Goal: Task Accomplishment & Management: Use online tool/utility

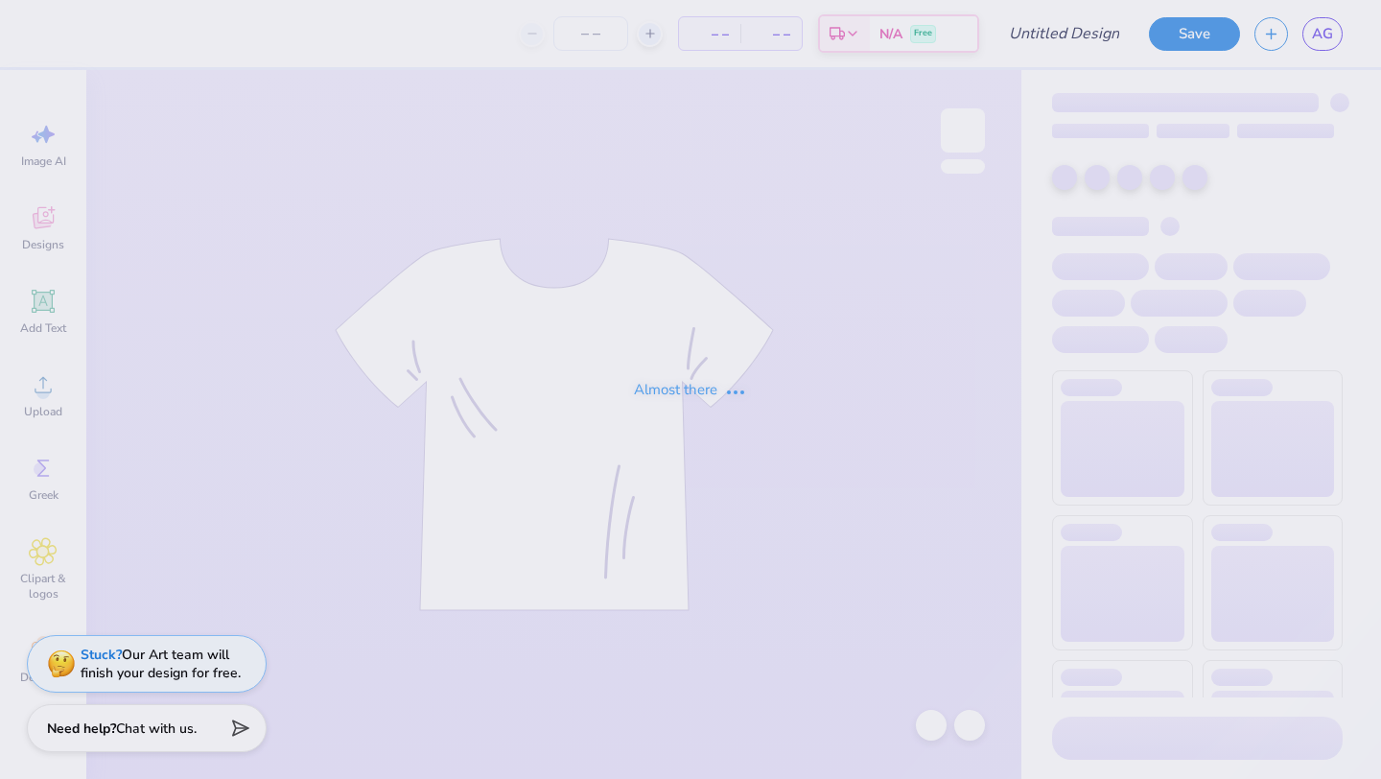
type input "heart"
type input "24"
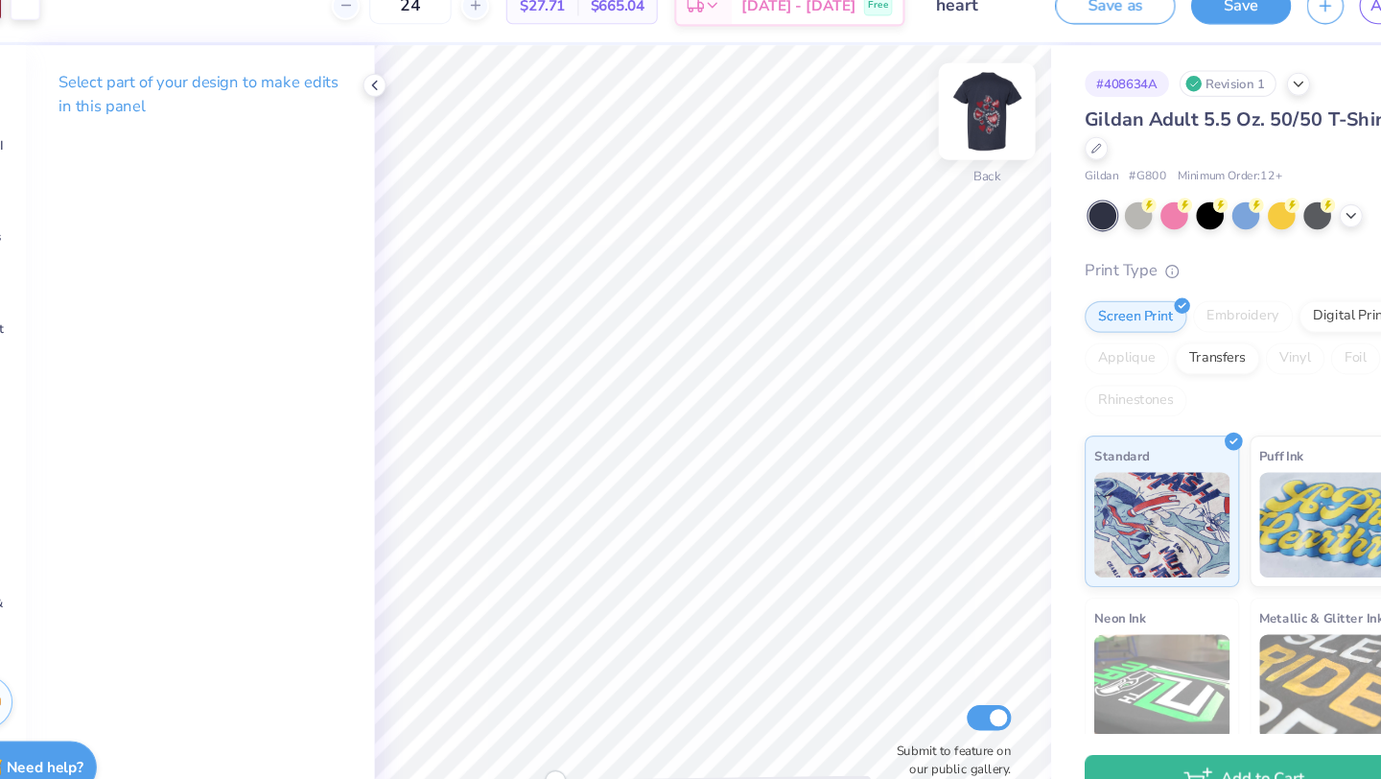
click at [952, 130] on img at bounding box center [962, 130] width 77 height 77
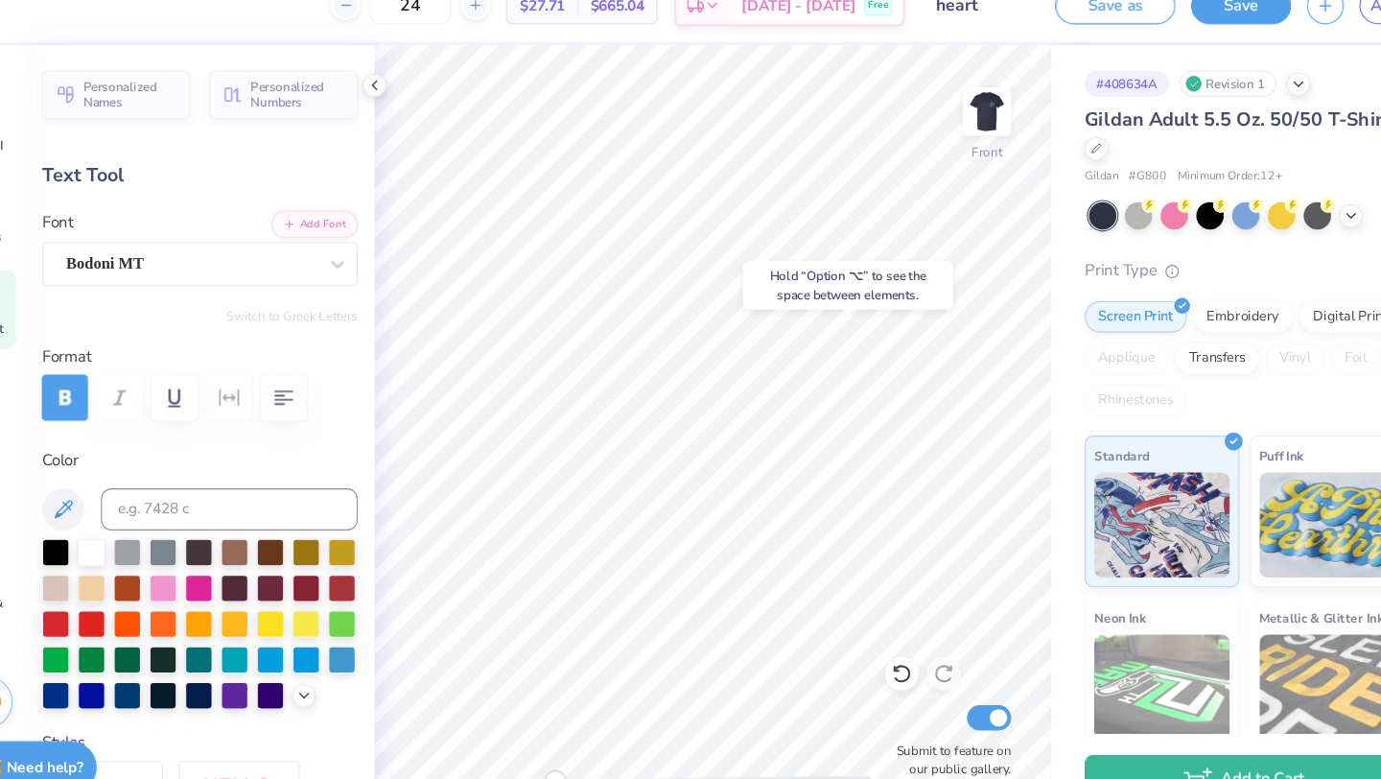
type input "0.0"
type input "1.09"
type input "1.64"
type input "8.21"
type input "0.0"
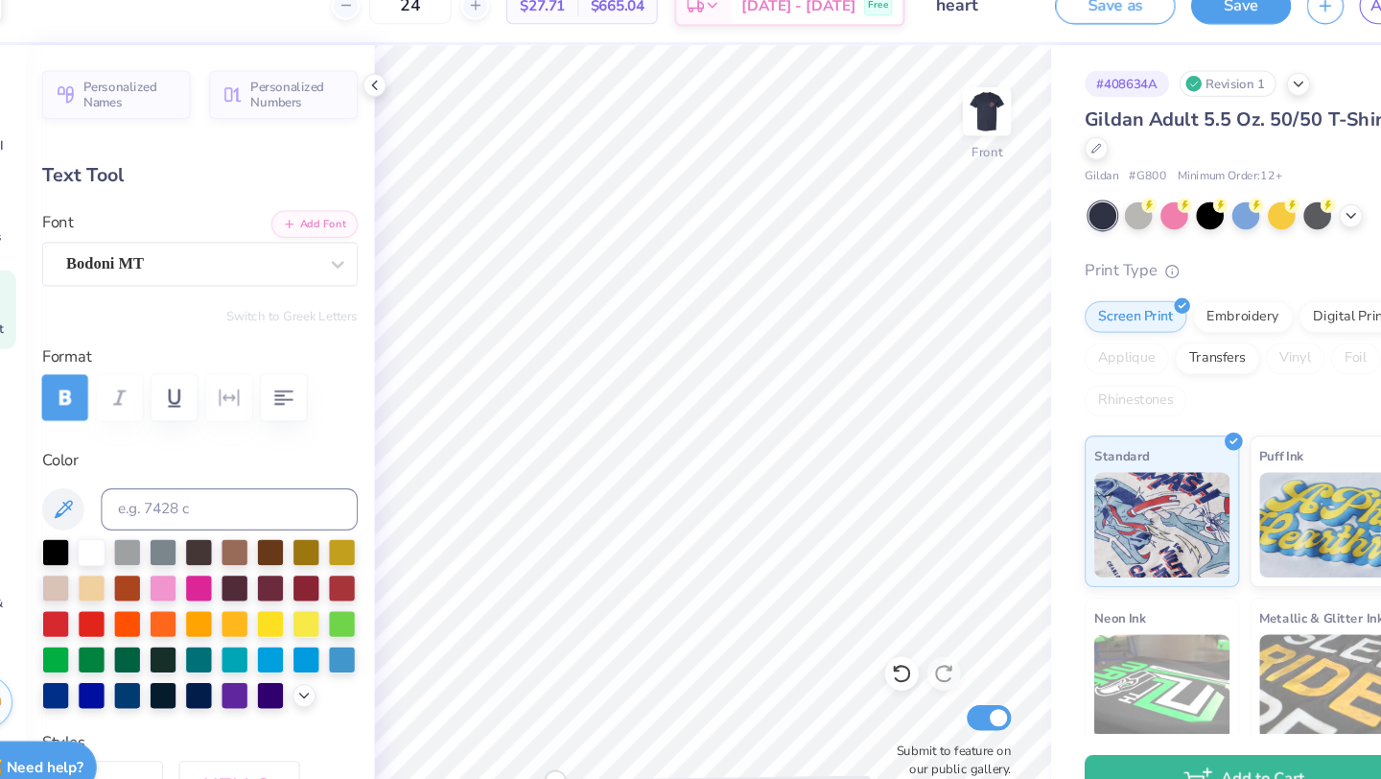
type input "2.01"
type input "1.38"
type input "13.92"
type input "0.0"
click at [960, 143] on img at bounding box center [962, 130] width 77 height 77
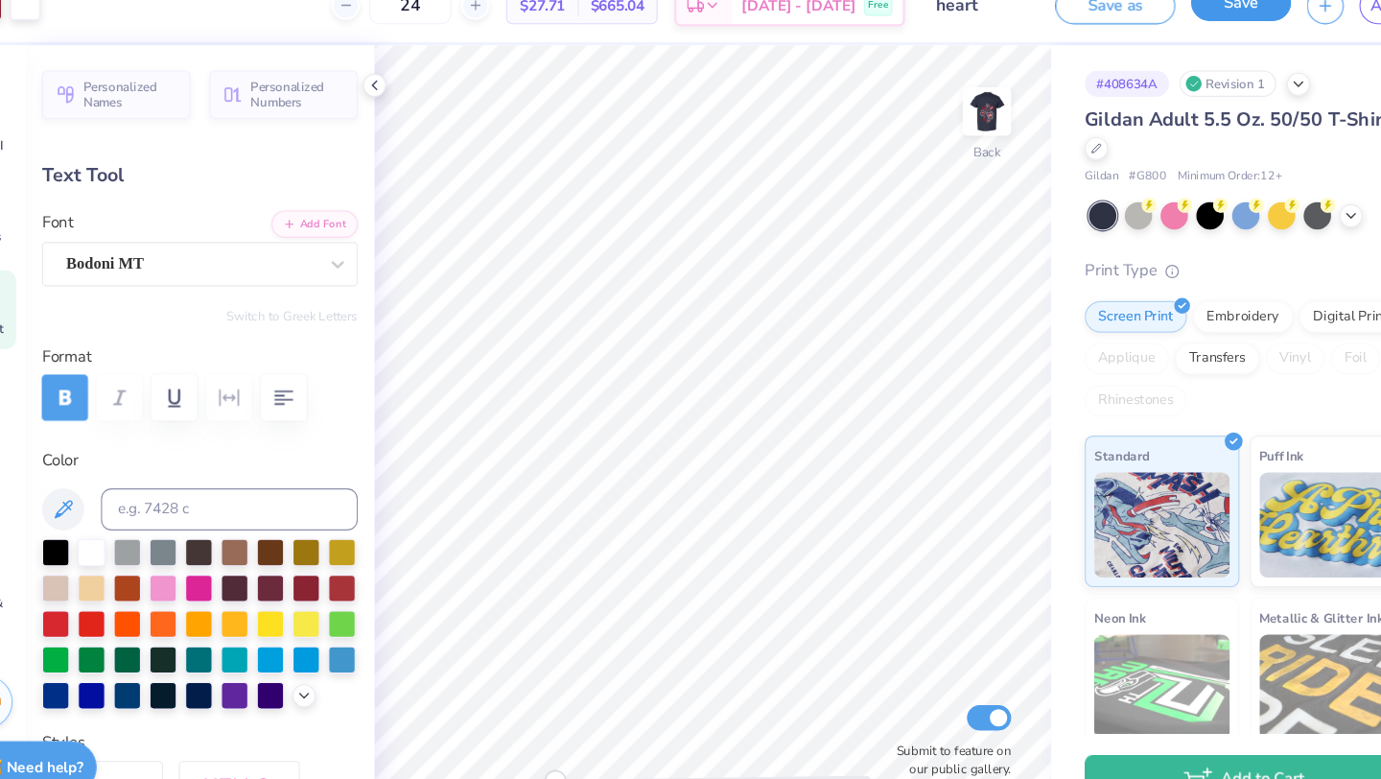
click at [1182, 42] on button "Save" at bounding box center [1194, 31] width 91 height 34
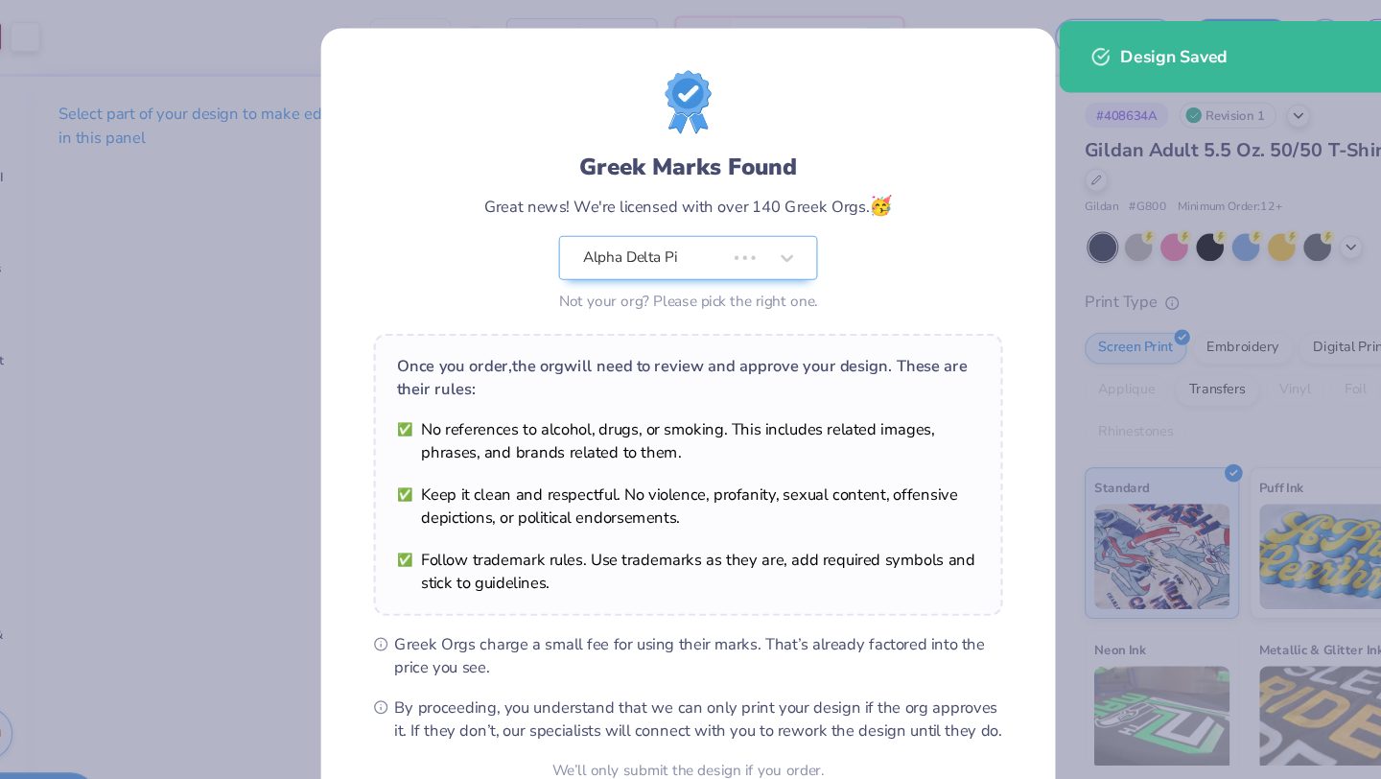
click at [791, 276] on div "Not your org? Please pick the right one." at bounding box center [690, 275] width 236 height 20
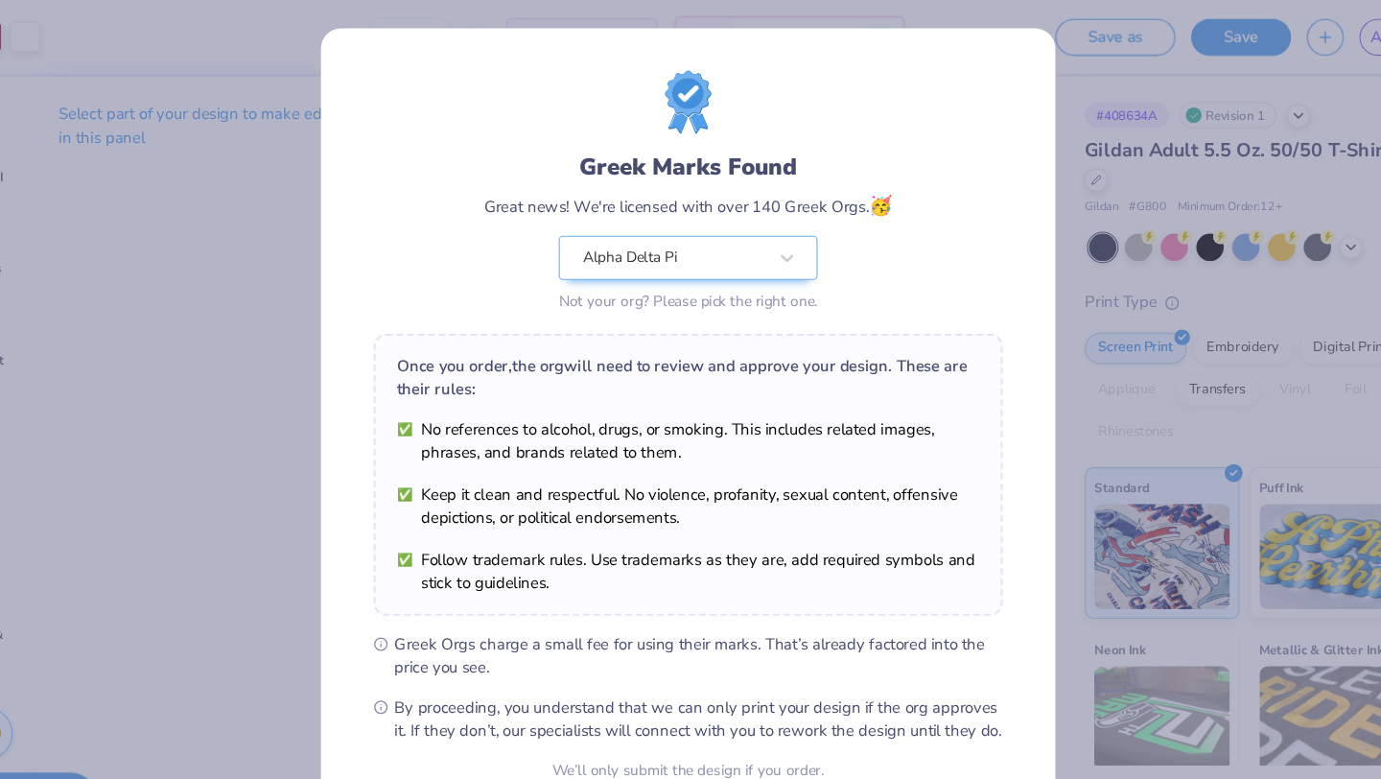
scroll to position [119, 0]
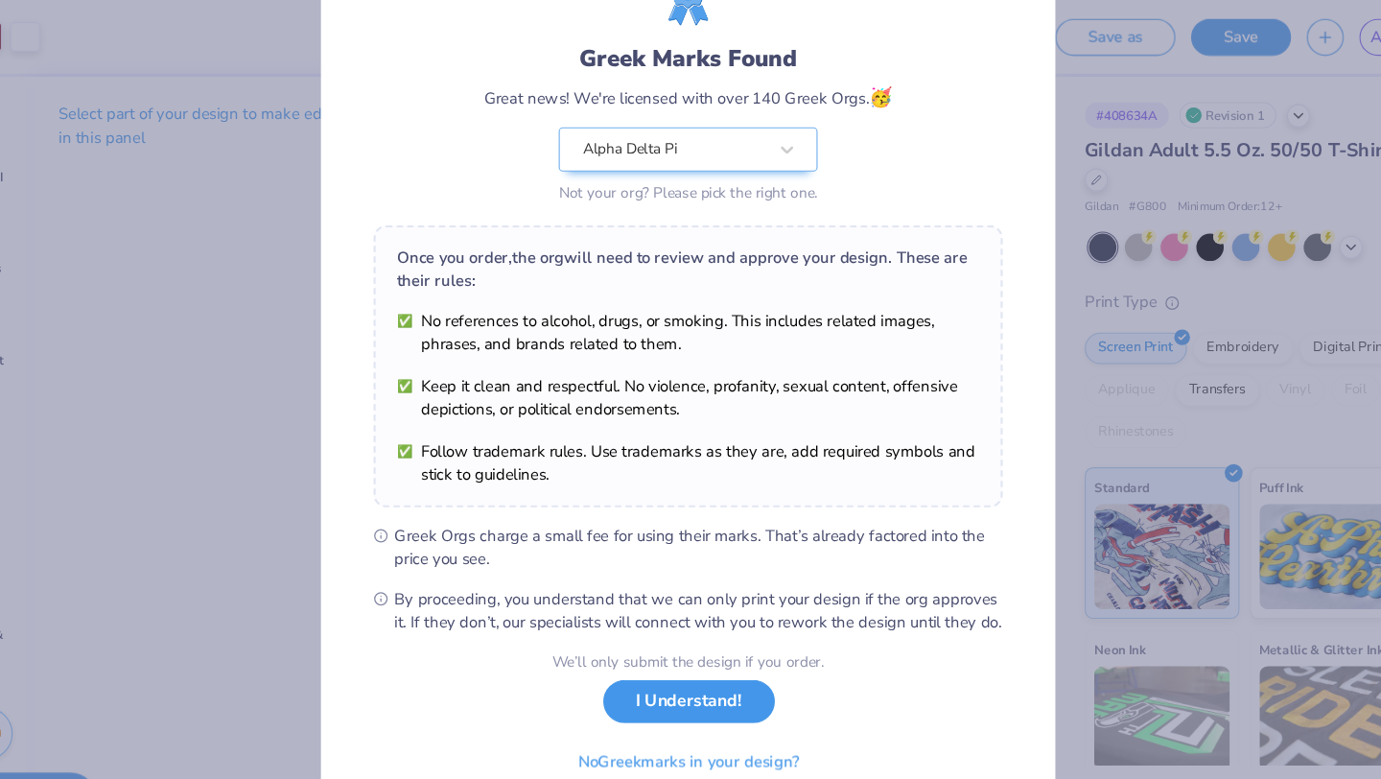
click at [715, 639] on button "I Understand!" at bounding box center [691, 638] width 156 height 39
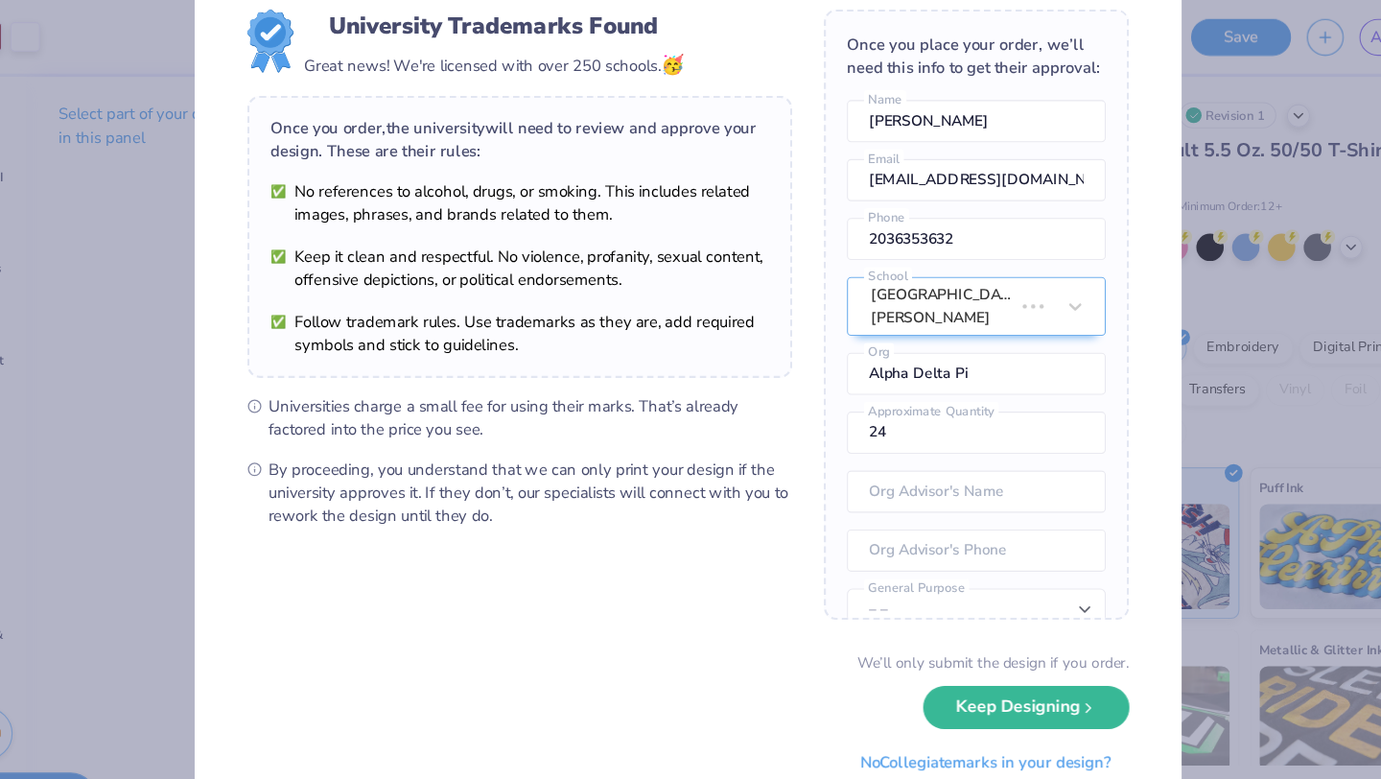
scroll to position [0, 0]
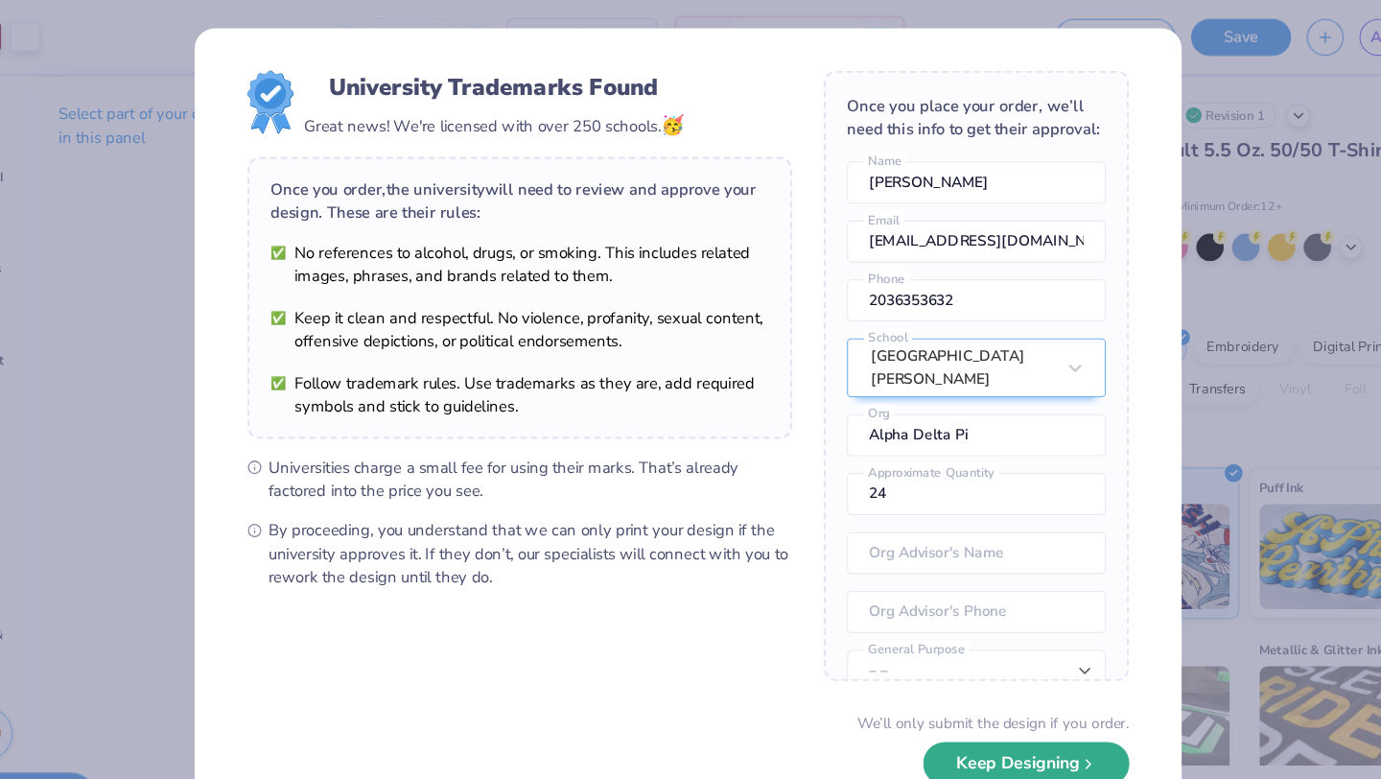
click at [975, 703] on button "Keep Designing" at bounding box center [998, 695] width 188 height 39
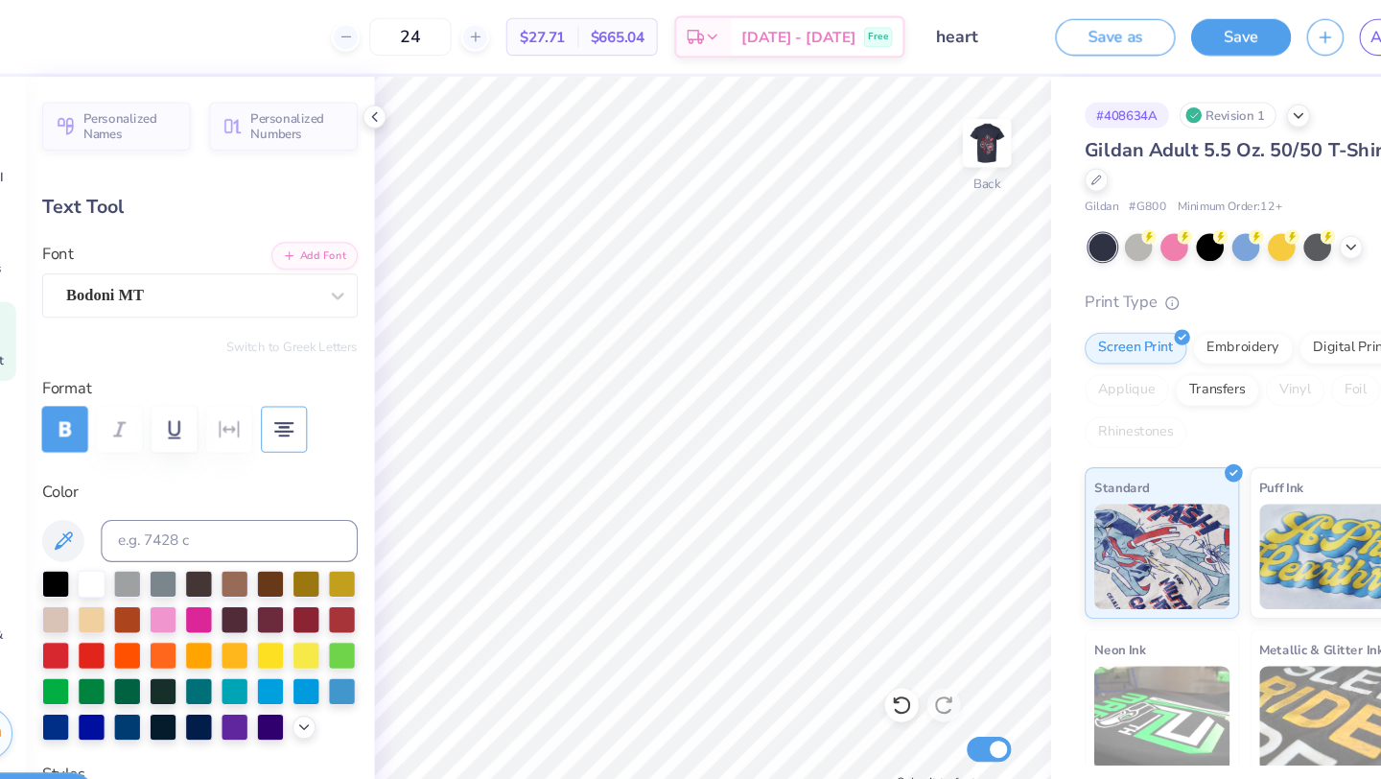
click at [333, 396] on icon "button" at bounding box center [322, 391] width 23 height 23
click at [334, 396] on button "button" at bounding box center [322, 391] width 42 height 42
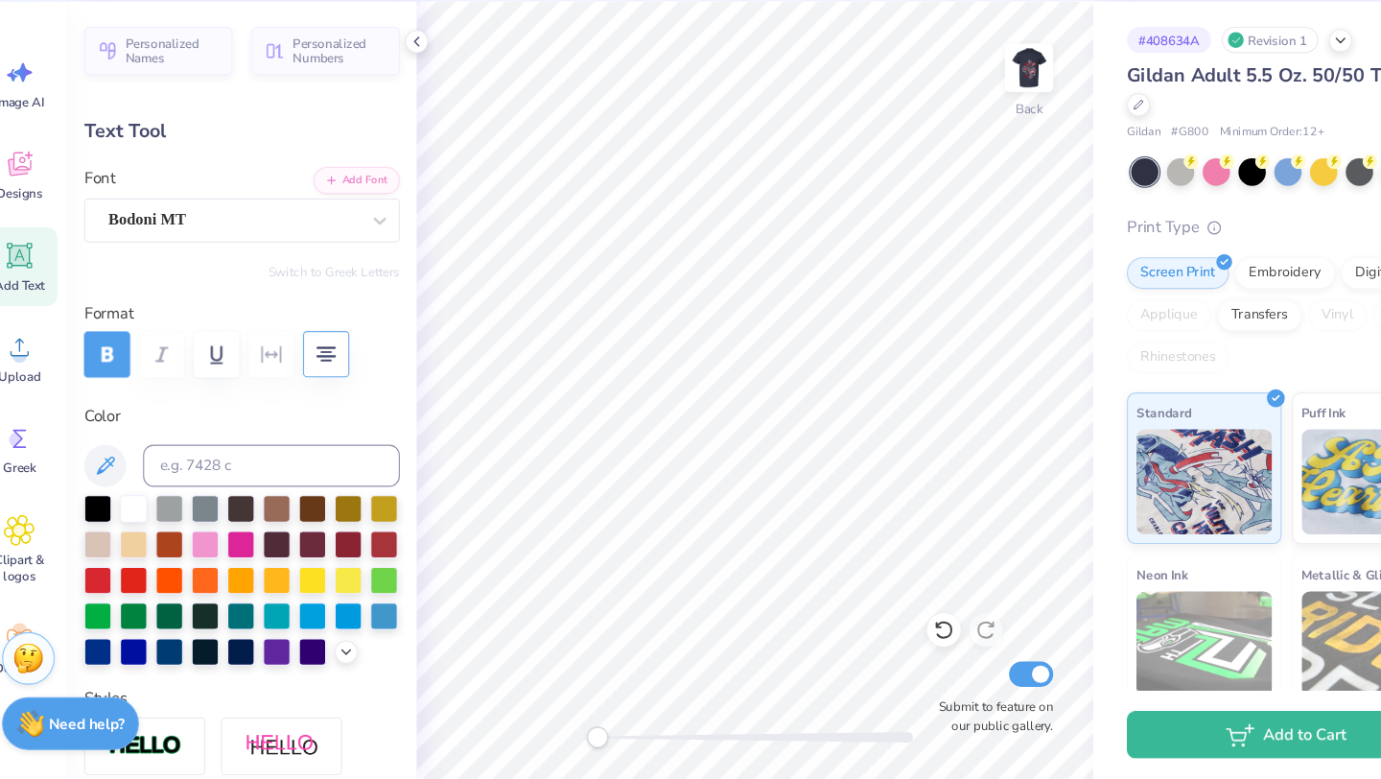
type input "0.0"
type input "6.09"
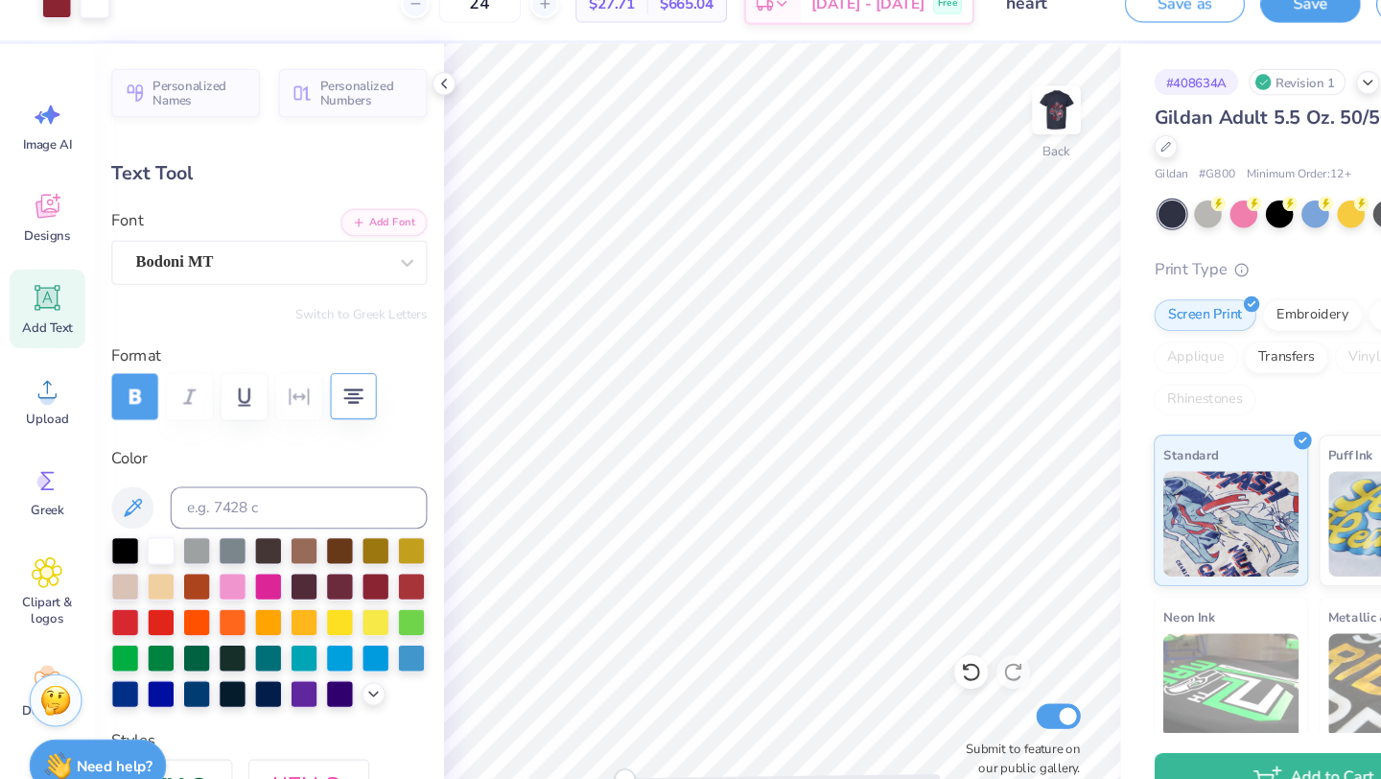
type input "0.0"
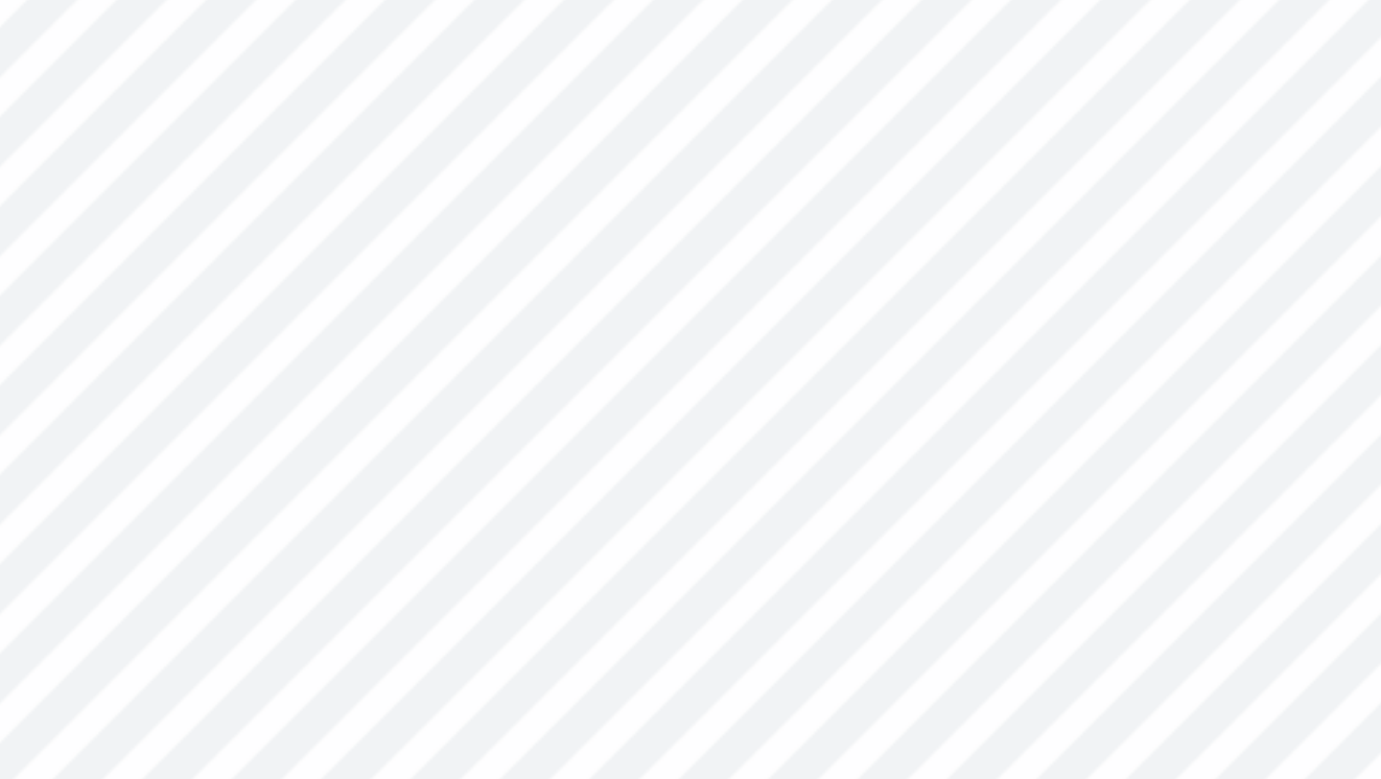
type input "5.79"
type input "0.0"
type input "5.89"
type input "0.0"
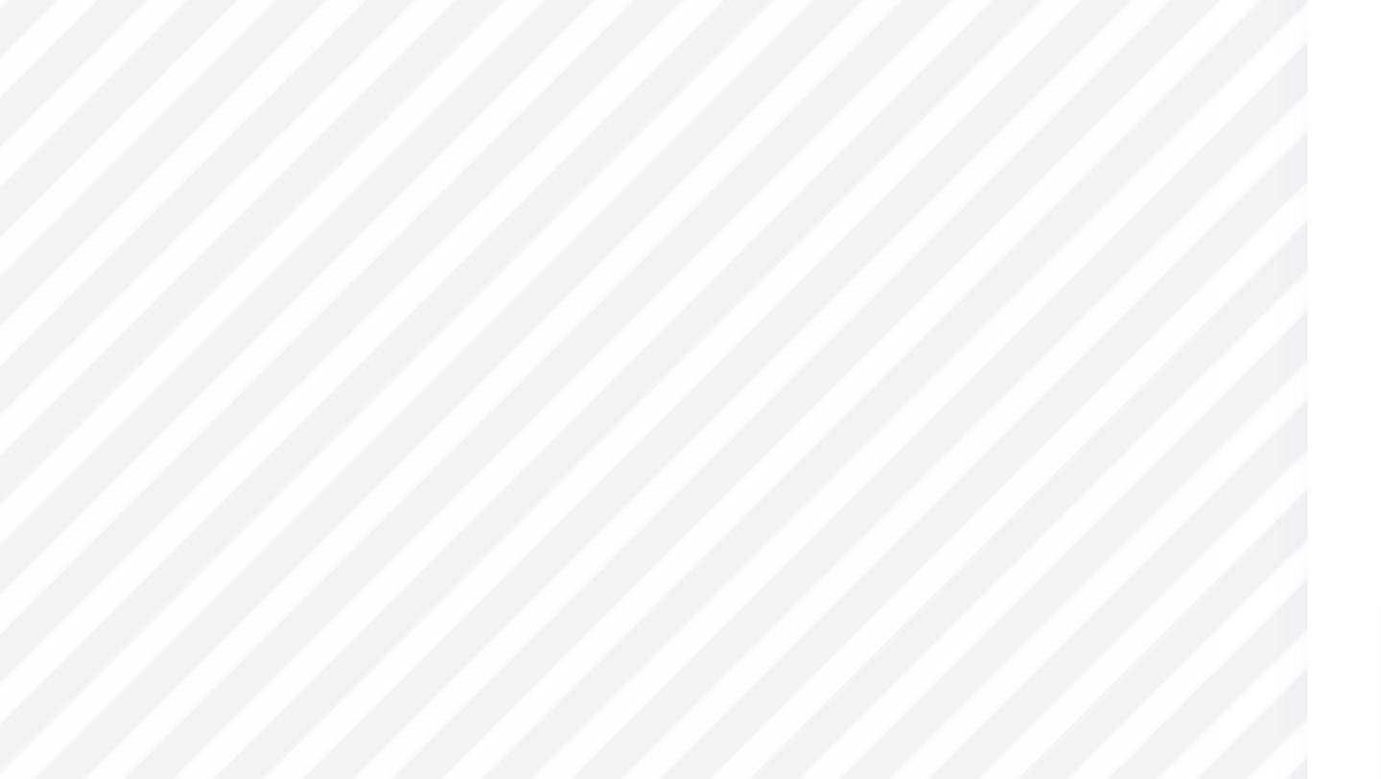
type input "0.0"
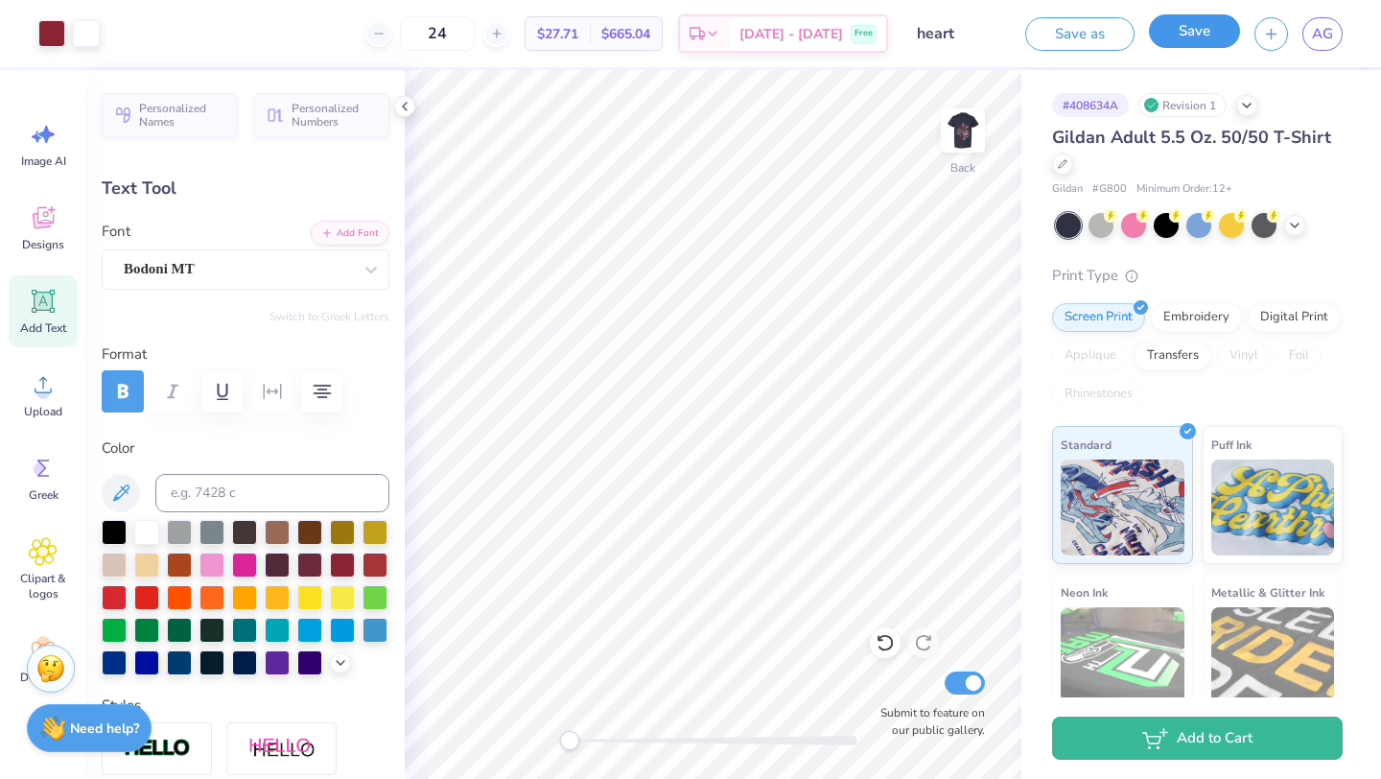
click at [1215, 30] on button "Save" at bounding box center [1194, 31] width 91 height 34
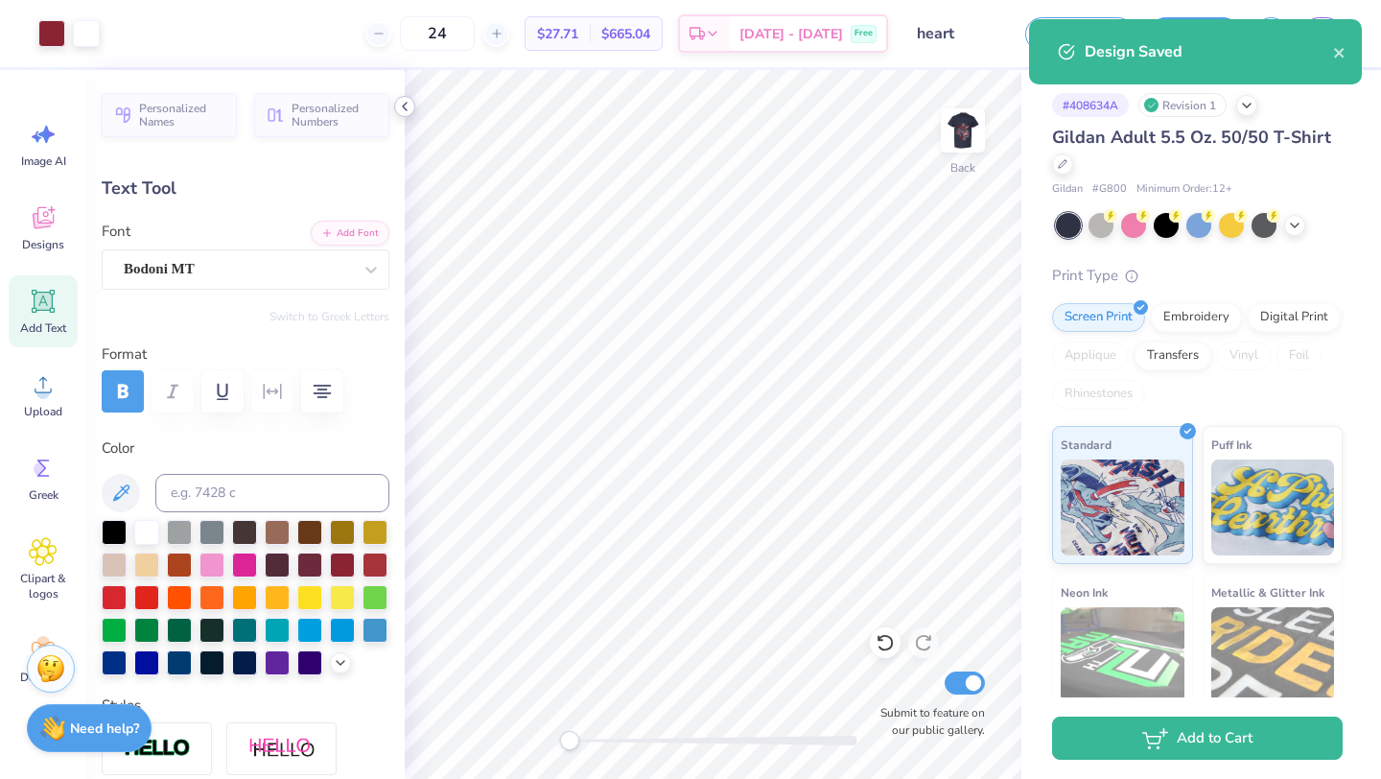
click at [407, 112] on icon at bounding box center [404, 106] width 15 height 15
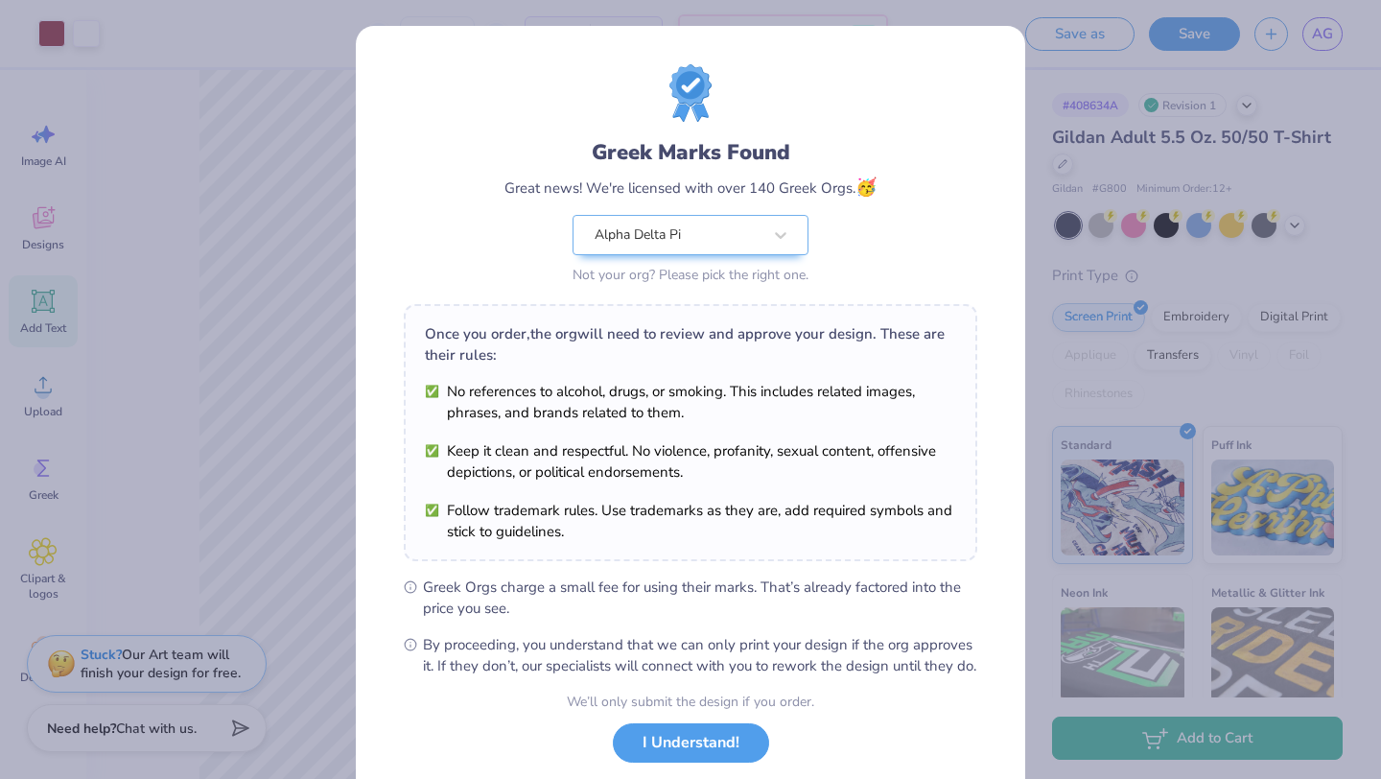
click at [958, 151] on div "Greek Marks Found Great news! We're licensed with over 140 Greek Orgs. 🥳 Alpha …" at bounding box center [690, 176] width 573 height 224
click at [663, 757] on button "I Understand!" at bounding box center [691, 737] width 156 height 39
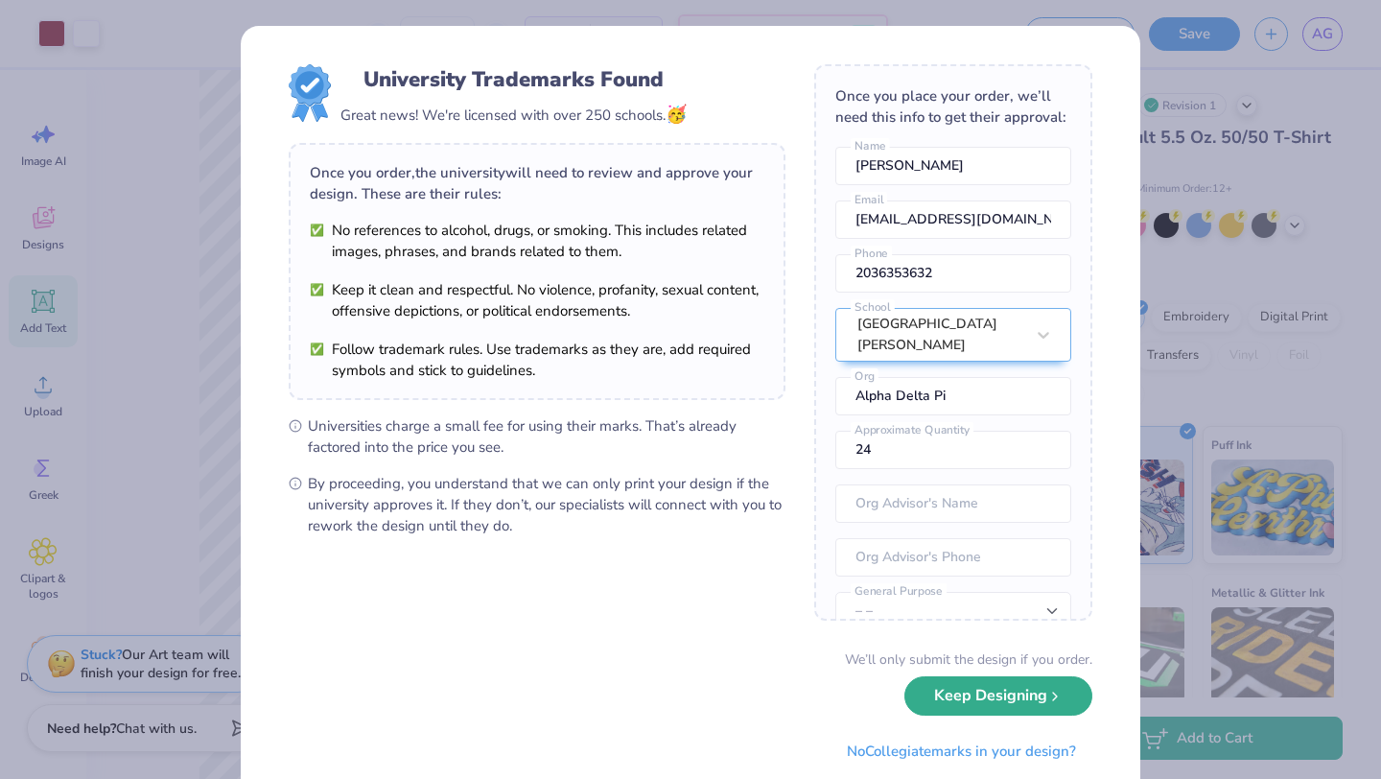
click at [1006, 698] on button "Keep Designing" at bounding box center [998, 695] width 188 height 39
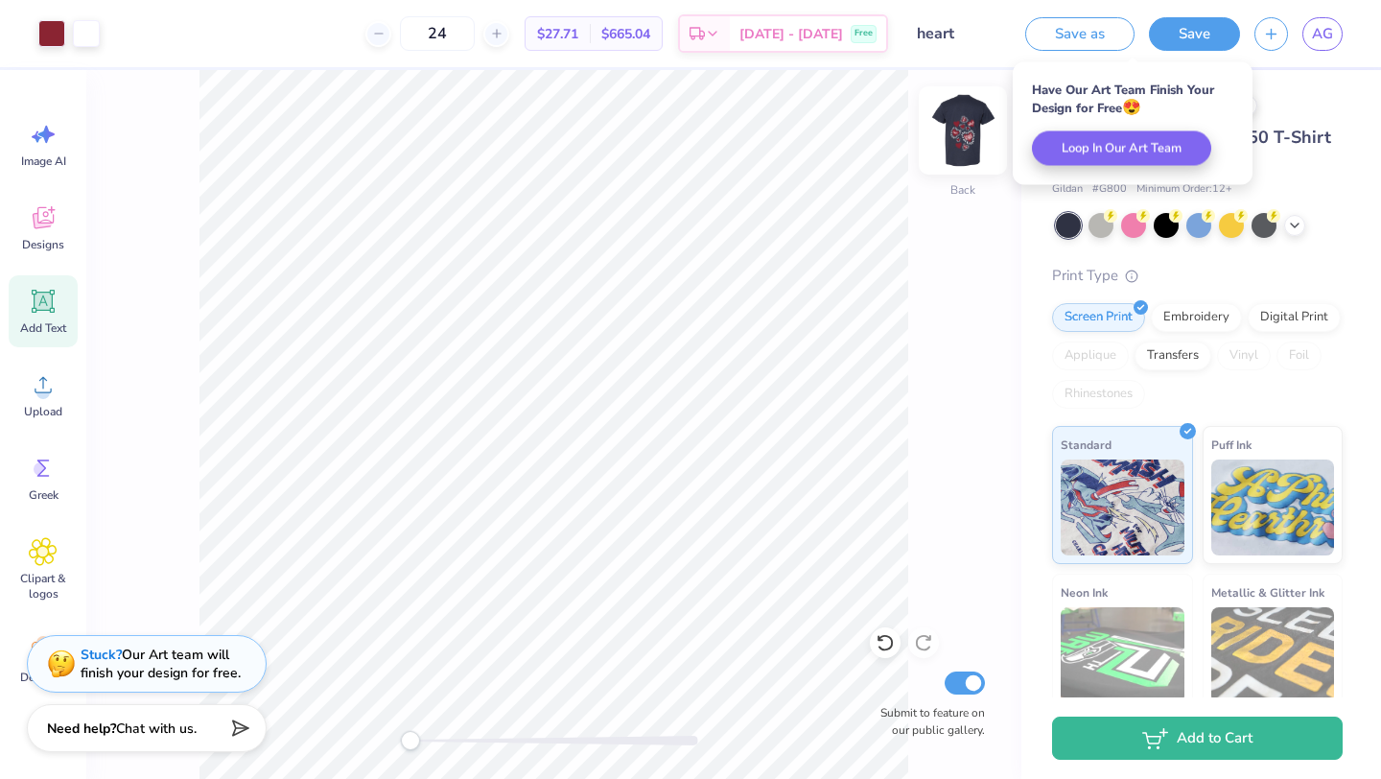
click at [966, 135] on img at bounding box center [962, 130] width 77 height 77
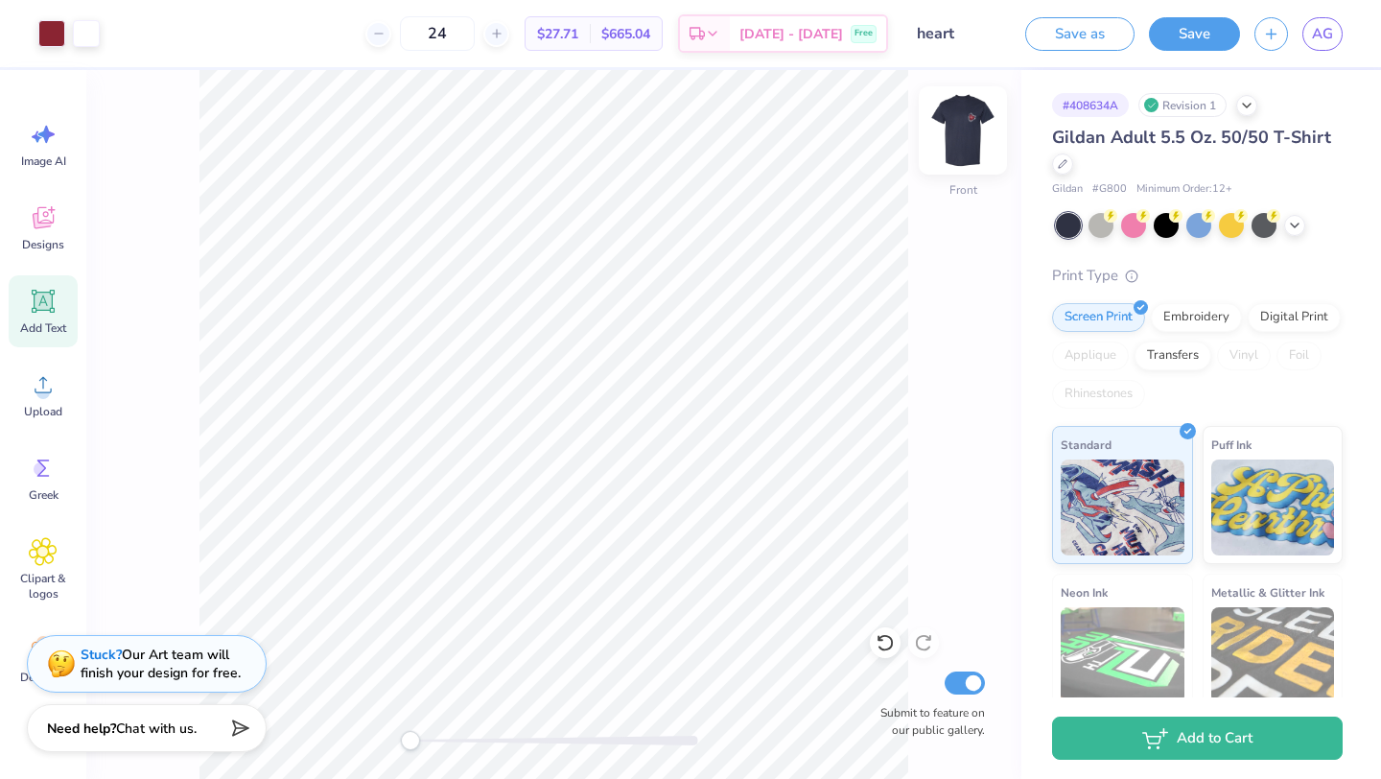
click at [966, 135] on img at bounding box center [962, 130] width 77 height 77
click at [1332, 27] on span "AG" at bounding box center [1322, 34] width 21 height 22
click at [1324, 40] on span "AG" at bounding box center [1322, 34] width 21 height 22
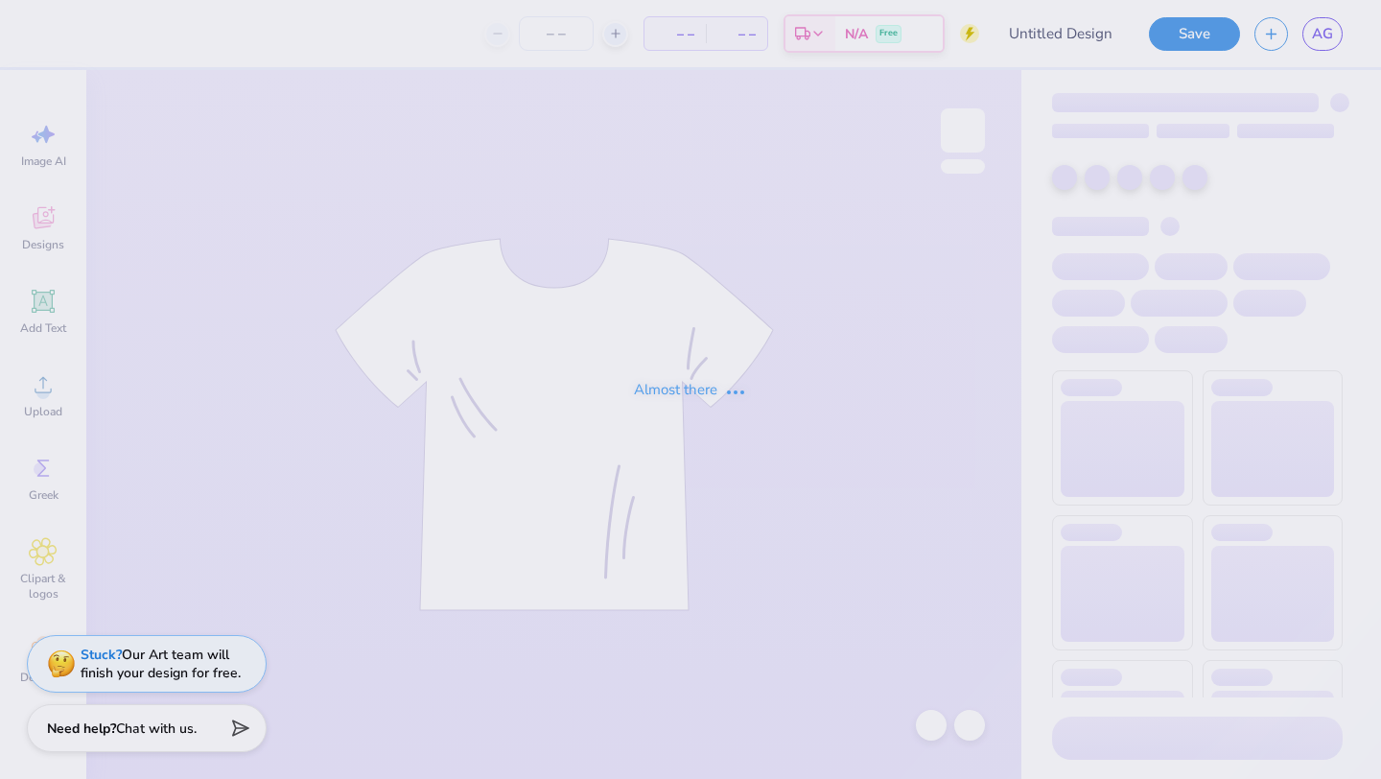
type input "winter philo 1"
type input "24"
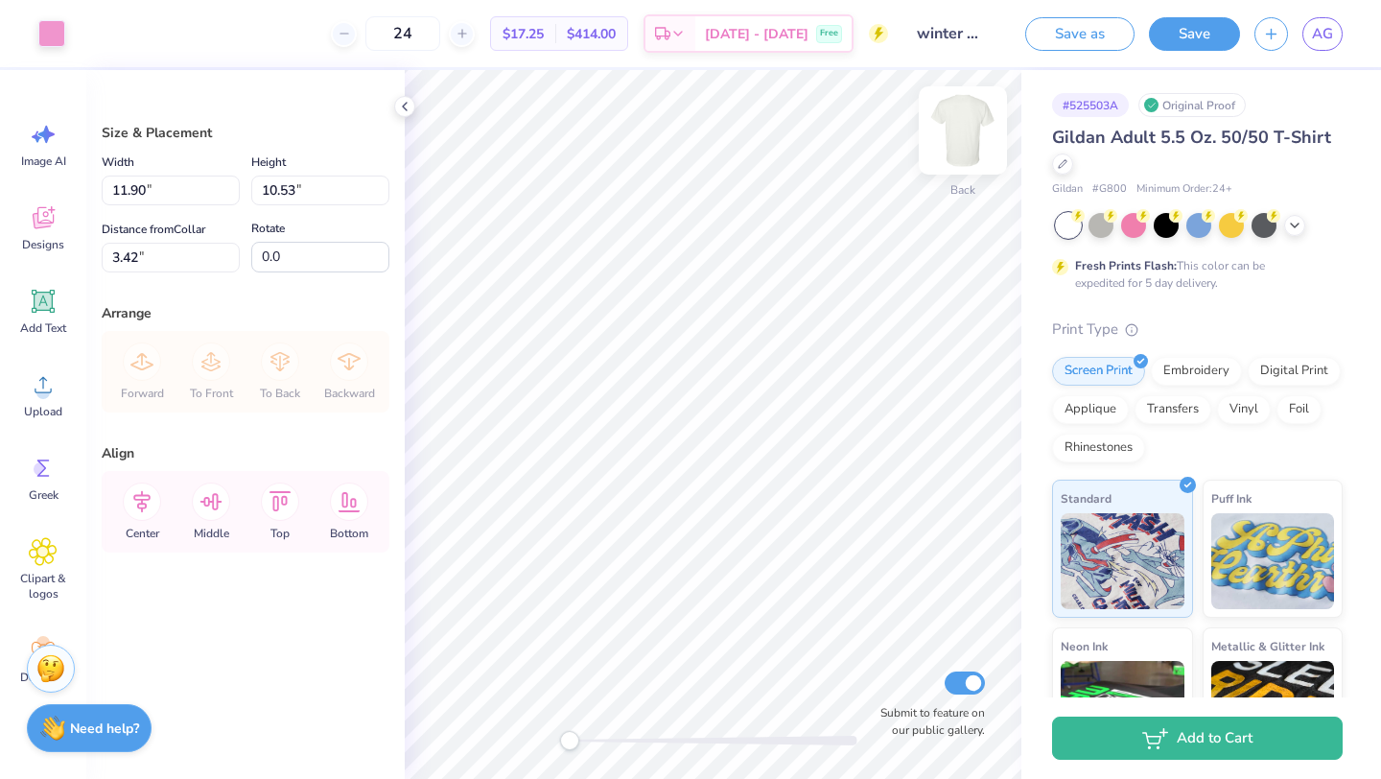
click at [959, 139] on img at bounding box center [962, 130] width 77 height 77
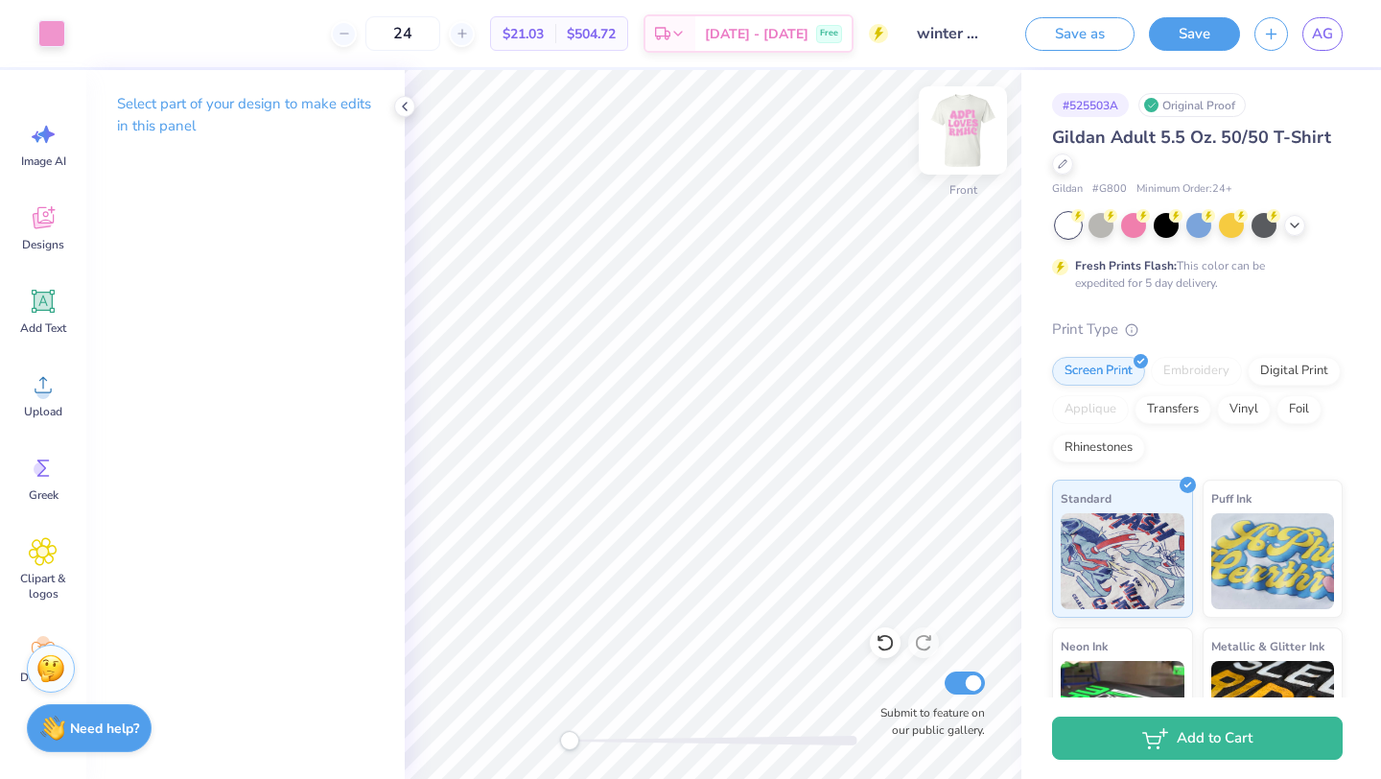
click at [972, 129] on img at bounding box center [962, 130] width 77 height 77
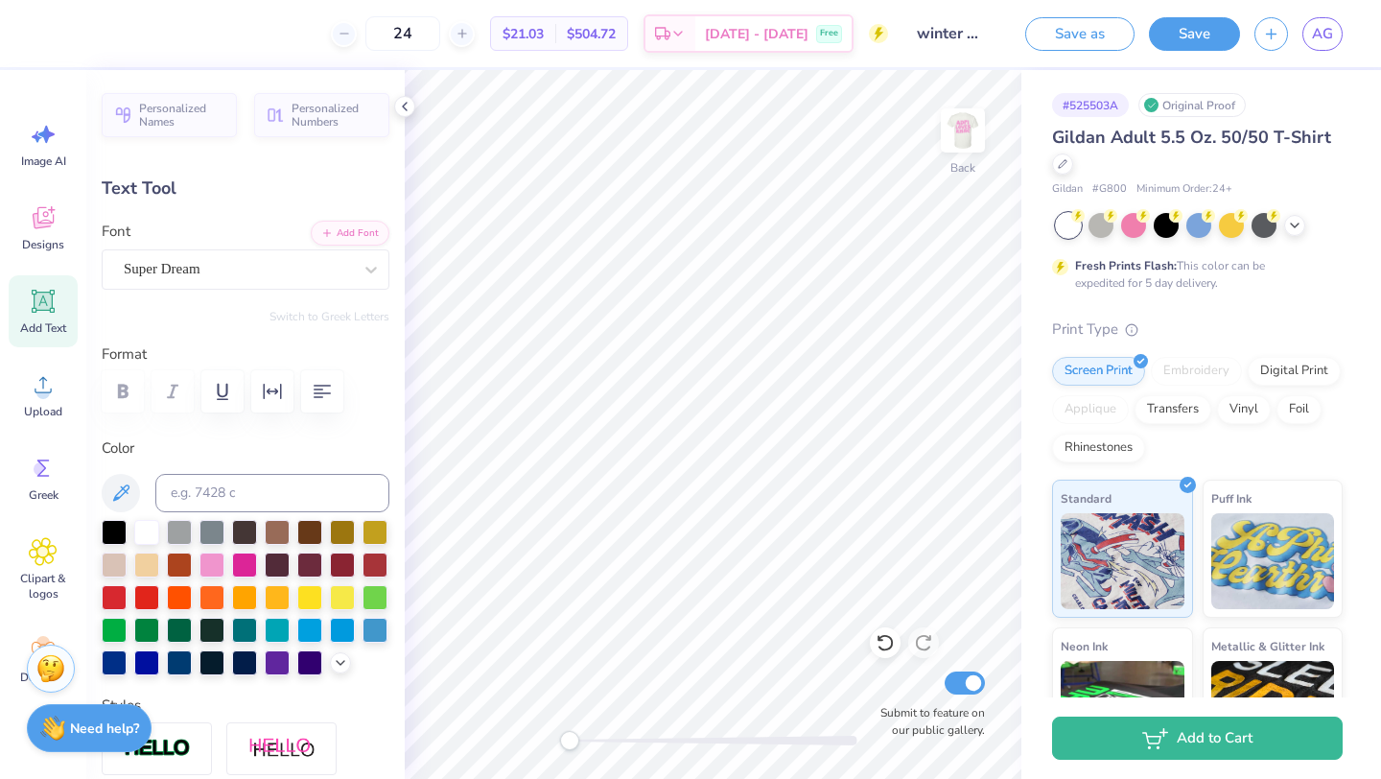
type textarea "keep"
type input "11.21"
type input "3.56"
type input "10.40"
type input "11.90"
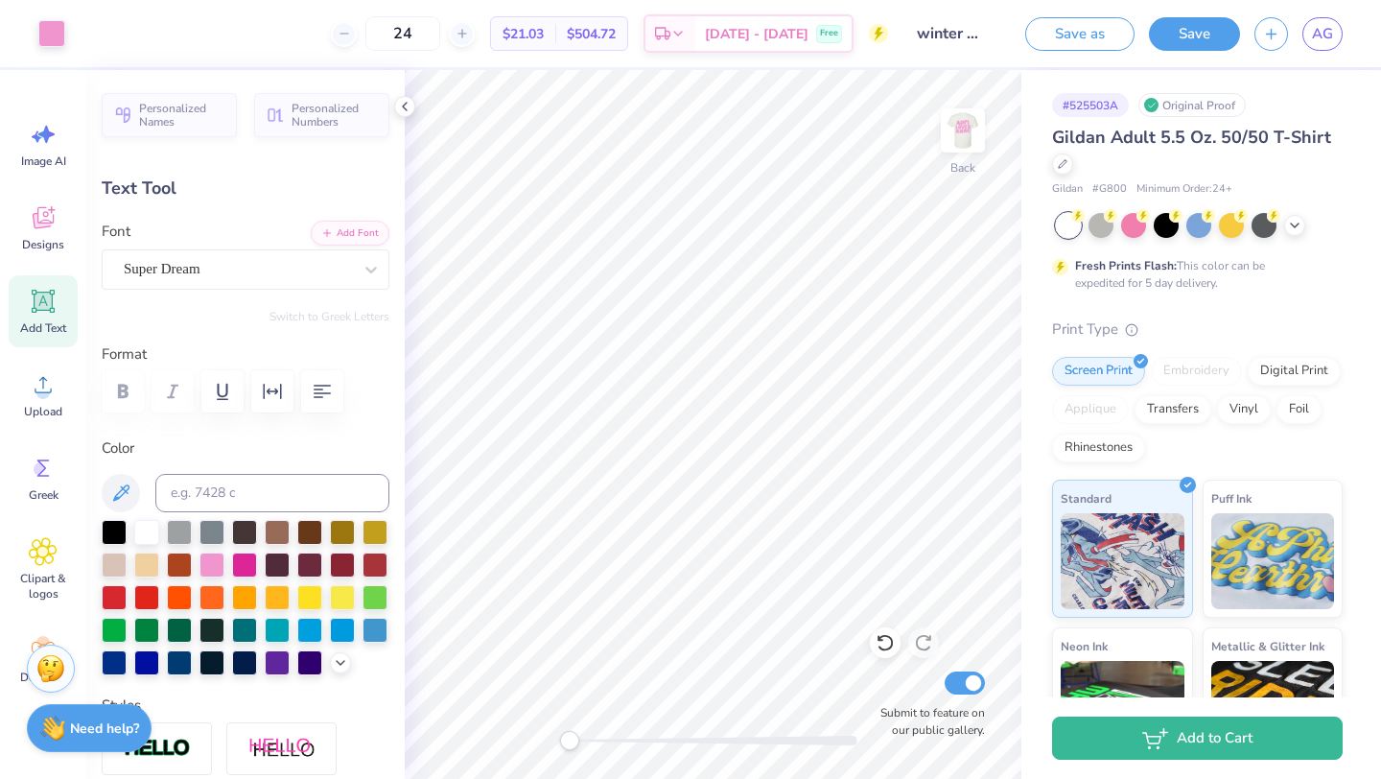
type input "3.27"
type input "7.23"
type input "10.22"
type input "4.00"
type input "3.32"
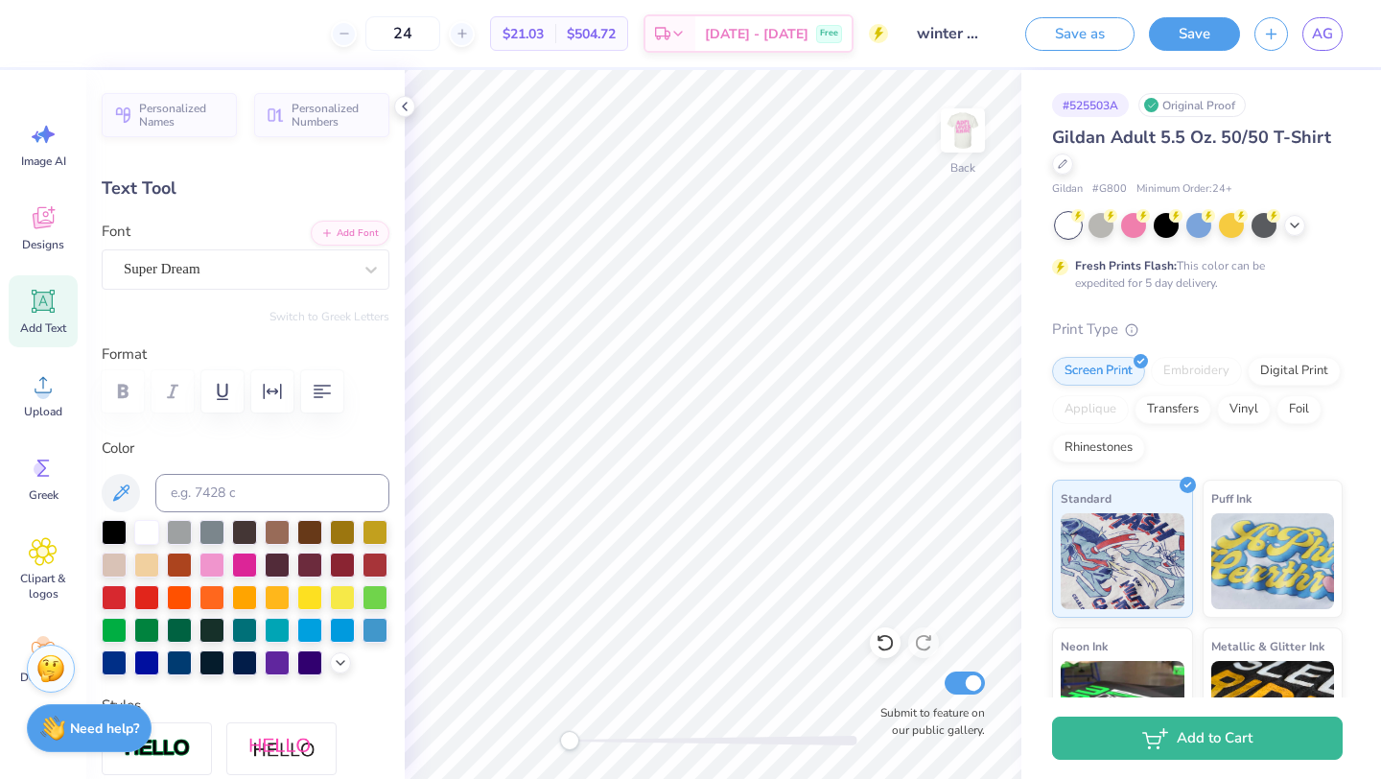
scroll to position [0, 6]
type textarea "keeping families close"
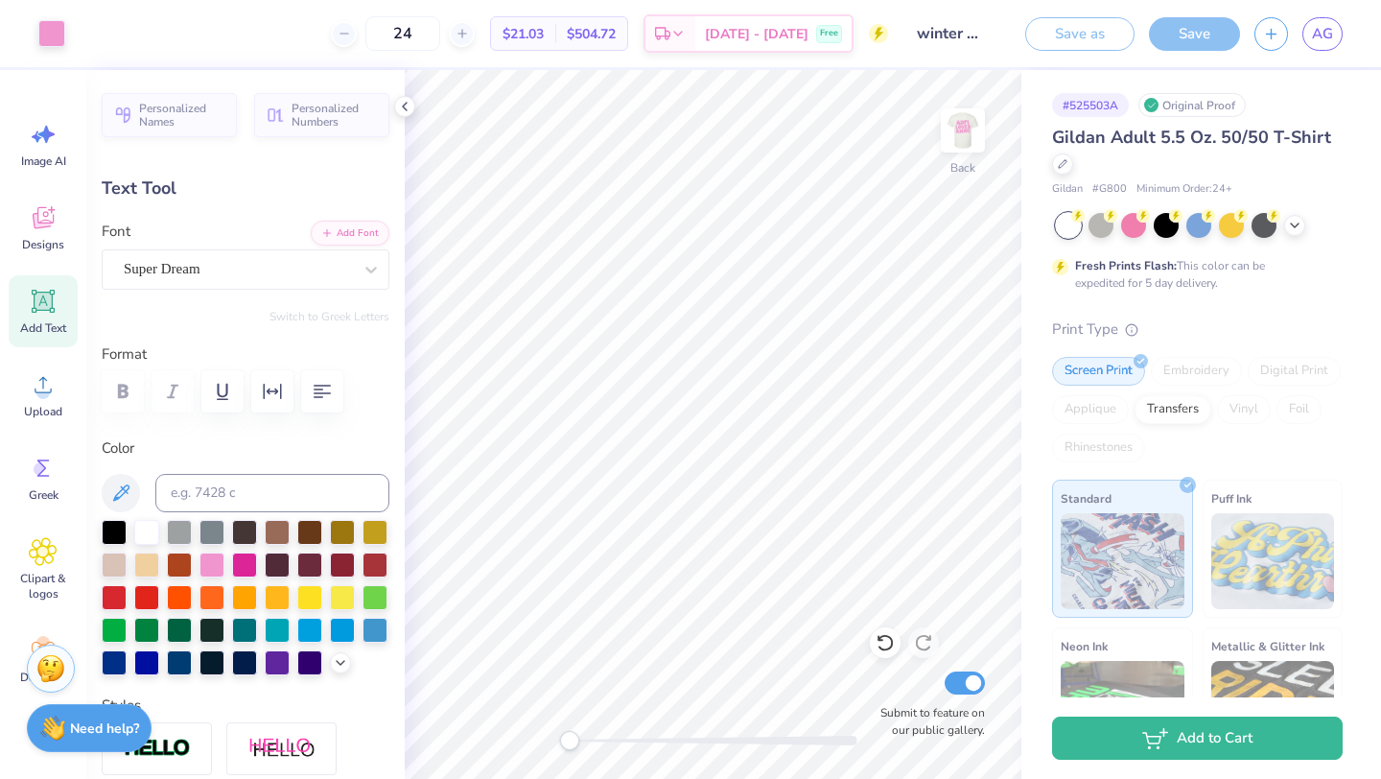
type input "15.54"
type input "1.59"
type input "4.52"
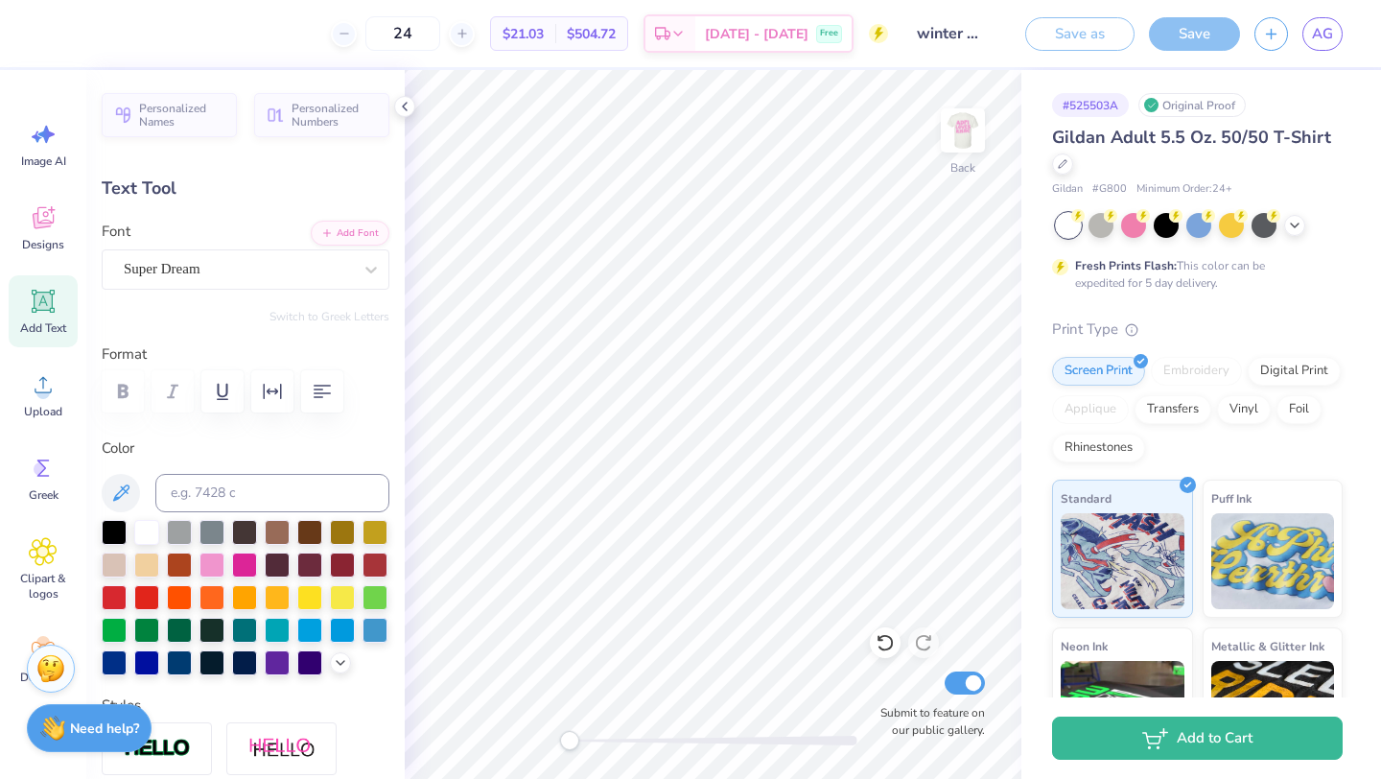
type input "11.13"
type input "1.14"
type input "3.00"
type textarea "adpi"
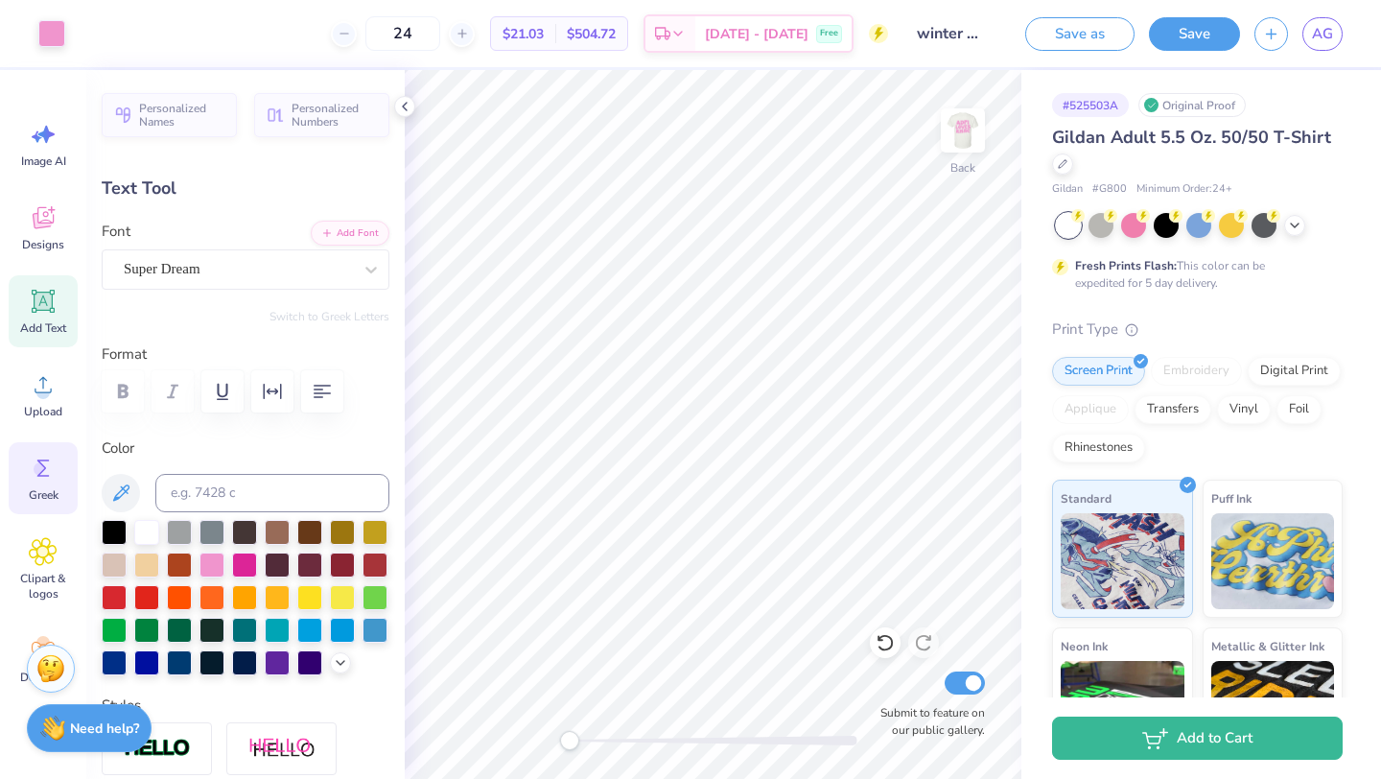
click at [31, 496] on span "Greek" at bounding box center [44, 494] width 30 height 15
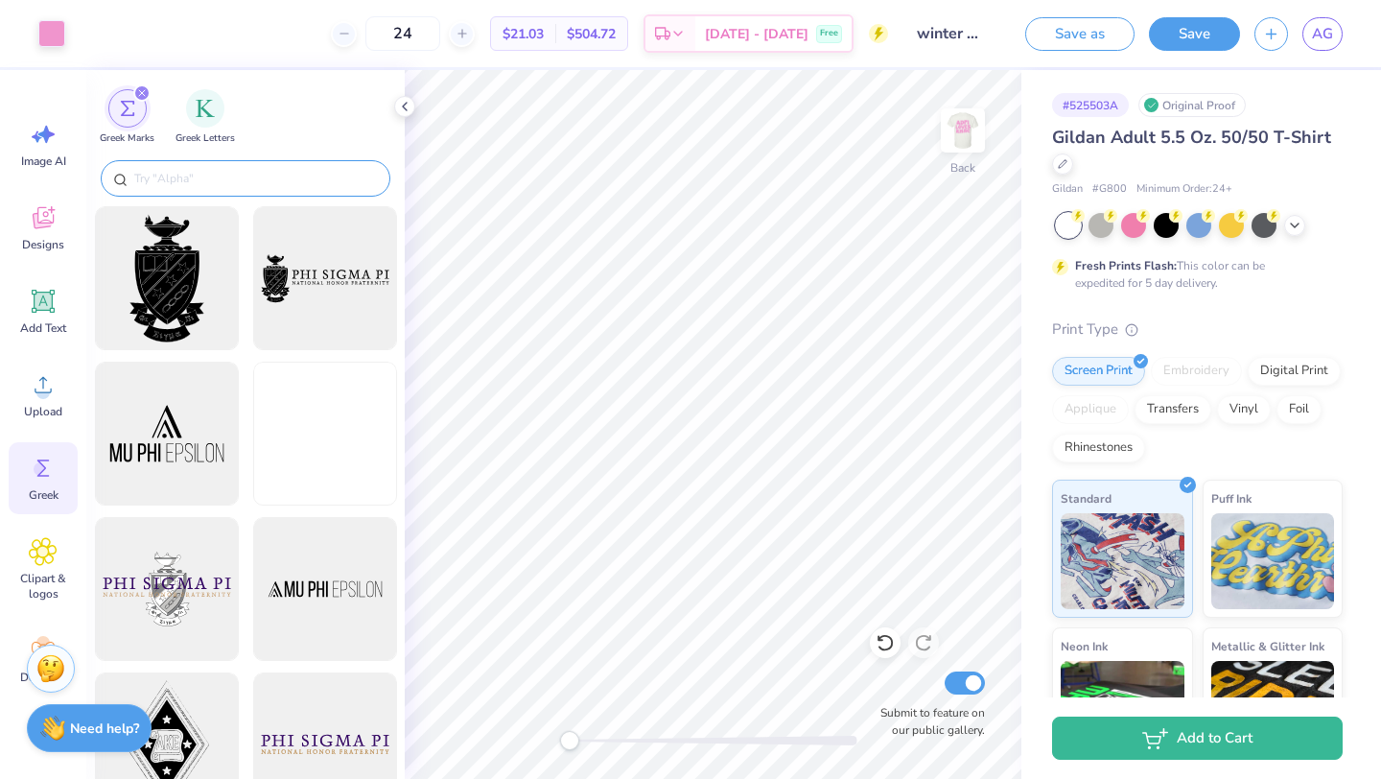
click at [237, 175] on input "text" at bounding box center [254, 178] width 245 height 19
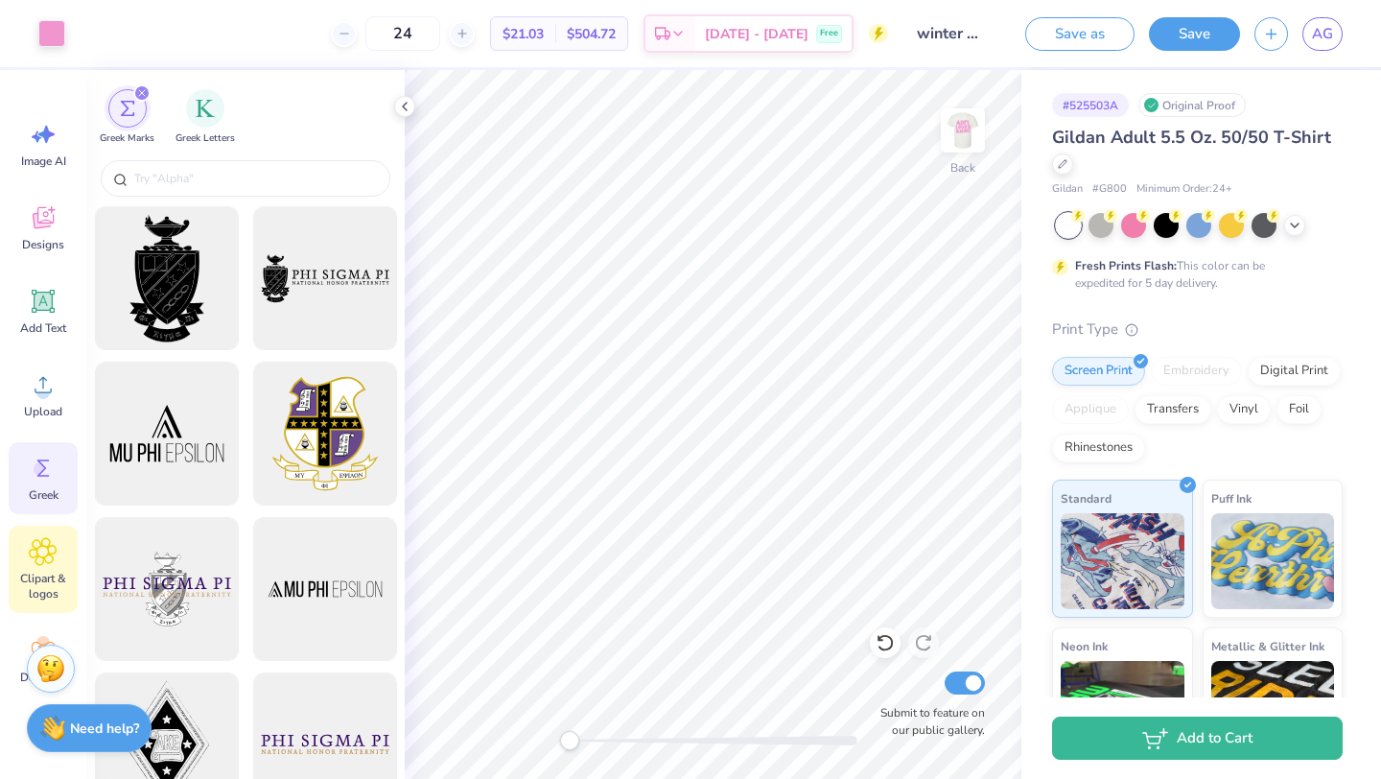
click at [66, 564] on div "Clipart & logos" at bounding box center [43, 568] width 69 height 87
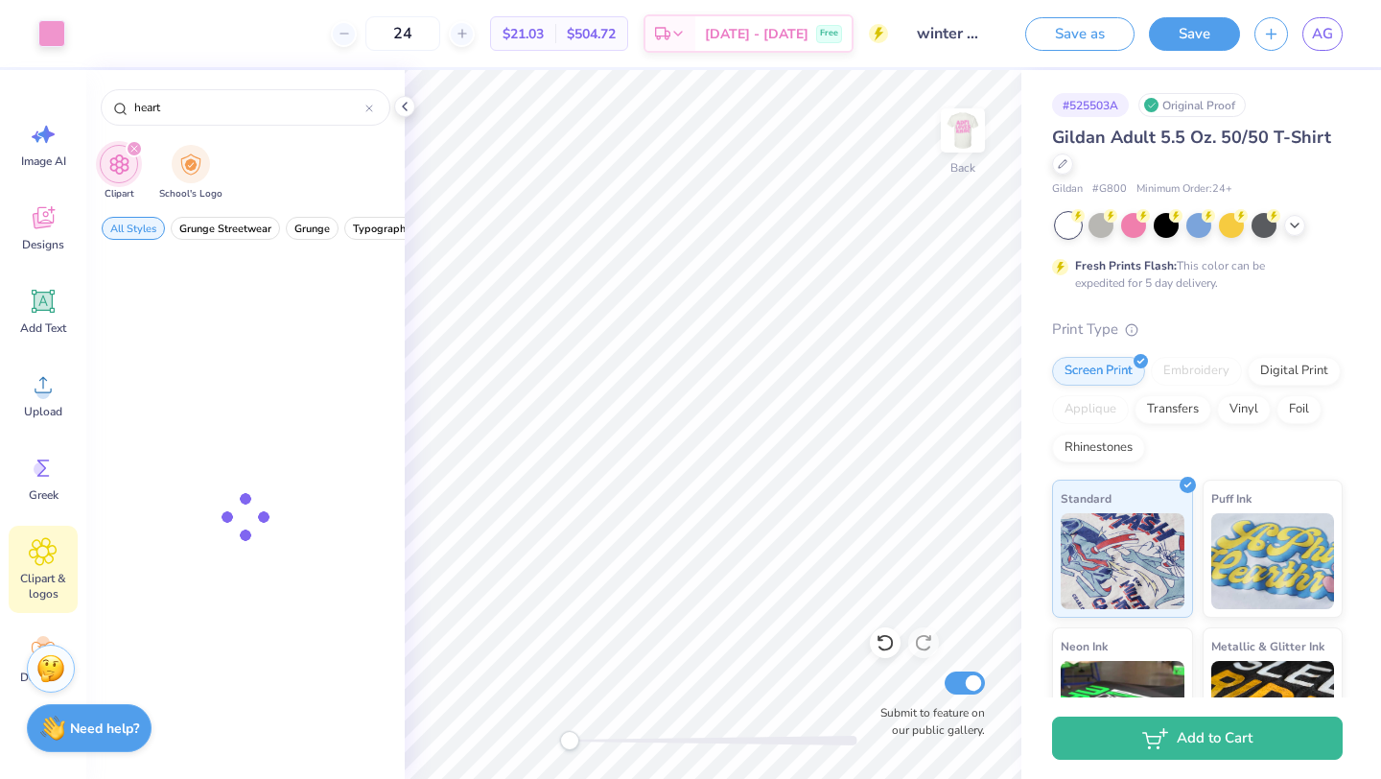
type input "heart"
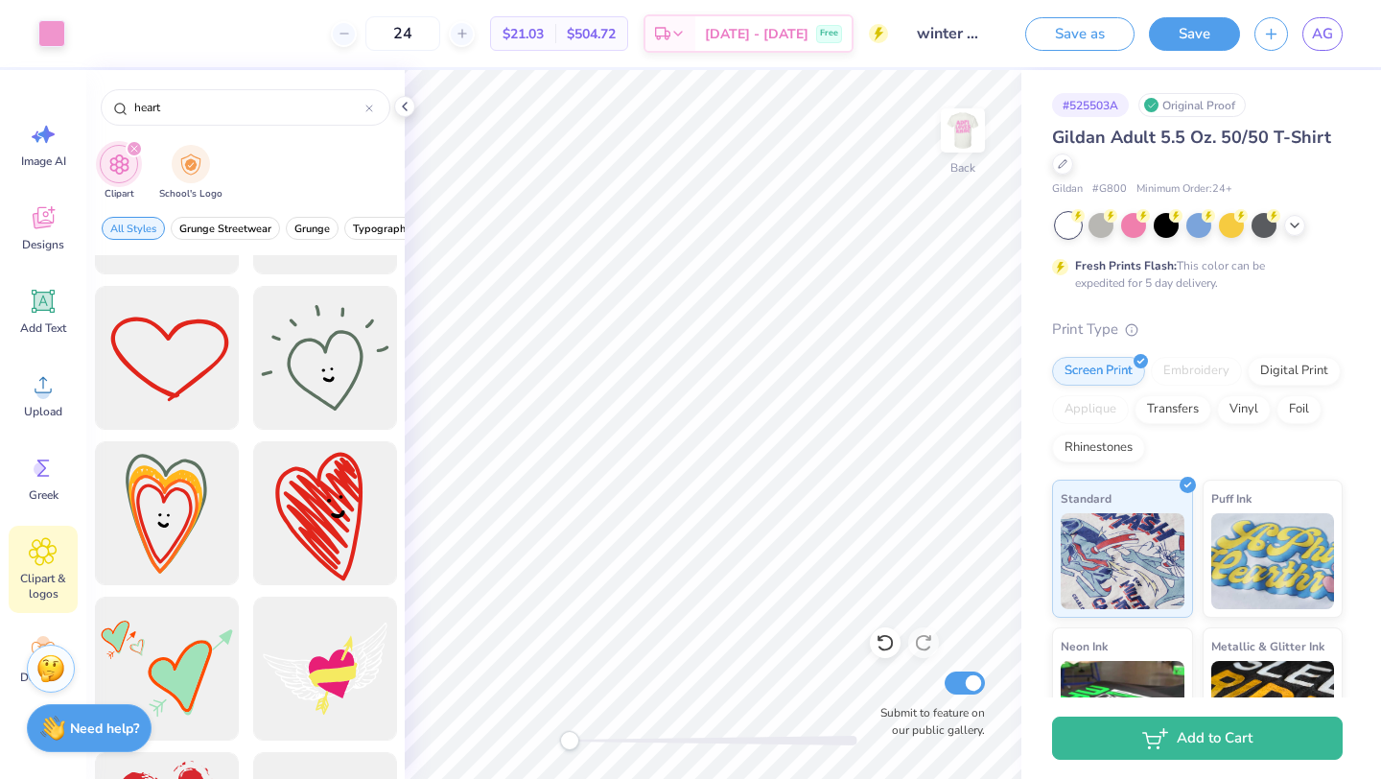
scroll to position [1054, 0]
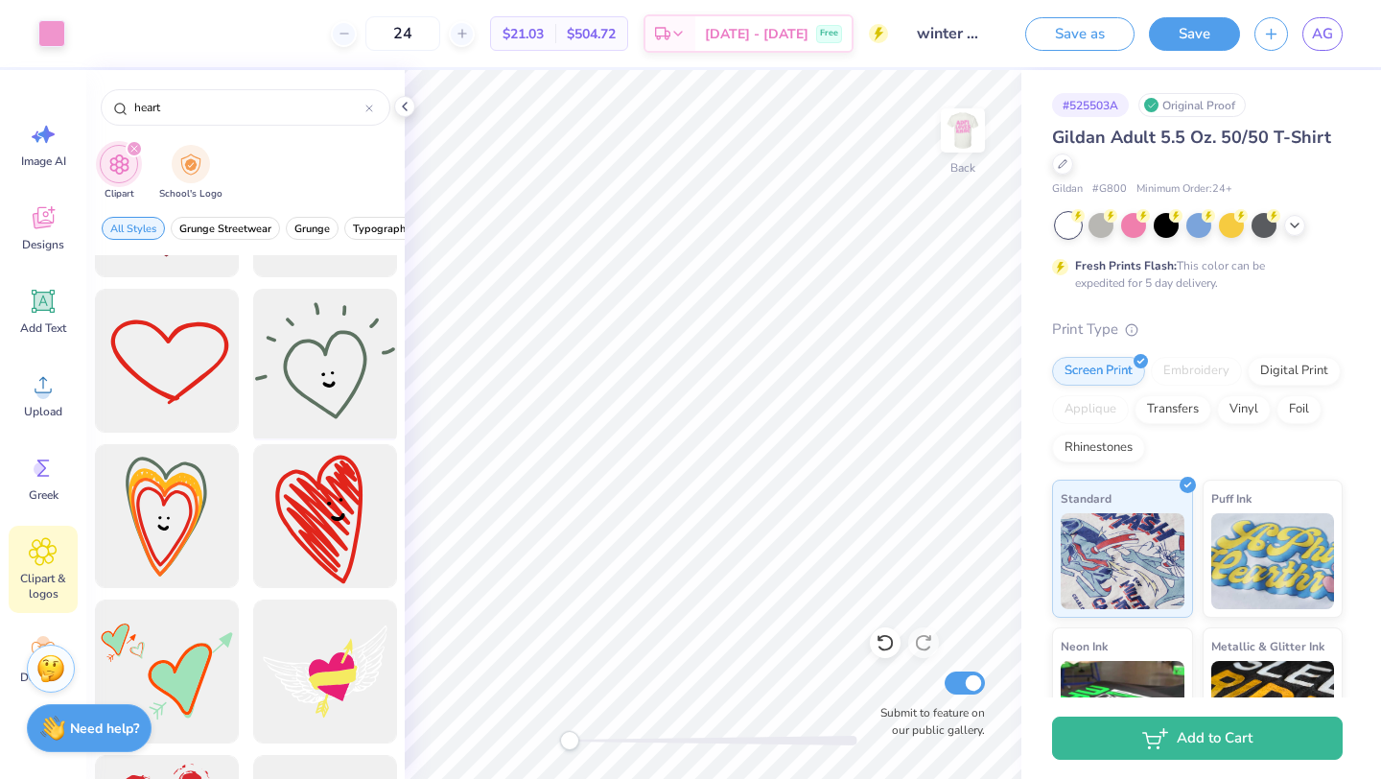
click at [316, 384] on div at bounding box center [324, 361] width 158 height 158
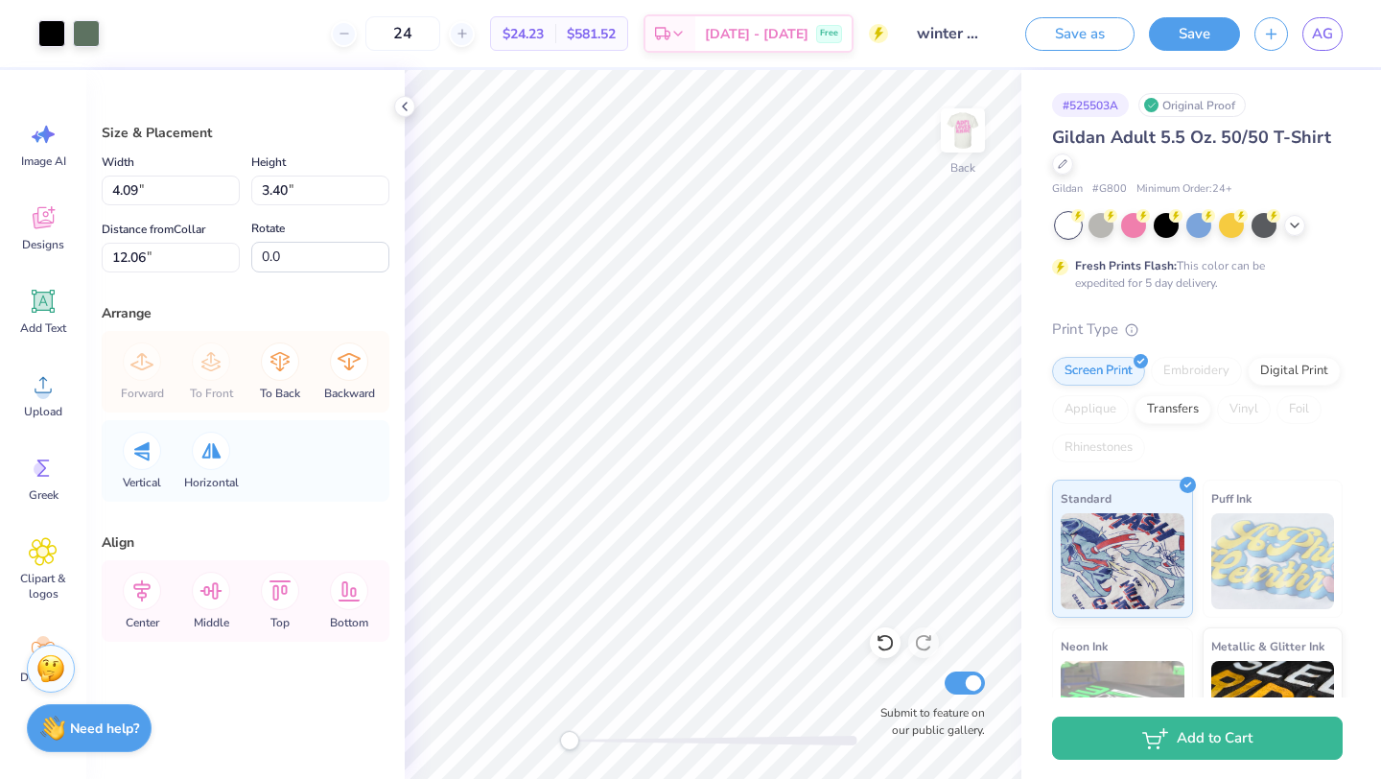
type input "4.09"
type input "3.40"
type input "12.06"
type input "2.49"
type input "2.07"
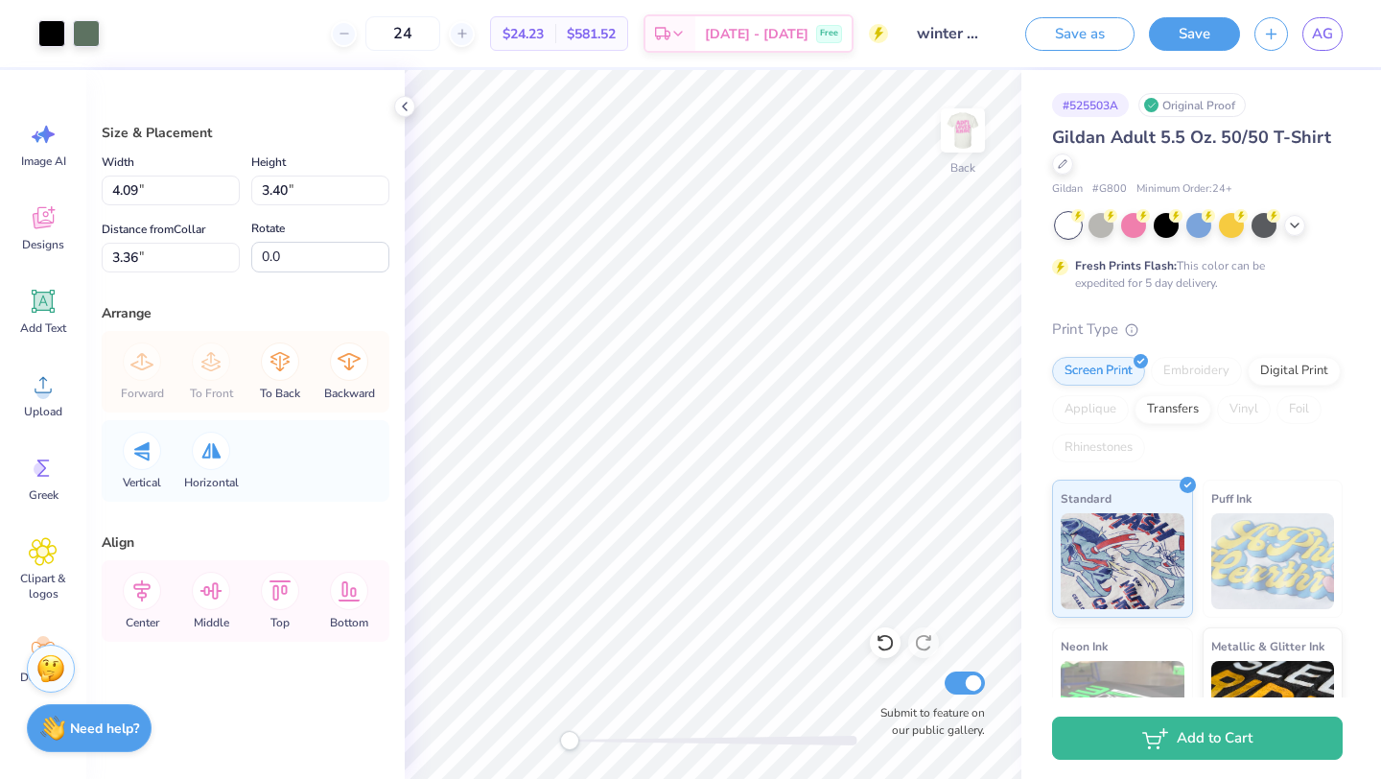
type input "4.33"
click at [85, 36] on div at bounding box center [86, 31] width 27 height 27
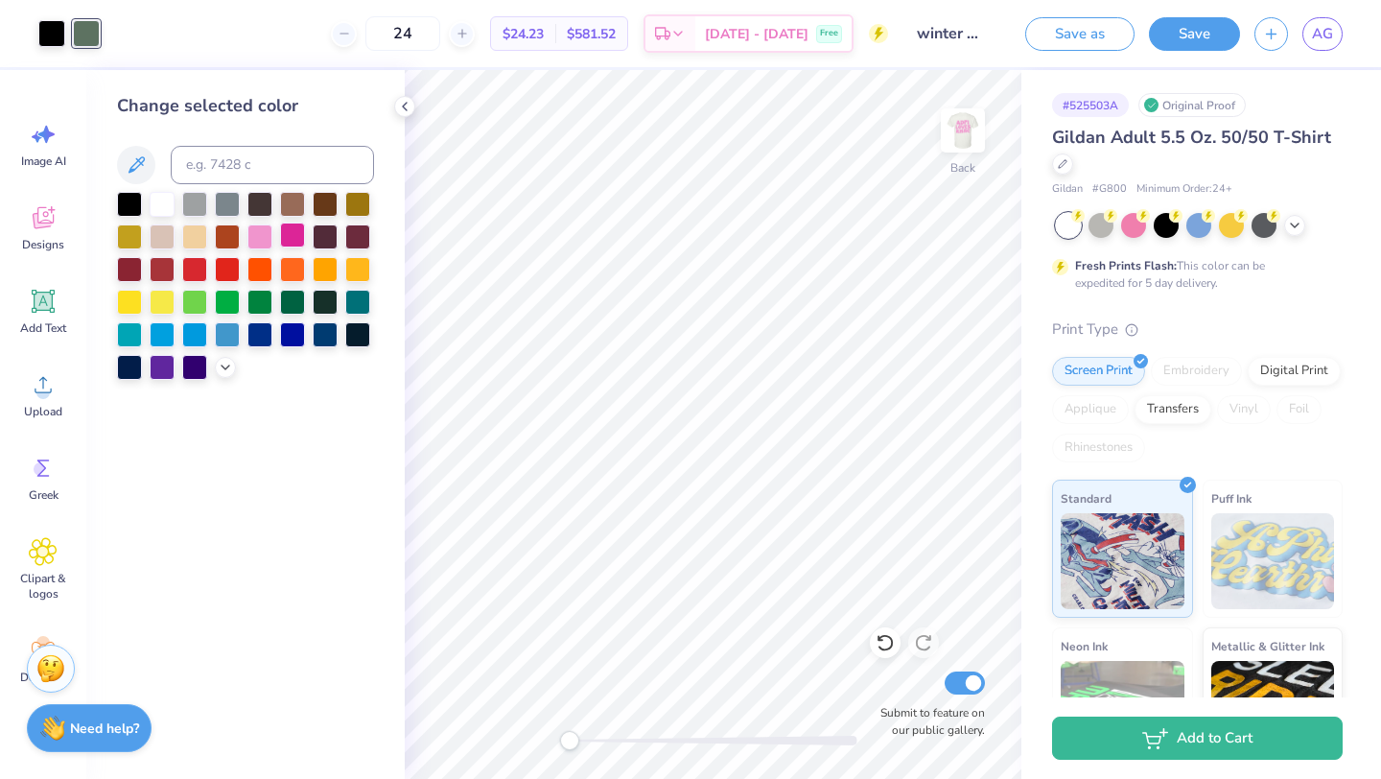
click at [283, 238] on div at bounding box center [292, 234] width 25 height 25
click at [272, 237] on div at bounding box center [259, 234] width 25 height 25
click at [55, 26] on div at bounding box center [51, 31] width 27 height 27
click at [297, 246] on div at bounding box center [292, 234] width 25 height 25
click at [272, 238] on div at bounding box center [259, 234] width 25 height 25
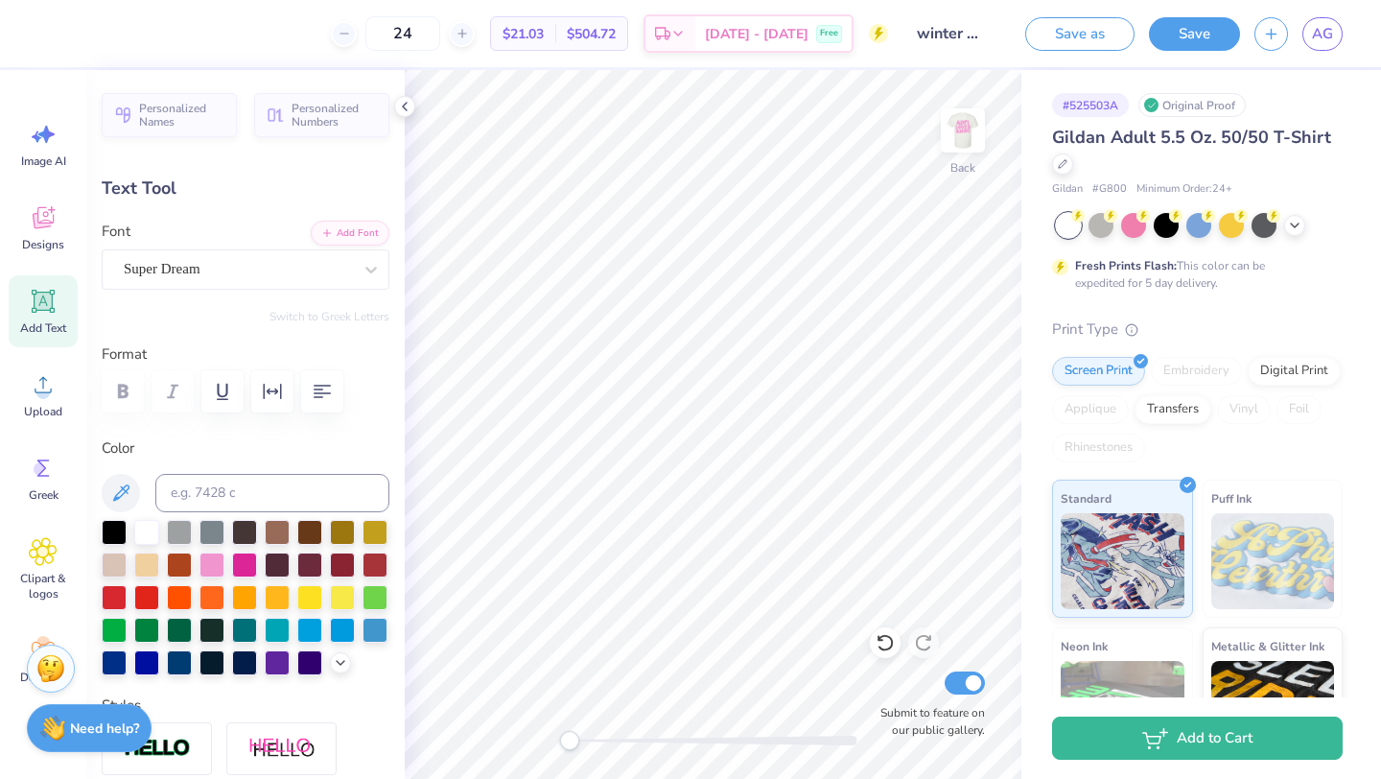
type textarea "rmhc"
type input "2.65"
type input "0.86"
type input "4.13"
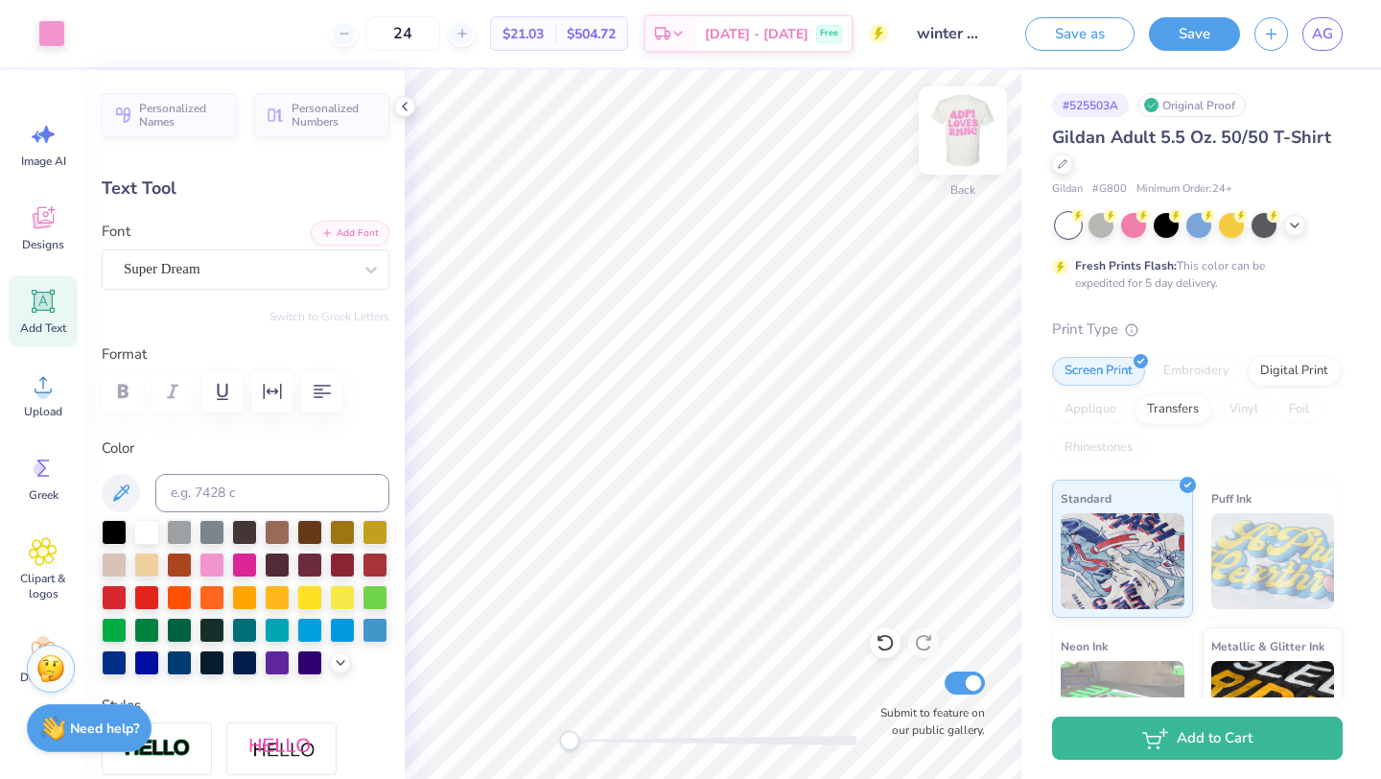
type input "2.05"
type input "0.99"
type input "4.06"
click at [966, 123] on img at bounding box center [962, 130] width 77 height 77
click at [964, 136] on img at bounding box center [962, 130] width 77 height 77
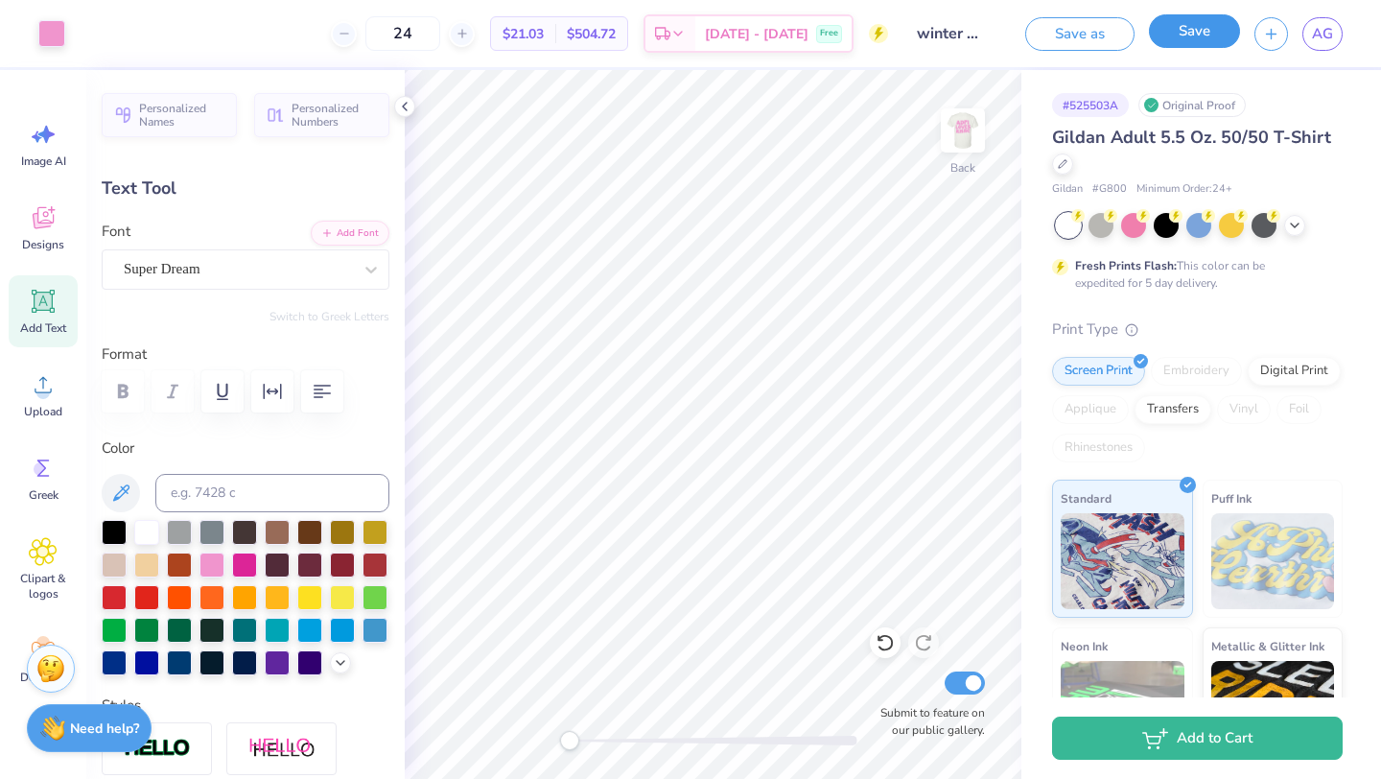
click at [1205, 38] on button "Save" at bounding box center [1194, 31] width 91 height 34
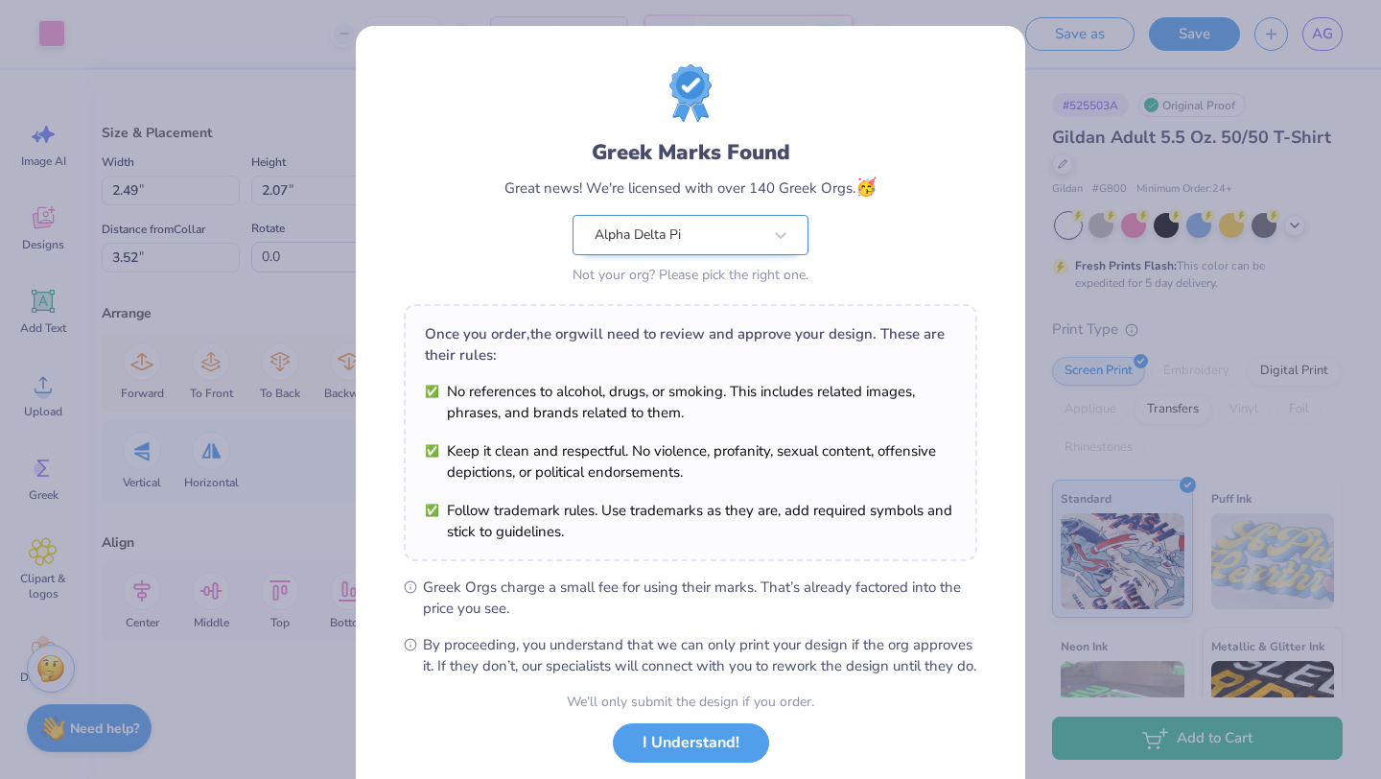
click at [721, 195] on body "Art colors 24 $21.03 Per Item $504.72 Total Est. Delivery Oct 9 - 12 Free Desig…" at bounding box center [690, 389] width 1381 height 779
type input "4.1"
click at [694, 757] on button "I Understand!" at bounding box center [691, 737] width 156 height 39
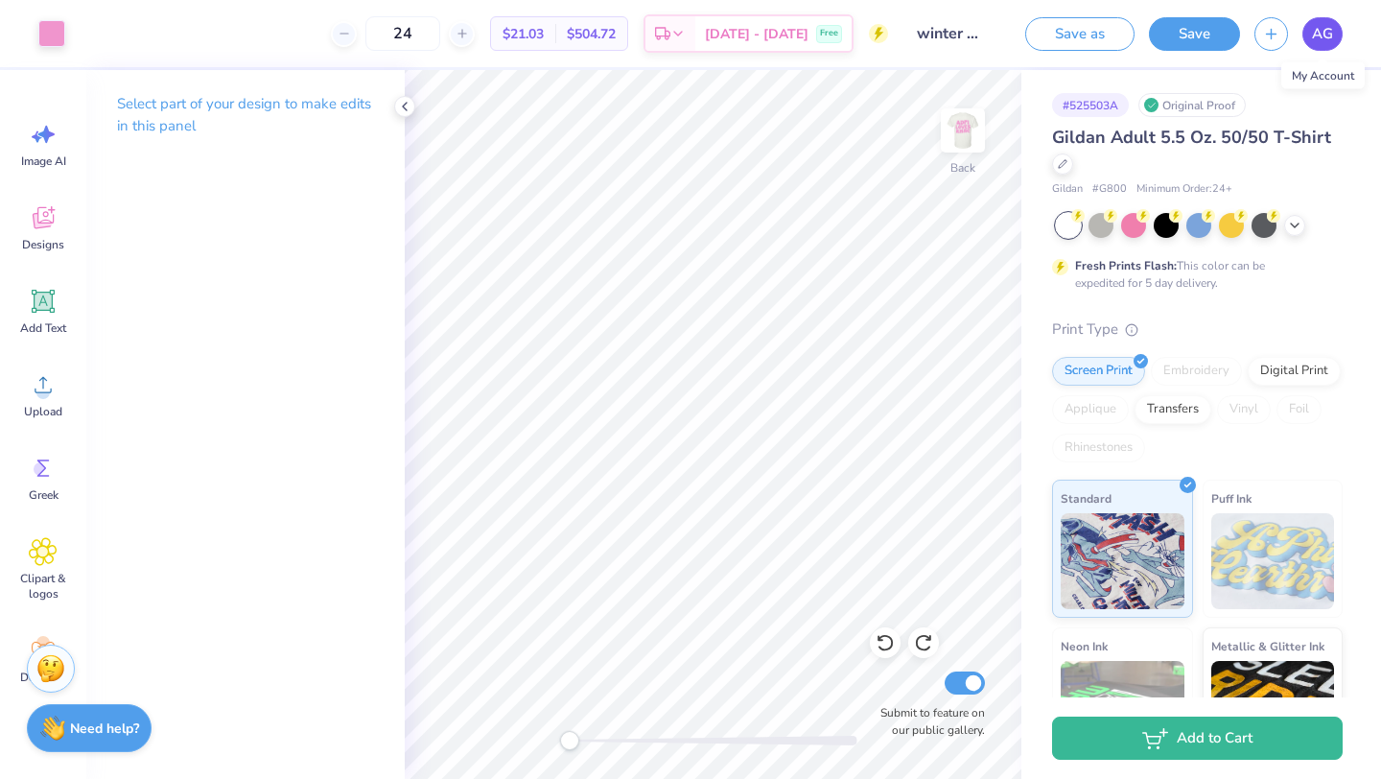
click at [1319, 35] on span "AG" at bounding box center [1322, 34] width 21 height 22
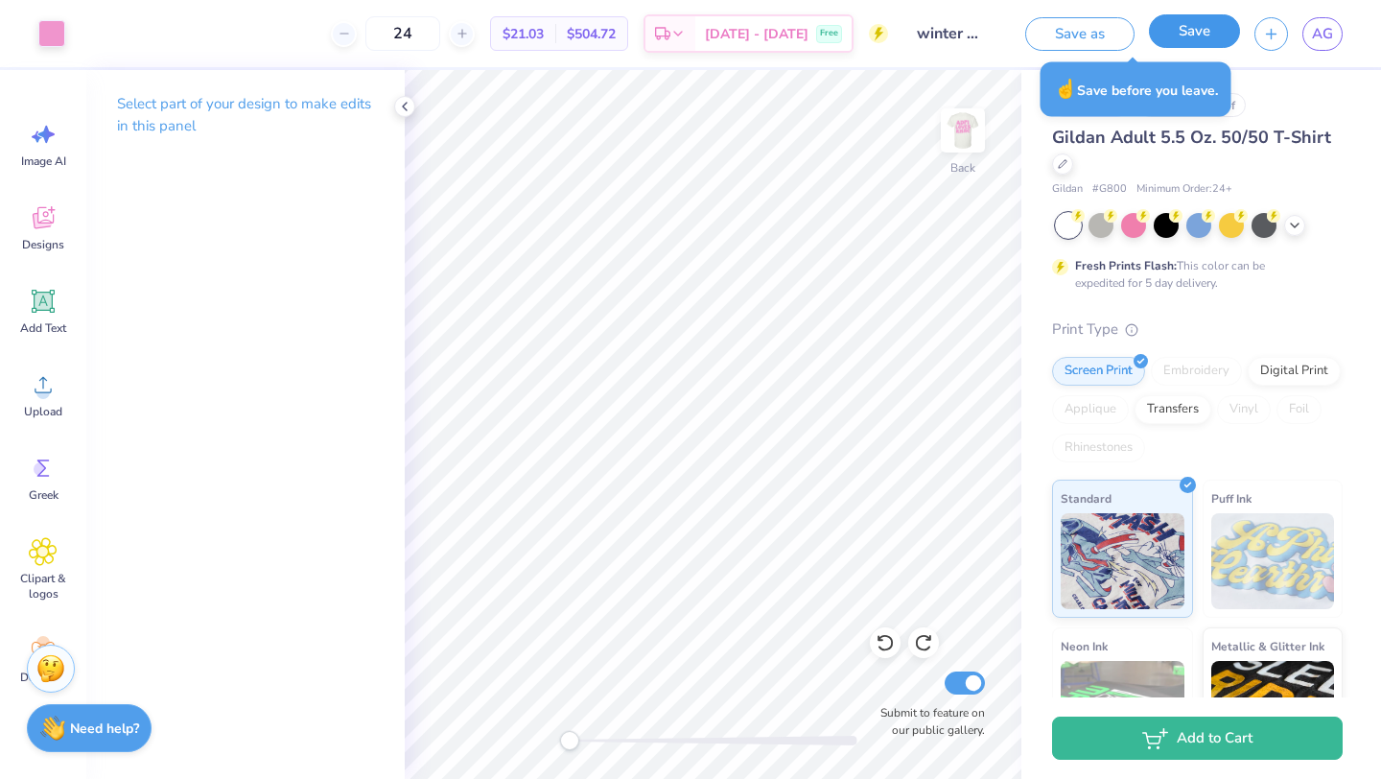
click at [1207, 35] on button "Save" at bounding box center [1194, 31] width 91 height 34
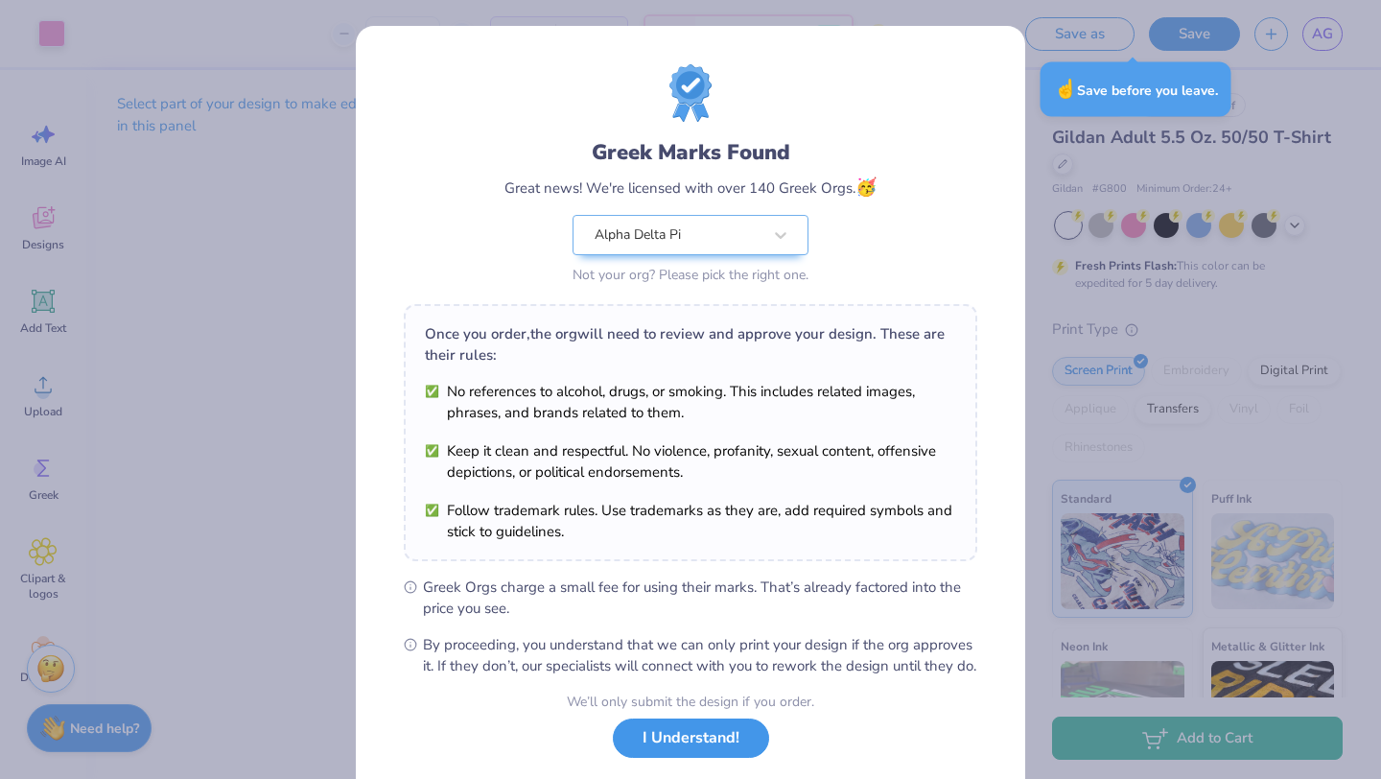
click at [719, 757] on button "I Understand!" at bounding box center [691, 737] width 156 height 39
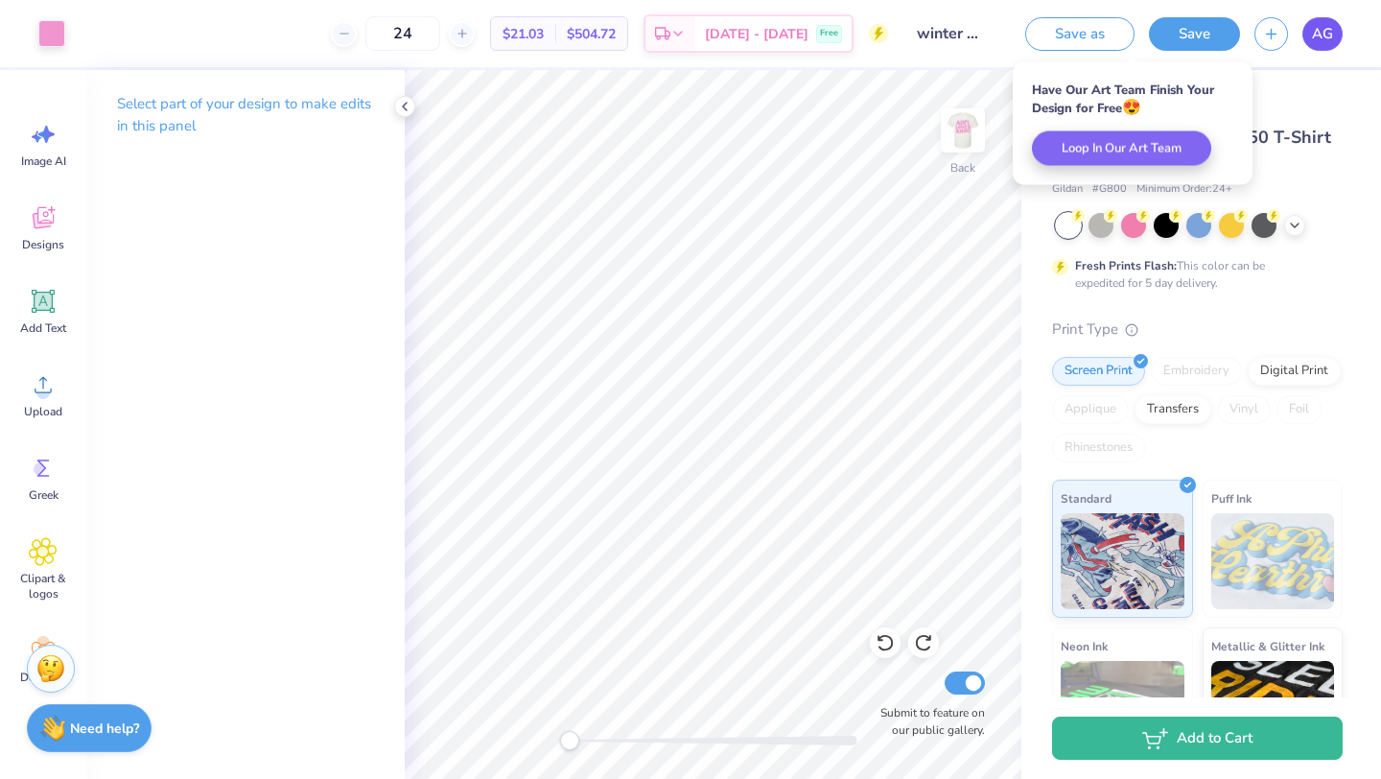
click at [1310, 40] on link "AG" at bounding box center [1322, 34] width 40 height 34
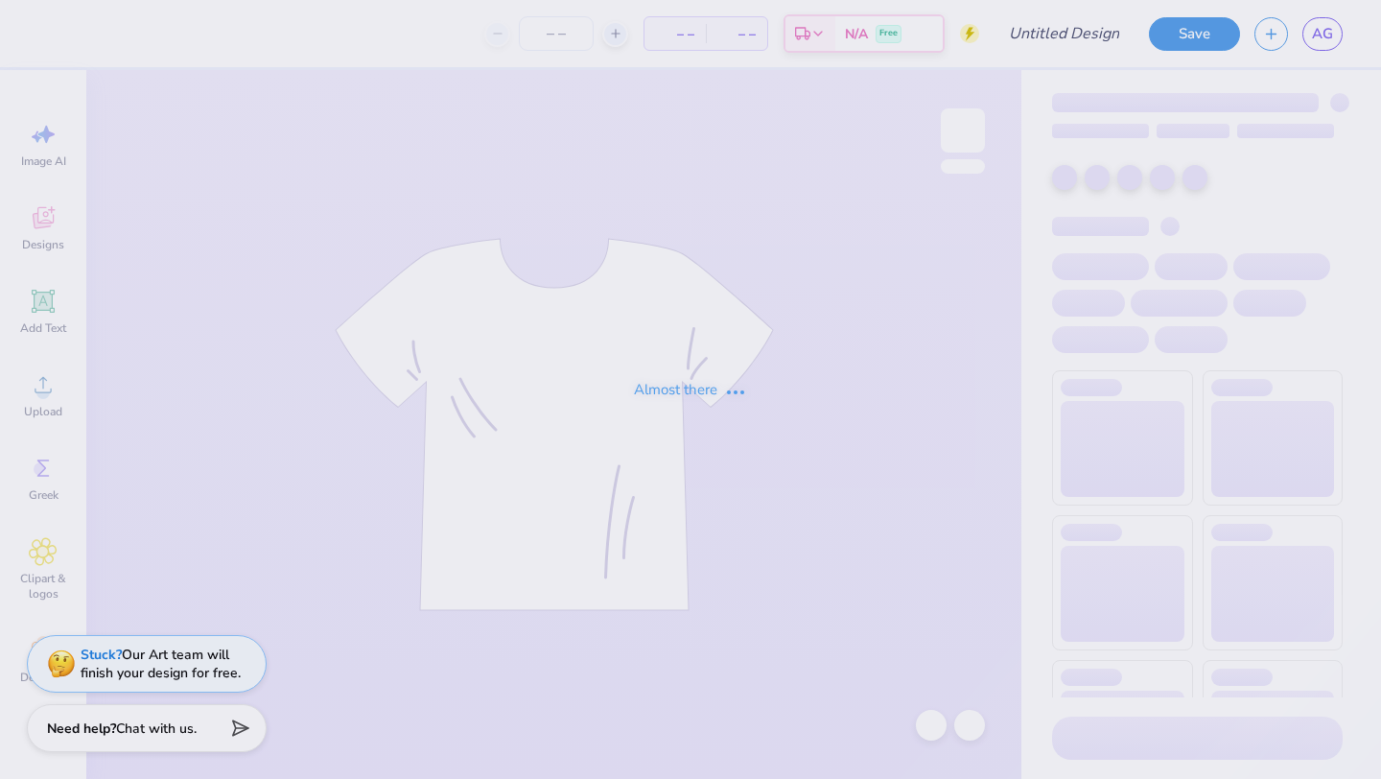
type input "winter philo 3"
type input "24"
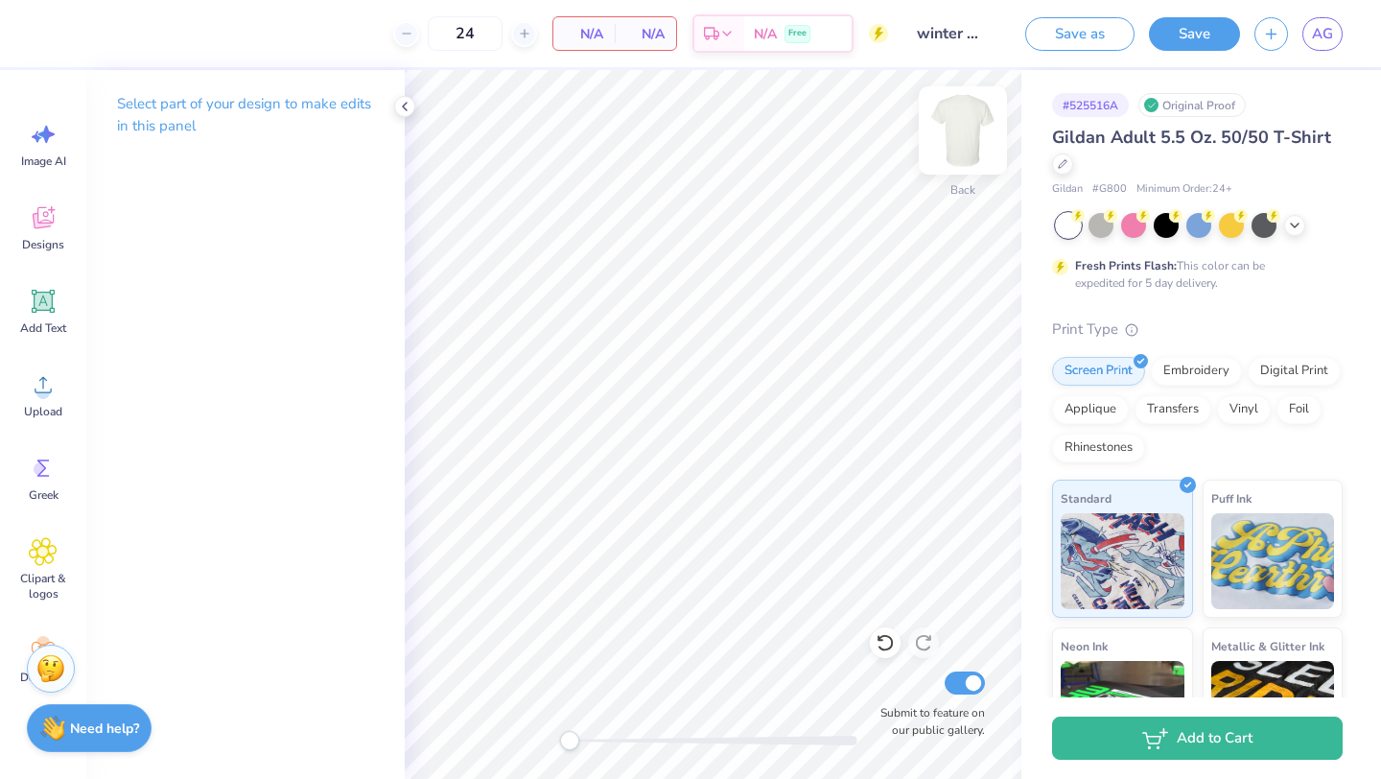
click at [968, 119] on img at bounding box center [962, 130] width 77 height 77
click at [971, 140] on img at bounding box center [962, 130] width 77 height 77
click at [956, 133] on img at bounding box center [962, 130] width 77 height 77
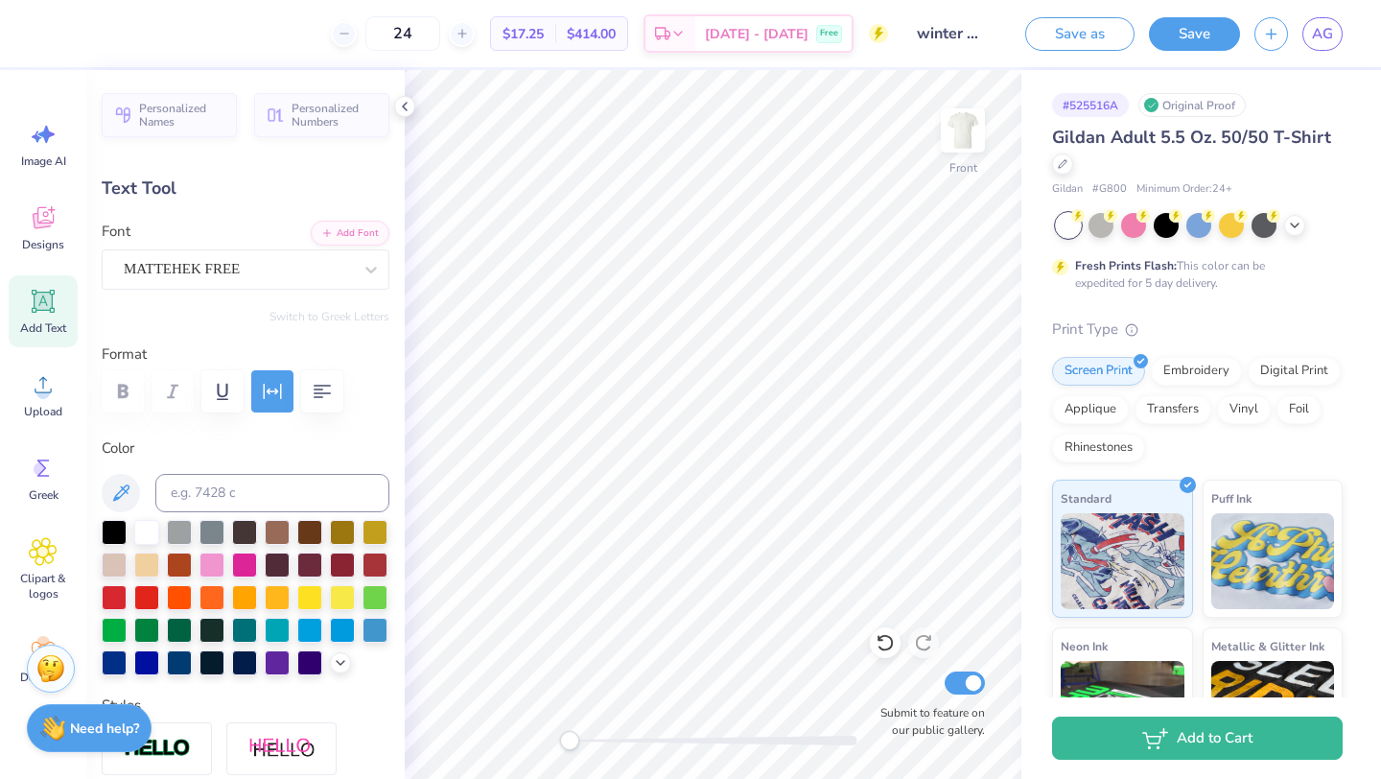
type input "7.88"
type input "5.99"
type input "5.43"
click at [974, 129] on img at bounding box center [962, 130] width 77 height 77
type input "7.80"
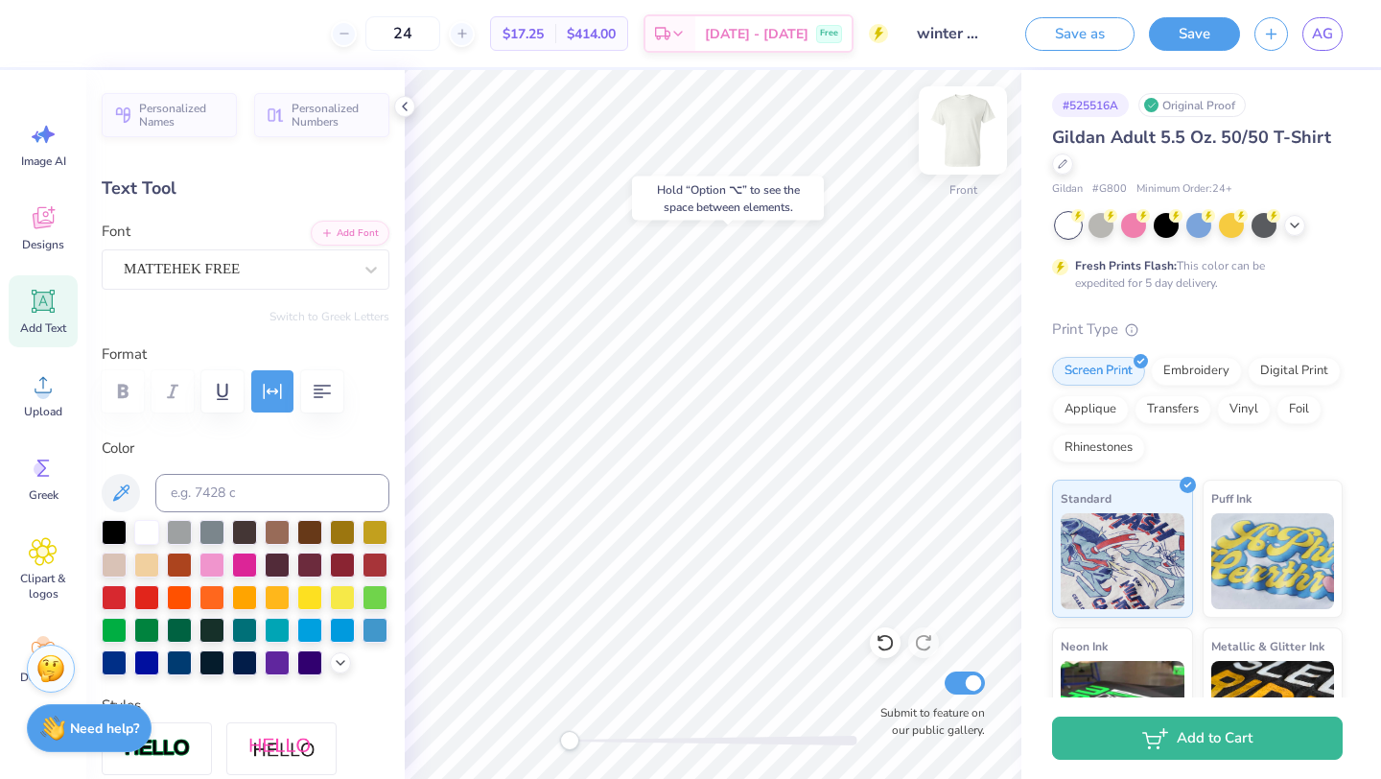
type input "5.93"
type input "3.85"
type input "3.00"
type input "2.28"
type input "7.50"
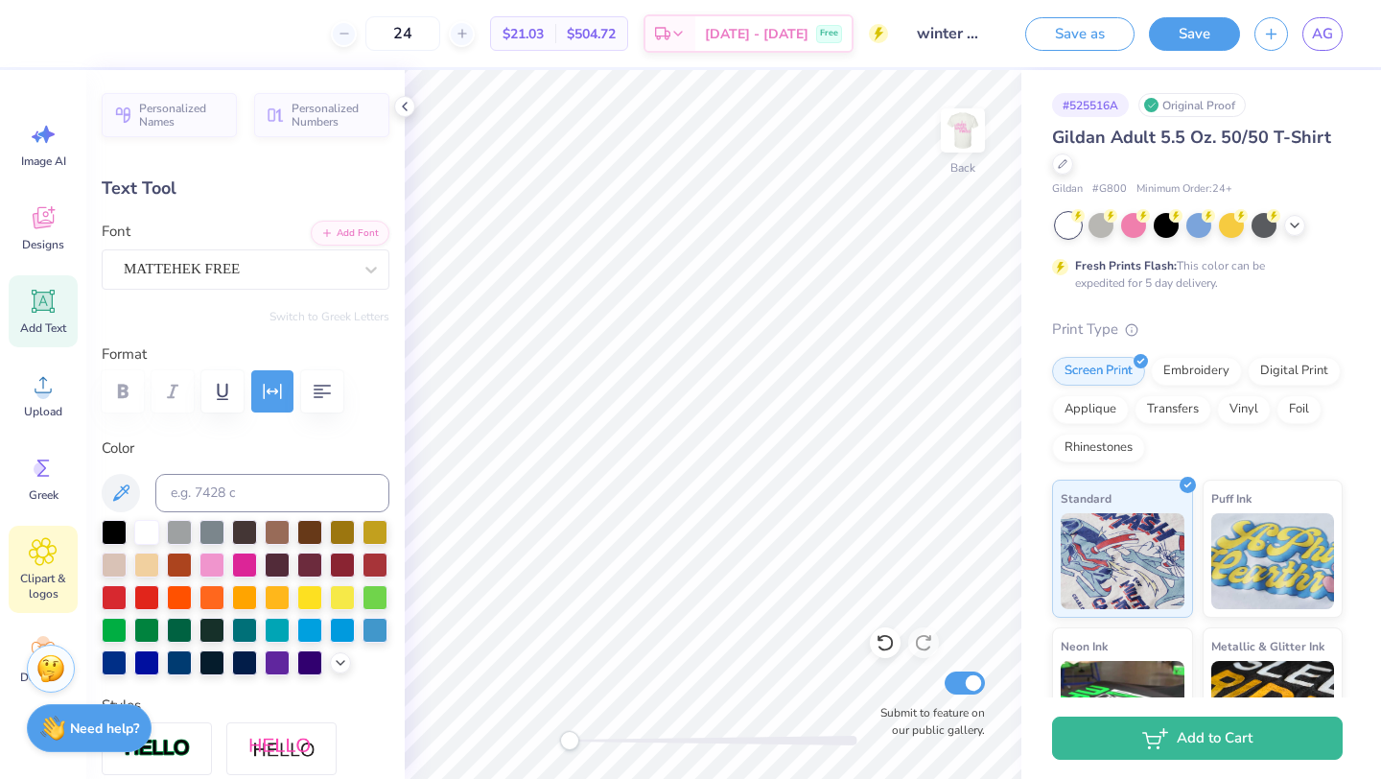
click at [29, 587] on span "Clipart & logos" at bounding box center [43, 585] width 63 height 31
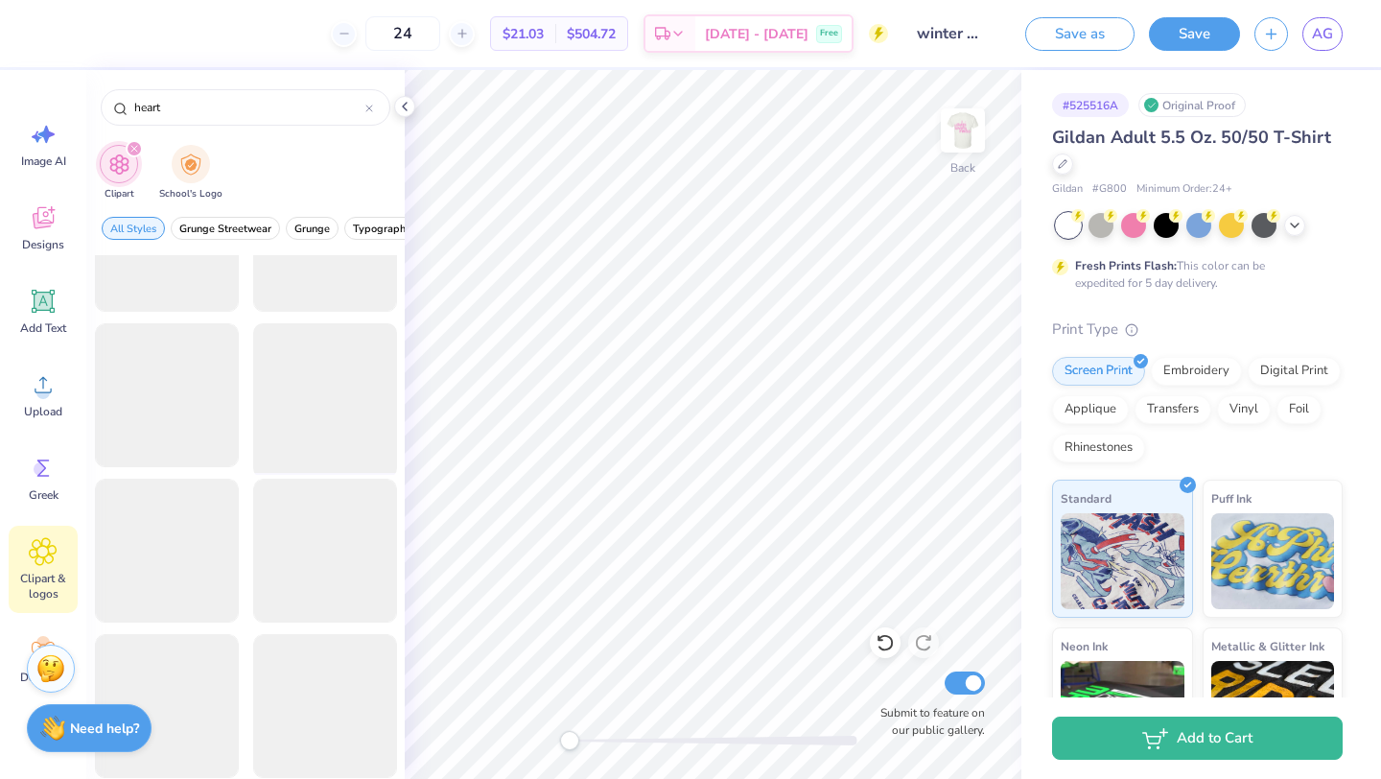
scroll to position [1038, 0]
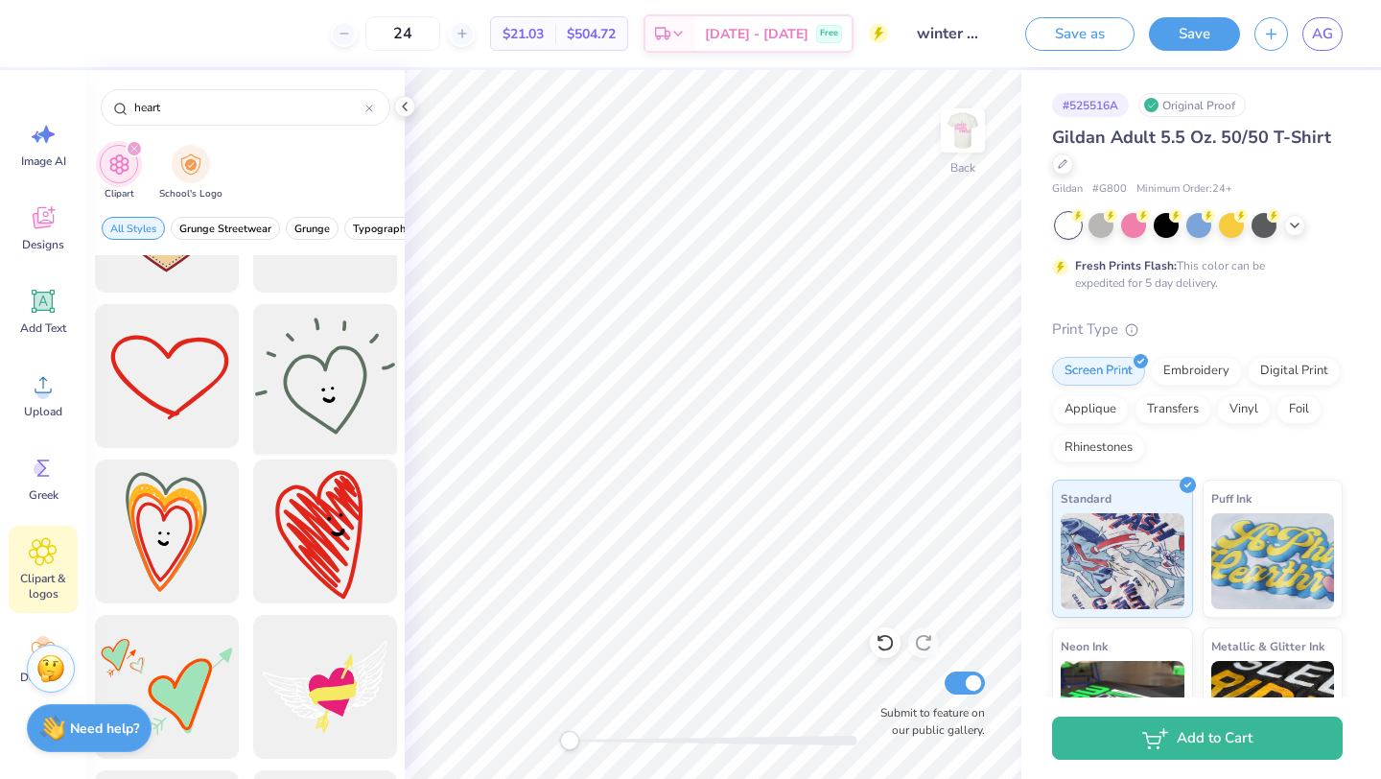
type input "heart"
click at [339, 392] on div at bounding box center [324, 376] width 158 height 158
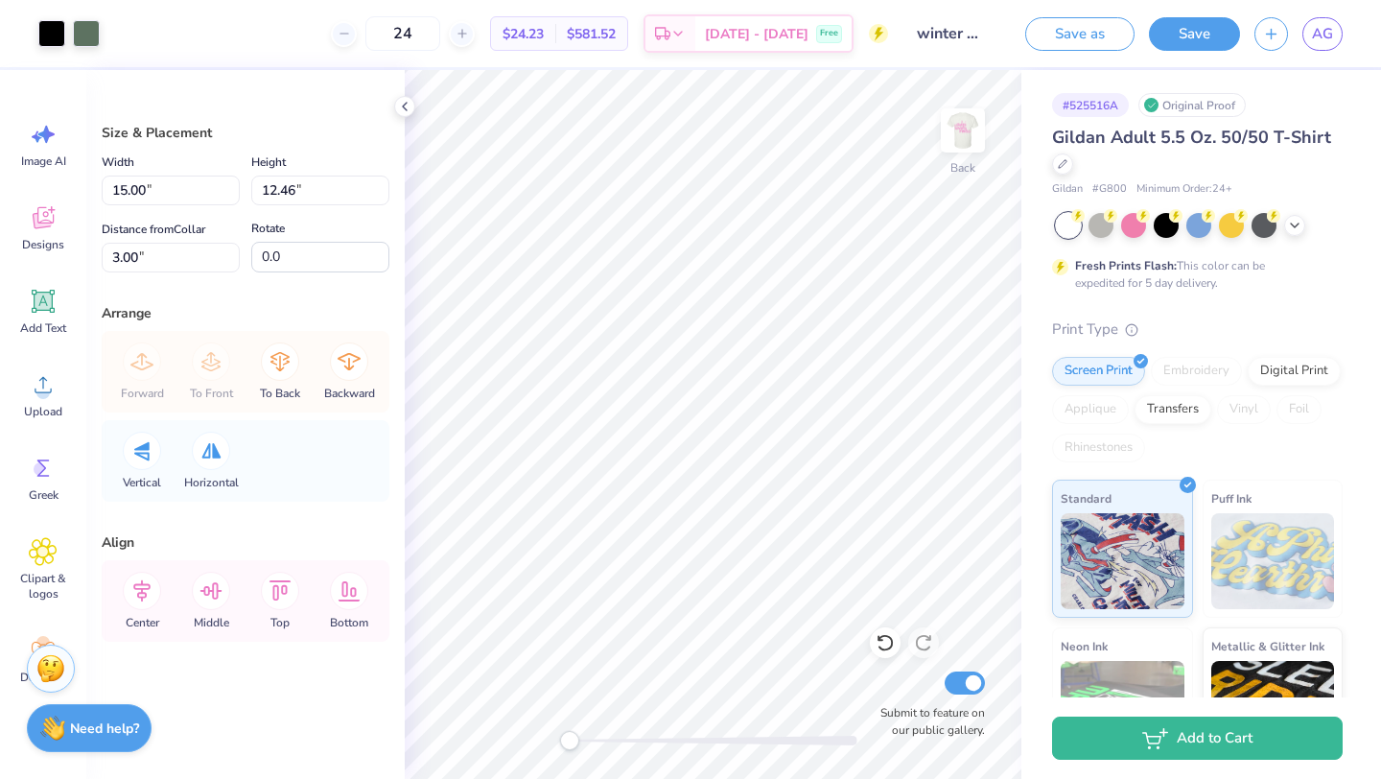
type input "6.01"
type input "4.99"
type input "10.46"
type input "2.97"
type input "2.47"
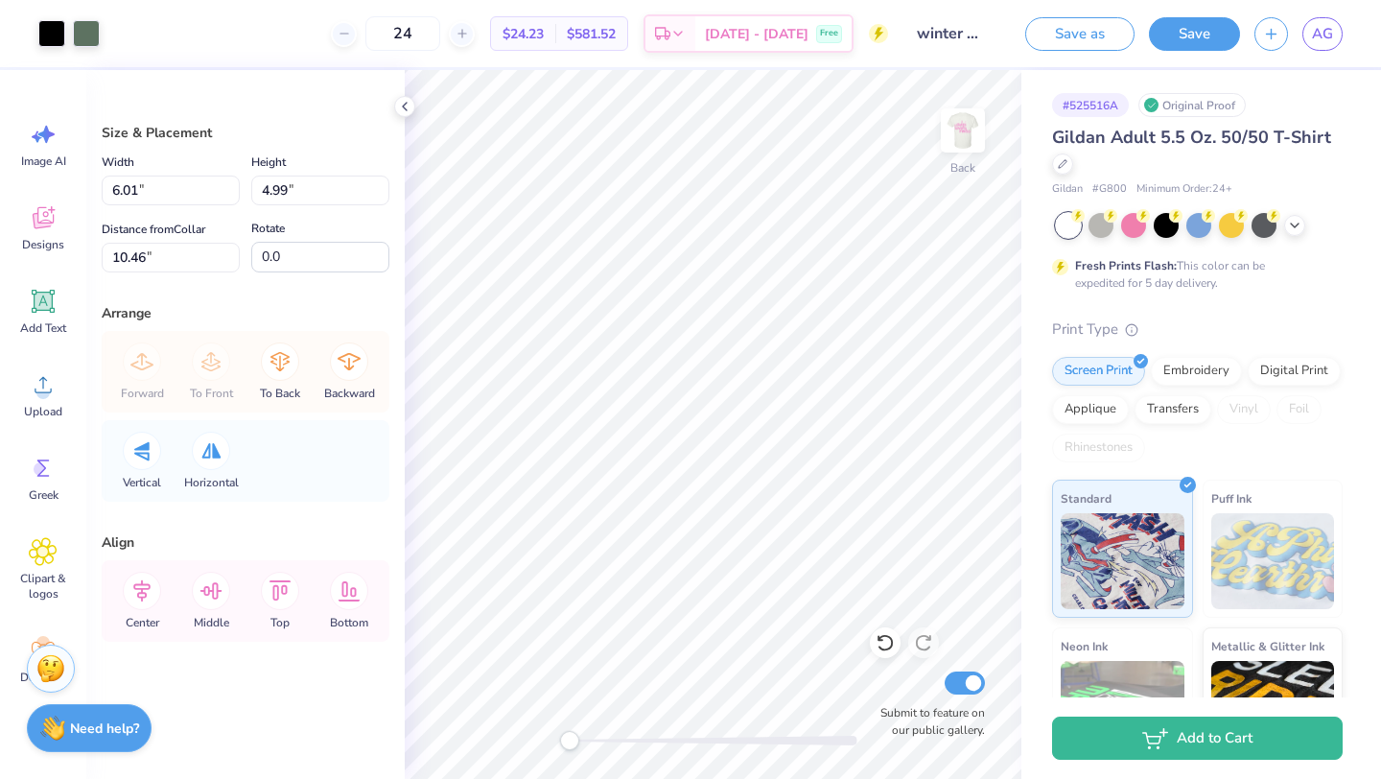
type input "4.75"
type input "1.88"
type input "1.56"
type input "3.91"
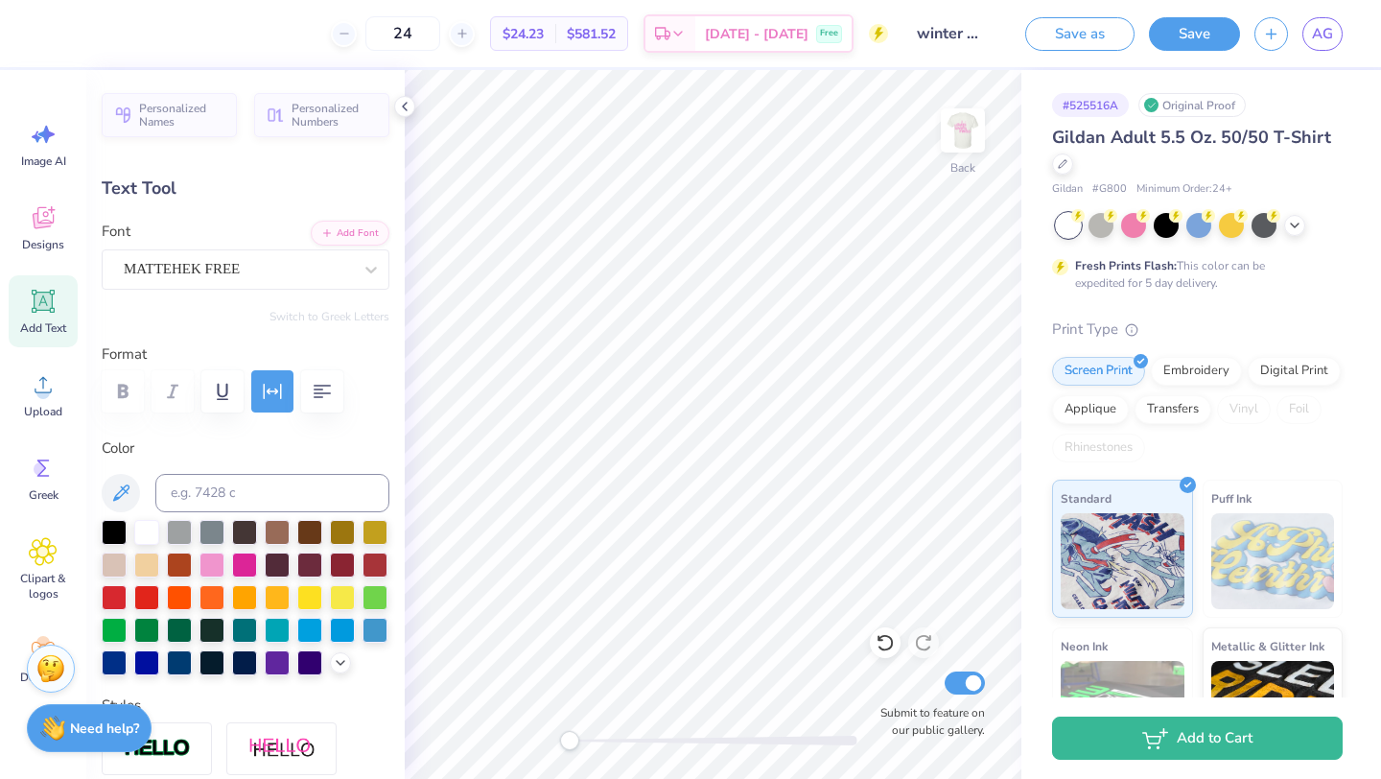
type input "2.01"
type input "1.53"
type input "3.75"
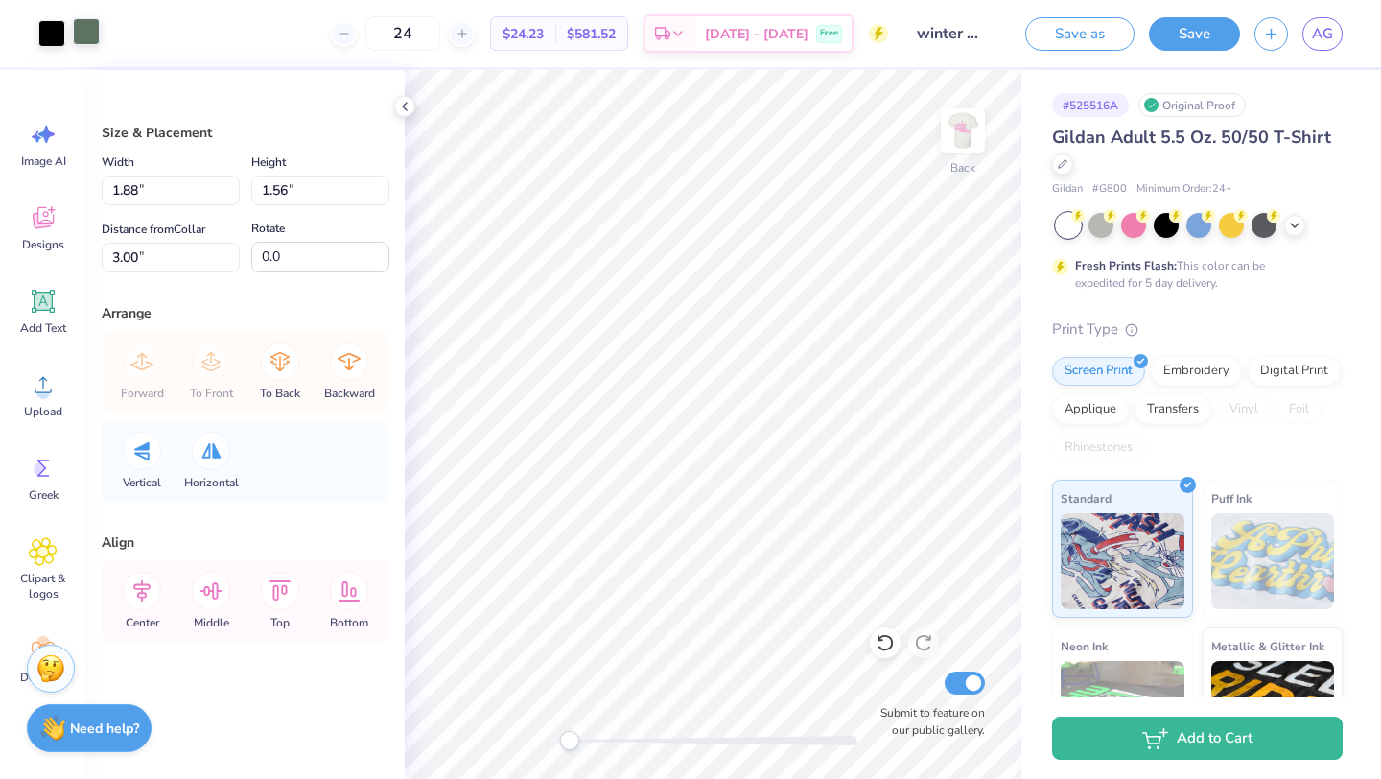
click at [92, 43] on div at bounding box center [86, 31] width 27 height 27
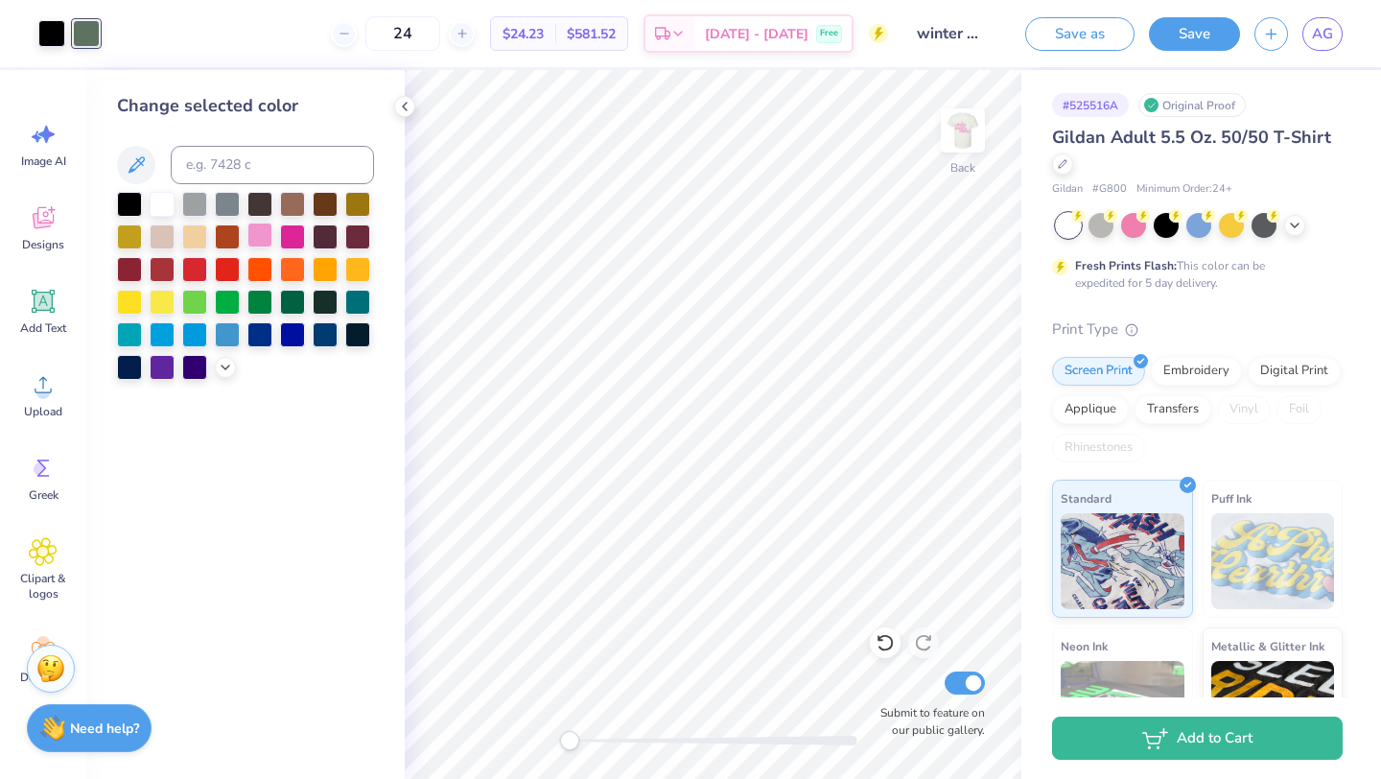
click at [267, 240] on div at bounding box center [259, 234] width 25 height 25
click at [52, 35] on div at bounding box center [51, 31] width 27 height 27
click at [256, 236] on div at bounding box center [259, 234] width 25 height 25
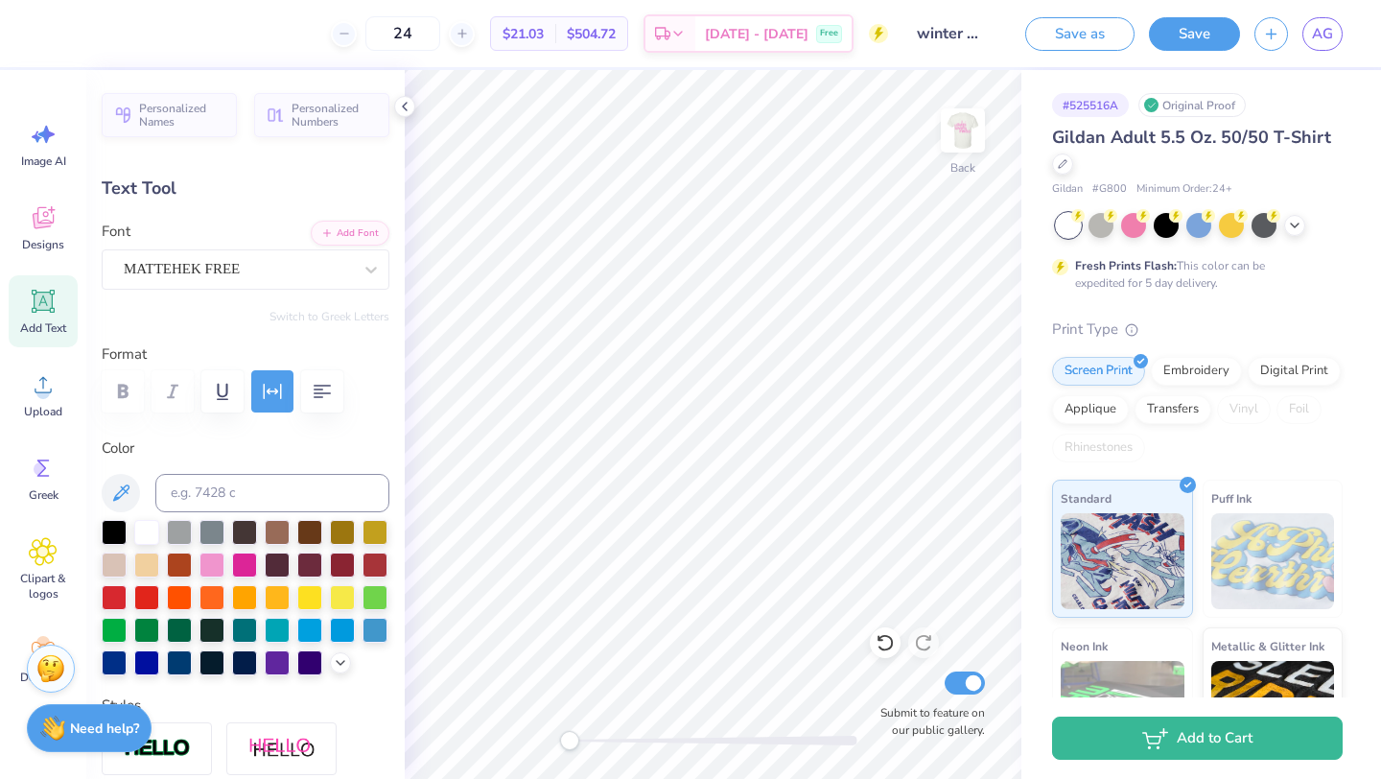
type textarea "rmhc"
type input "2.40"
type input "1.17"
type input "3.18"
click at [1213, 26] on button "Save" at bounding box center [1194, 31] width 91 height 34
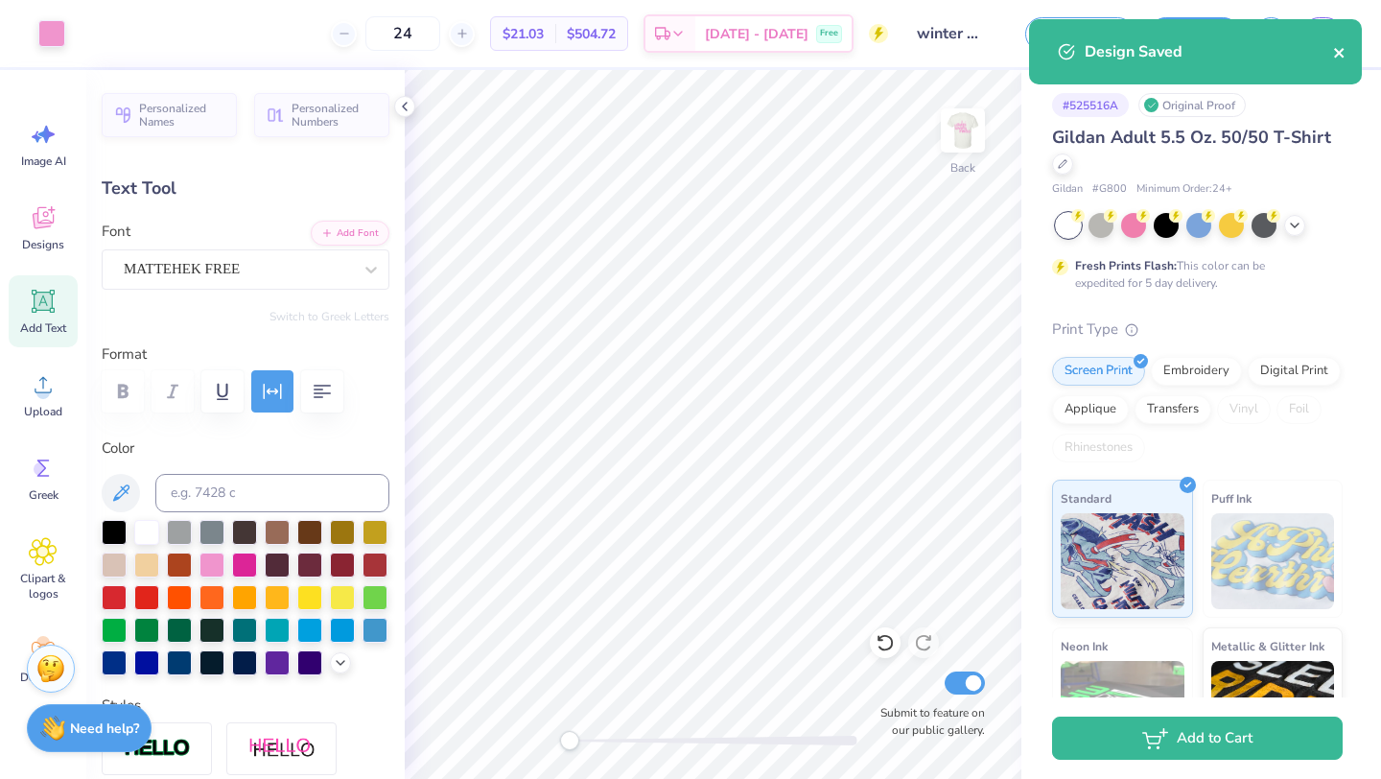
click at [1340, 51] on icon "close" at bounding box center [1339, 53] width 10 height 10
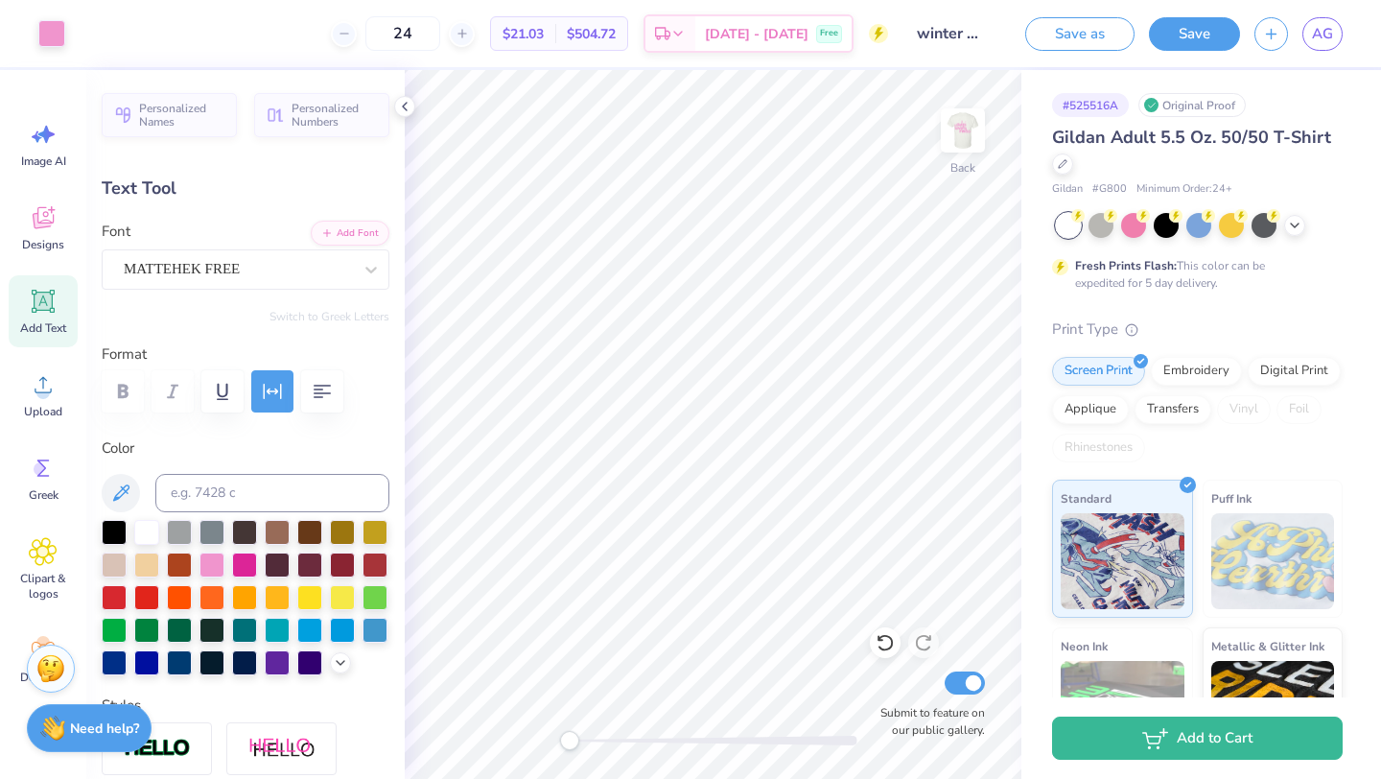
click at [1333, 35] on div "Design Saved" at bounding box center [1195, 58] width 340 height 87
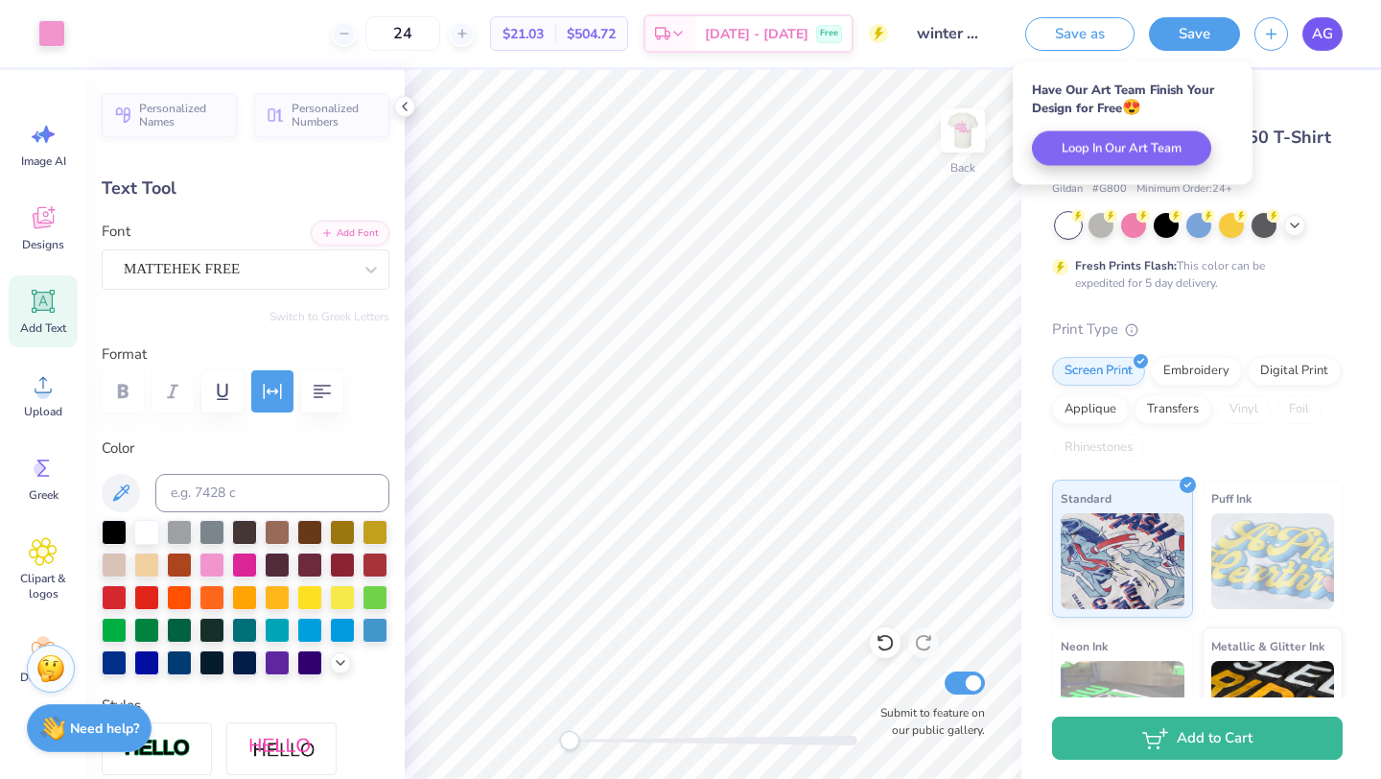
click at [1319, 35] on span "AG" at bounding box center [1322, 34] width 21 height 22
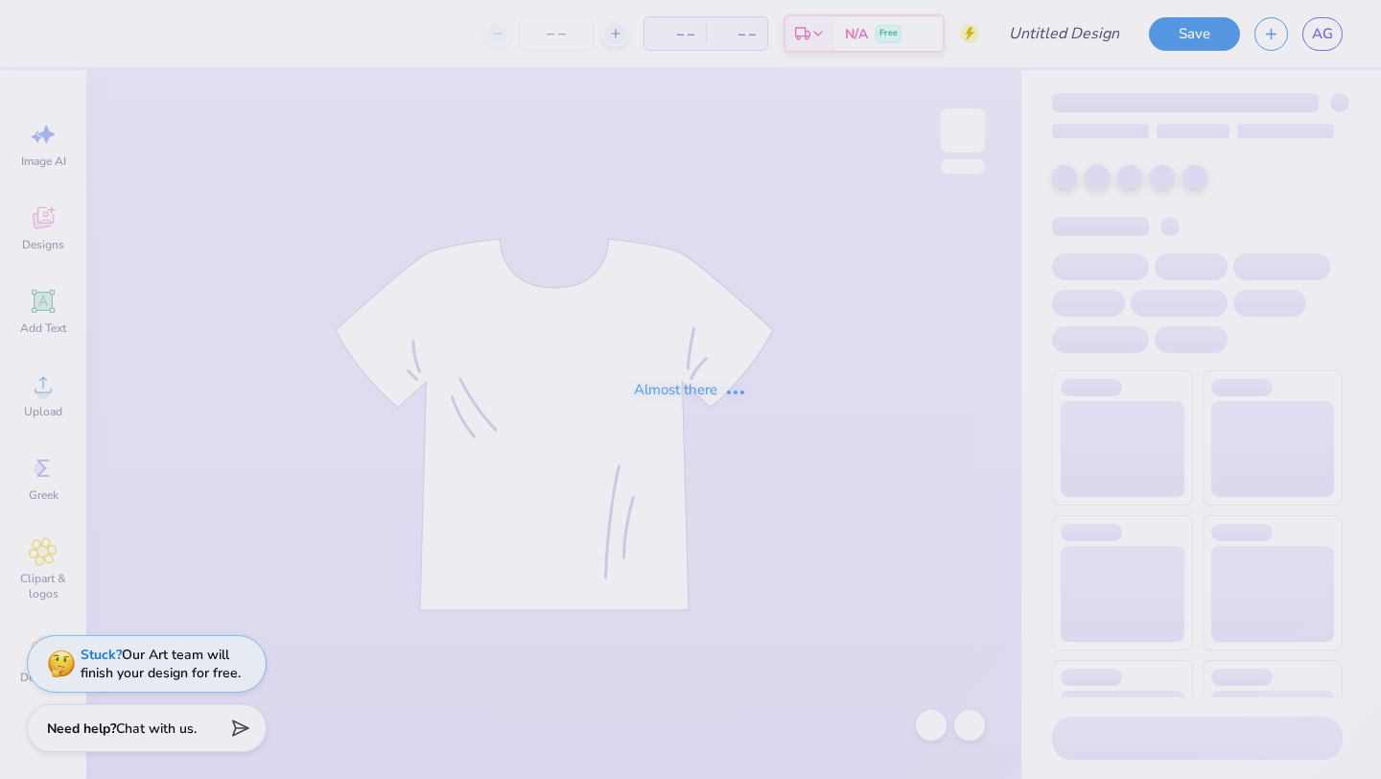
type input "winter philo 5"
type input "24"
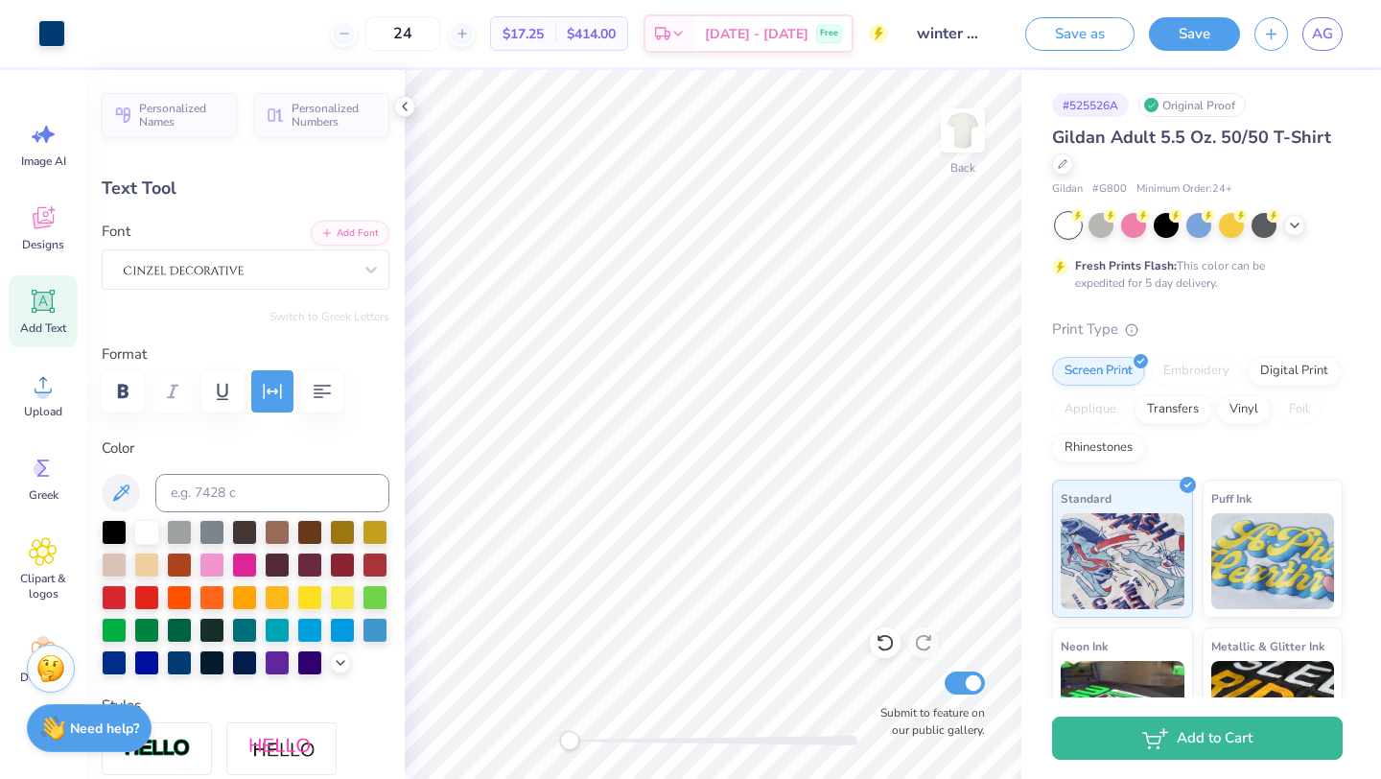
type input "4.02"
type input "7.05"
type textarea "alpha delta pi"
type input "3.64"
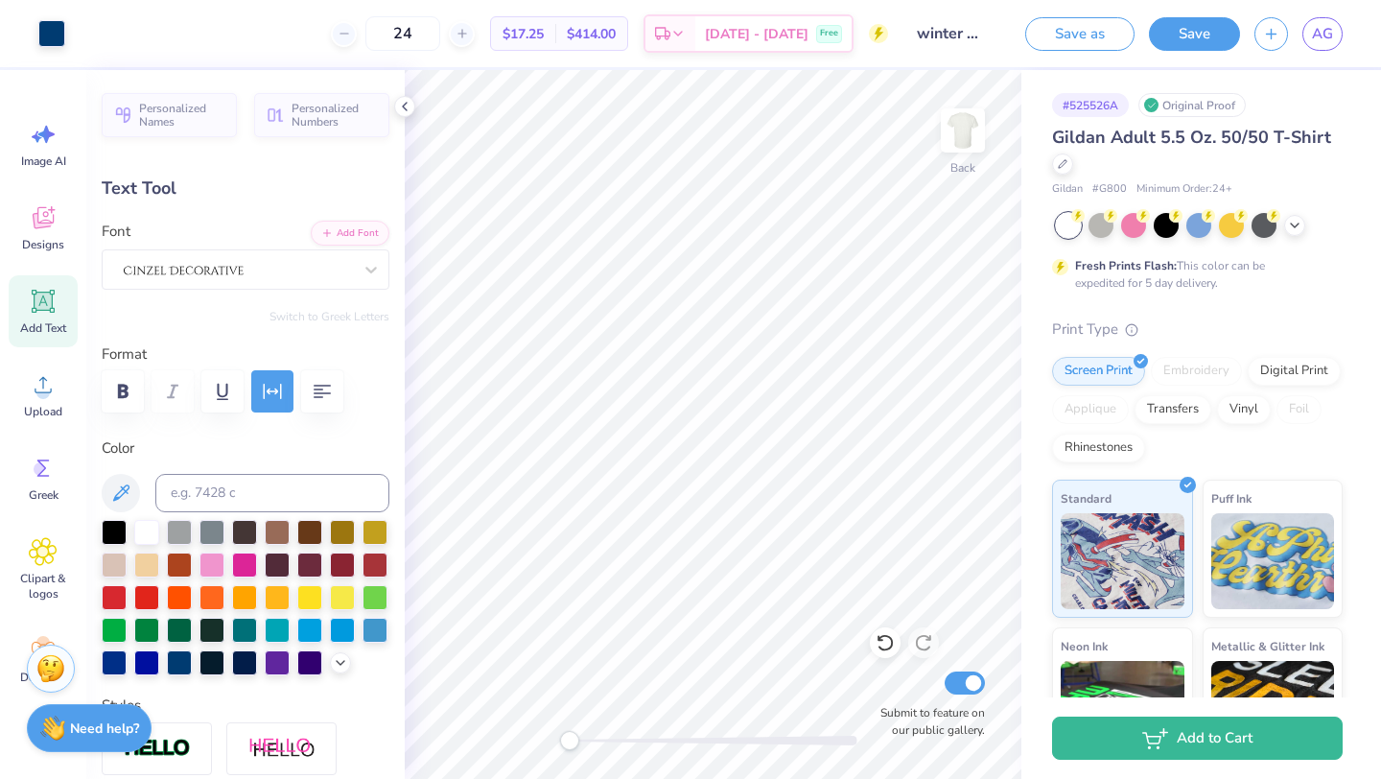
type input "0.32"
type input "9.03"
type input "12.70"
type input "1.80"
type input "4.35"
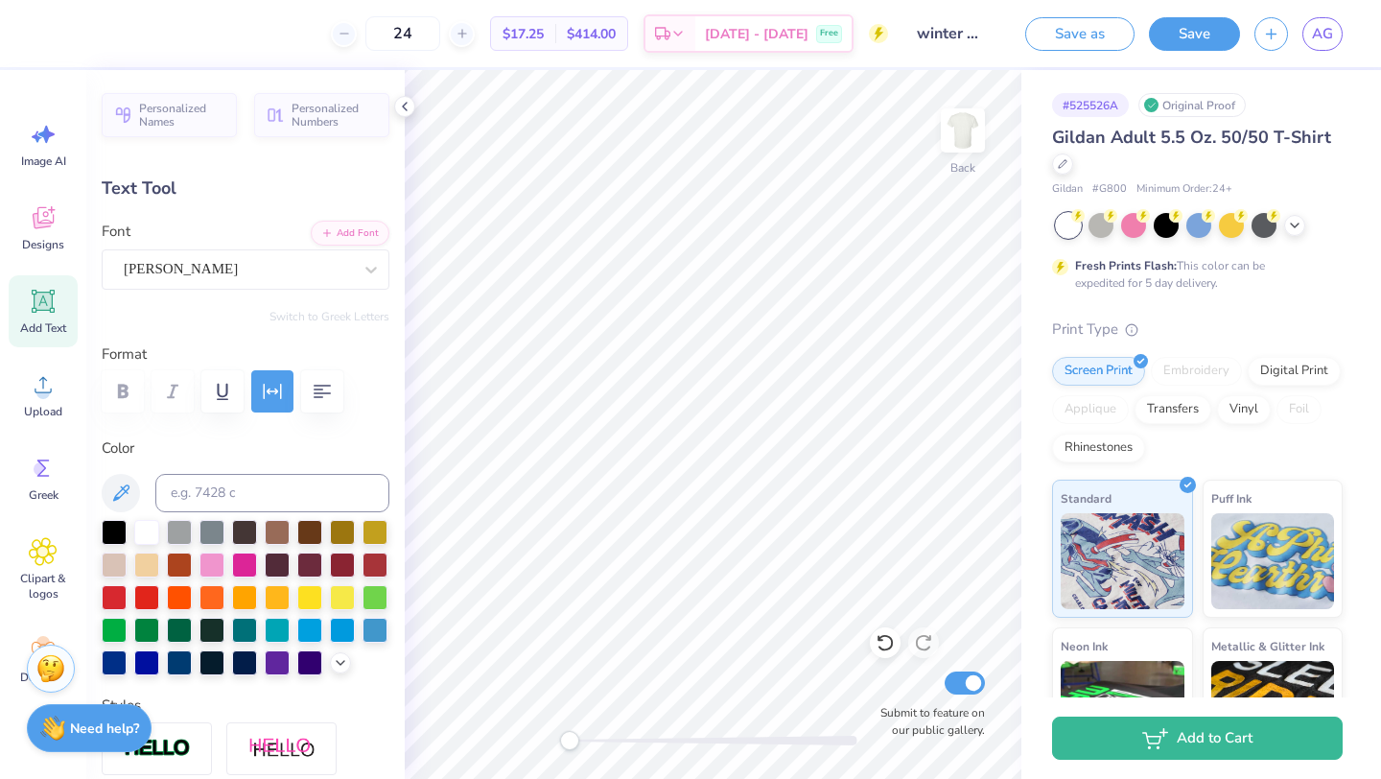
type input "0.0"
type input "3.64"
type input "0.32"
type input "9.02"
type input "9.92"
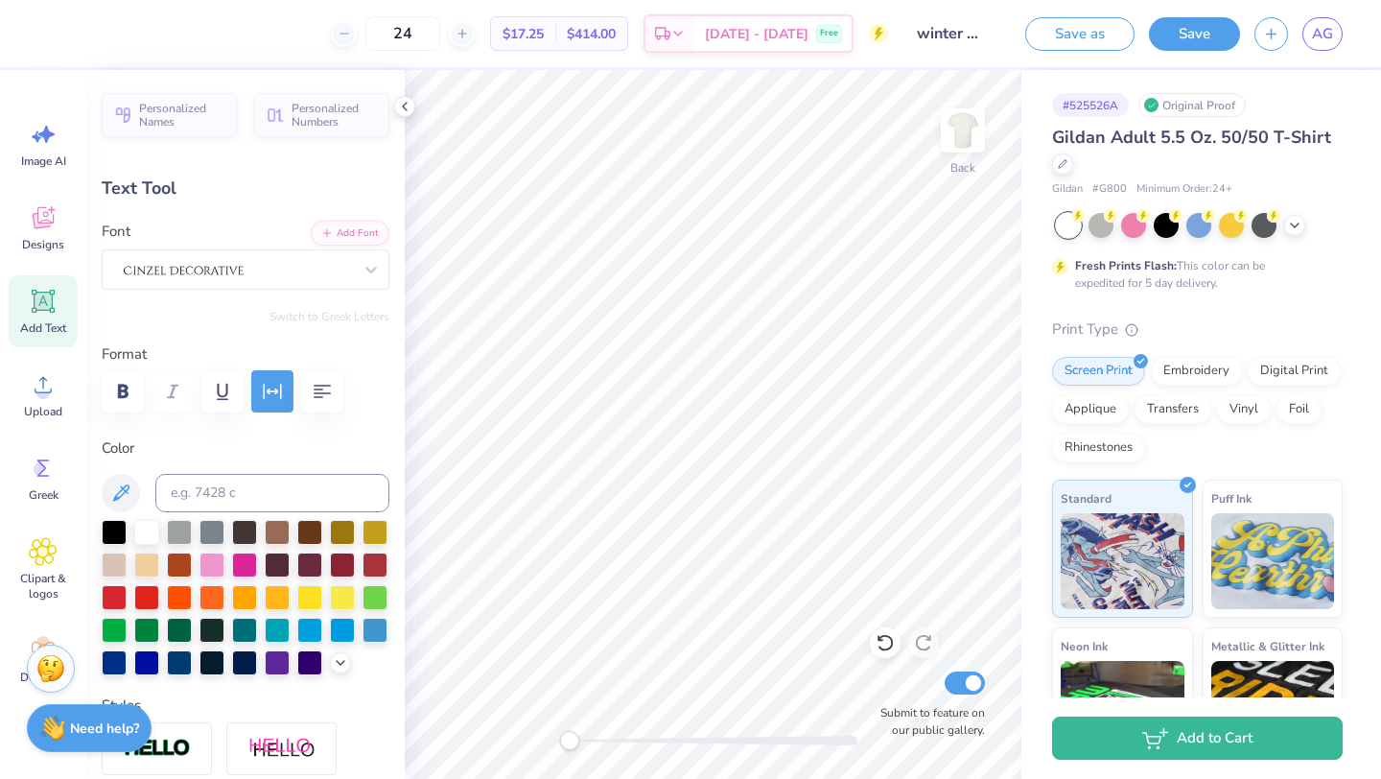
type input "0.88"
type input "8.46"
type input "13.38"
type input "1.19"
type input "4.32"
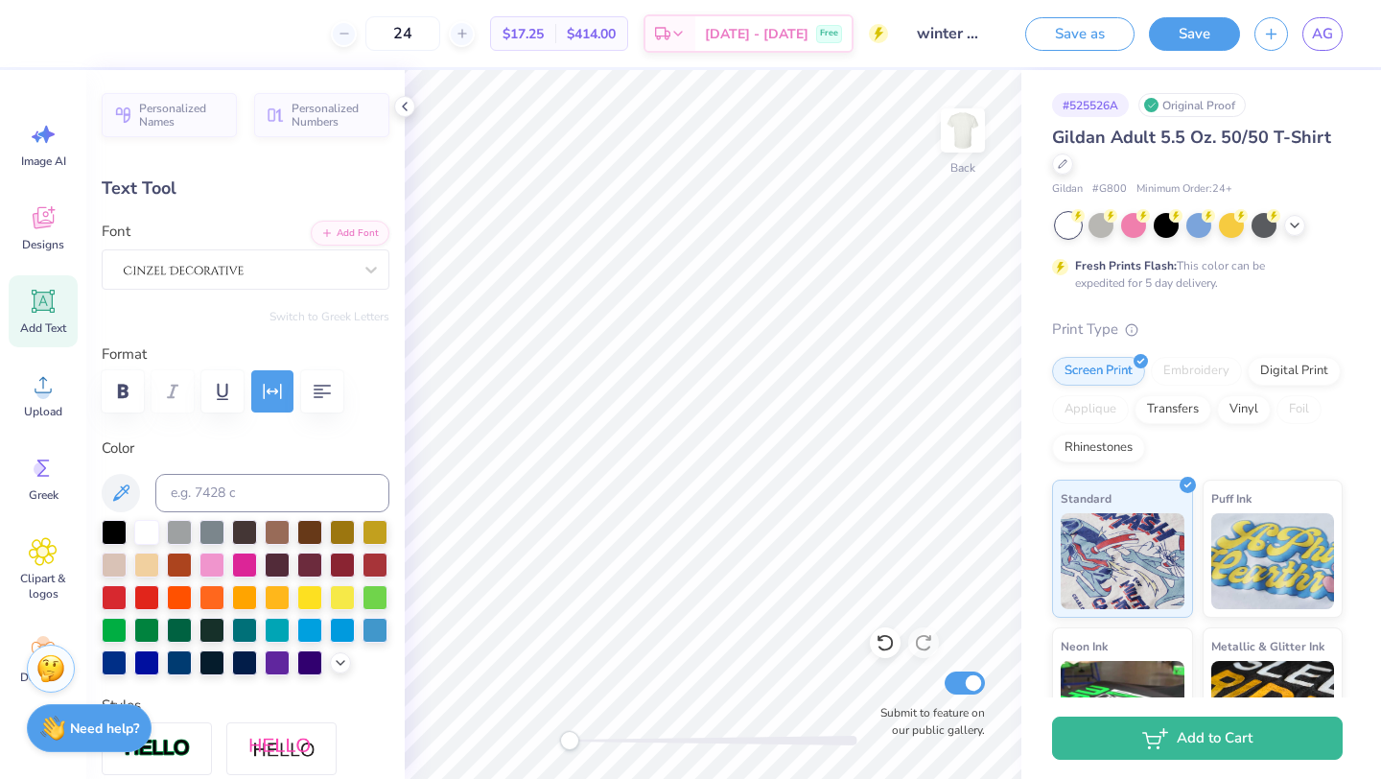
type input "12.78"
type input "1.14"
type input "4.54"
type input "7.63"
type input "0.68"
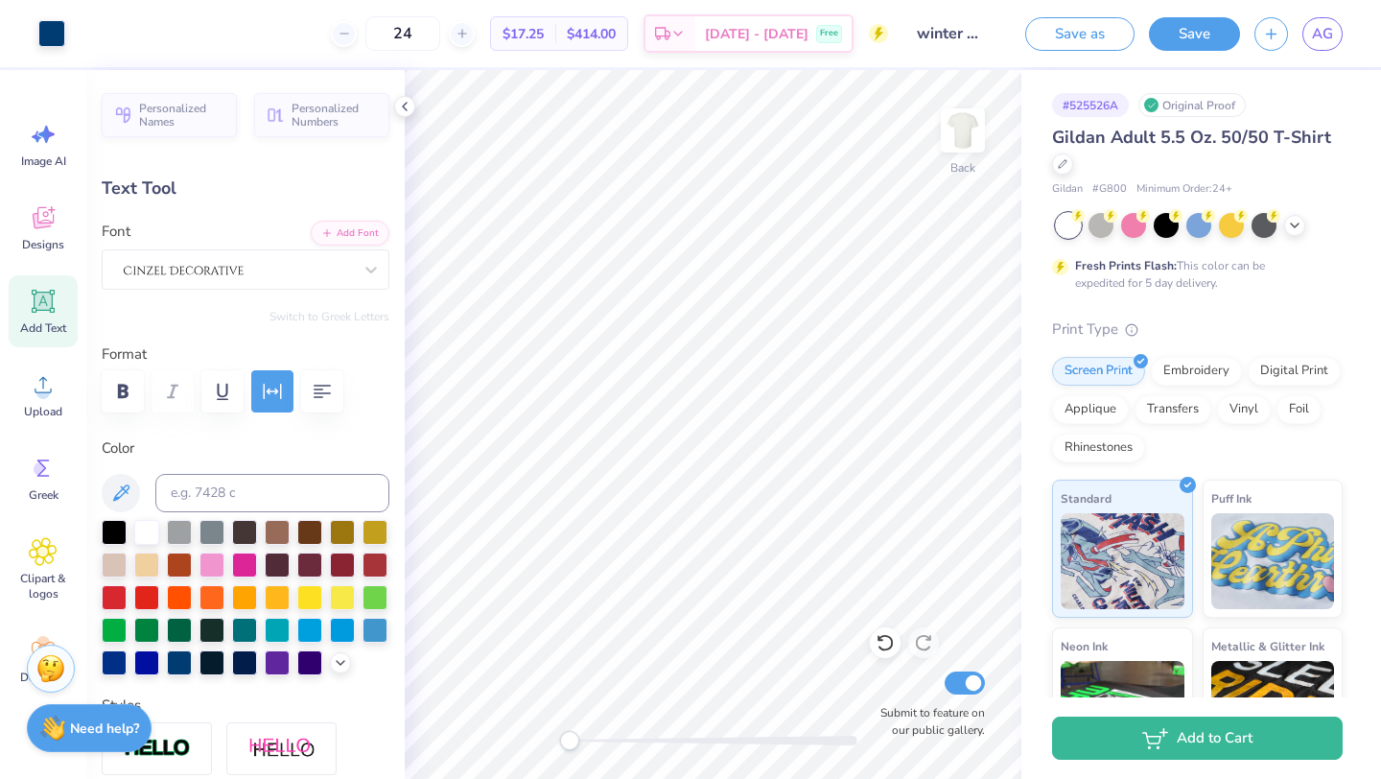
type input "3.00"
type input "5.74"
type input "0.33"
type input "3.92"
type input "3.10"
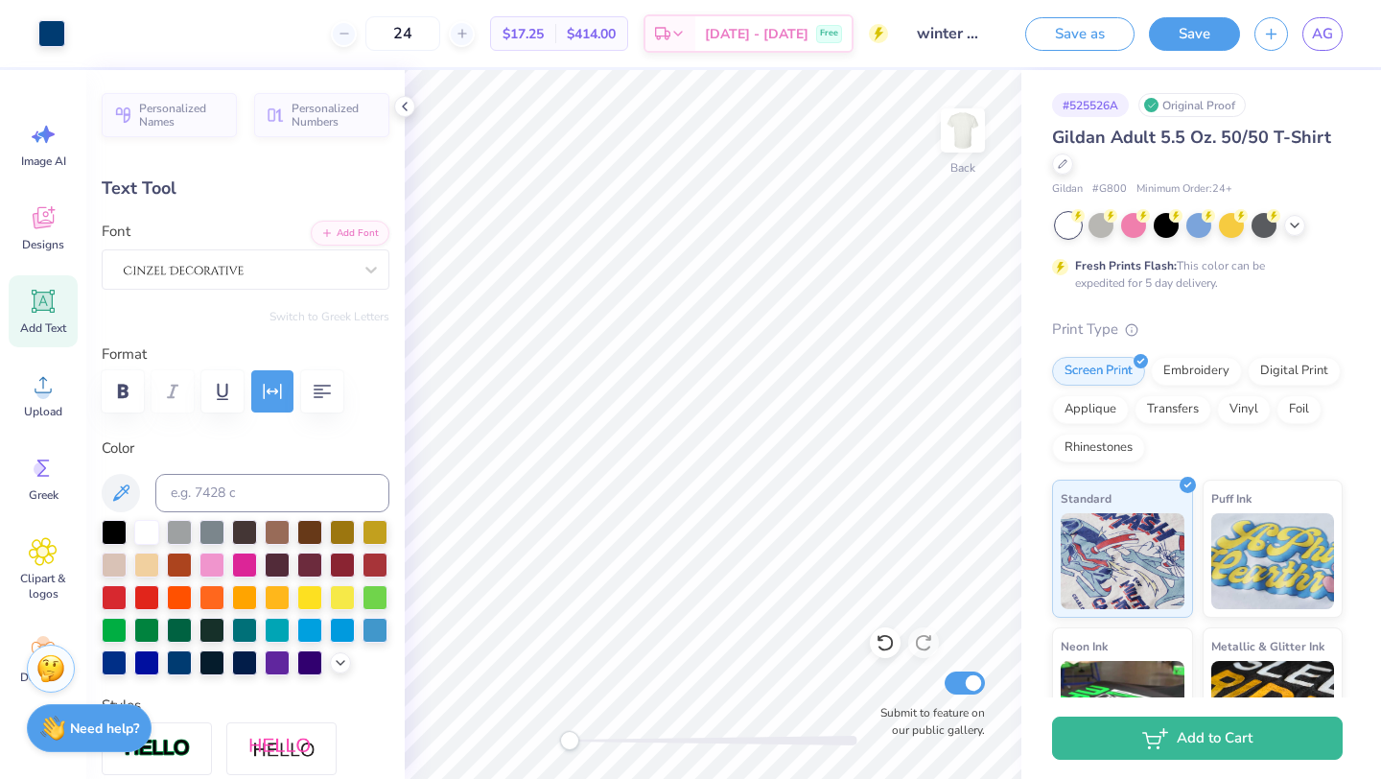
type input "2.67"
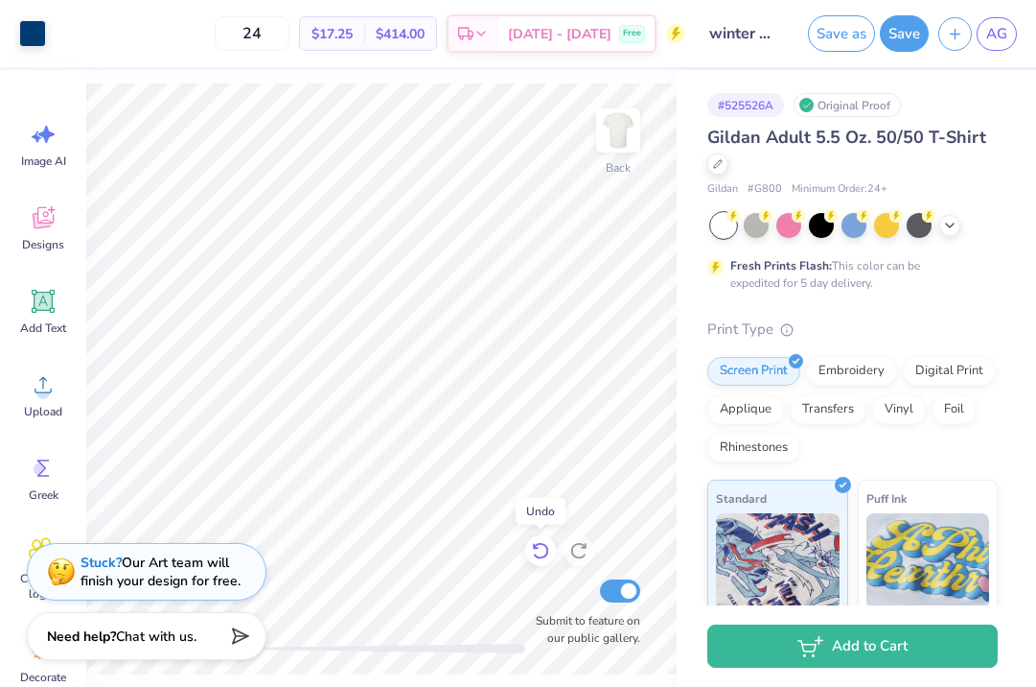
click at [542, 548] on icon at bounding box center [540, 550] width 19 height 19
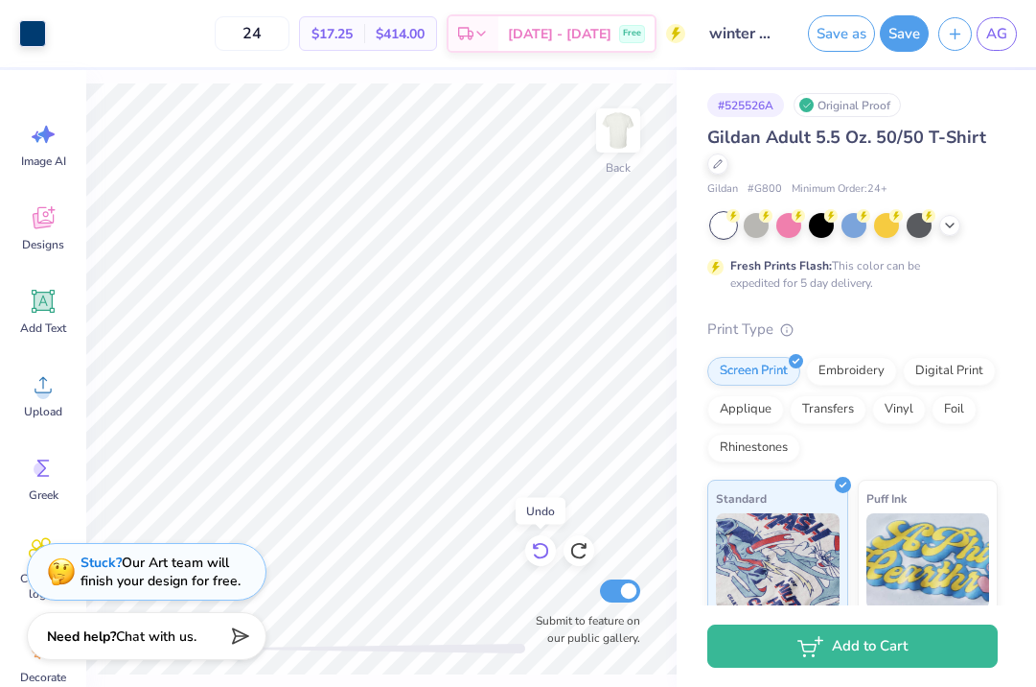
click at [542, 548] on icon at bounding box center [540, 550] width 19 height 19
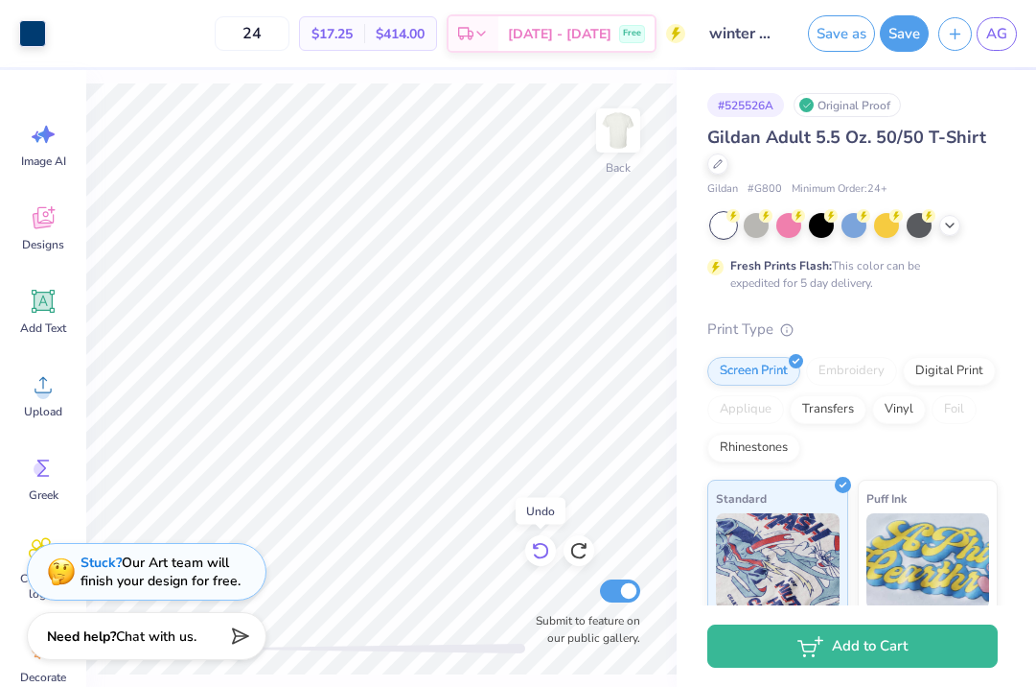
click at [542, 548] on icon at bounding box center [540, 550] width 19 height 19
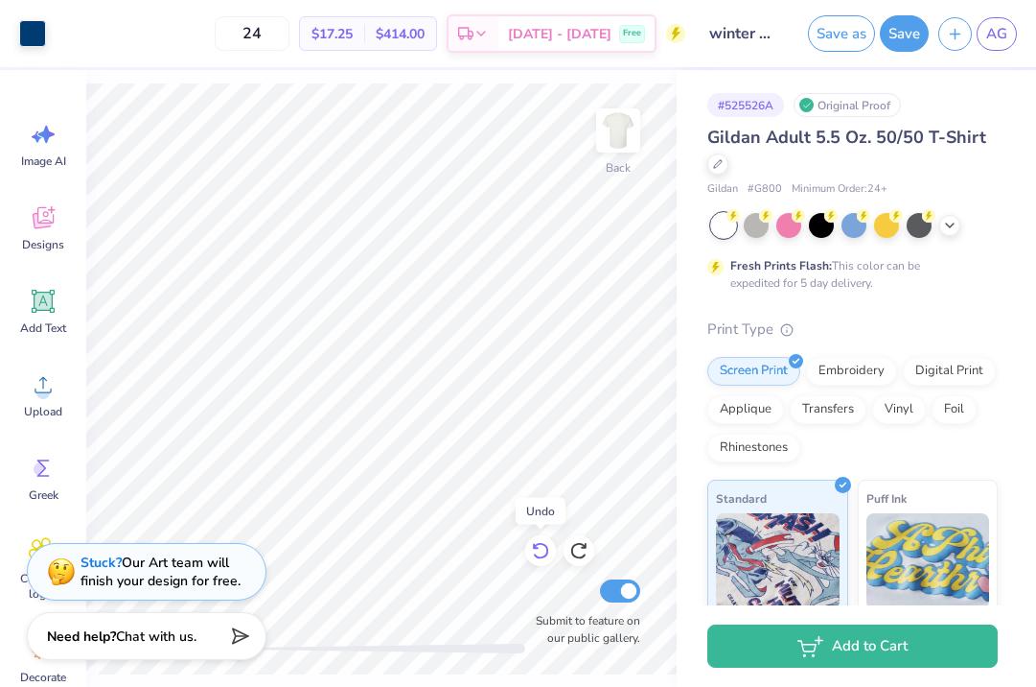
click at [542, 548] on icon at bounding box center [540, 550] width 19 height 19
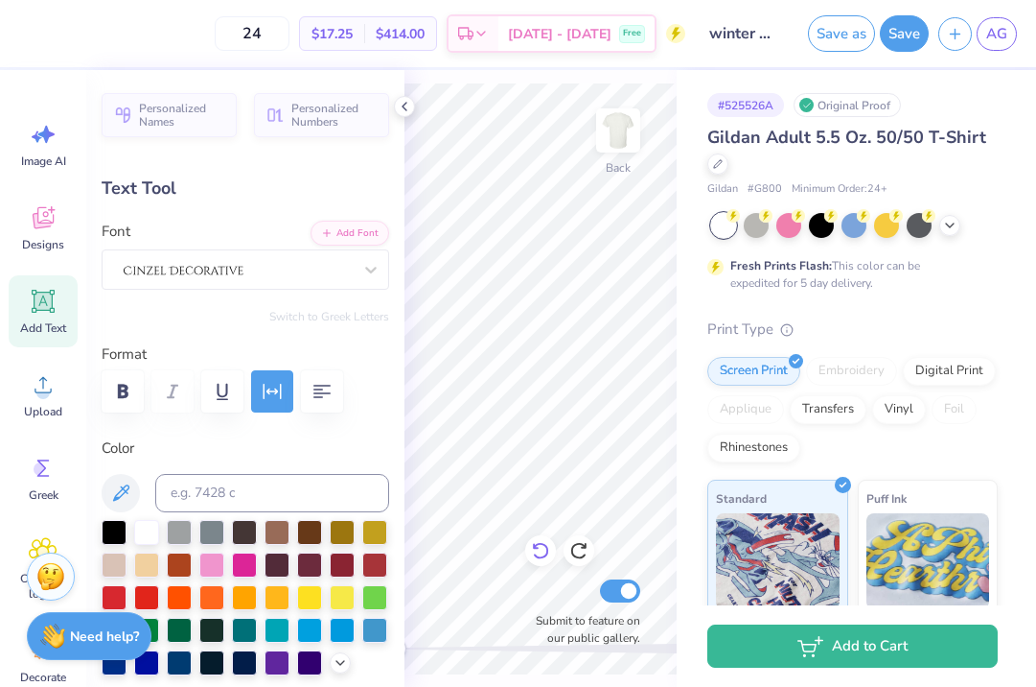
click at [545, 551] on icon at bounding box center [540, 550] width 19 height 19
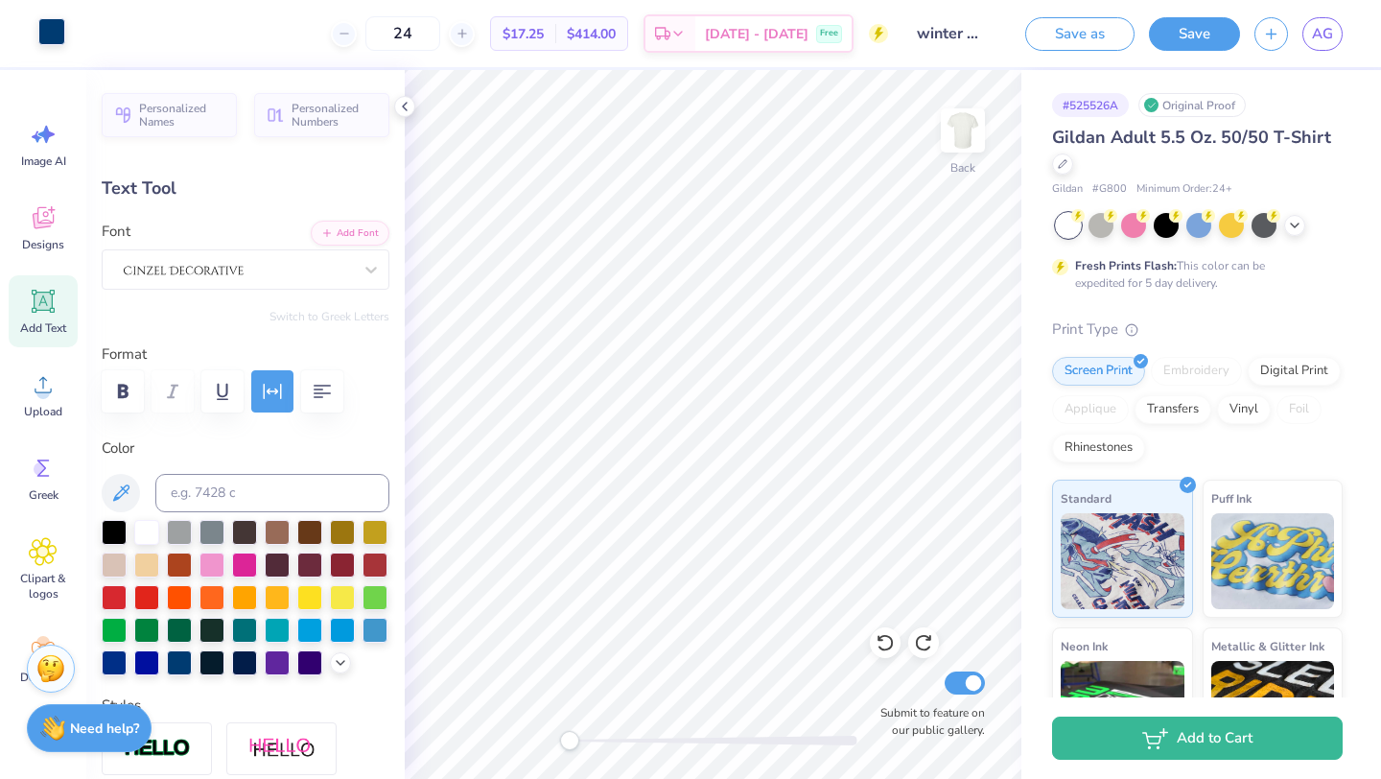
type input "12.70"
type input "1.80"
type input "4.35"
type input "0.0"
type input "3.10"
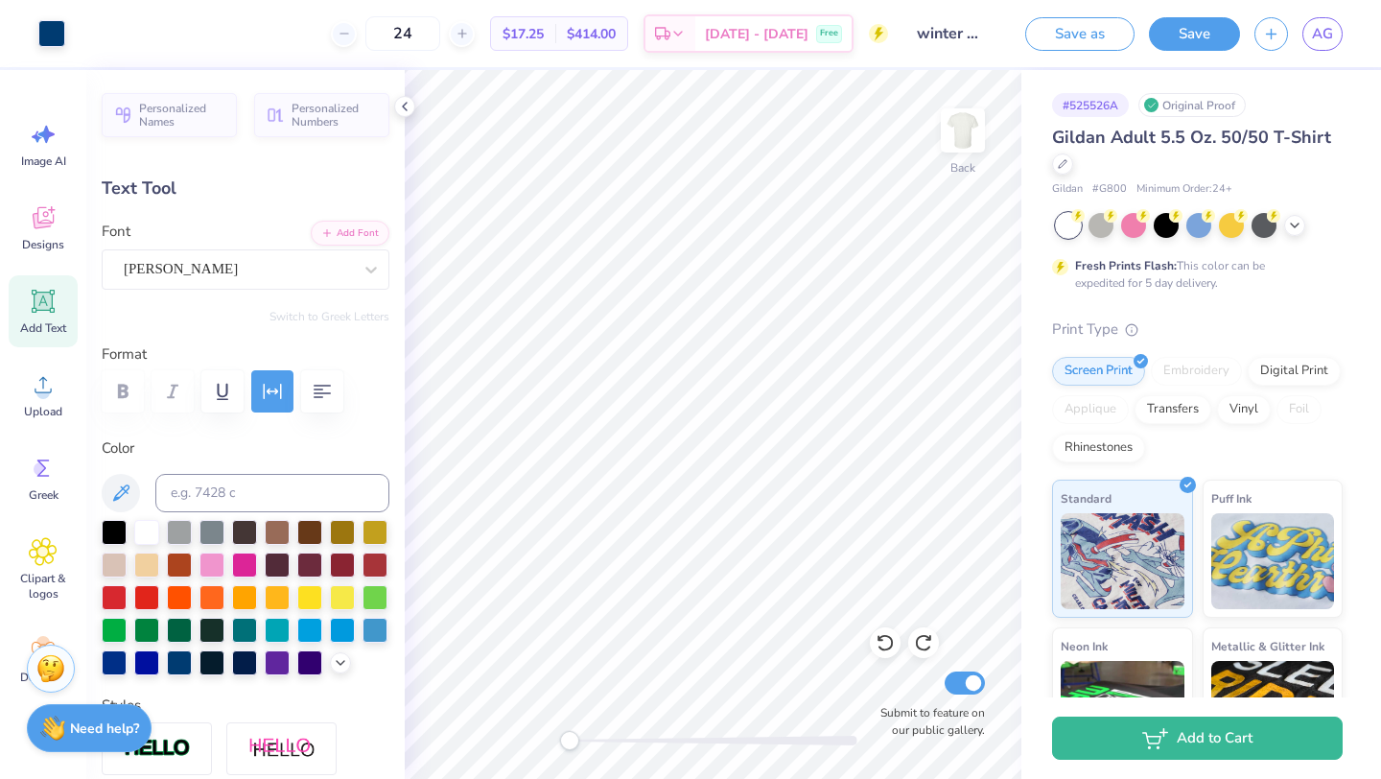
type input "0.33"
type input "7.05"
type input "5.74"
type input "6.14"
type input "12.70"
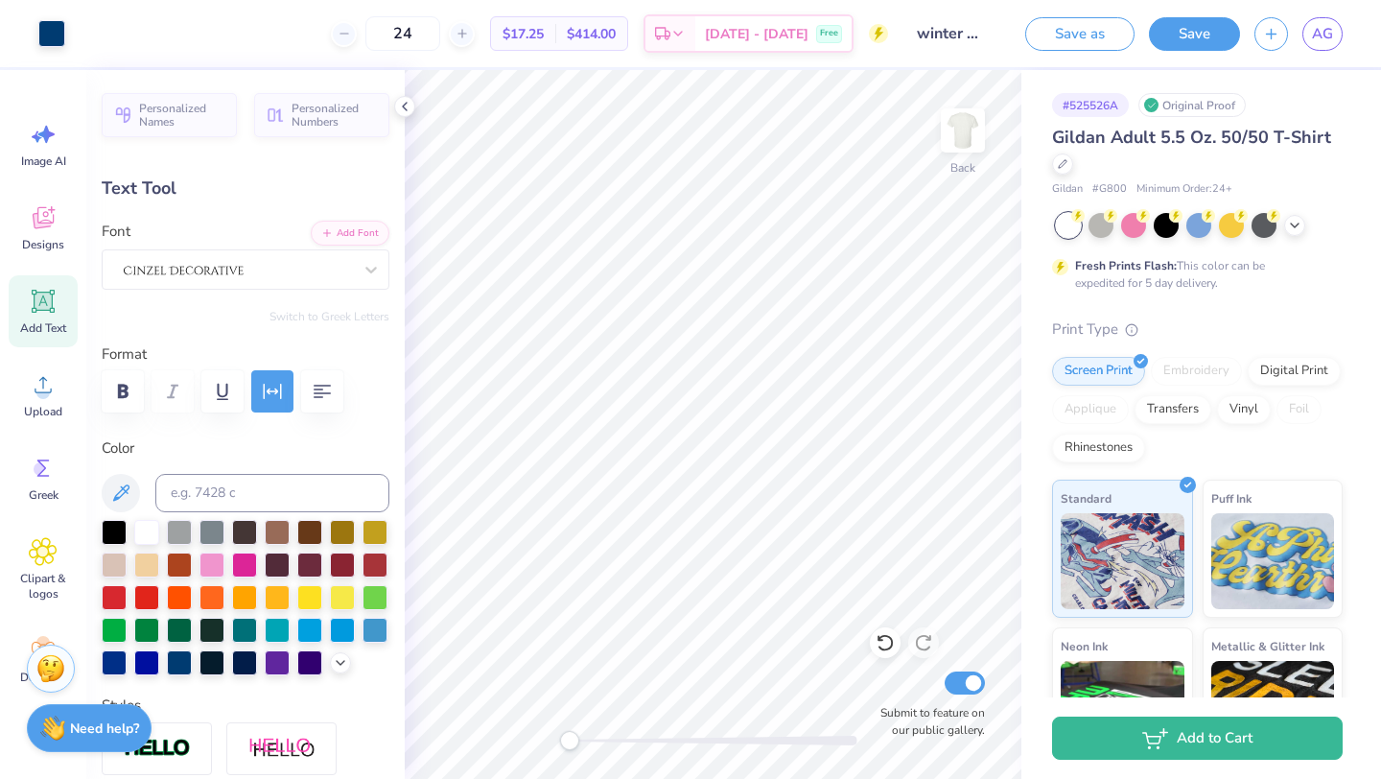
type input "1.80"
type input "4.35"
type input "0.0"
type input "3.00"
type input "0.0"
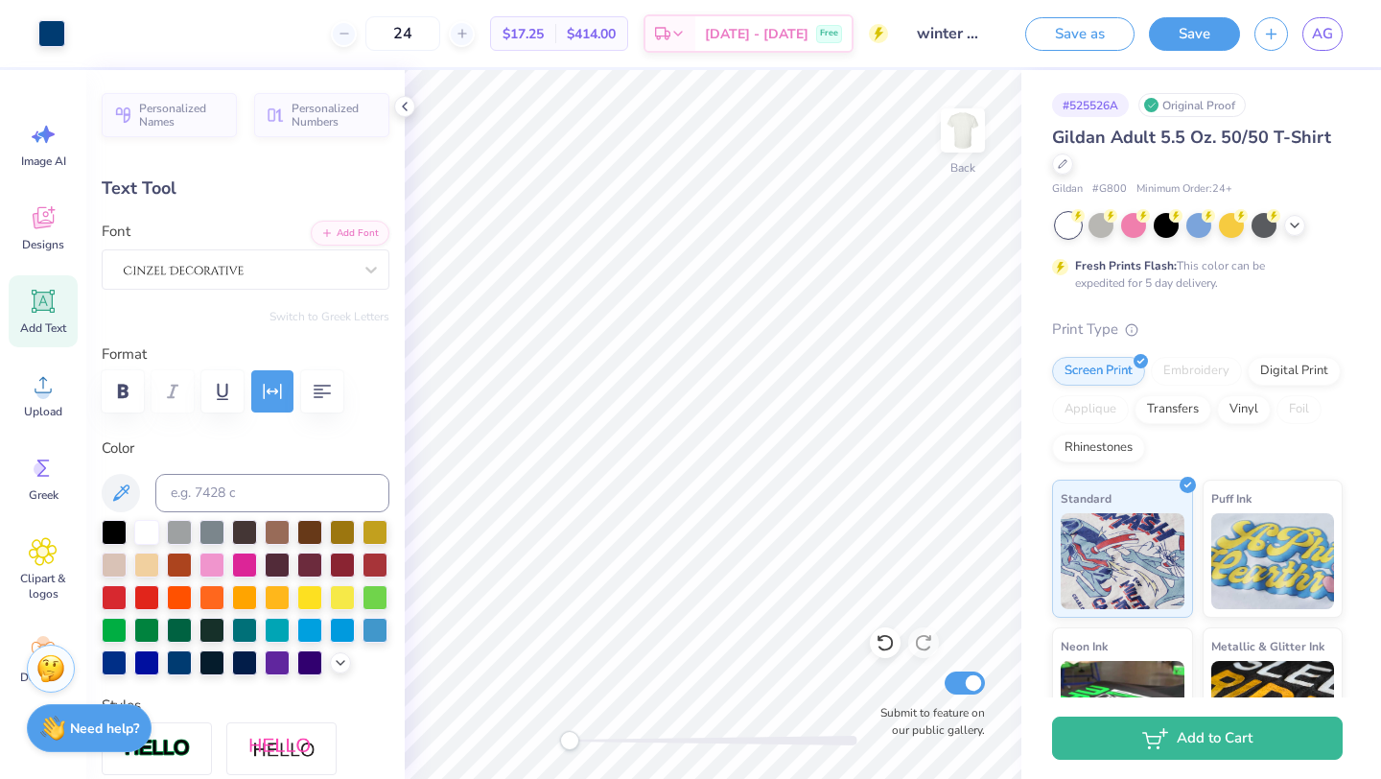
type input "5.74"
type input "0.33"
type input "5.11"
type input "12.70"
type input "1.80"
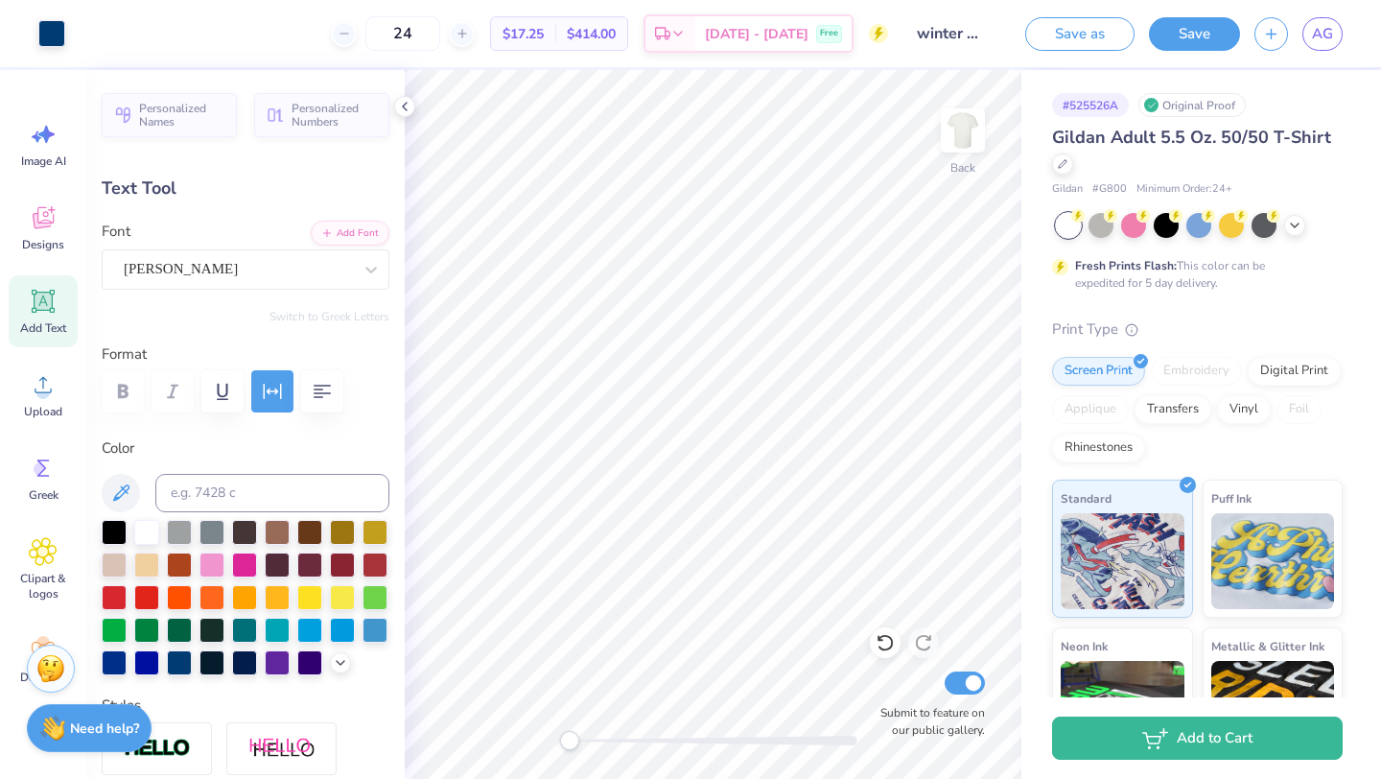
type input "3.32"
type input "-0.4"
click at [242, 268] on div "Alex Brush" at bounding box center [238, 269] width 232 height 30
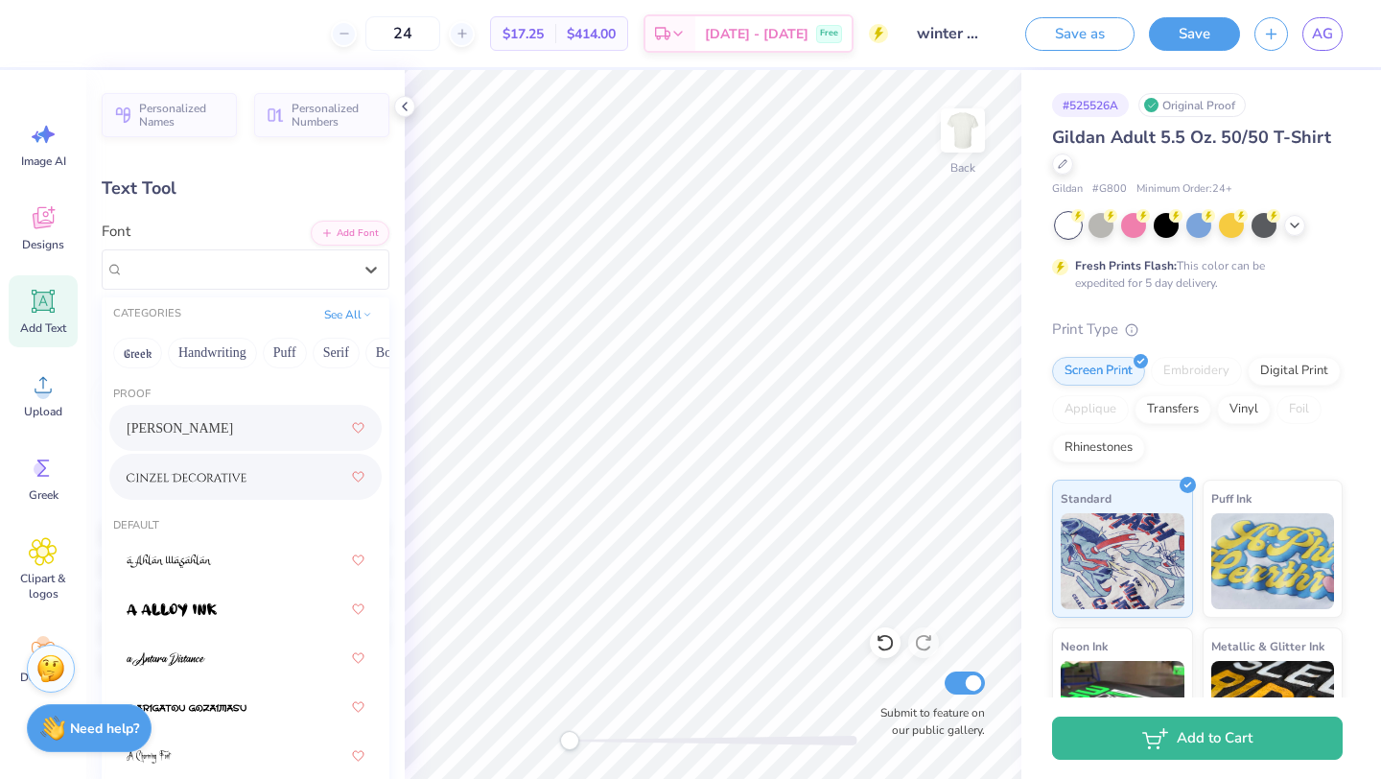
scroll to position [74, 0]
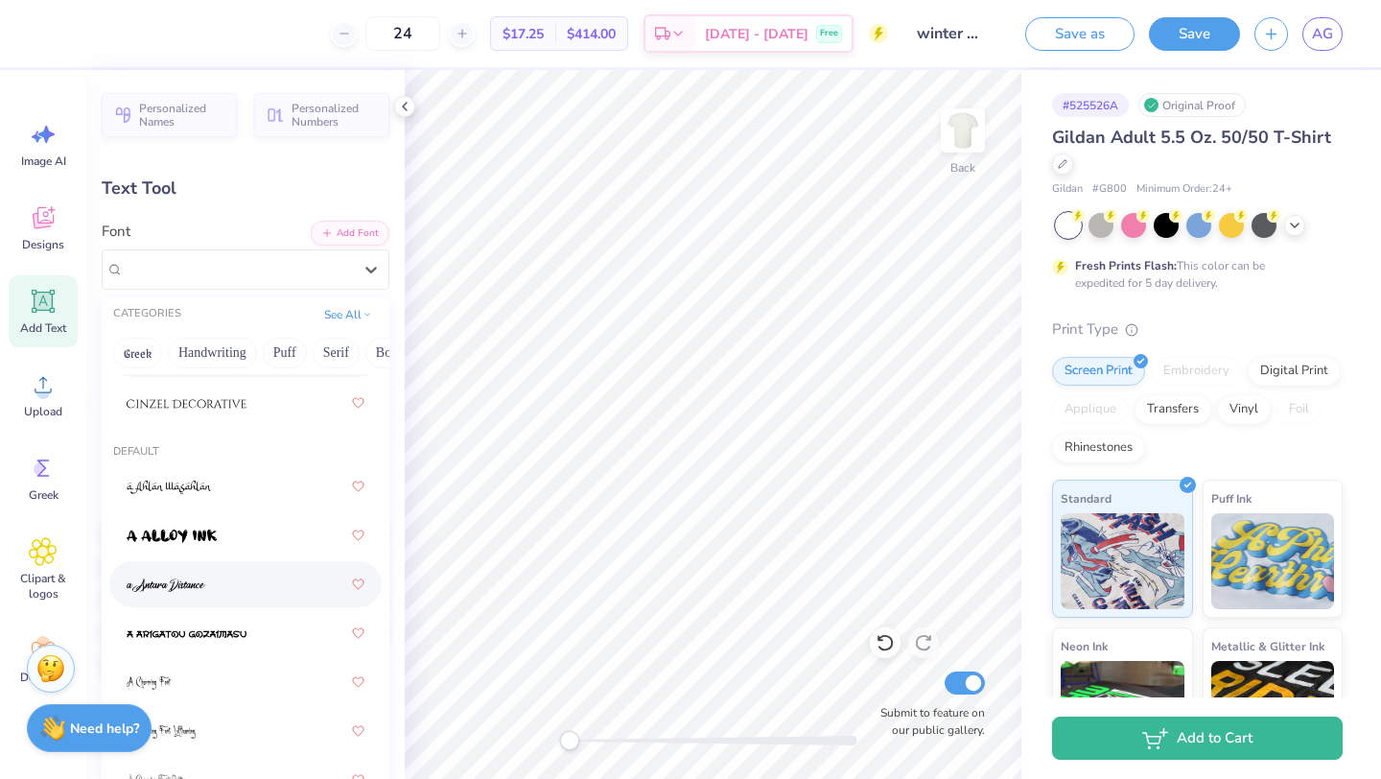
click at [215, 572] on div at bounding box center [246, 584] width 238 height 35
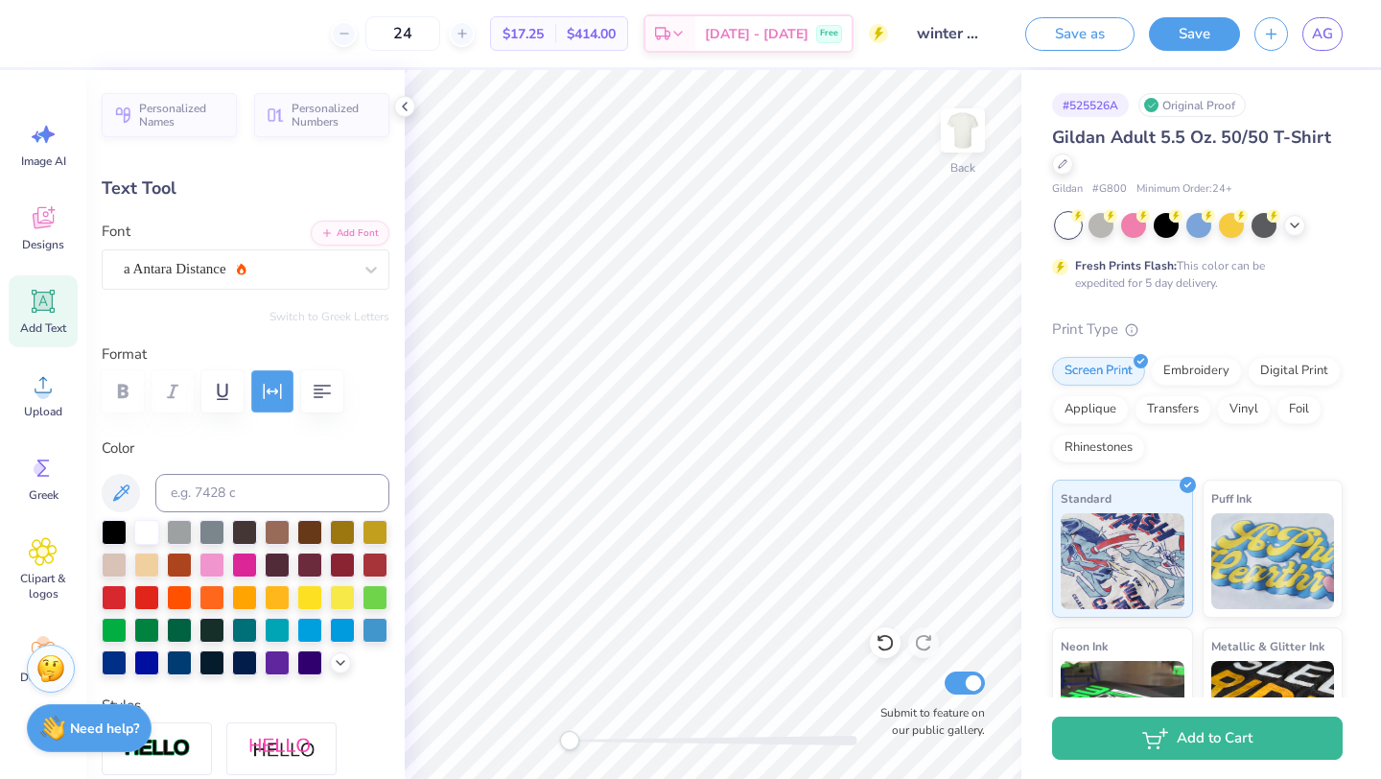
click at [274, 379] on button "button" at bounding box center [272, 391] width 42 height 42
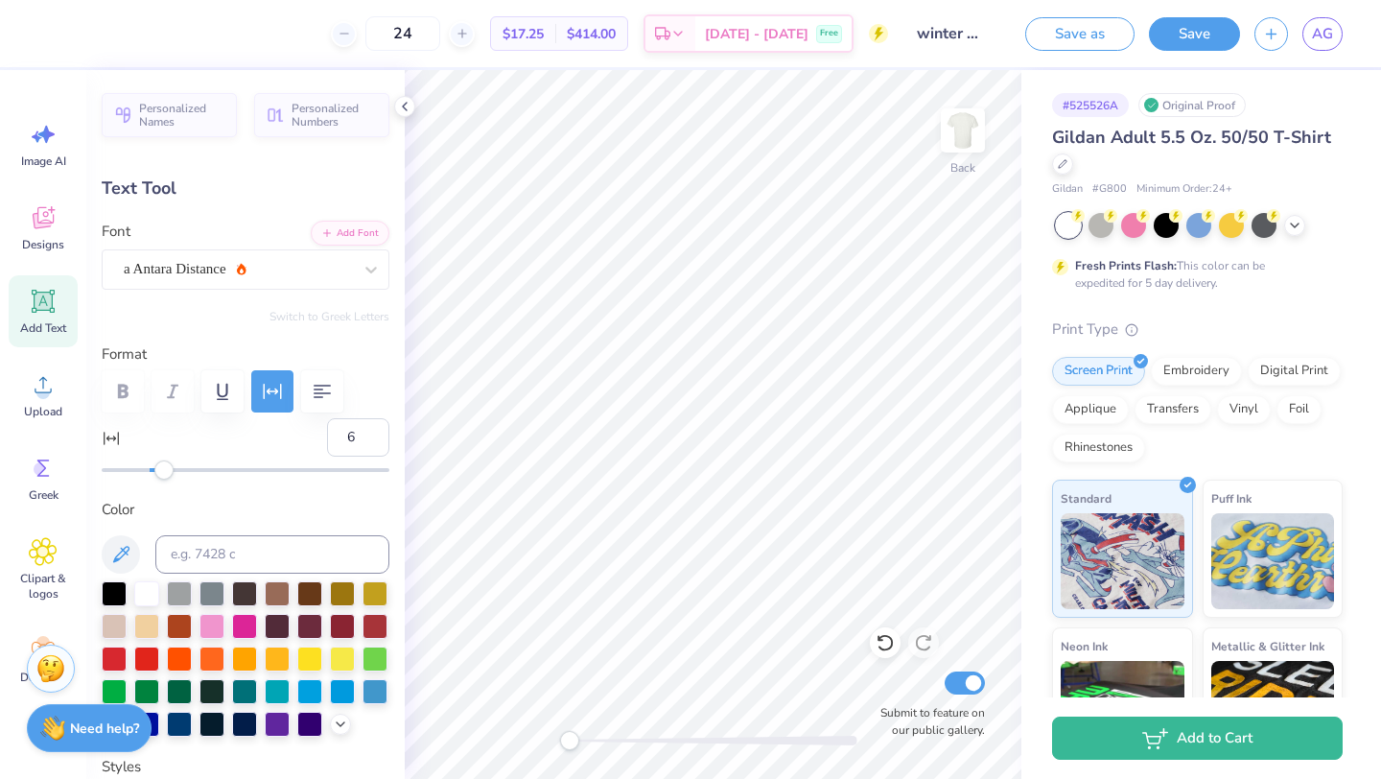
type input "5"
drag, startPoint x: 146, startPoint y: 472, endPoint x: 162, endPoint y: 472, distance: 16.3
click at [162, 472] on div "Accessibility label" at bounding box center [163, 469] width 19 height 19
type input "6"
click at [164, 472] on div "Accessibility label" at bounding box center [163, 469] width 19 height 19
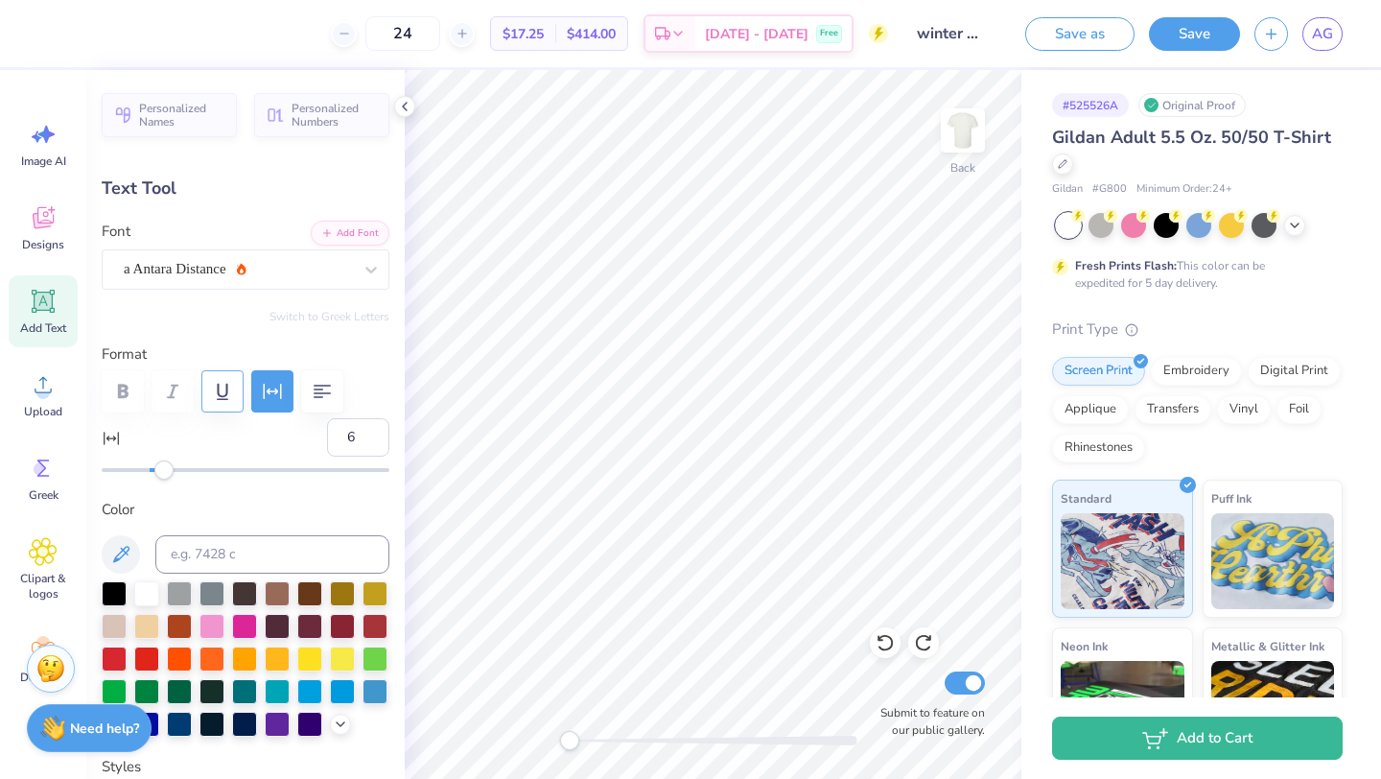
type input "11.32"
type input "1.99"
type input "3.20"
type input "5"
type input "9.71"
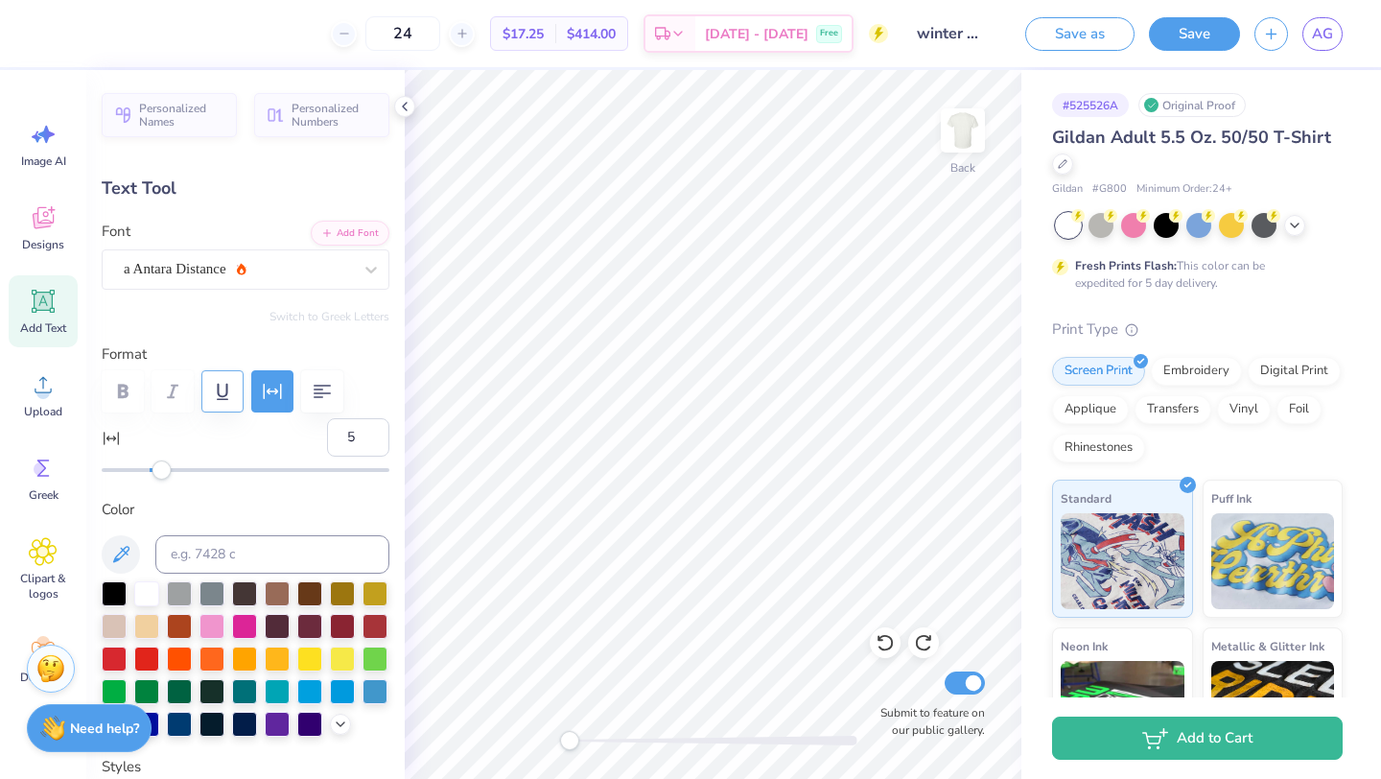
type input "-1"
type input "12.70"
type input "1.80"
type input "3.32"
click at [235, 261] on div "Alex Brush" at bounding box center [238, 269] width 232 height 30
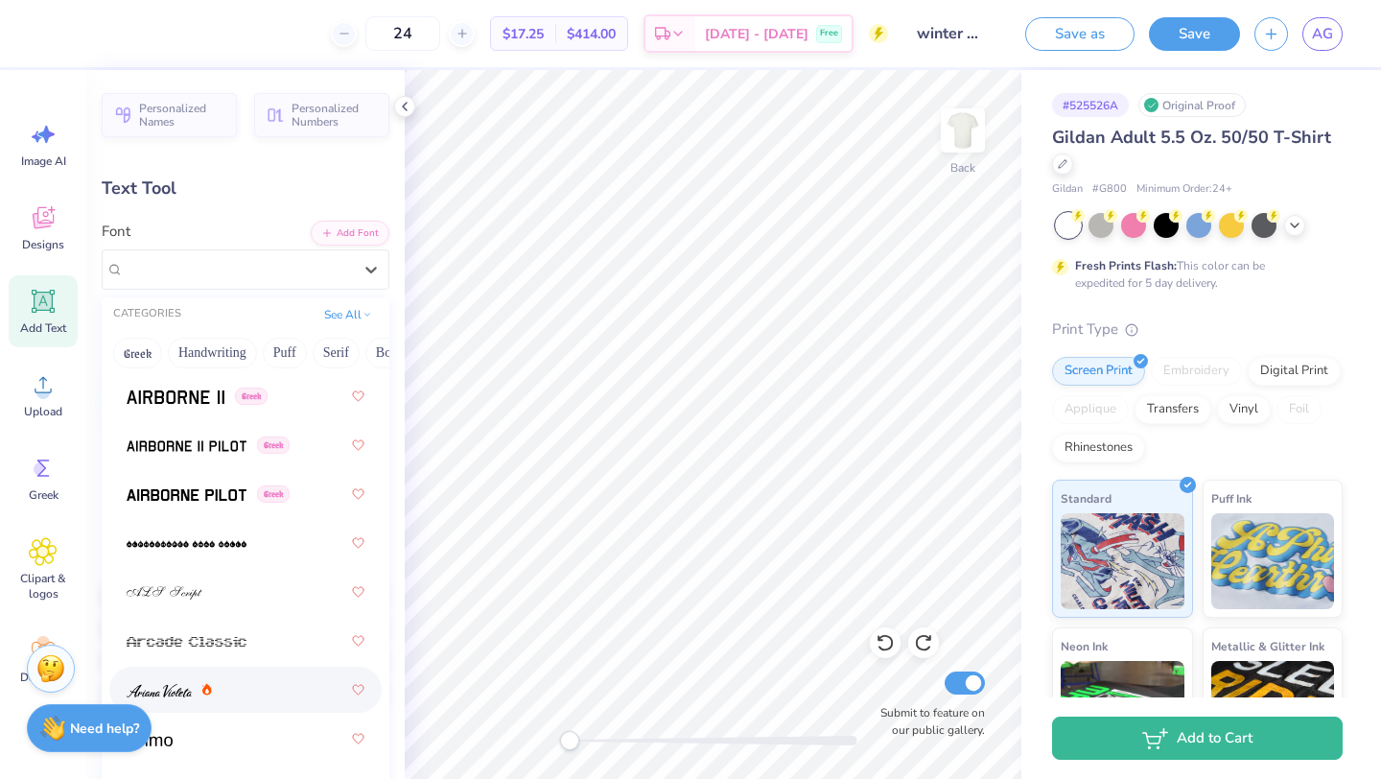
scroll to position [828, 0]
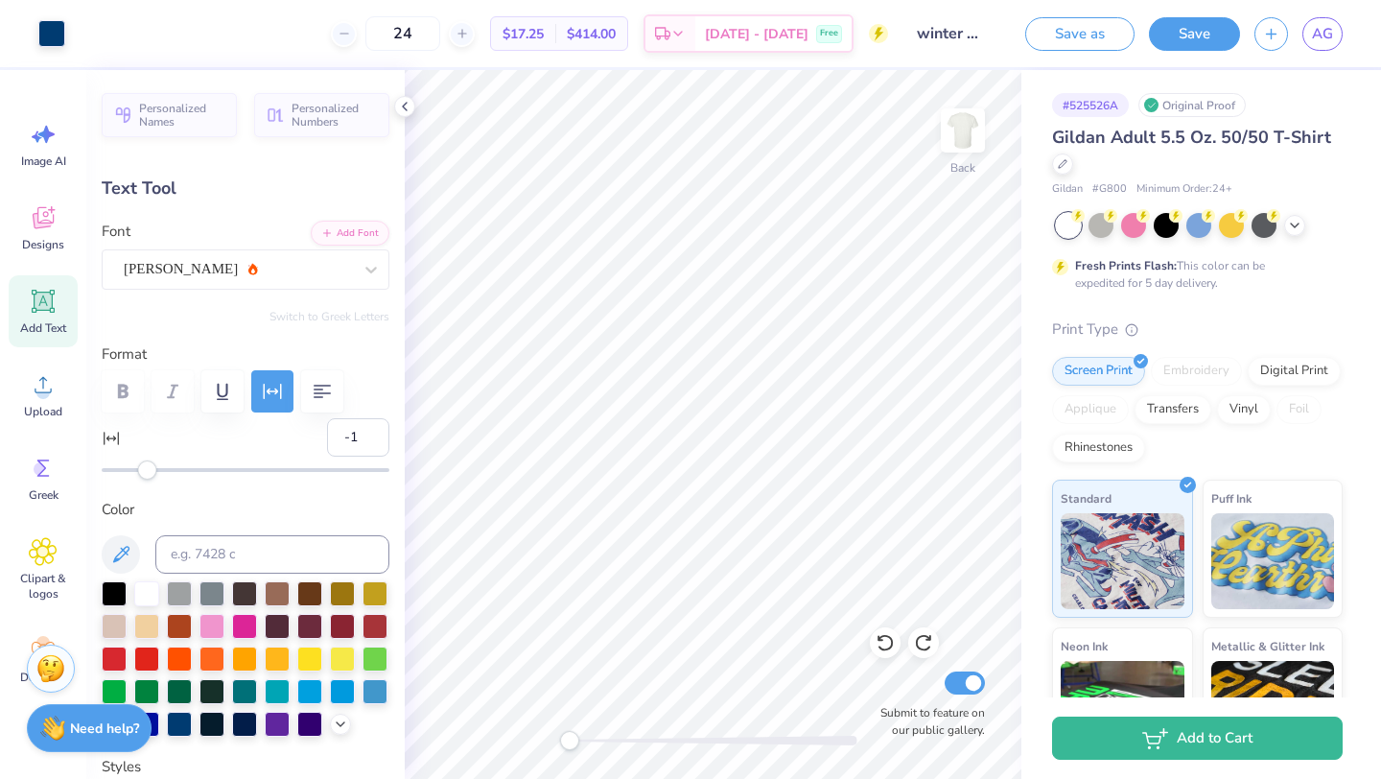
type input "0.0"
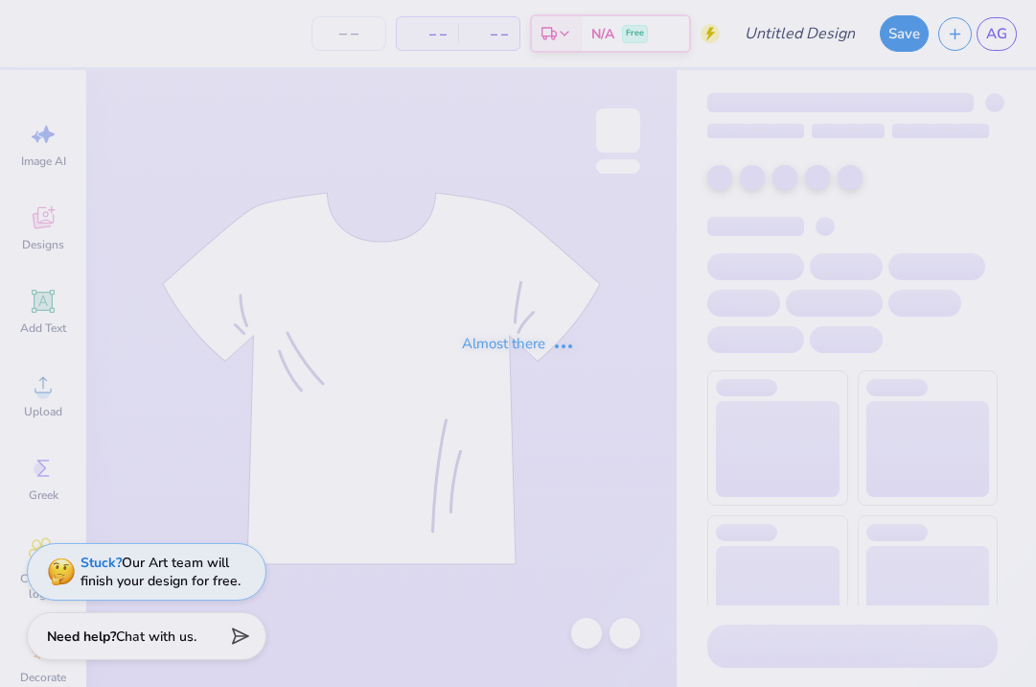
type input "winter philo 5"
type input "24"
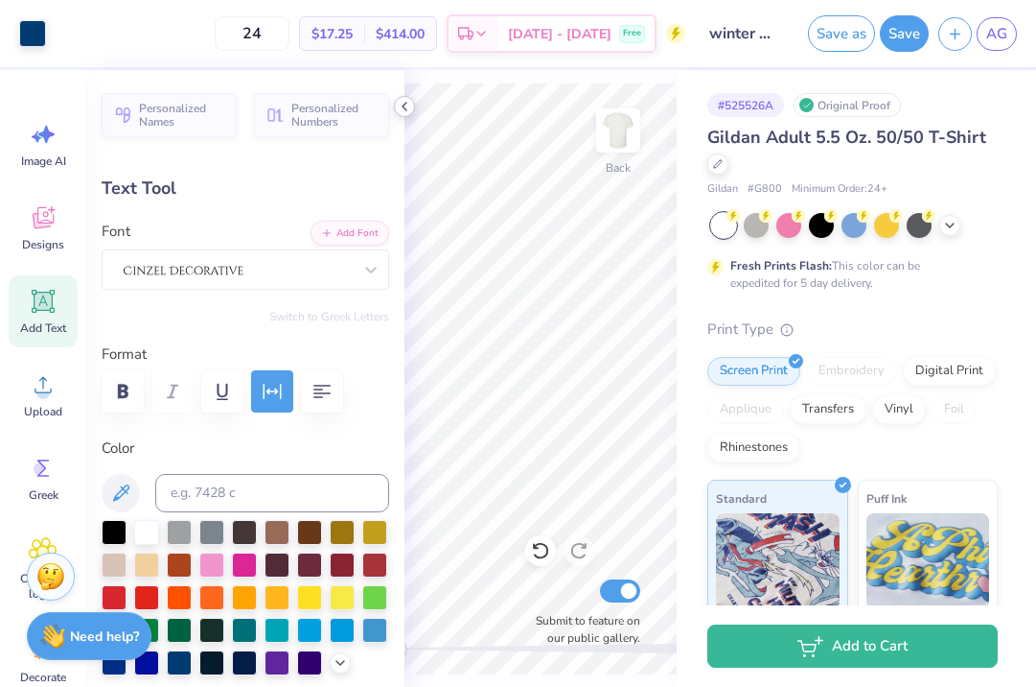
click at [405, 105] on icon at bounding box center [404, 106] width 15 height 15
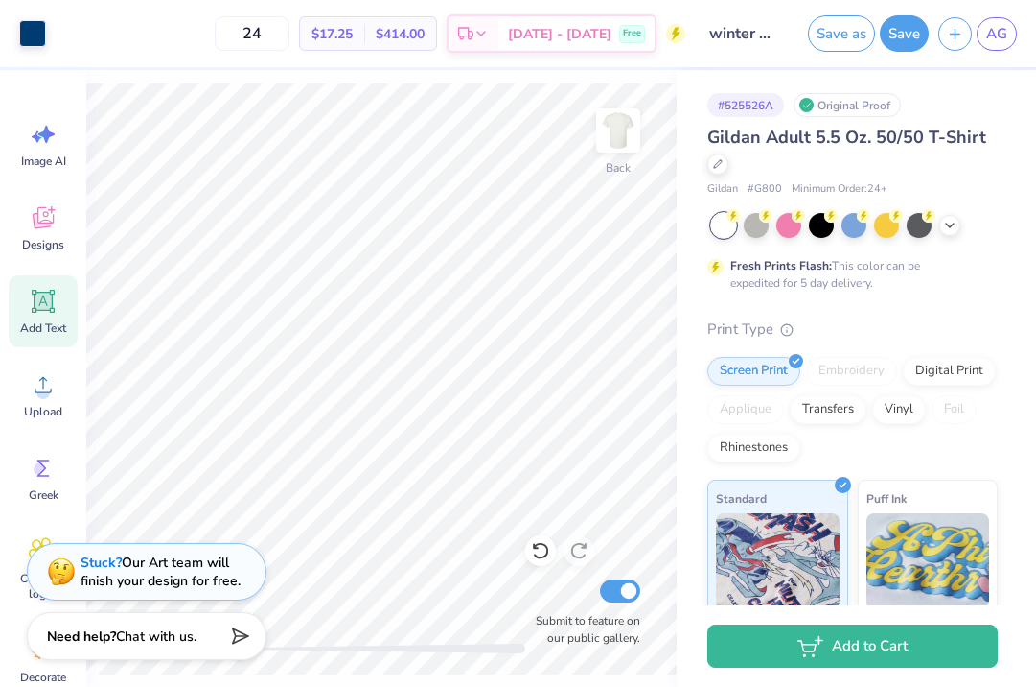
type input "5.74"
type input "6.45"
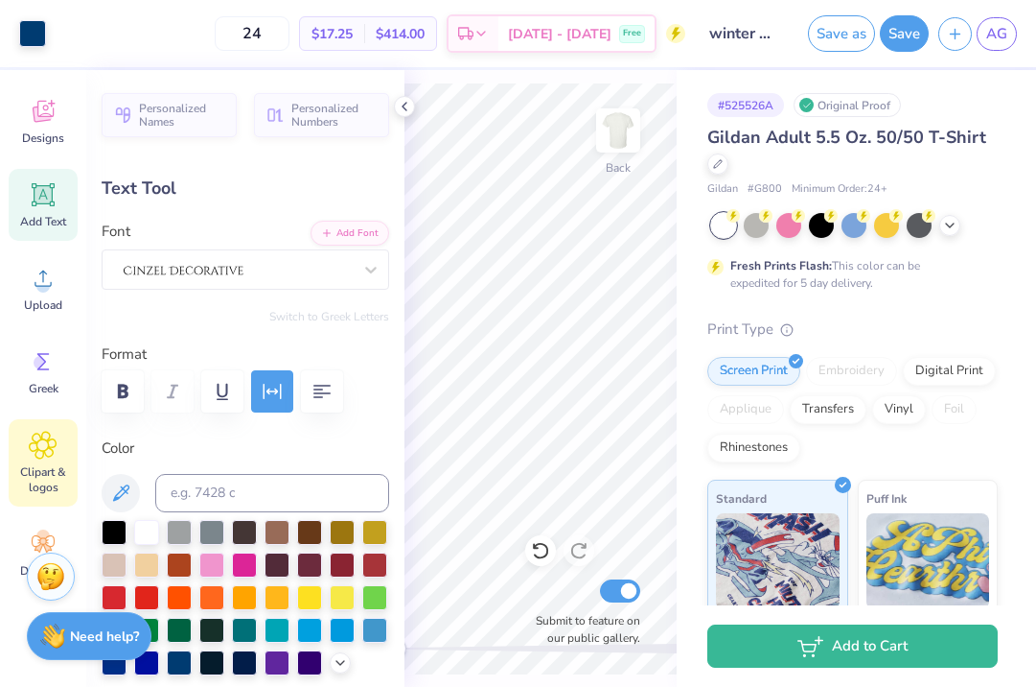
scroll to position [153, 0]
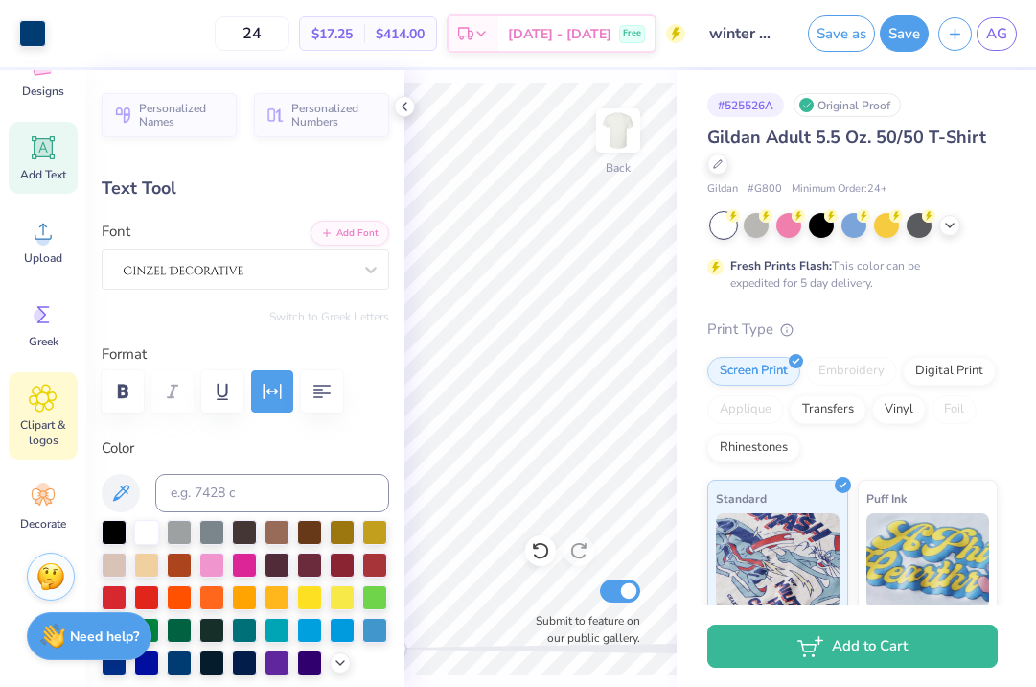
click at [31, 444] on span "Clipart & logos" at bounding box center [43, 432] width 63 height 31
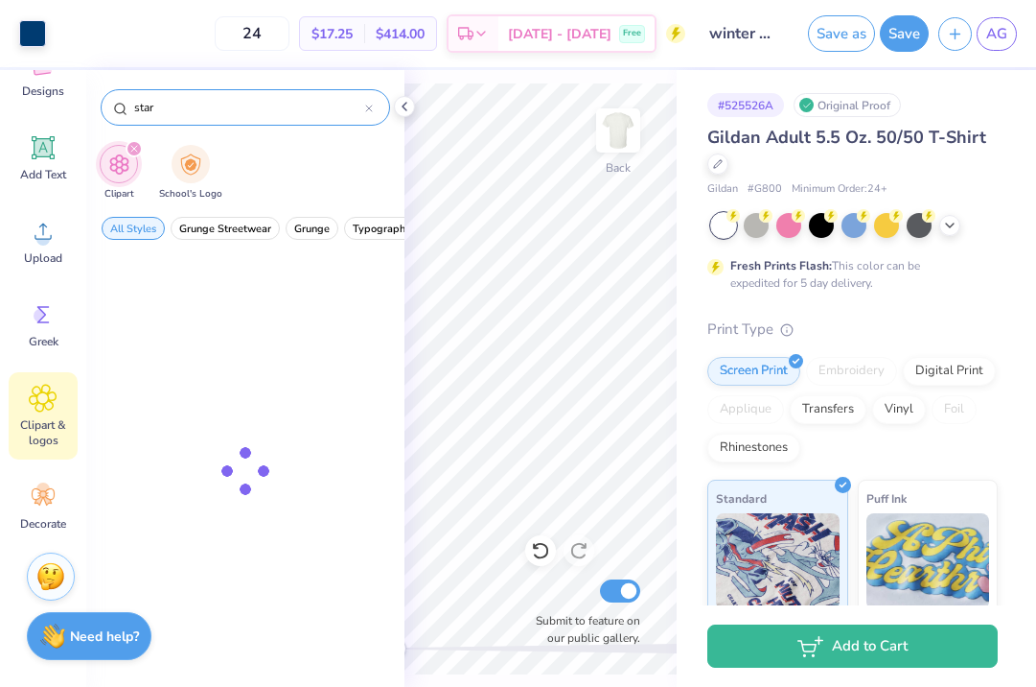
type input "star"
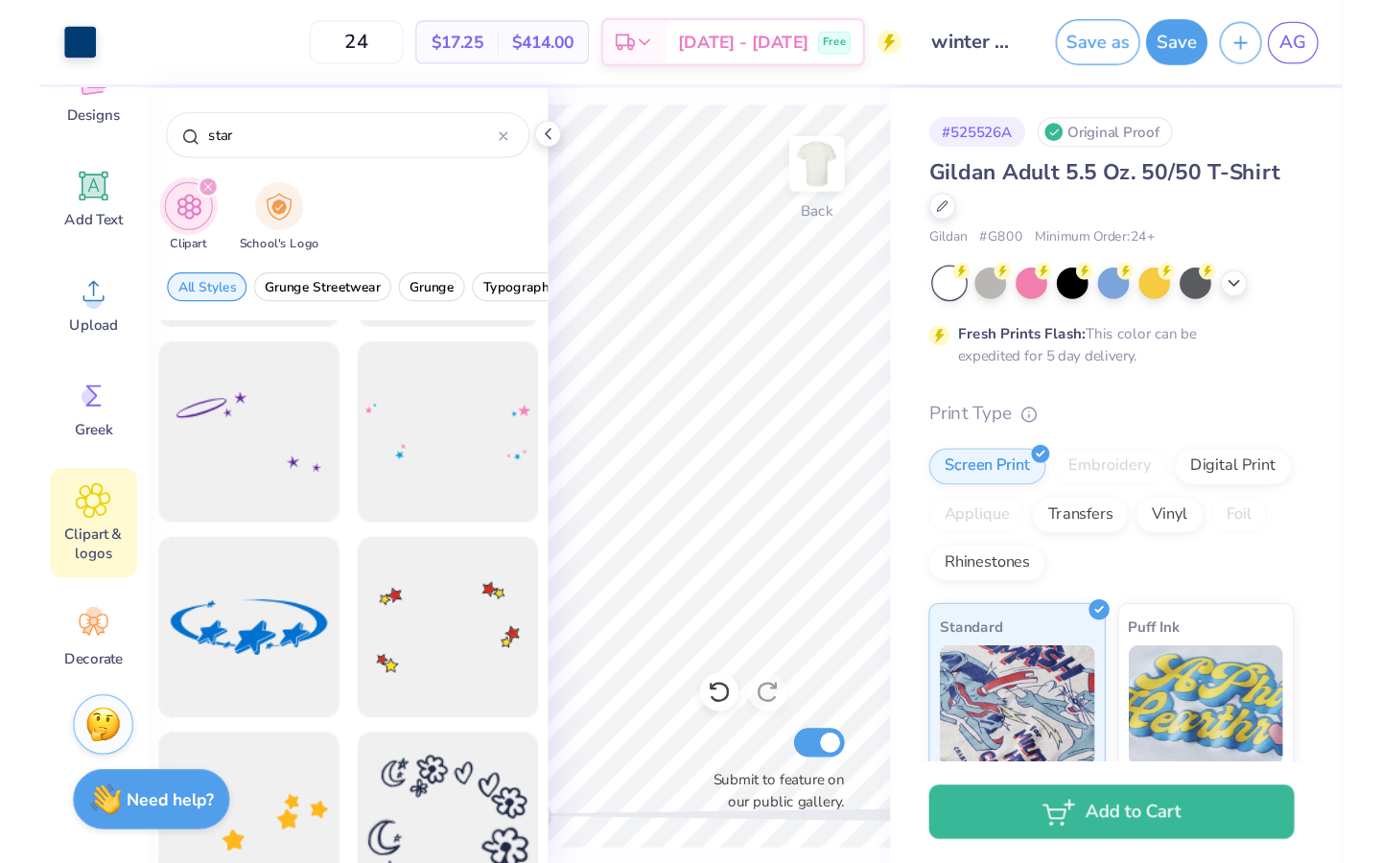
scroll to position [4177, 0]
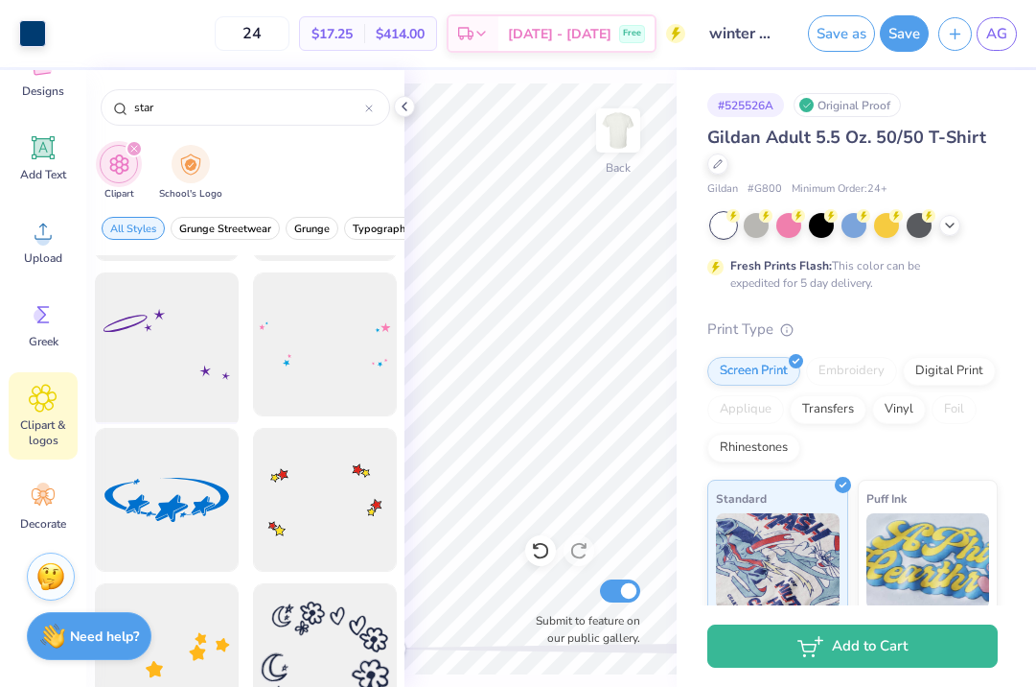
click at [176, 351] on div at bounding box center [166, 345] width 158 height 158
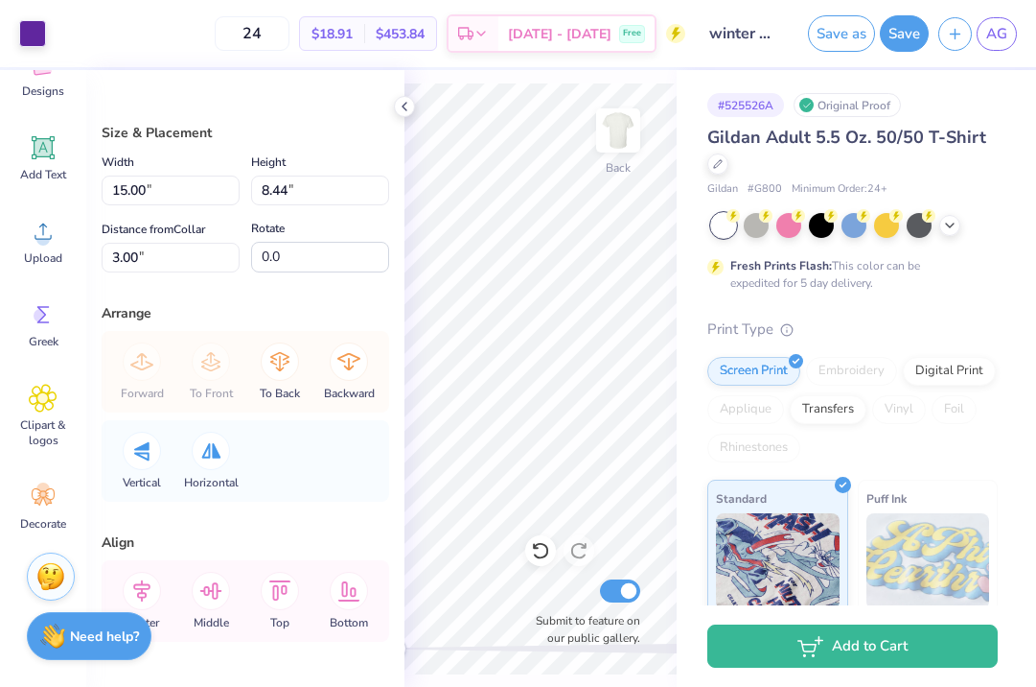
click at [404, 106] on polyline at bounding box center [405, 107] width 4 height 8
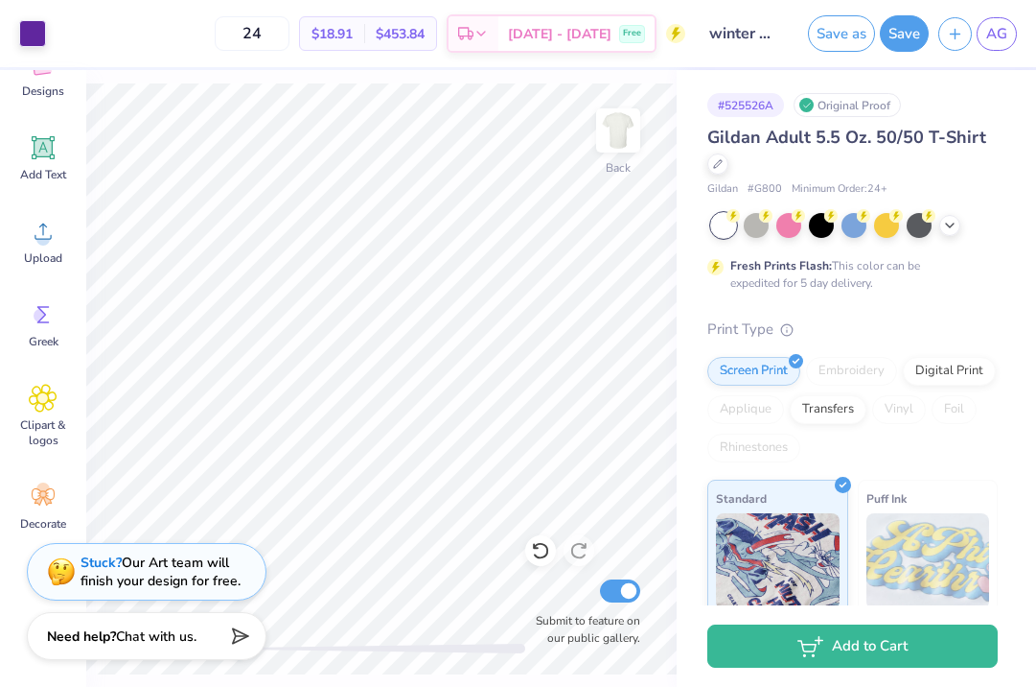
type input "9.37"
type input "5.27"
type input "6.17"
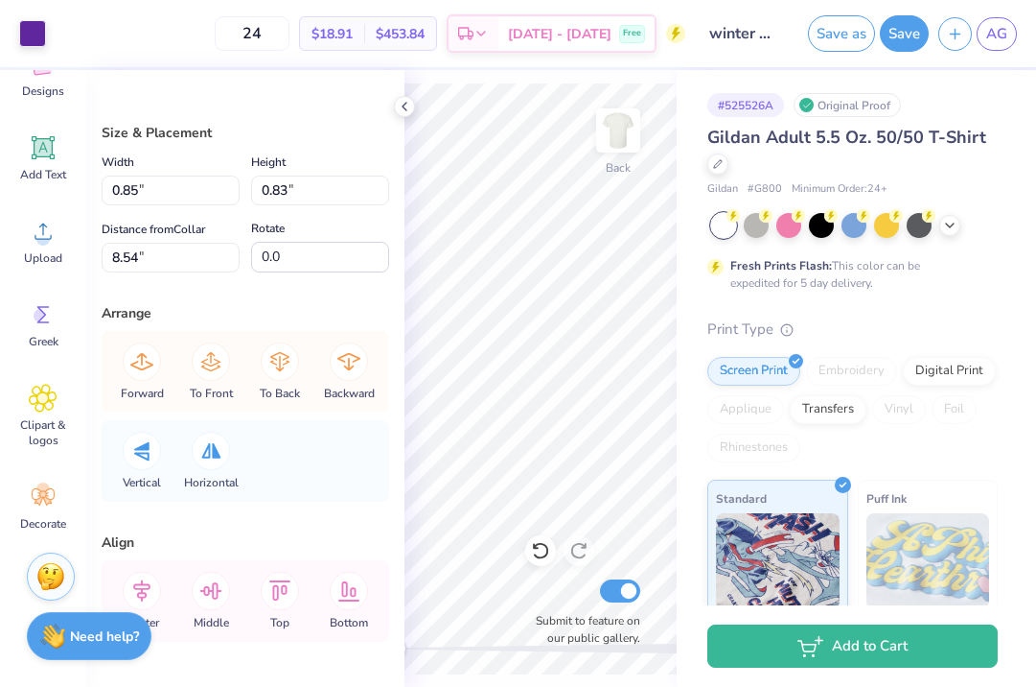
type input "0.83"
type input "0.87"
type input "12.70"
click at [38, 49] on div "Art colors" at bounding box center [23, 33] width 46 height 67
click at [35, 42] on div at bounding box center [32, 31] width 27 height 27
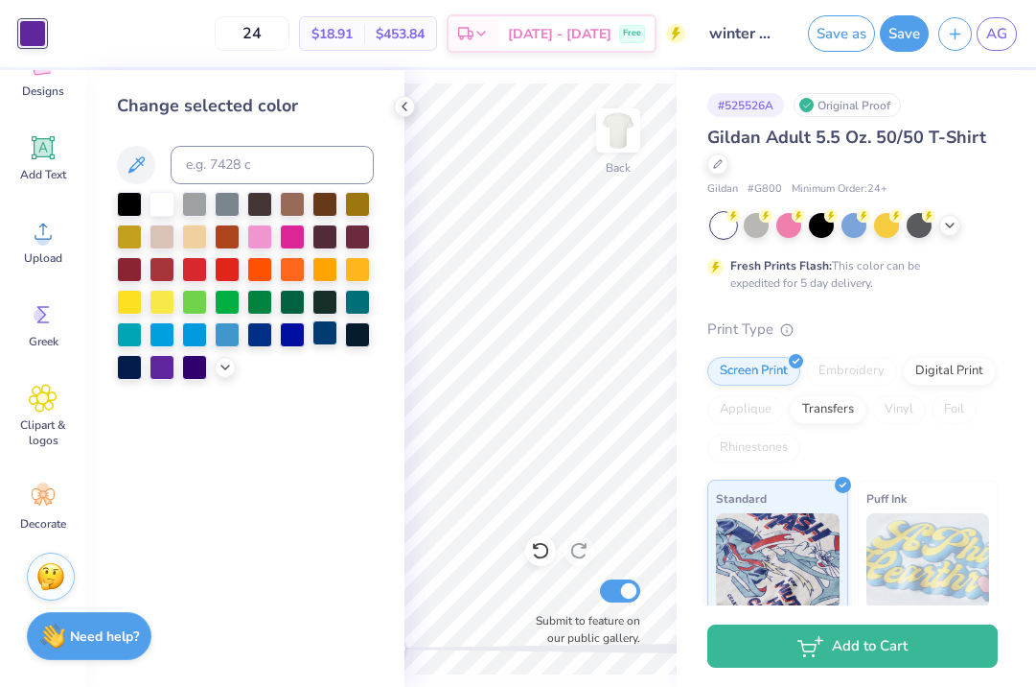
click at [325, 336] on div at bounding box center [325, 332] width 25 height 25
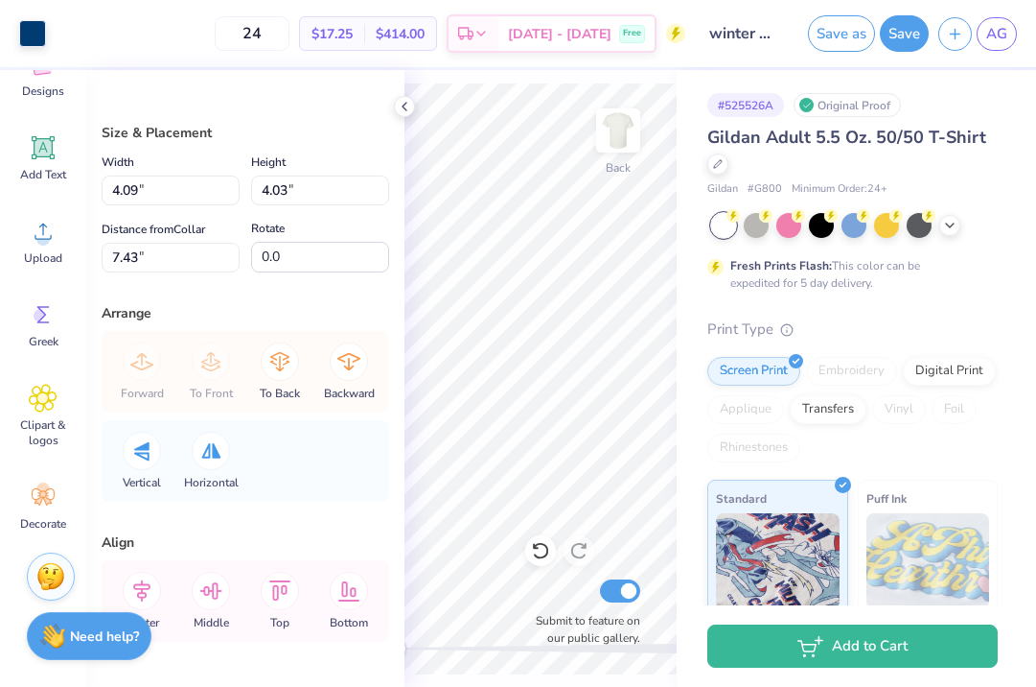
type input "3.00"
type input "2.96"
type input "8.99"
type input "-40.1"
type input "-24.3"
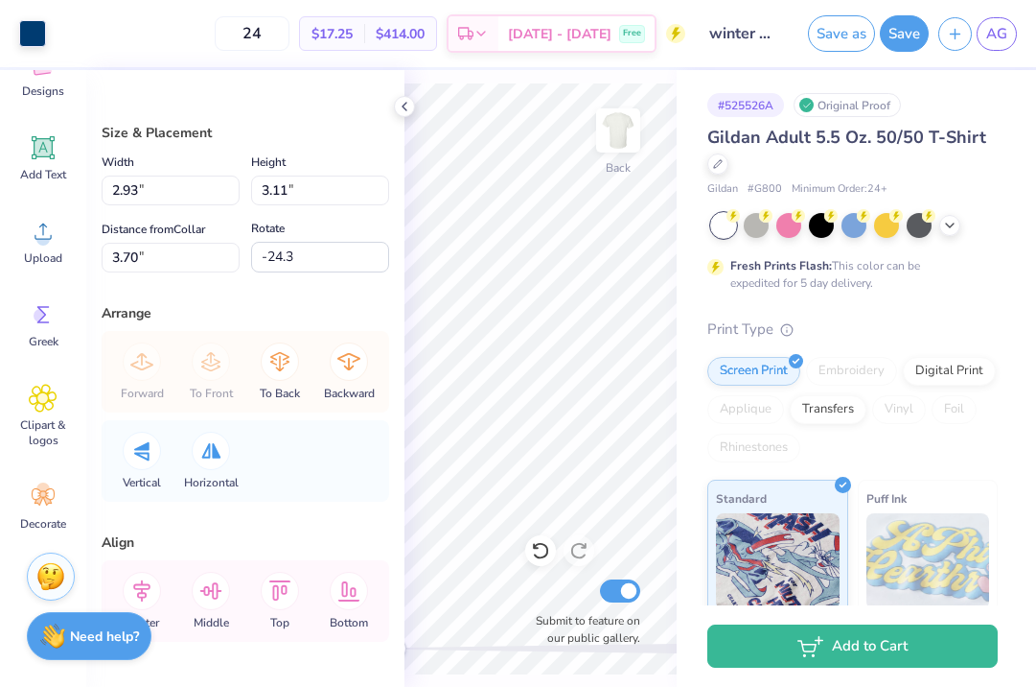
type input "4.84"
type input "5.14"
type input "3.81"
click at [604, 174] on div at bounding box center [618, 130] width 88 height 88
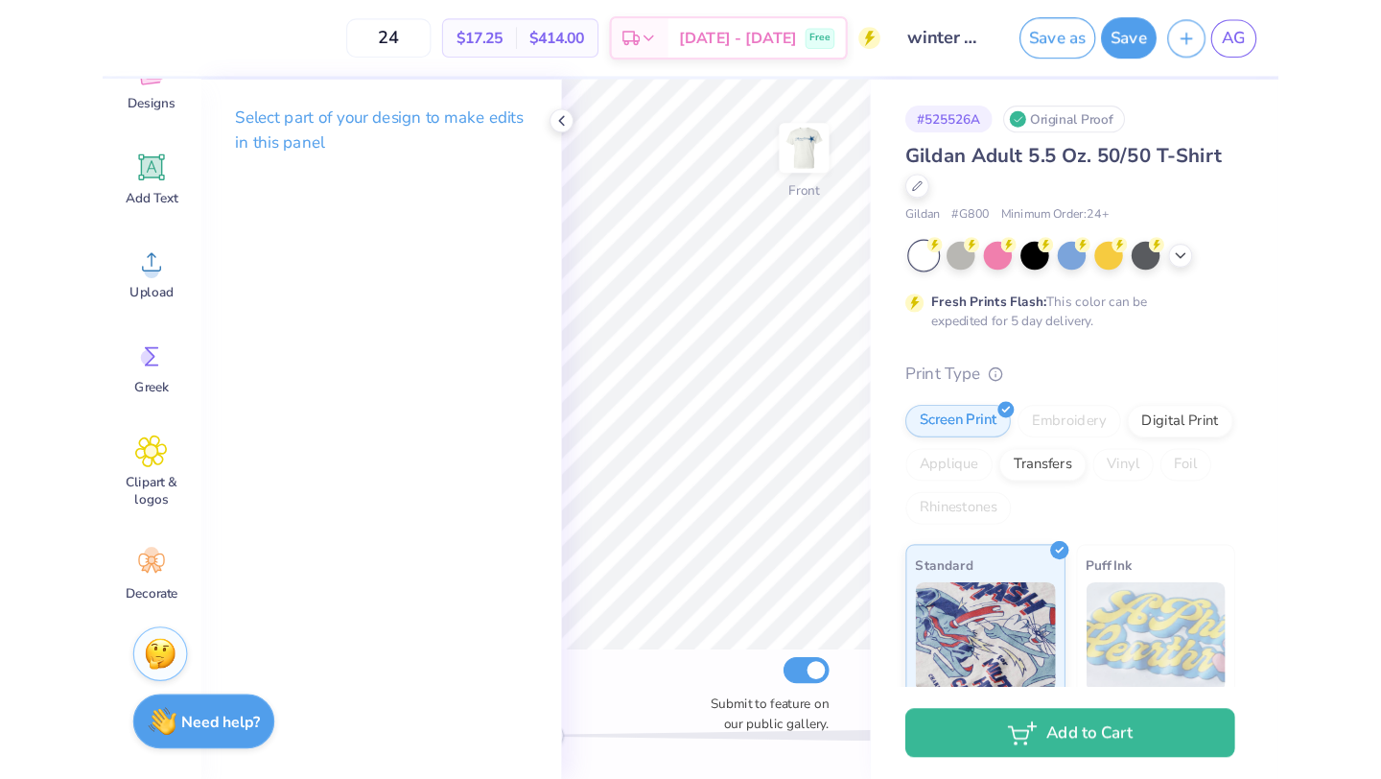
scroll to position [0, 0]
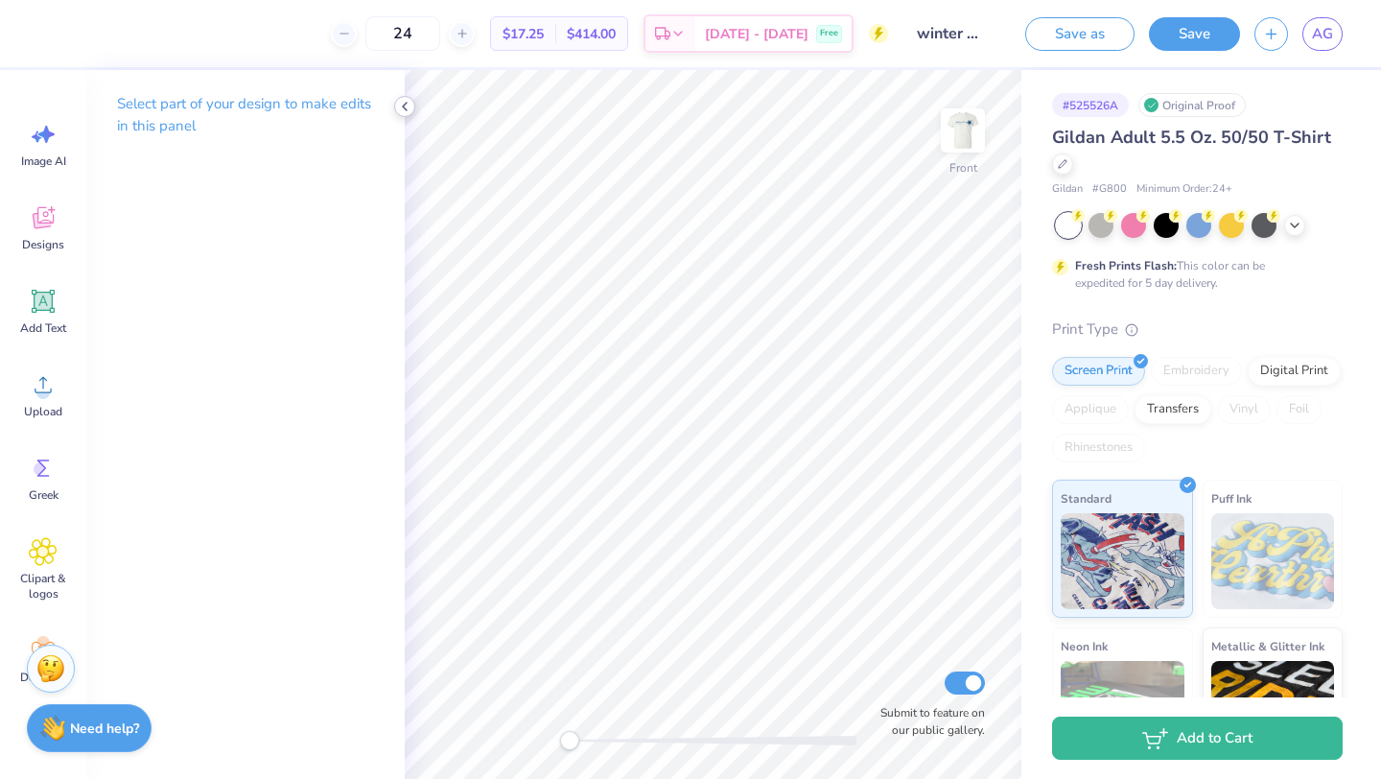
click at [402, 106] on icon at bounding box center [404, 106] width 15 height 15
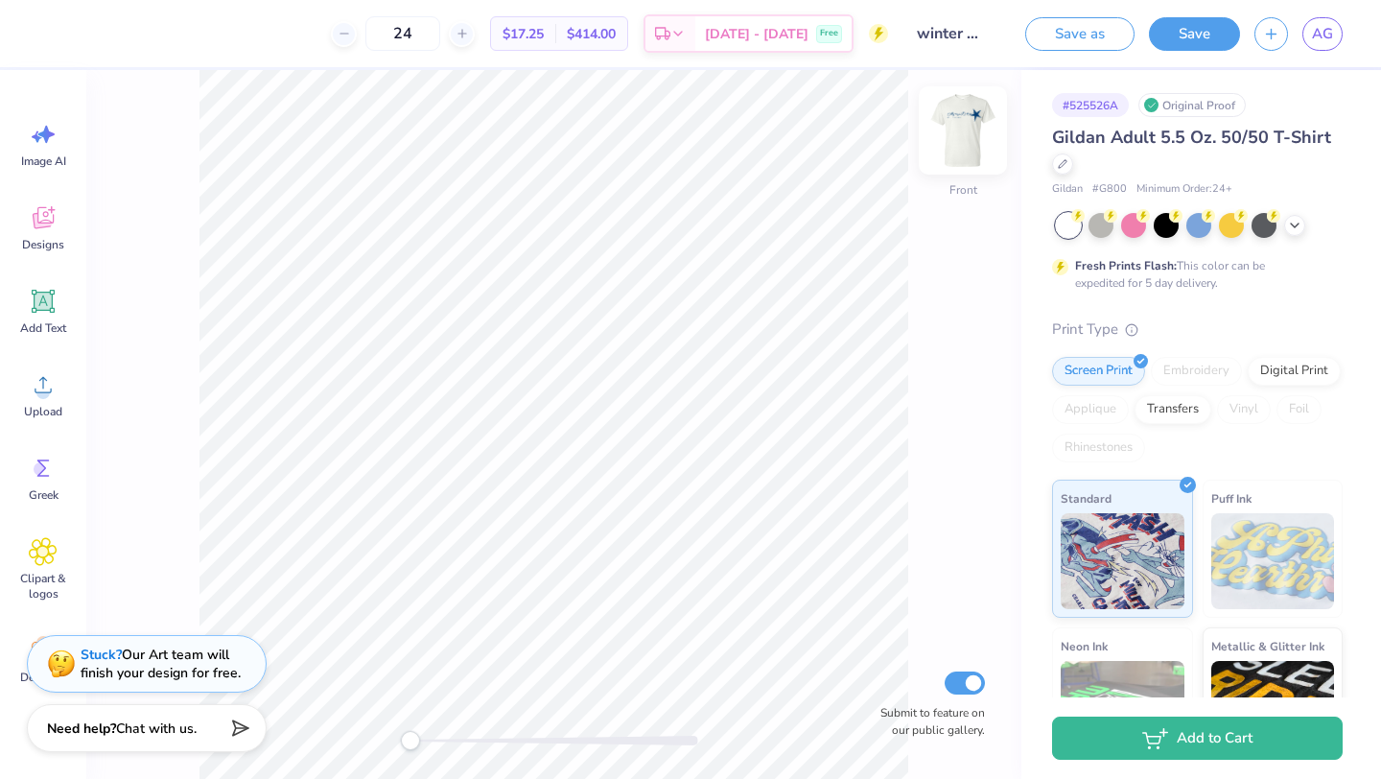
click at [954, 147] on img at bounding box center [962, 130] width 77 height 77
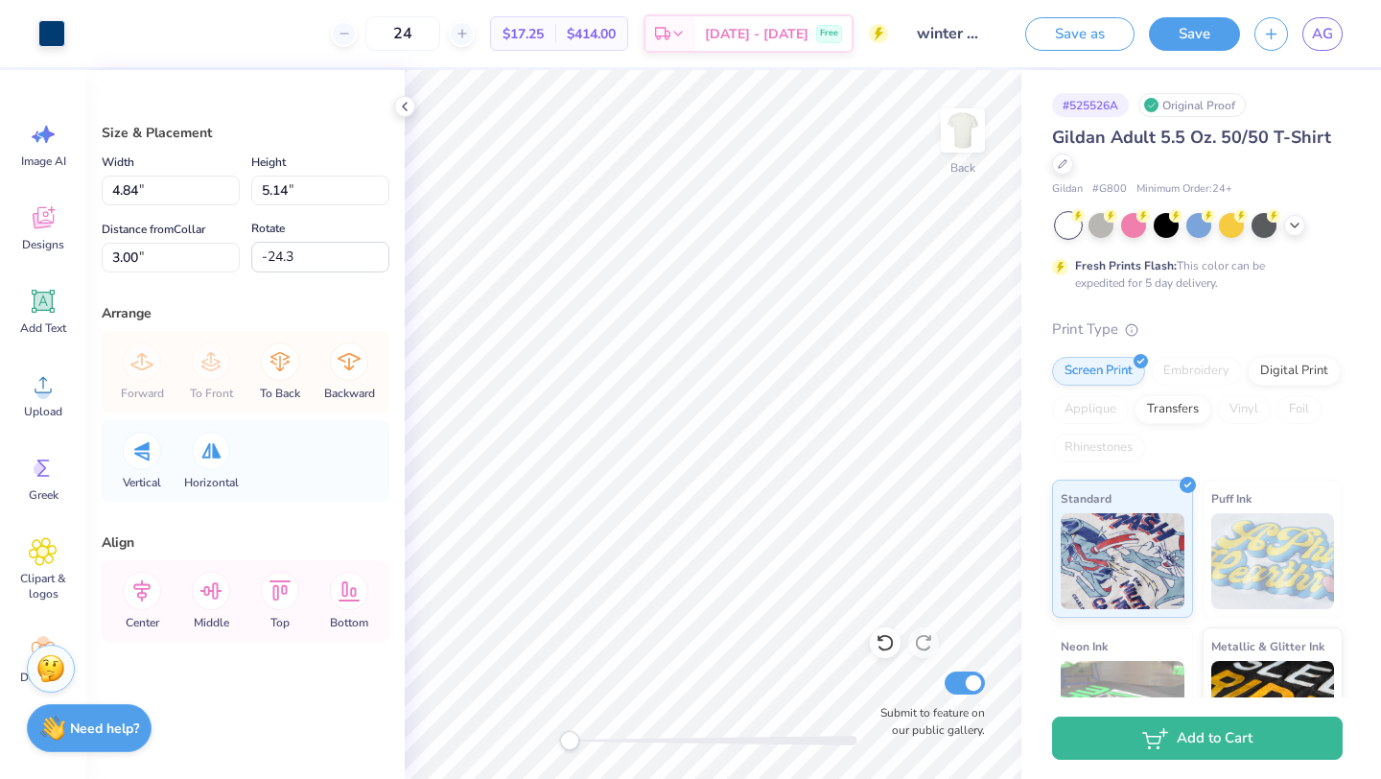
type input "4.1"
type input "3.96"
type input "3.98"
type input "3.78"
type input "21.1"
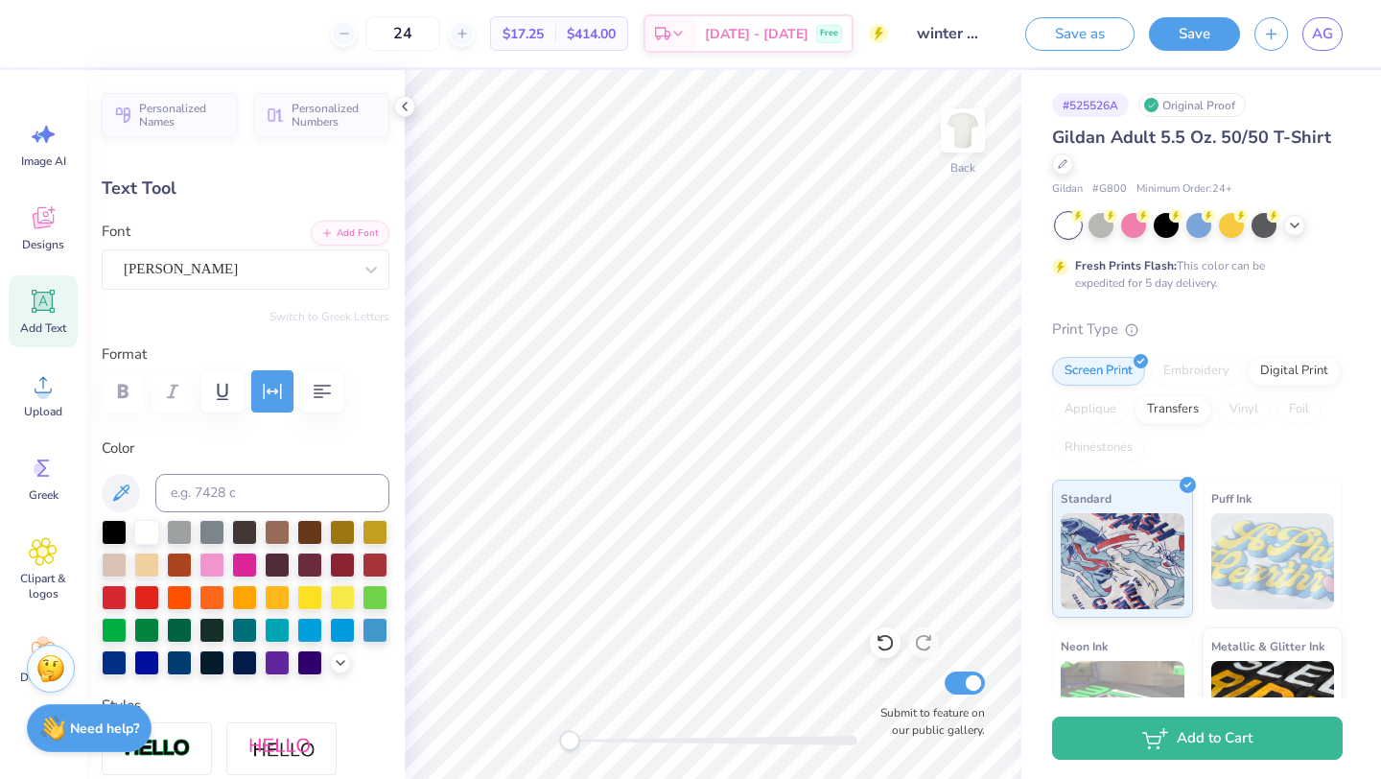
scroll to position [0, 4]
type textarea "Alpha Delta"
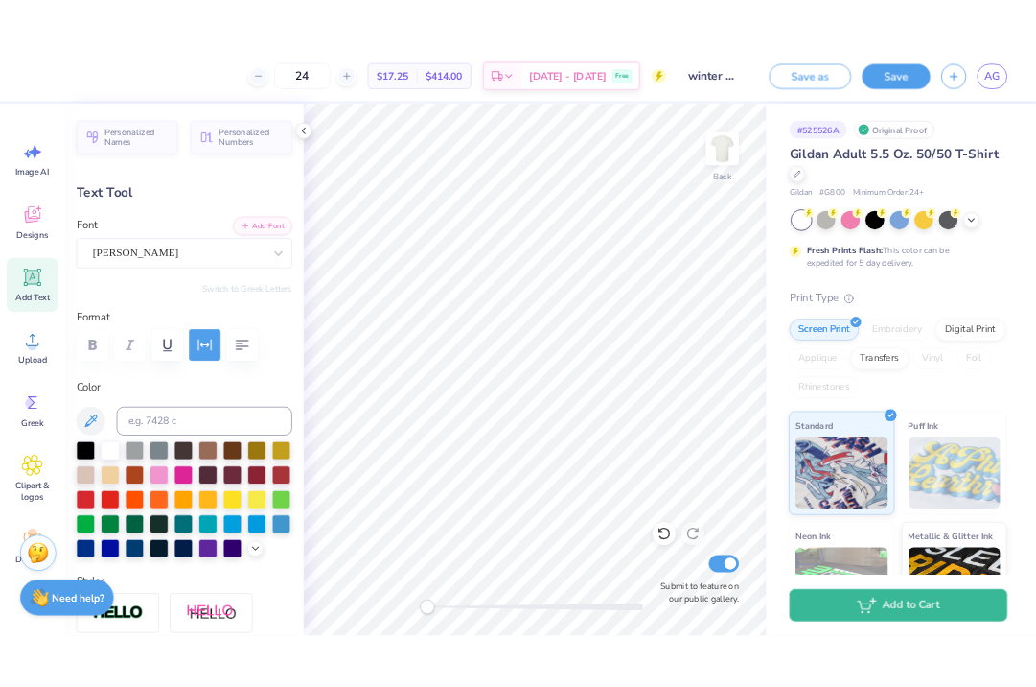
scroll to position [0, 3]
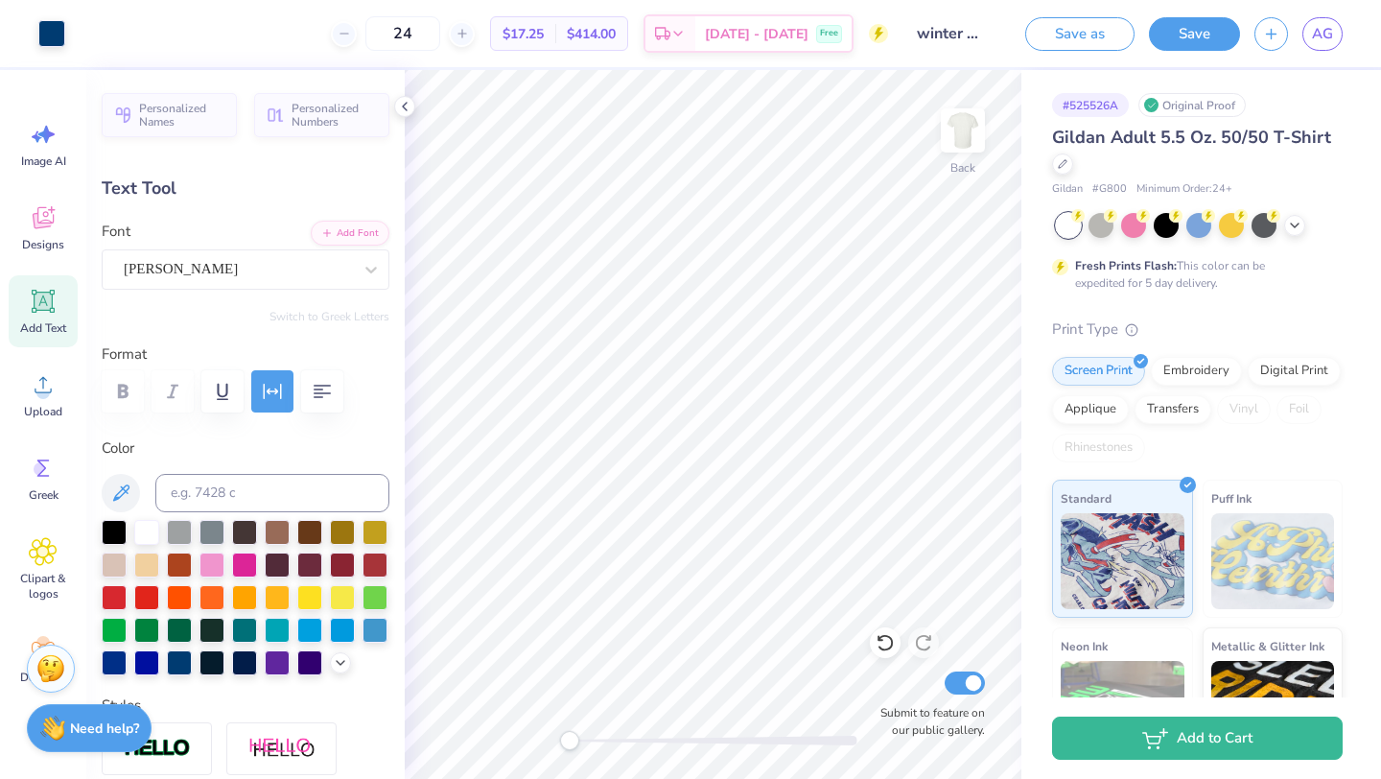
type input "0.0"
type input "9.75"
type input "1.77"
type input "4.36"
type input "0.0"
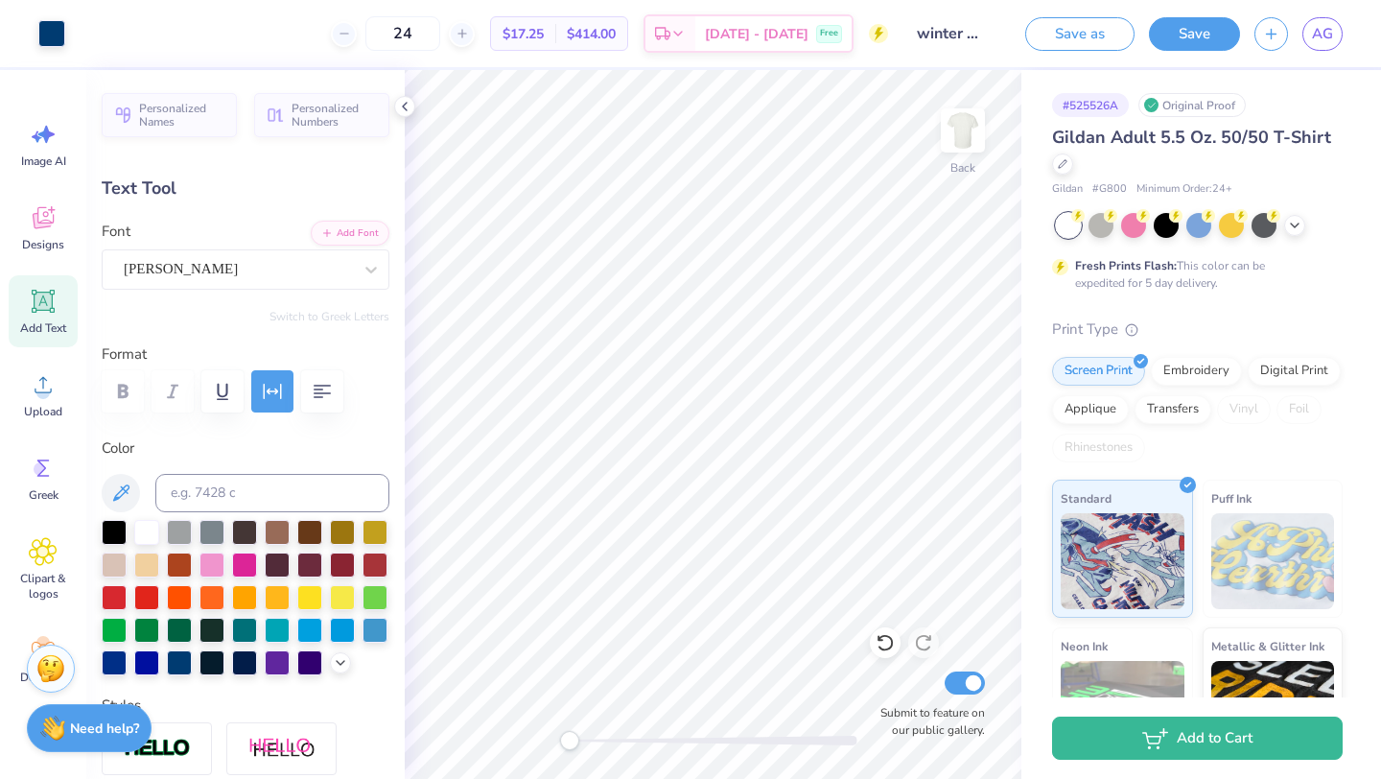
type input "4.37"
type input "-0.4"
type input "4.38"
type textarea "p"
type textarea "Pi"
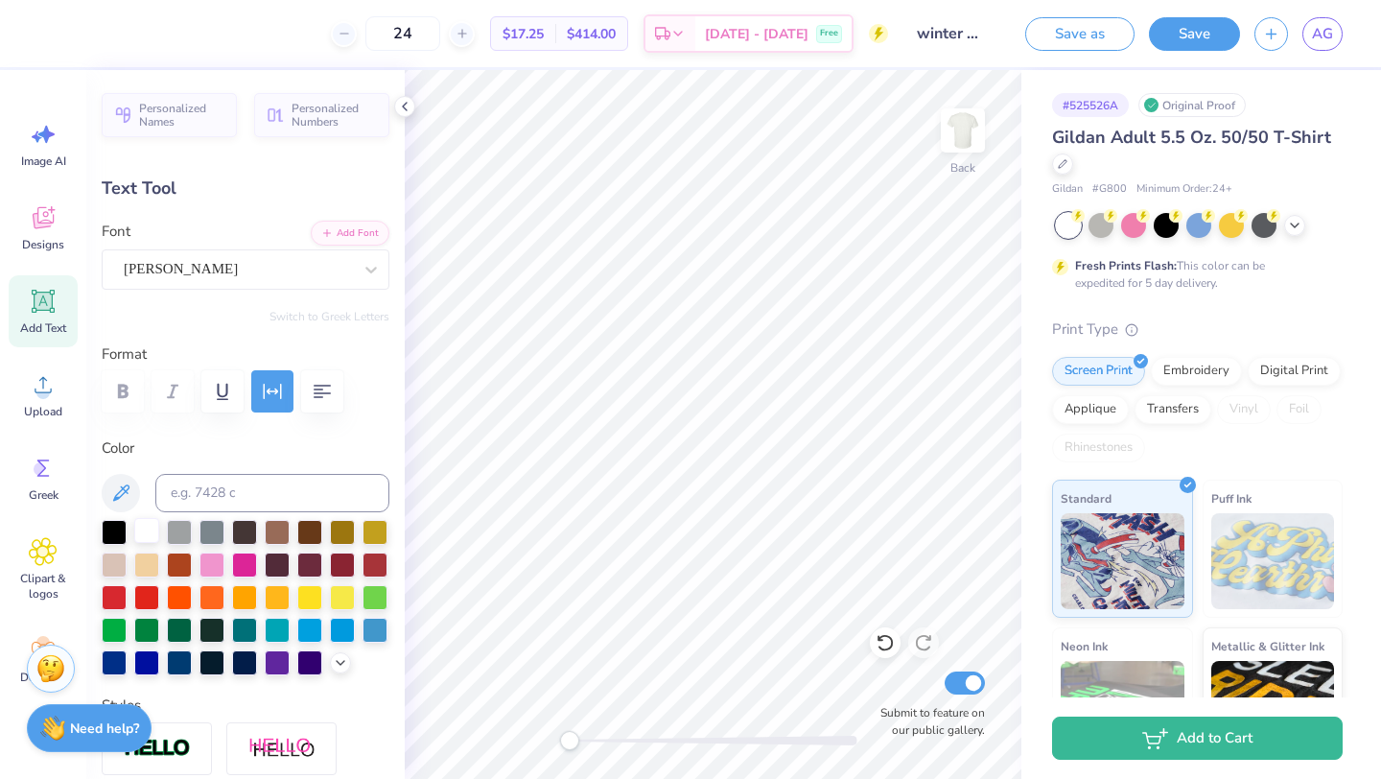
click at [151, 525] on div at bounding box center [146, 530] width 25 height 25
type input "0.0"
type input "2.63"
type input "1.56"
type input "9.33"
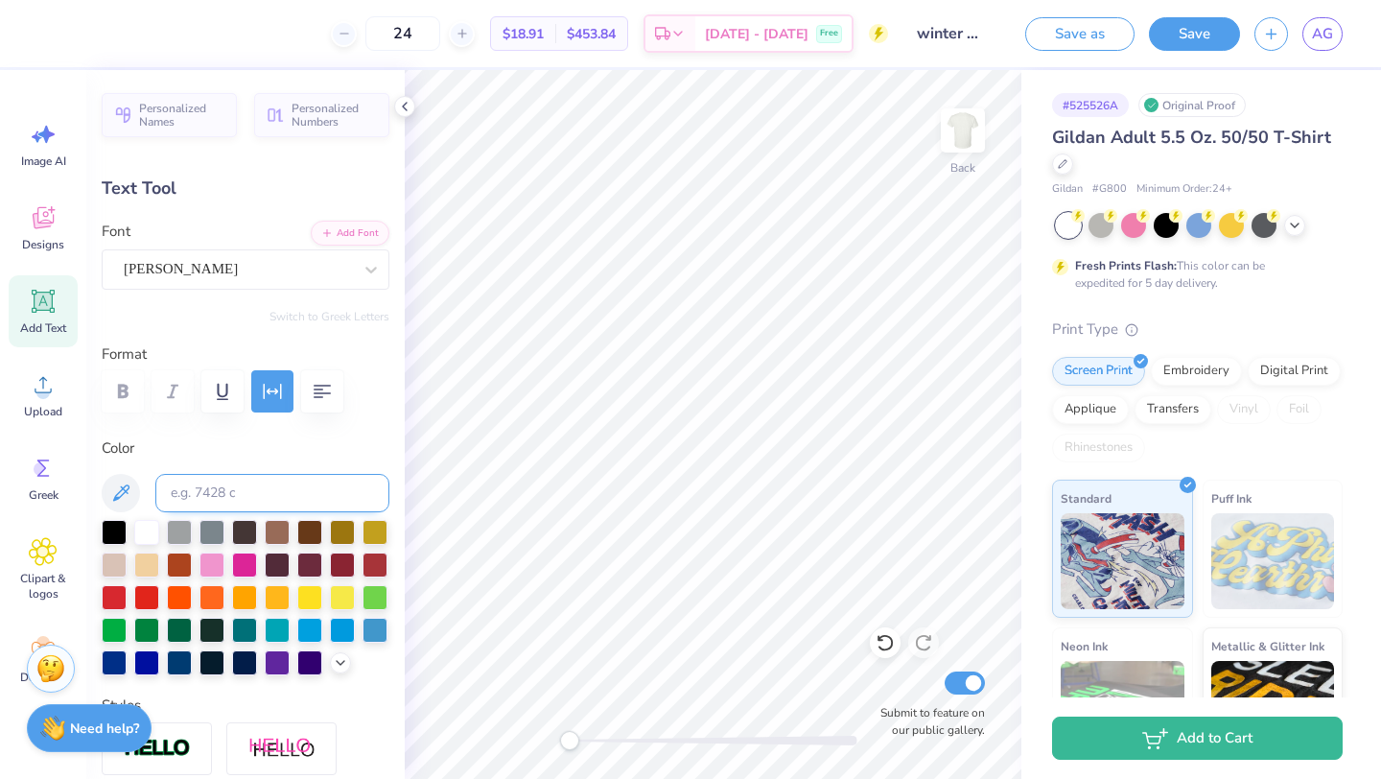
type input "0.0"
type input "9.75"
type input "1.77"
type input "4.38"
type input "0.0"
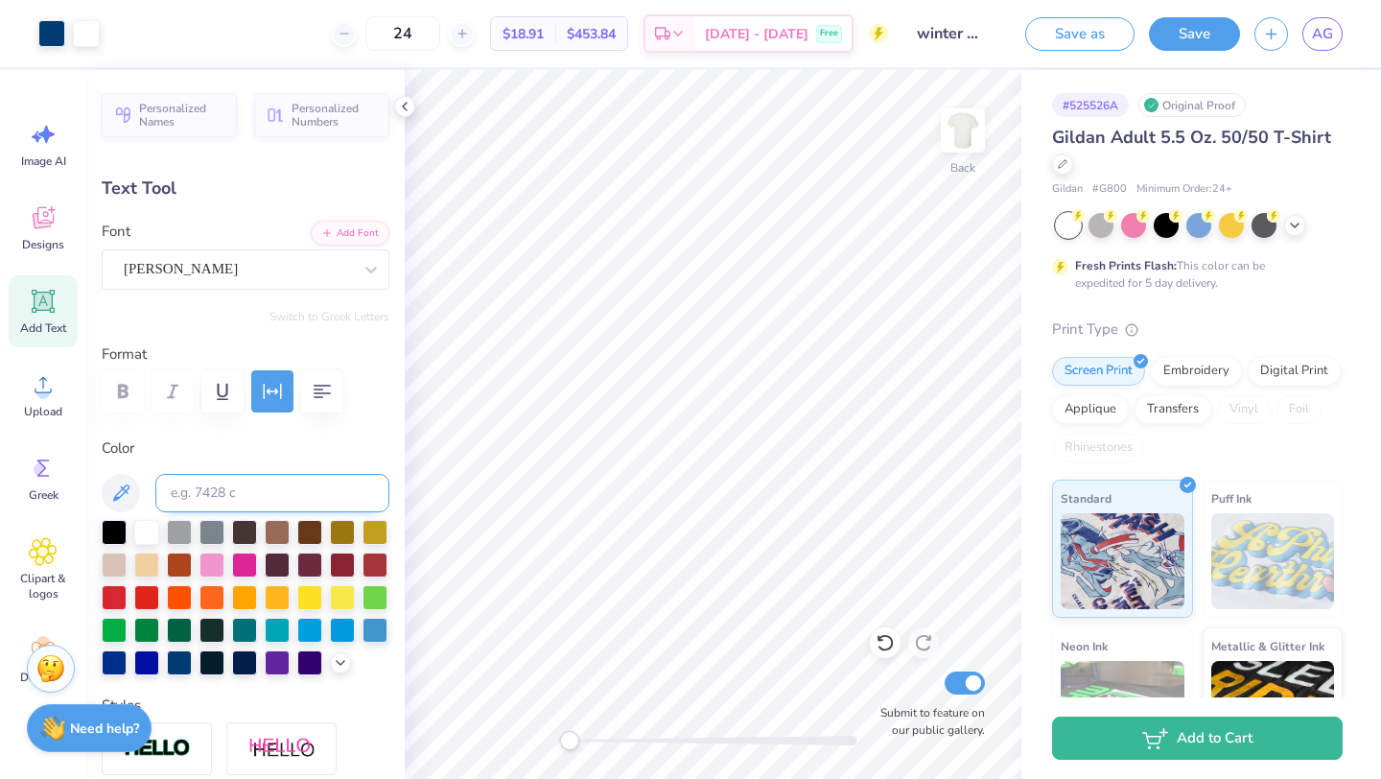
type input "2.63"
type input "1.56"
type input "4.26"
type input "0.0"
type input "4.16"
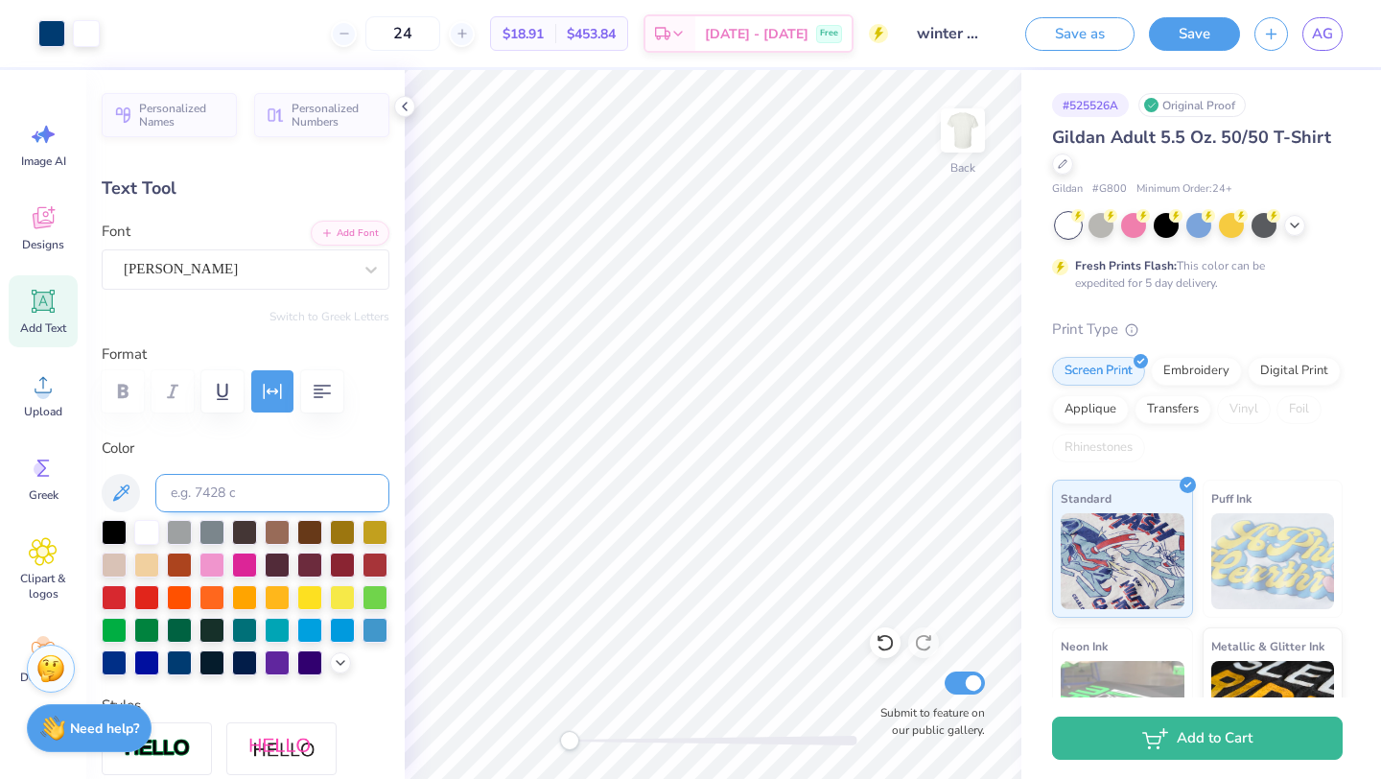
type input "0.0"
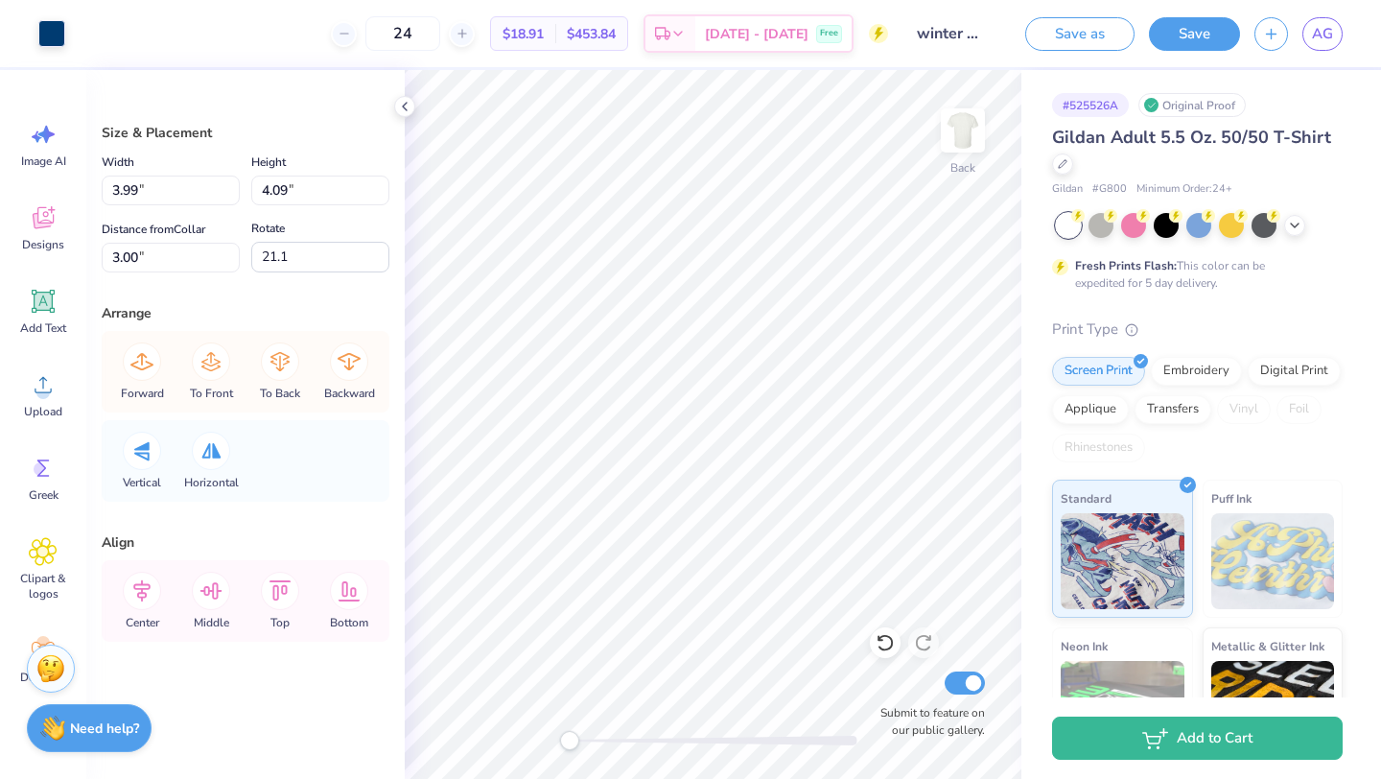
type input "4.38"
type input "4.49"
type input "2.93"
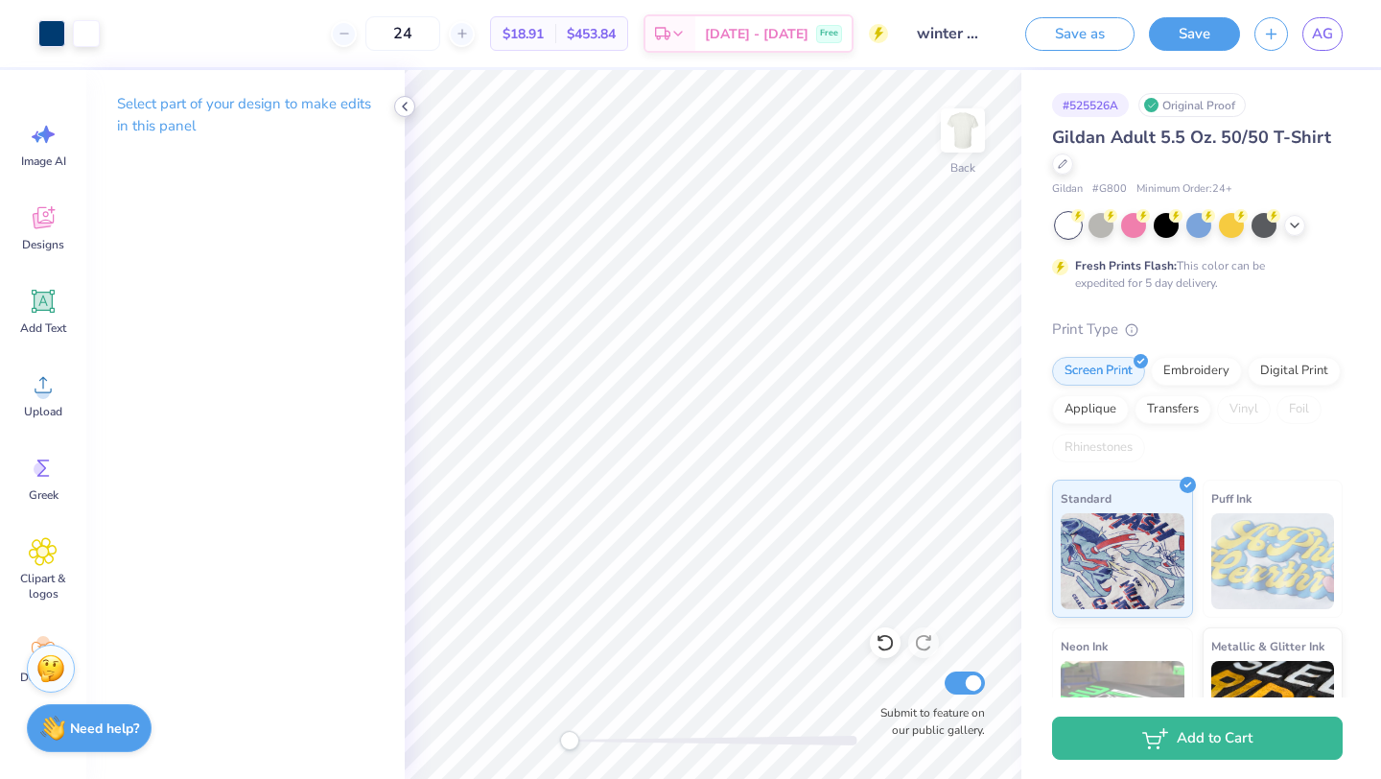
click at [406, 105] on icon at bounding box center [404, 106] width 15 height 15
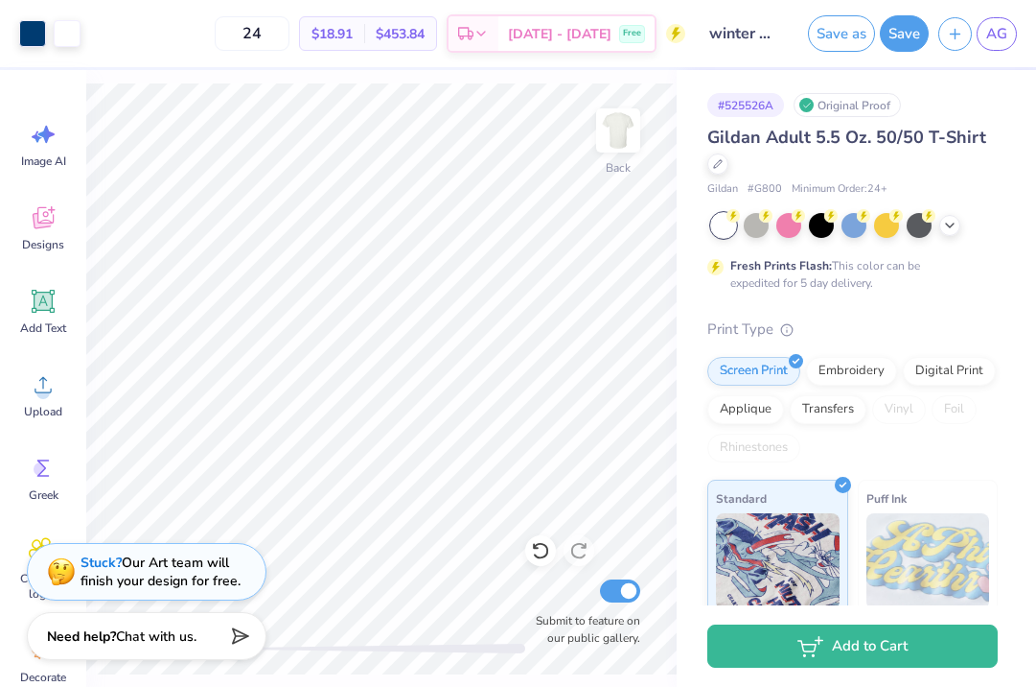
scroll to position [120, 0]
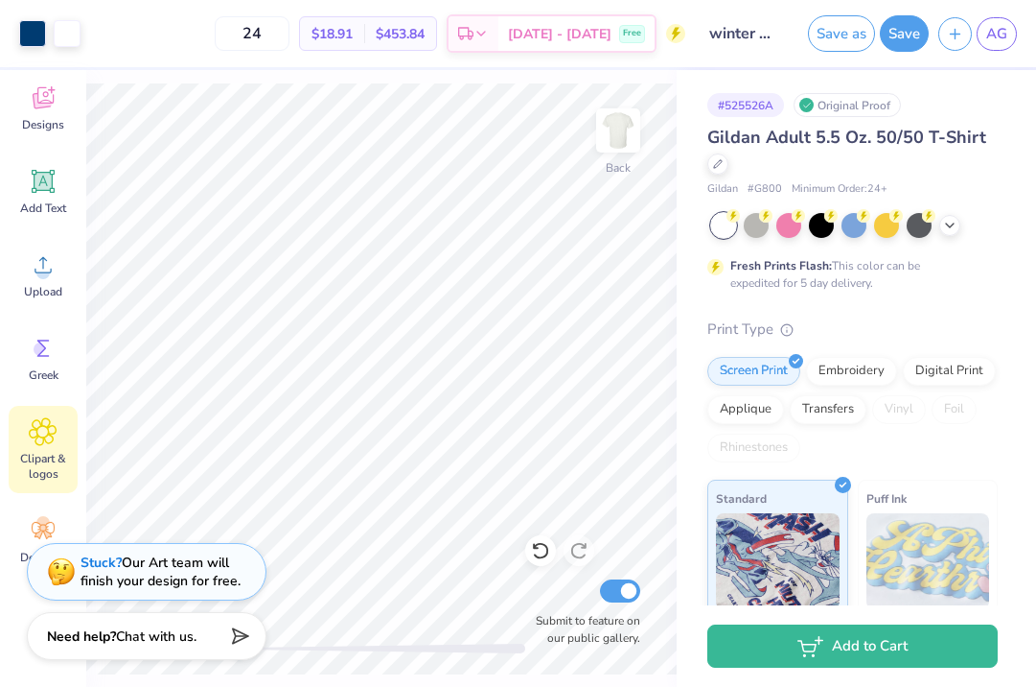
click at [46, 441] on icon at bounding box center [43, 431] width 27 height 27
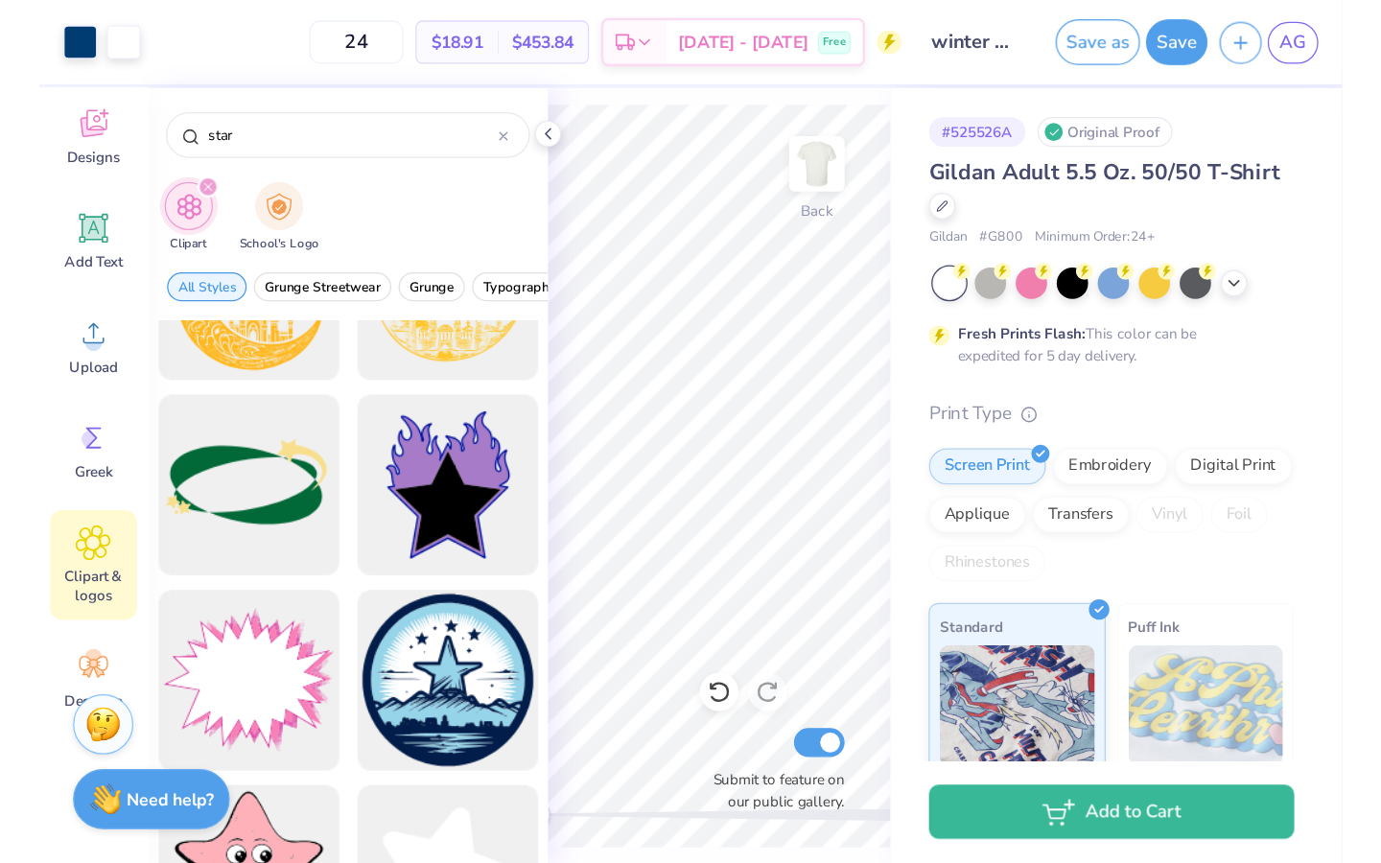
scroll to position [784, 0]
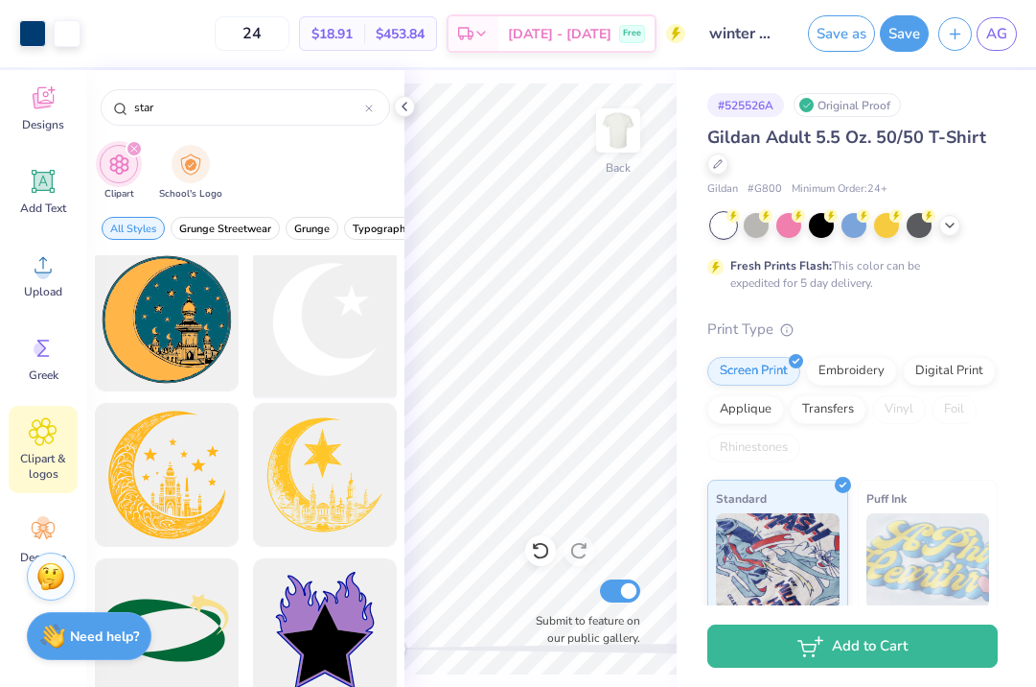
click at [346, 286] on div at bounding box center [324, 320] width 158 height 158
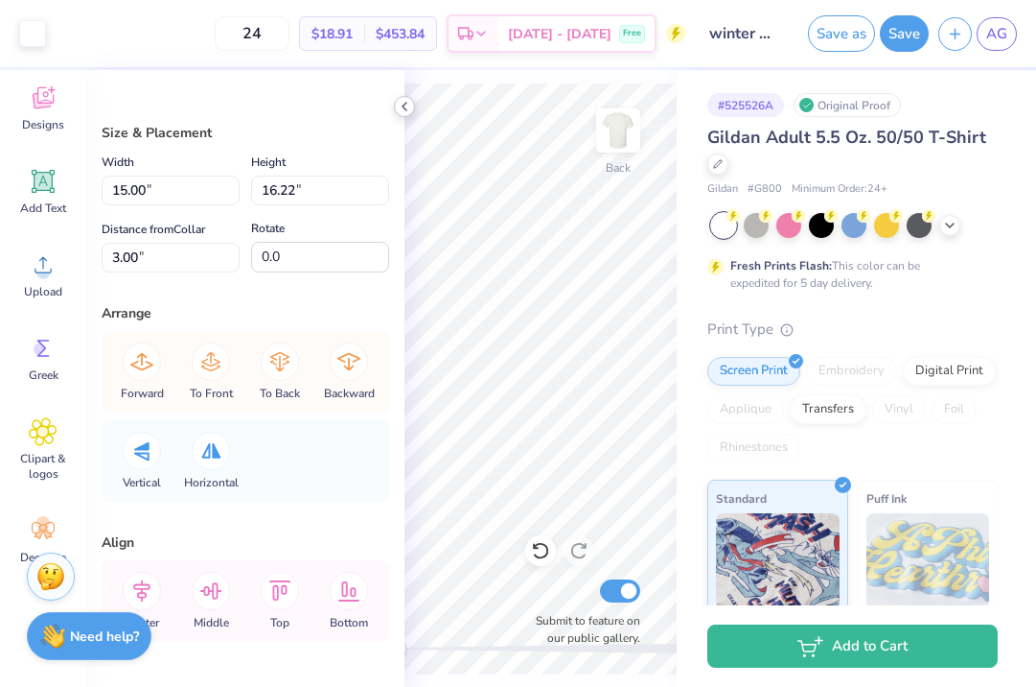
click at [410, 105] on icon at bounding box center [404, 106] width 15 height 15
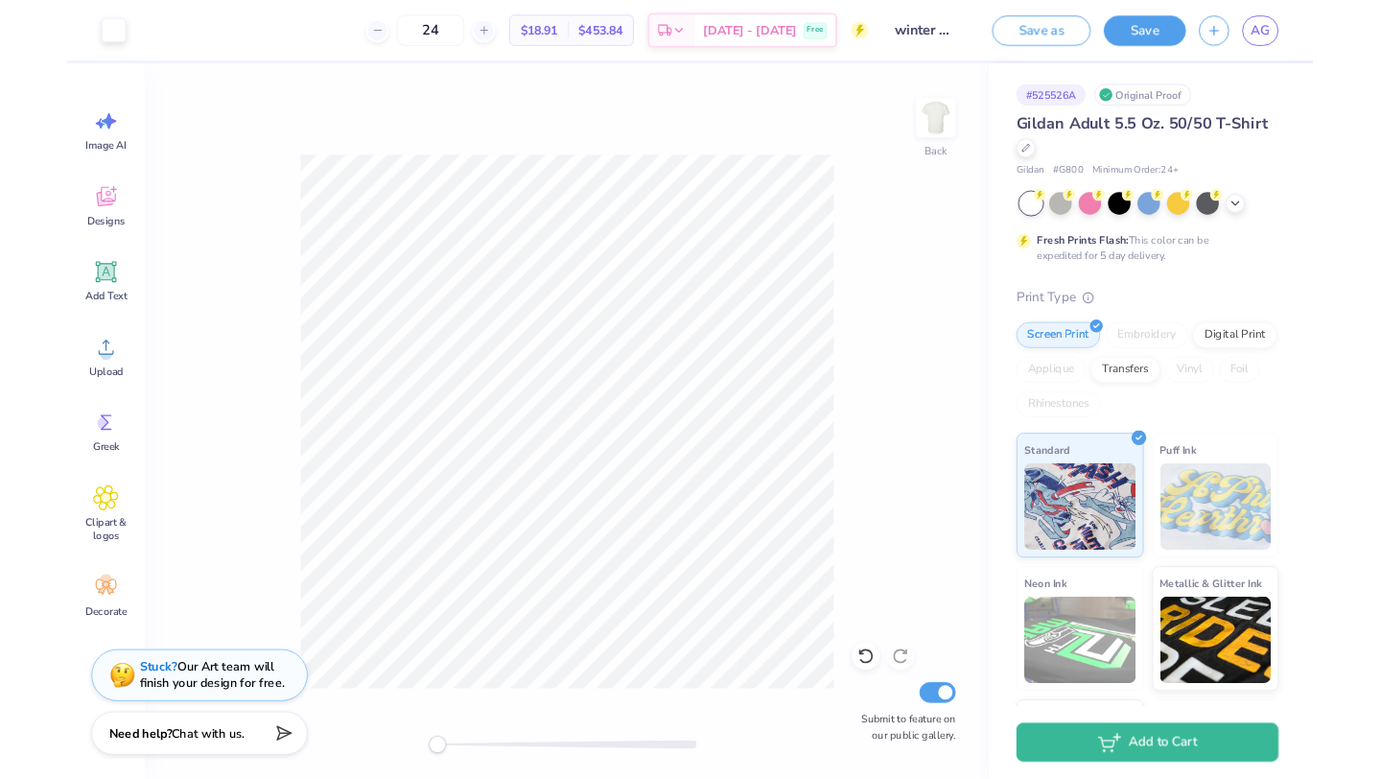
scroll to position [0, 0]
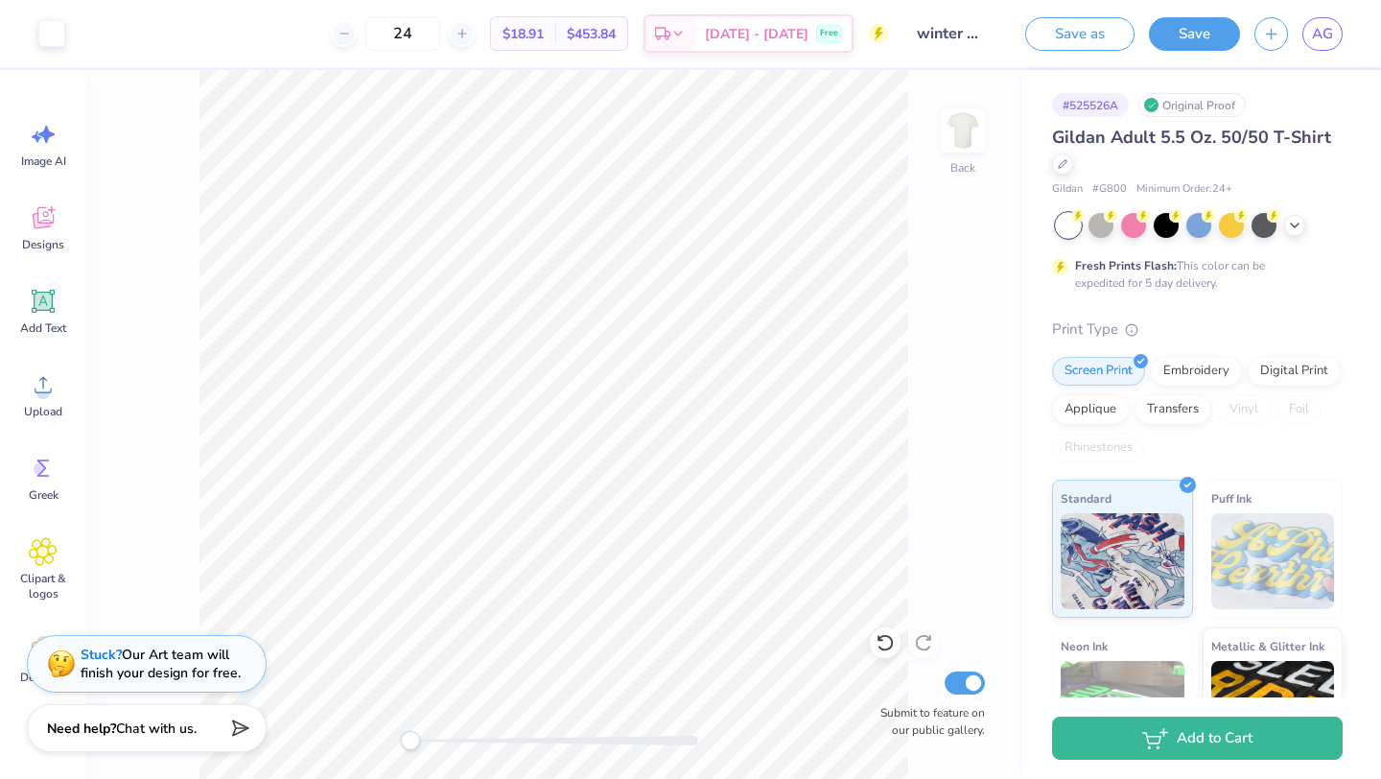
type input "6.73"
type input "7.28"
type input "11.94"
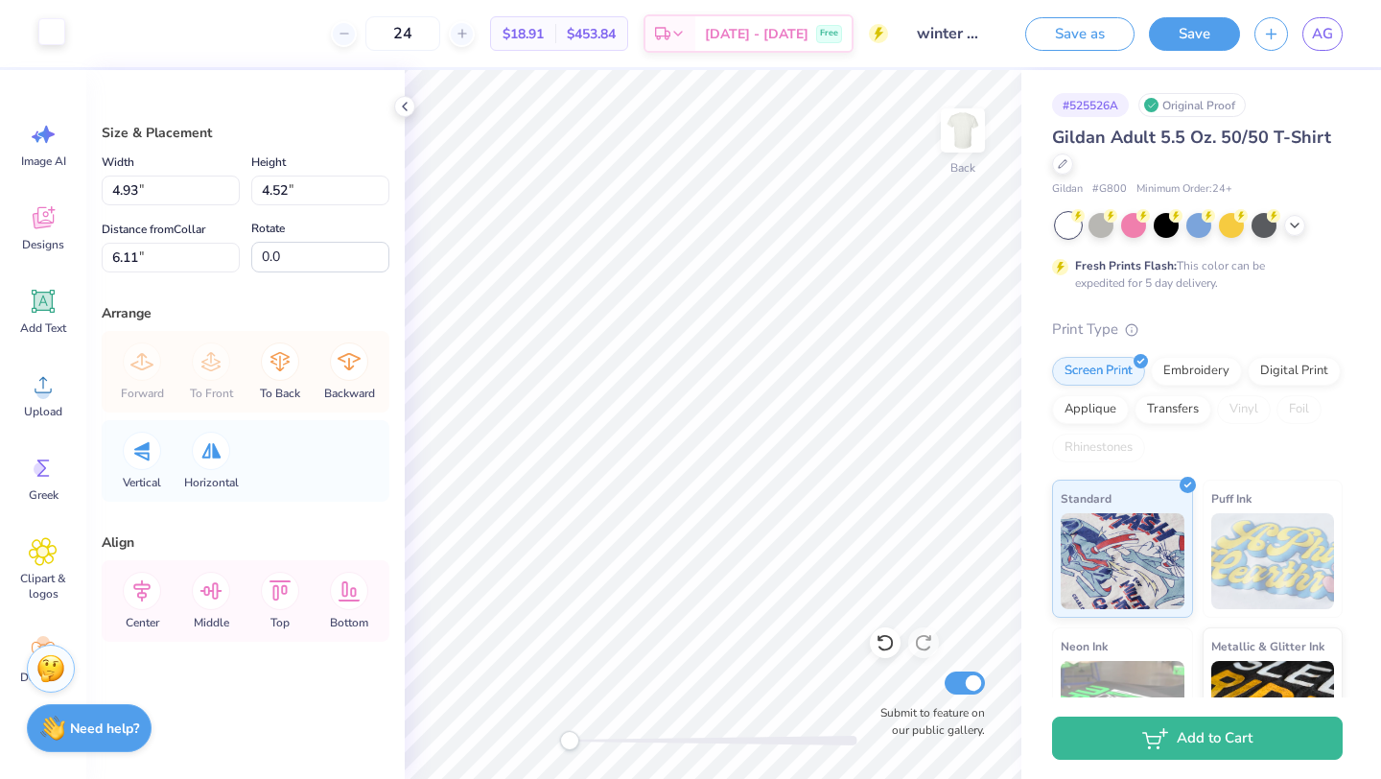
click at [57, 18] on div at bounding box center [51, 31] width 27 height 27
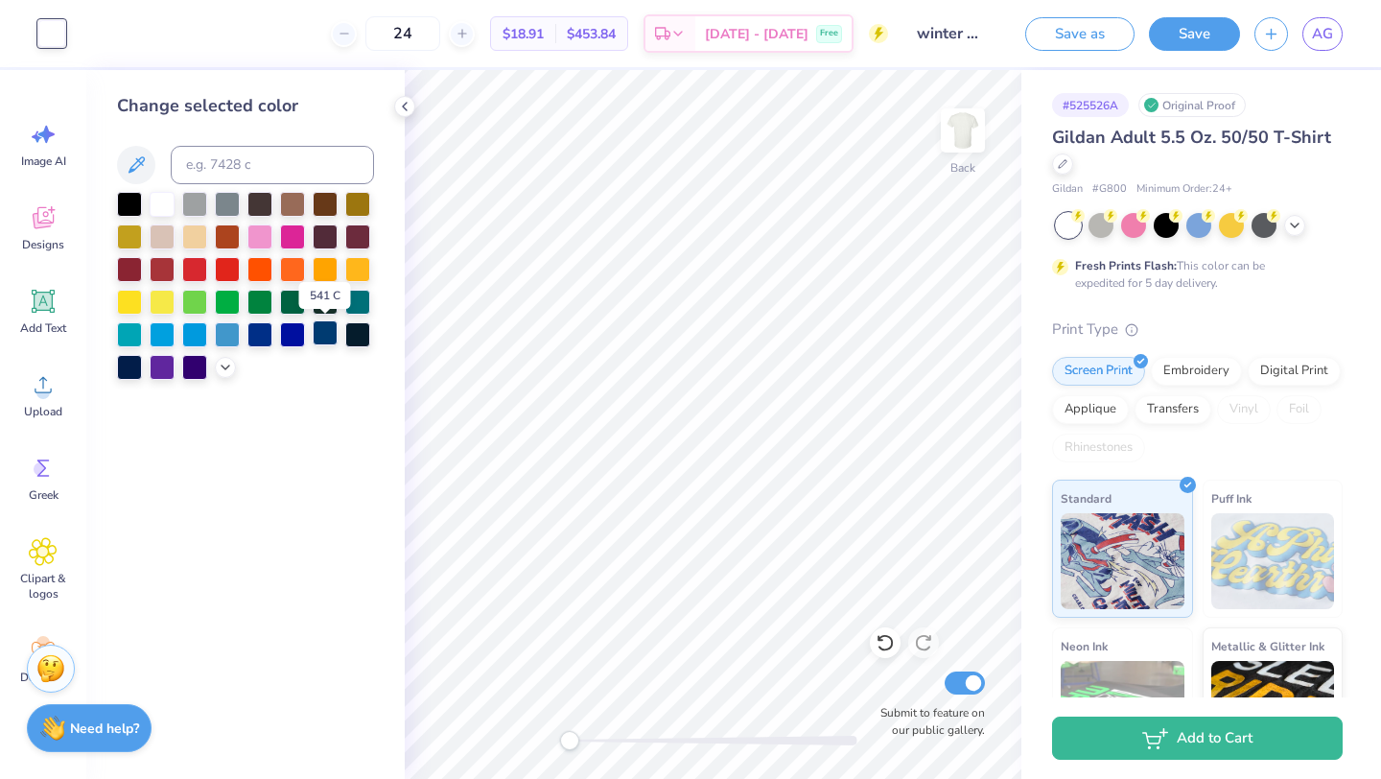
click at [329, 339] on div at bounding box center [325, 332] width 25 height 25
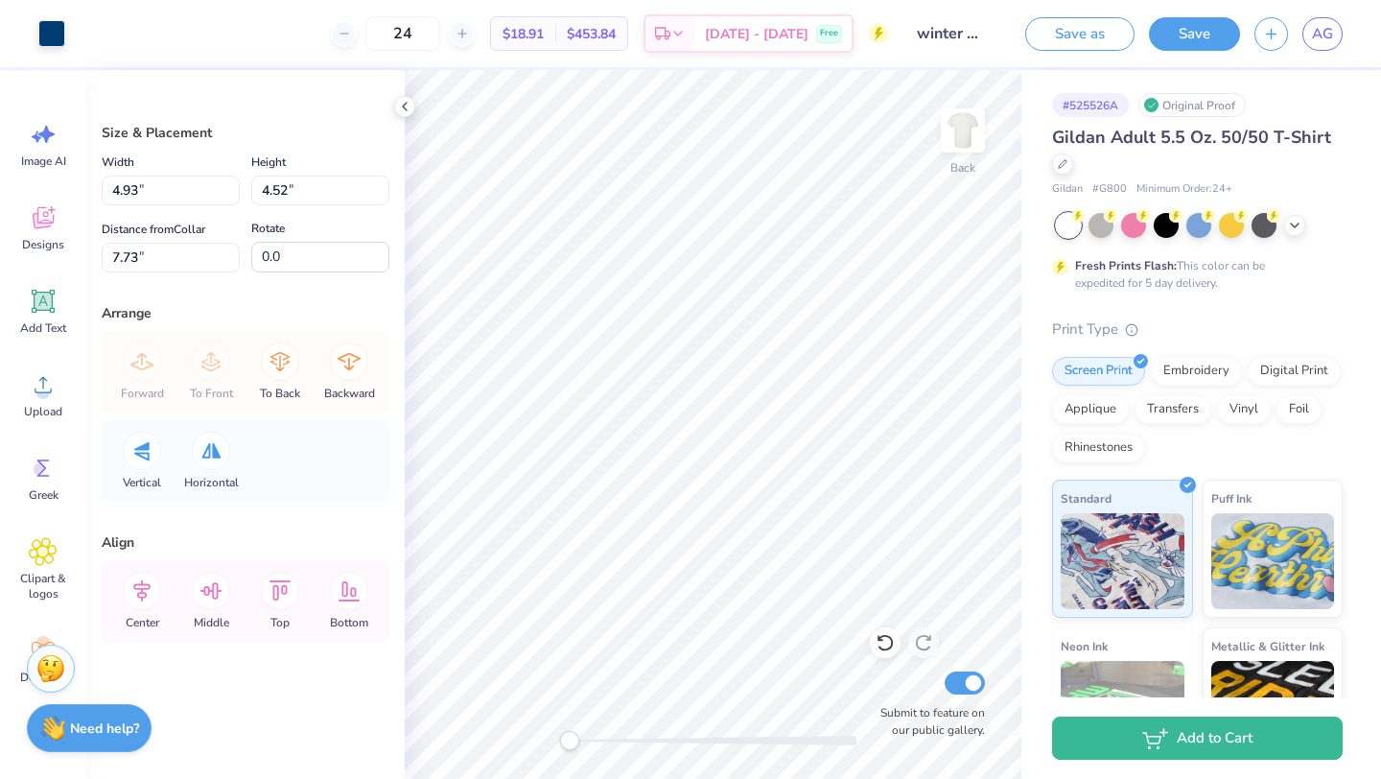
type input "23.7"
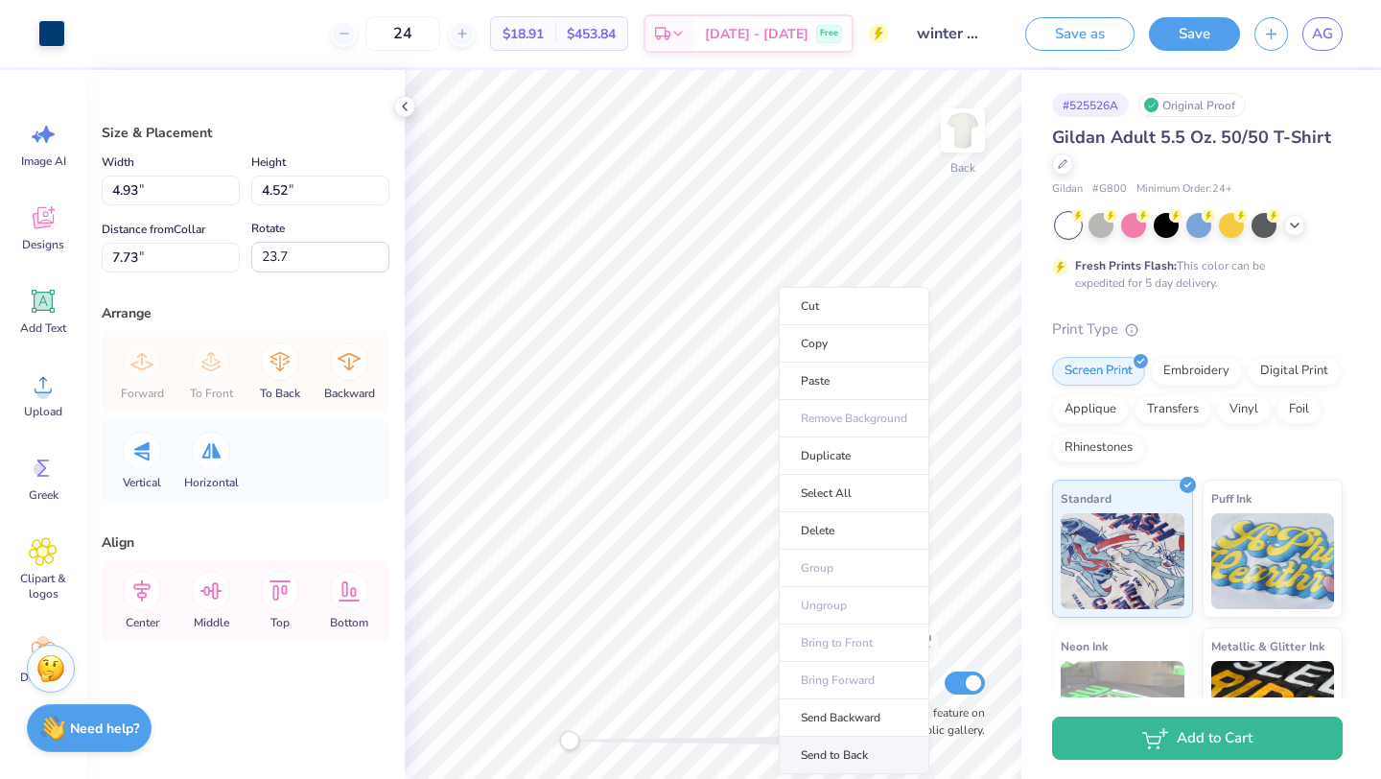
click at [831, 752] on li "Send to Back" at bounding box center [854, 754] width 151 height 37
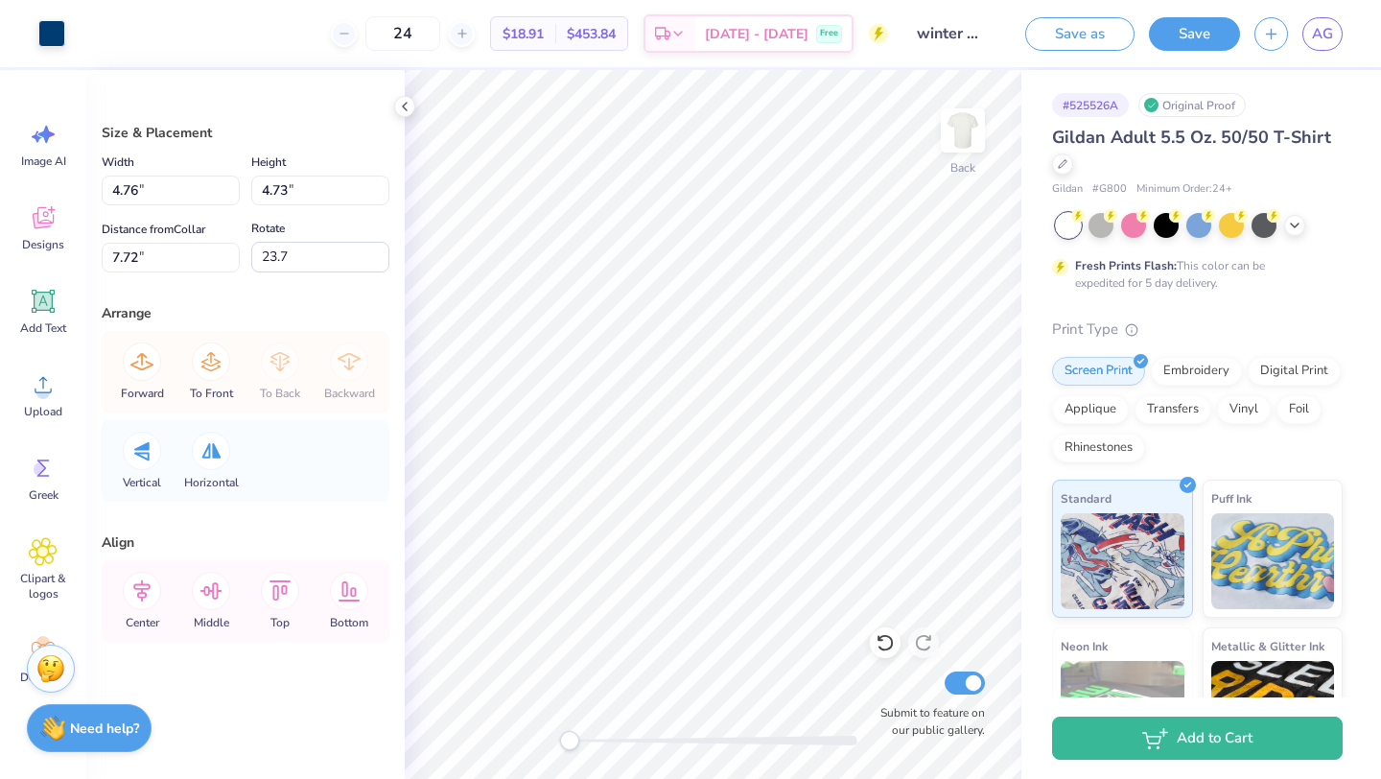
type input "4.76"
type input "4.73"
type input "7.72"
type input "4.18"
type input "4.15"
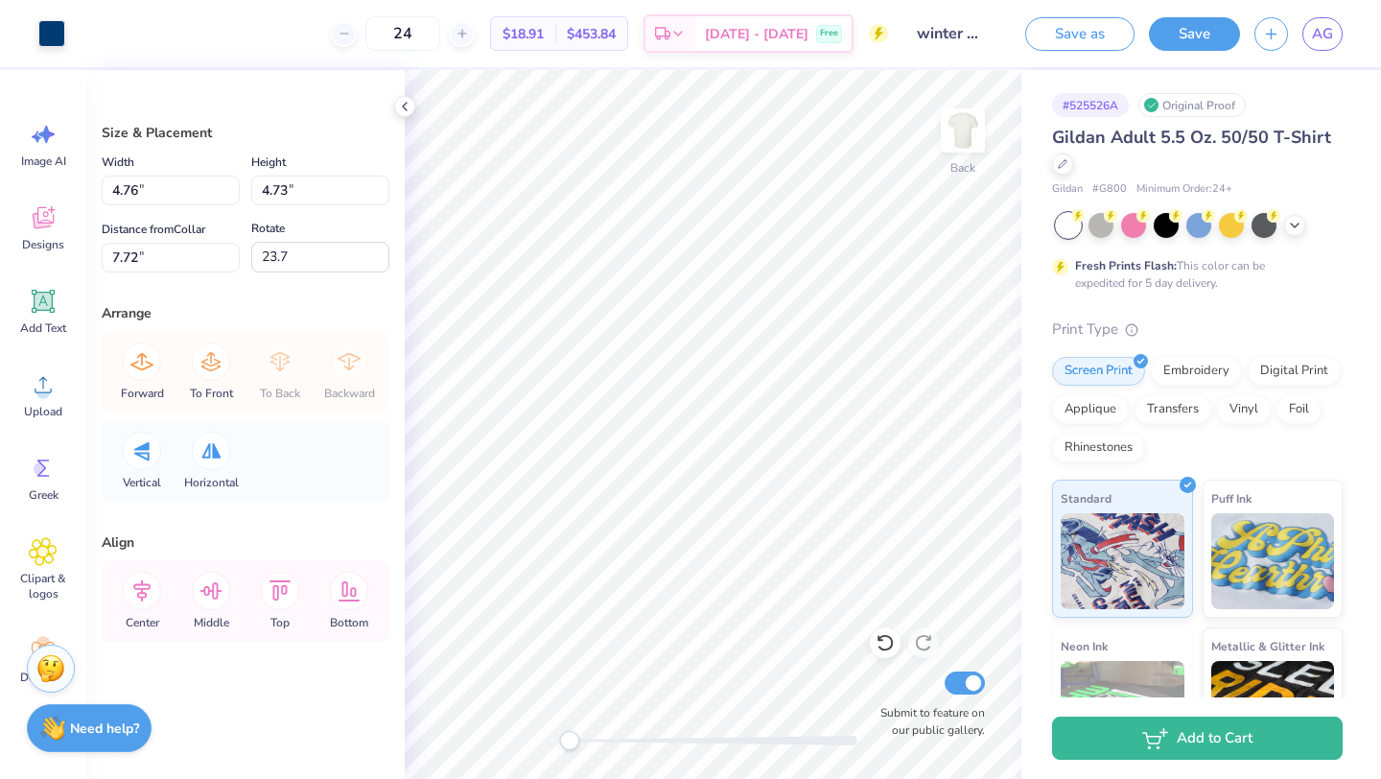
type input "8.34"
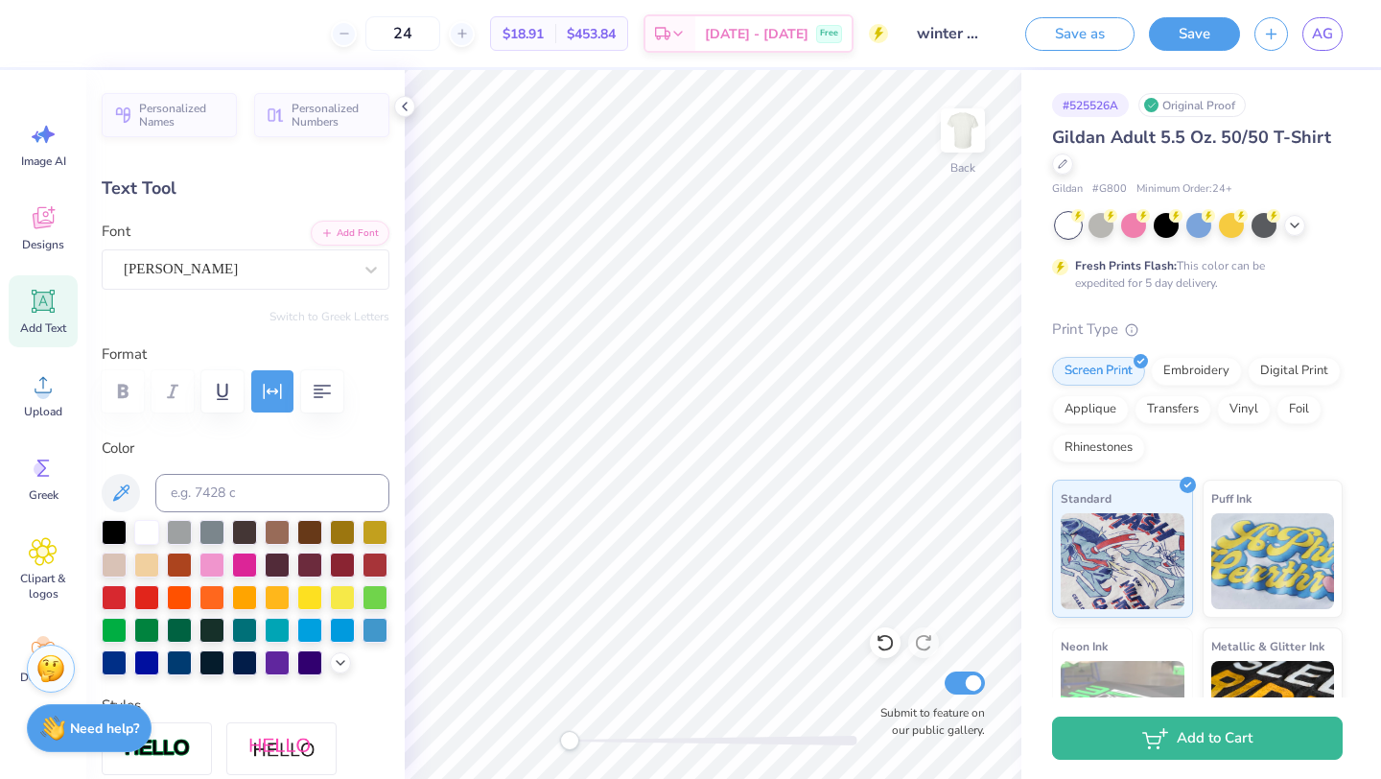
type input "0.0"
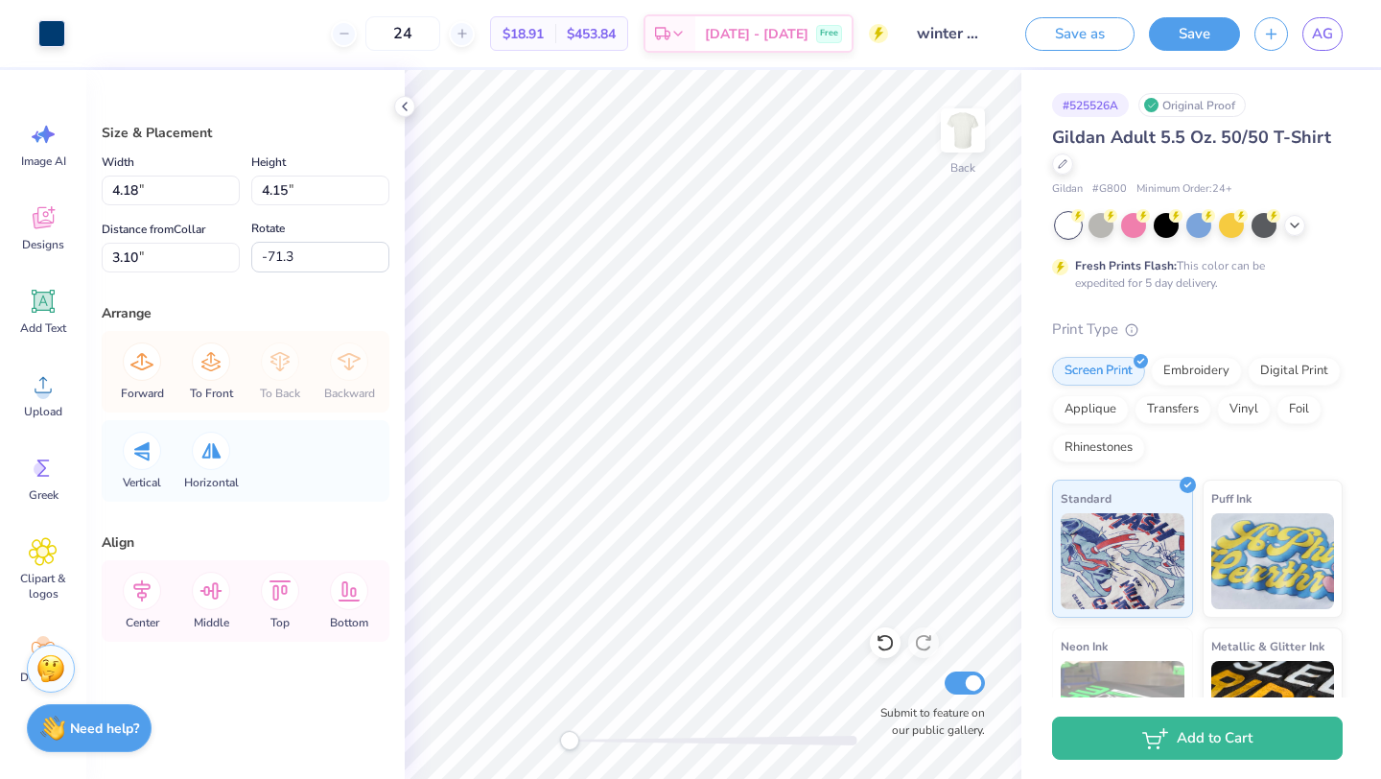
type input "-57.3"
type input "4.40"
type input "4.64"
type input "2.88"
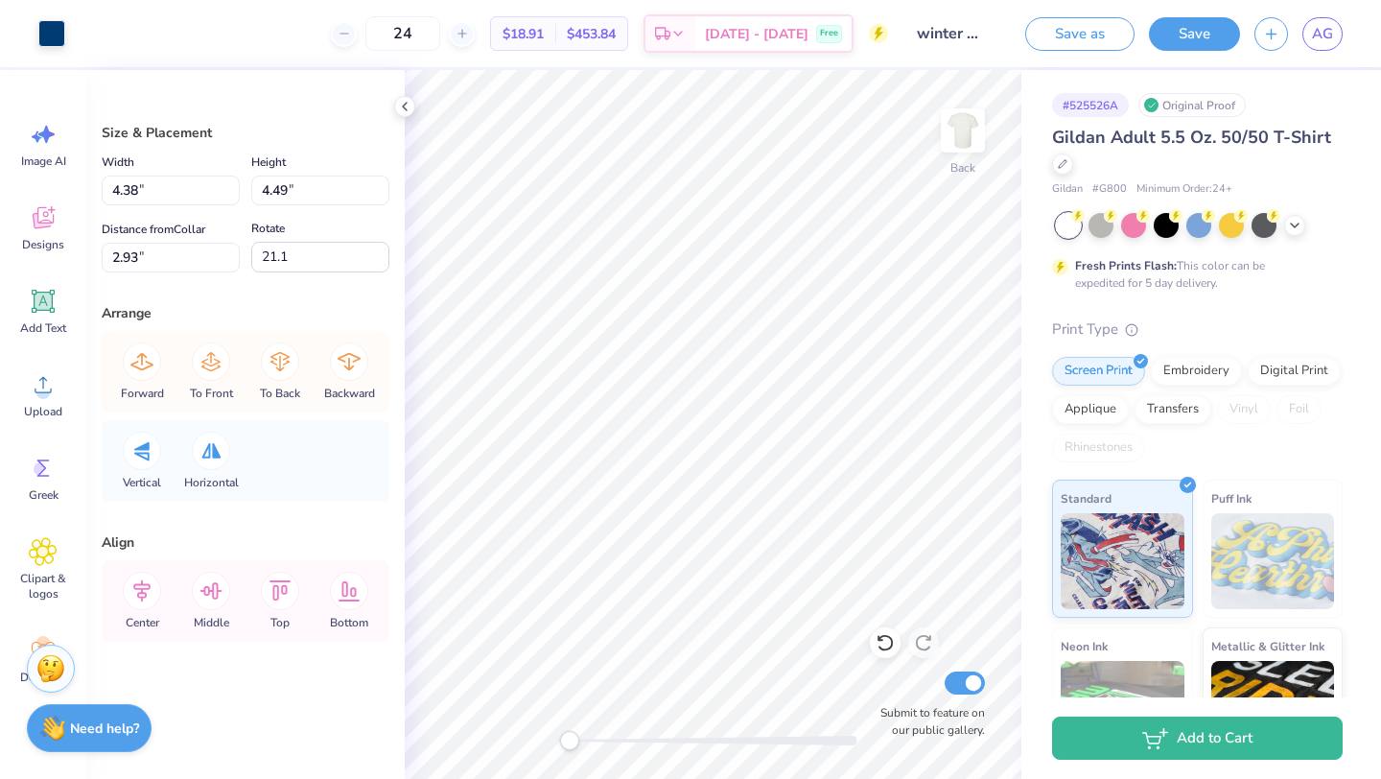
type input "5.15"
type input "5.28"
type input "2.86"
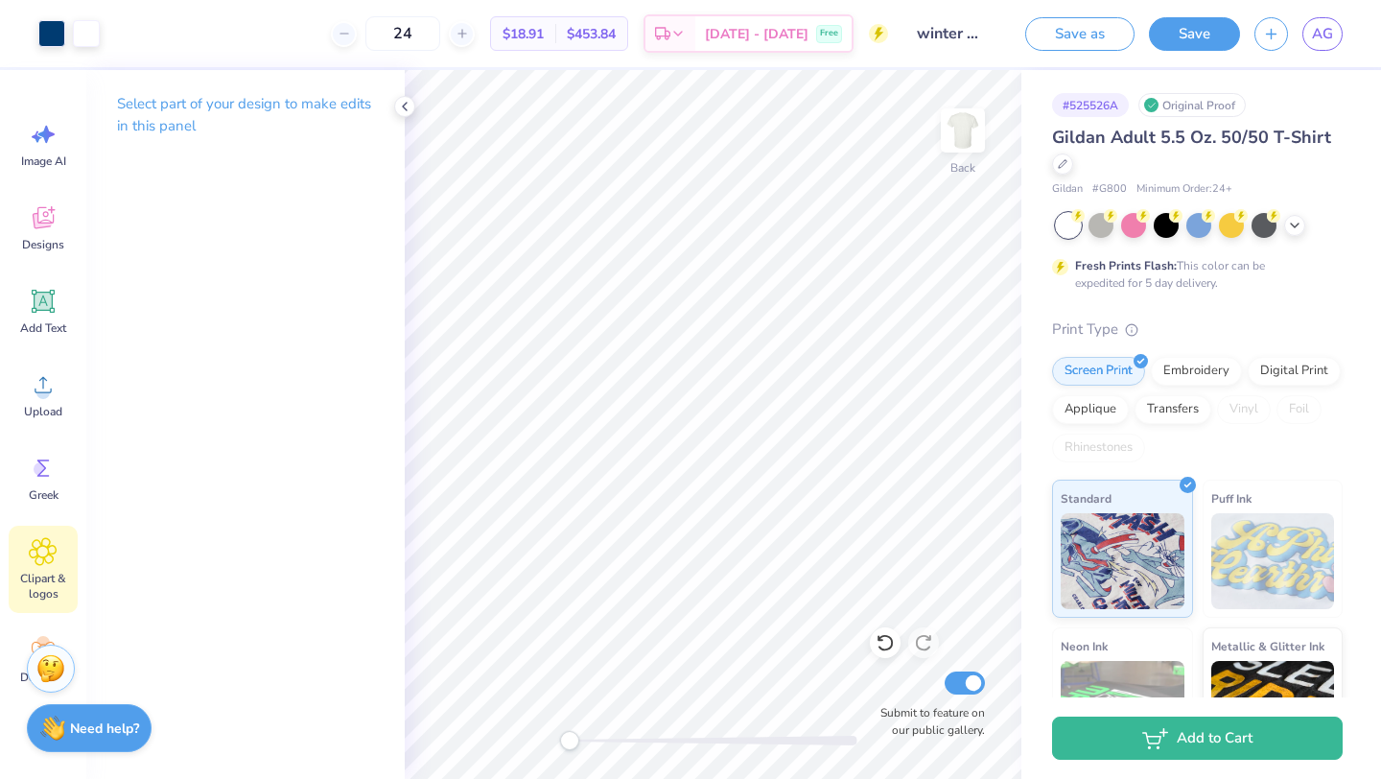
click at [35, 543] on icon at bounding box center [43, 551] width 28 height 29
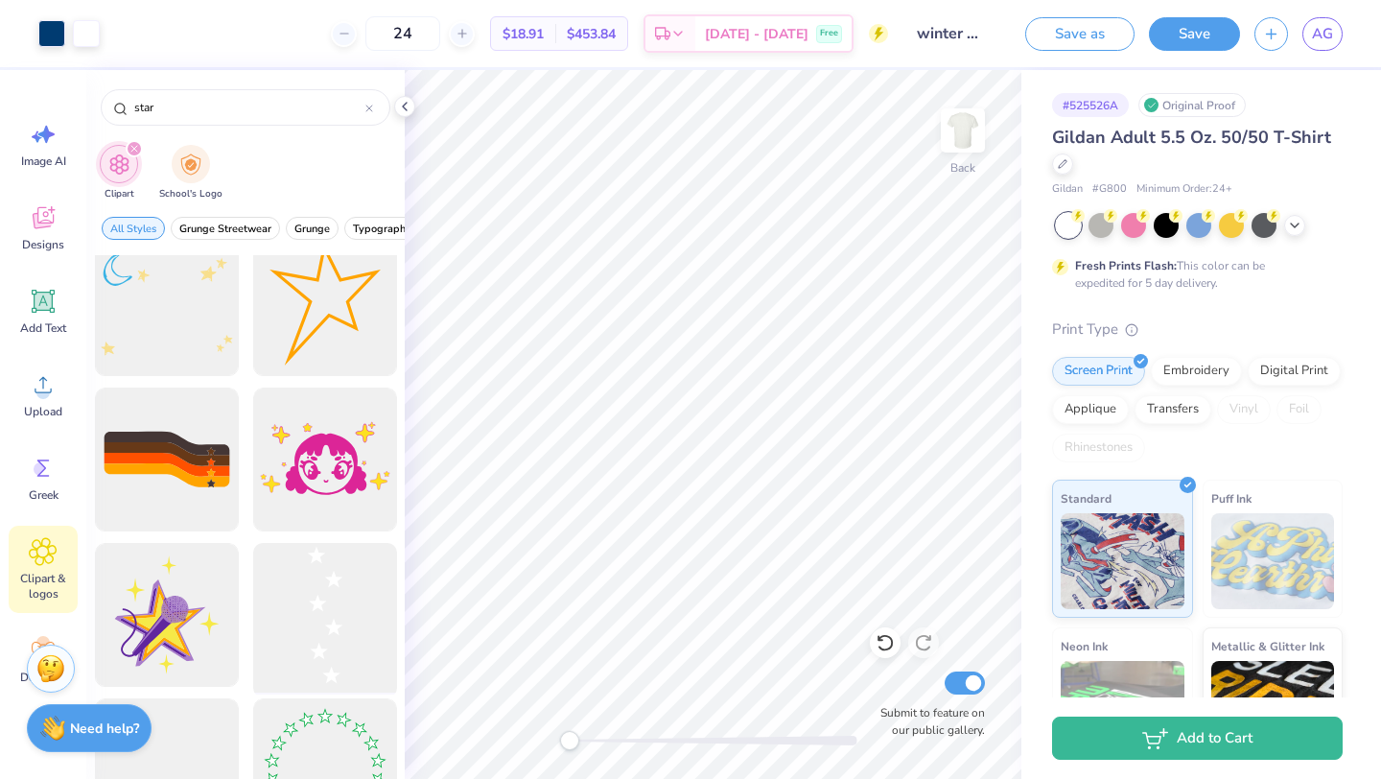
scroll to position [1885, 0]
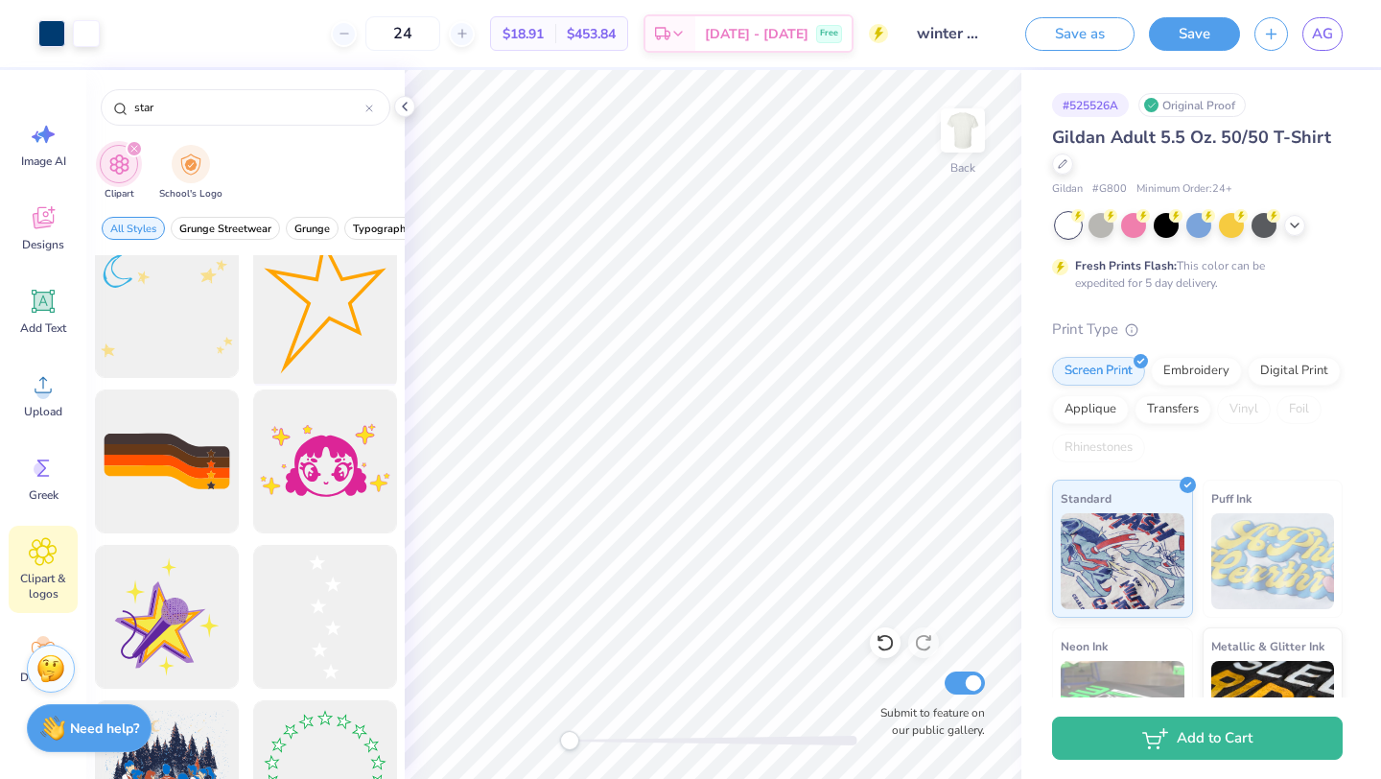
click at [340, 321] on div at bounding box center [324, 306] width 158 height 158
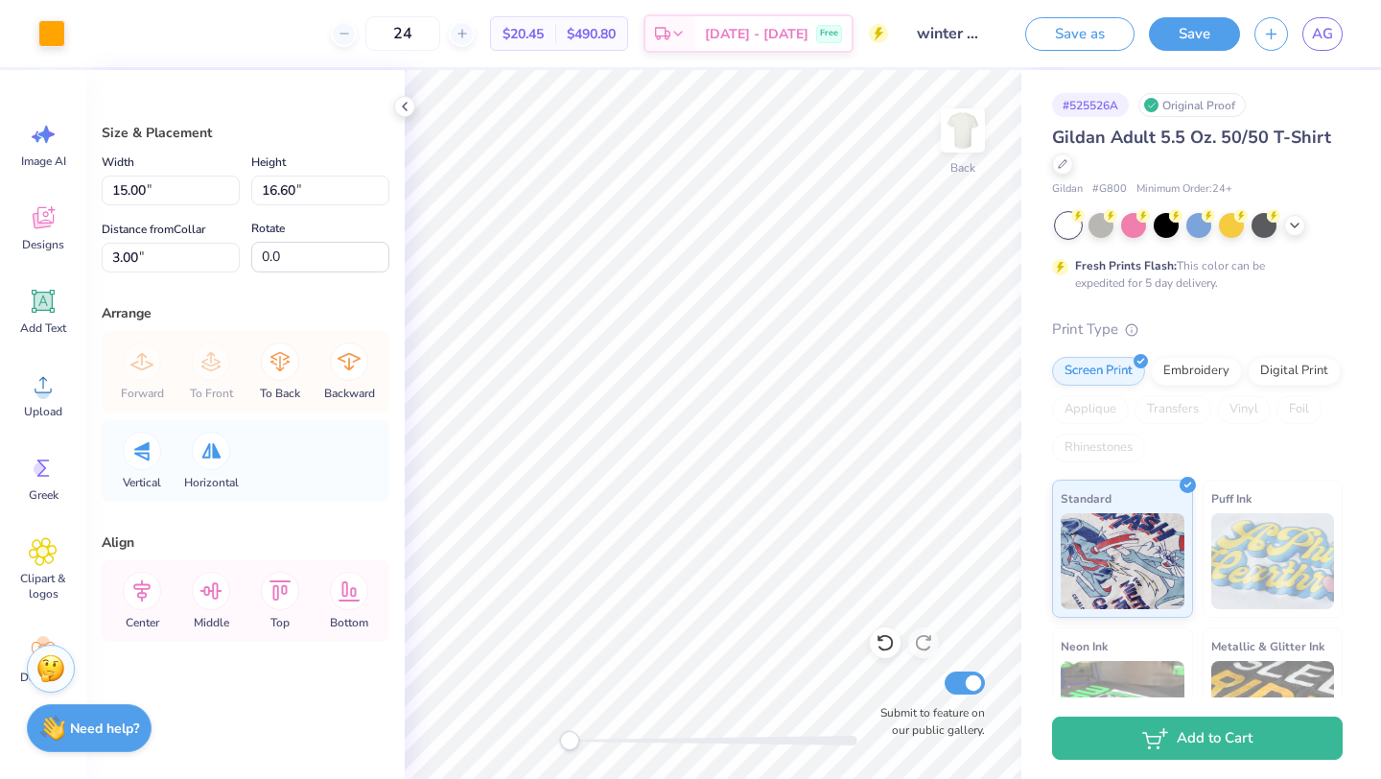
type input "7.79"
type input "8.62"
type input "12.43"
click at [63, 35] on div at bounding box center [51, 31] width 27 height 27
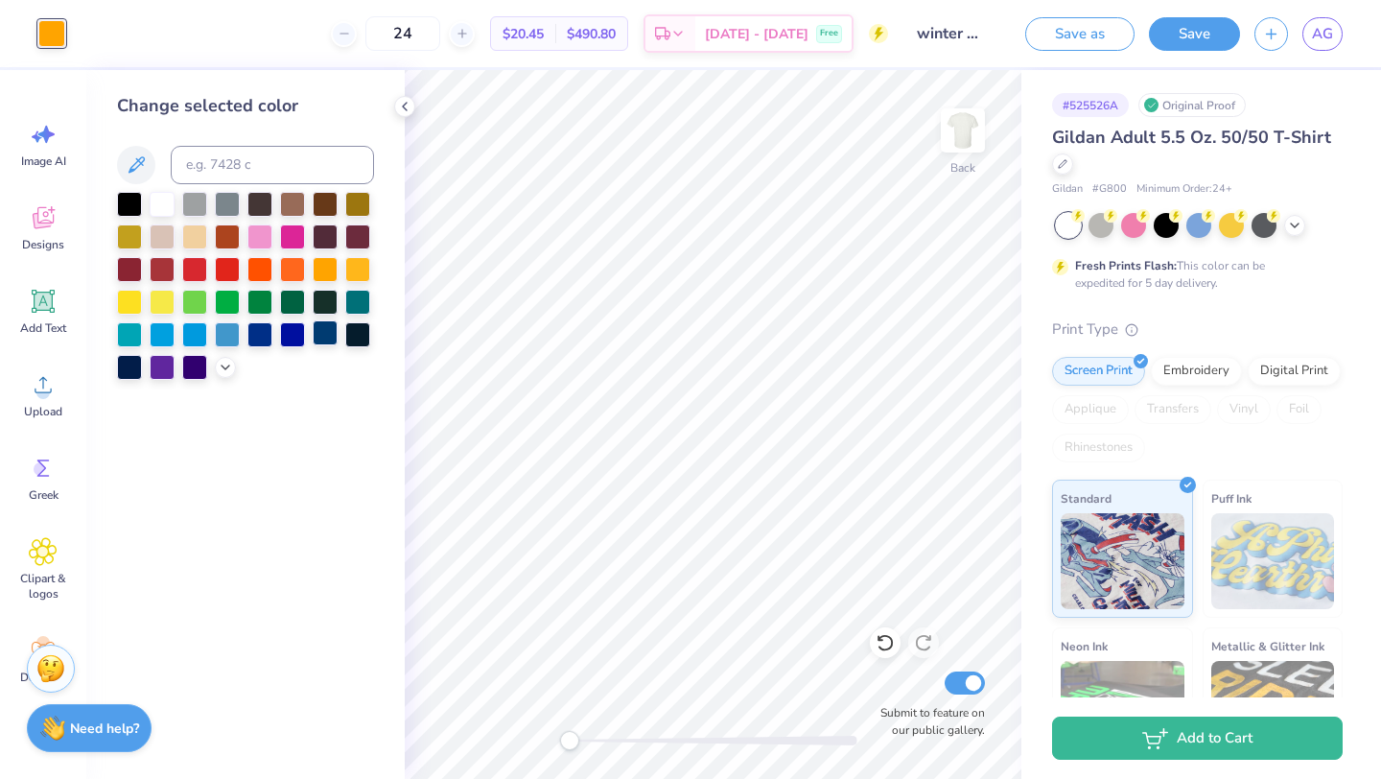
click at [315, 340] on div at bounding box center [325, 332] width 25 height 25
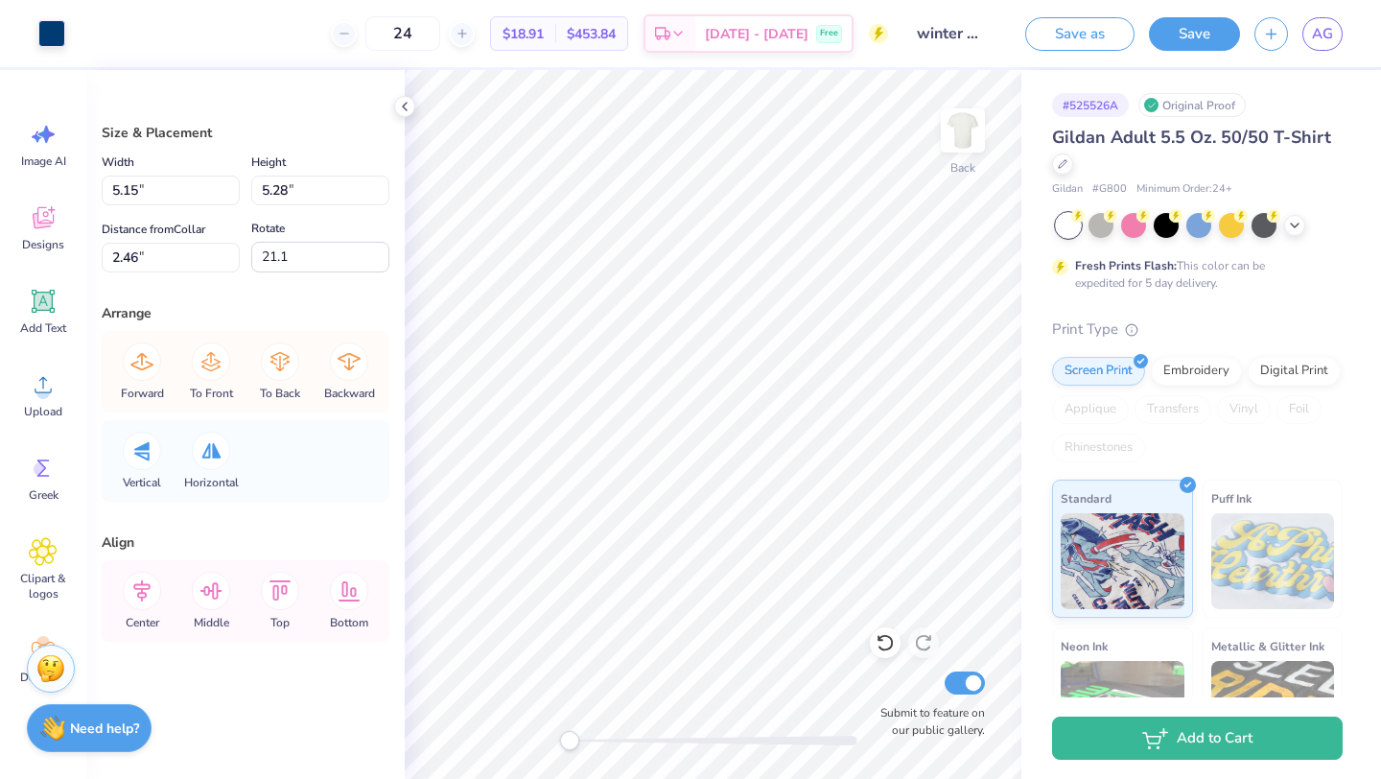
type input "7.79"
type input "8.62"
type input "11.60"
type input "0.0"
type input "5.15"
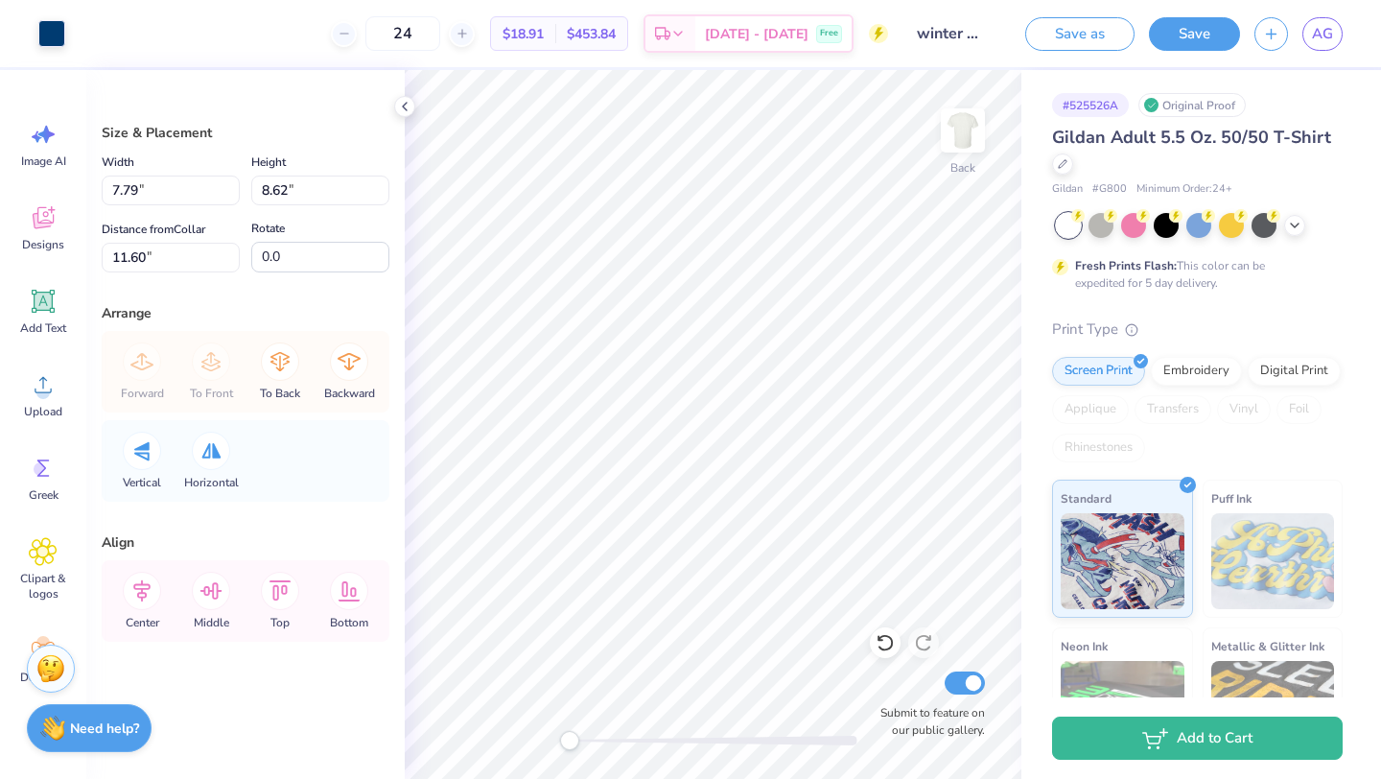
type input "5.28"
type input "2.46"
type input "21.1"
type input "7.79"
type input "8.62"
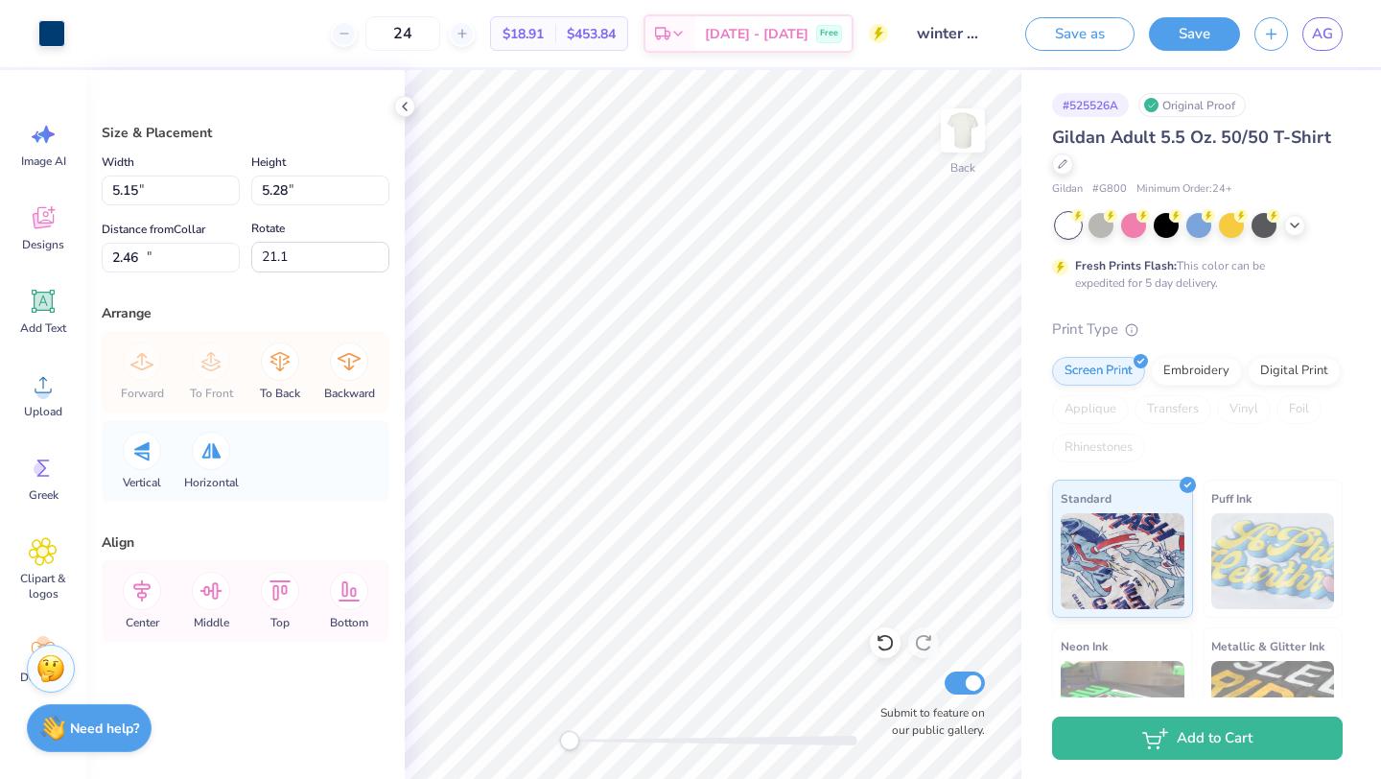
type input "10.32"
type input "0.0"
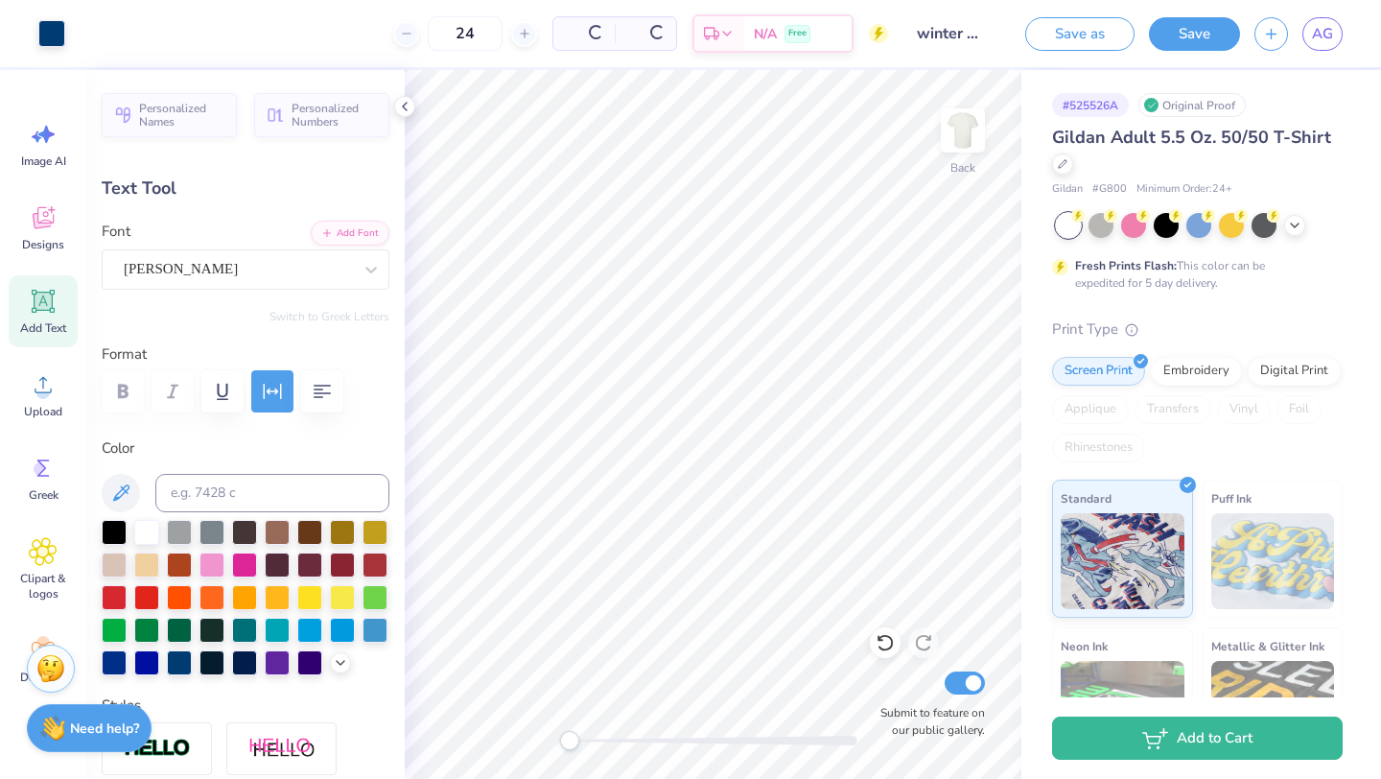
type input "0.0"
type input "9.75"
type input "1.77"
type input "-0.4"
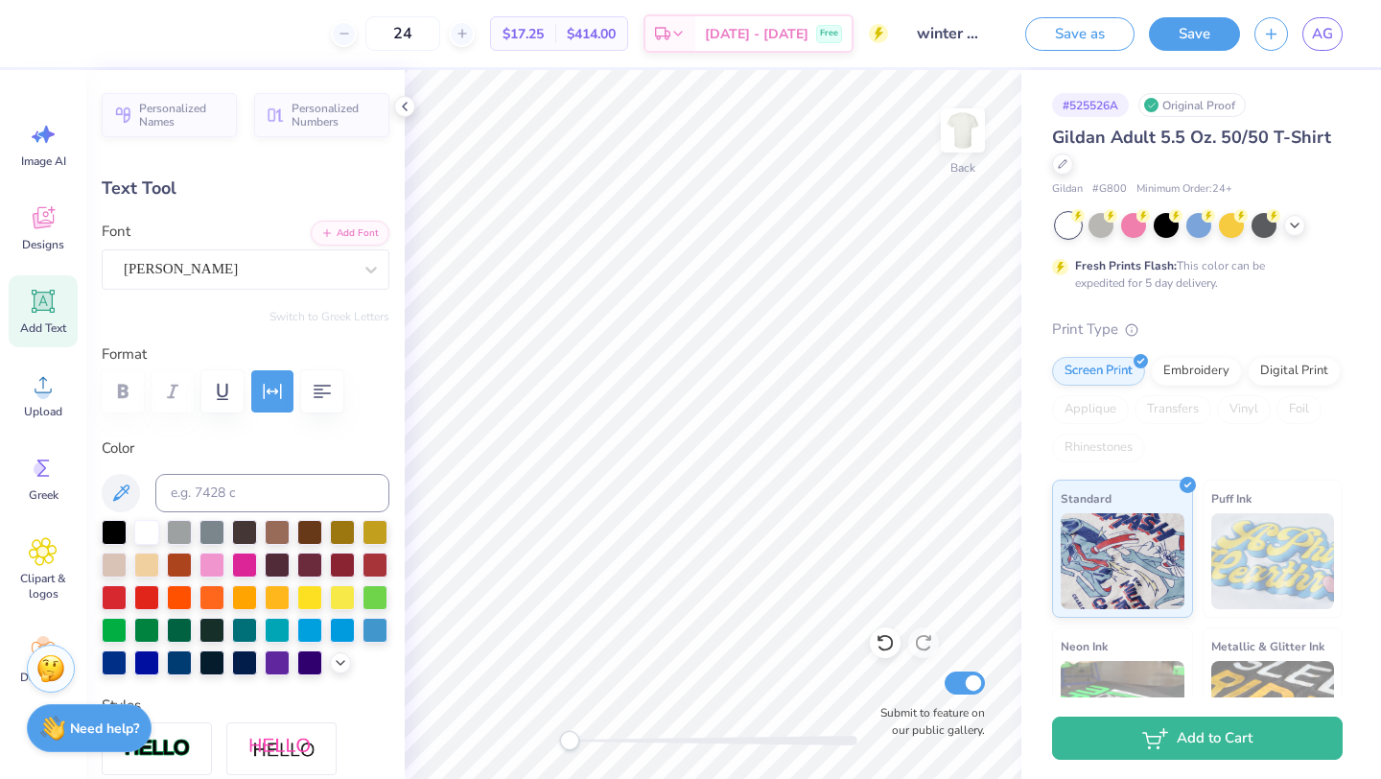
type textarea "Alpha Delta Pi"
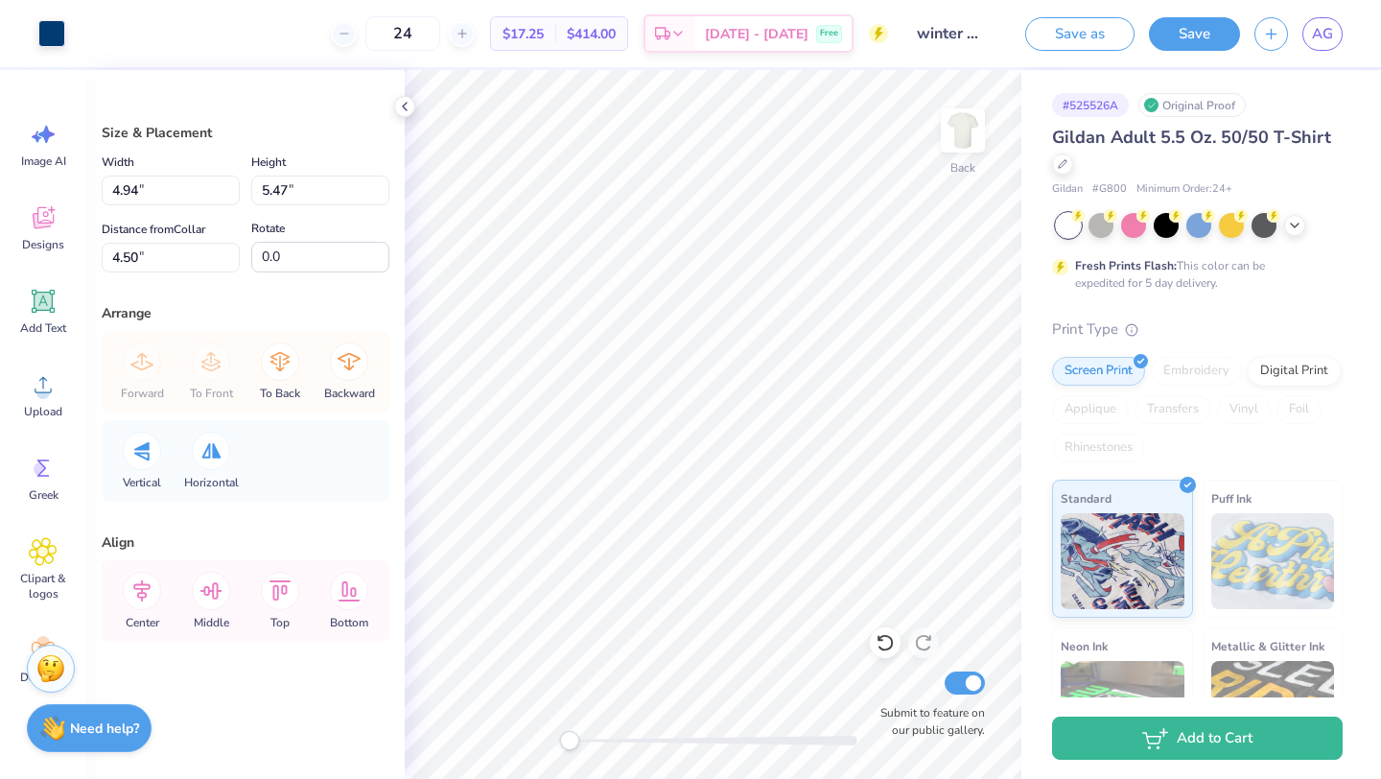
type input "4.94"
type input "5.47"
type input "4.50"
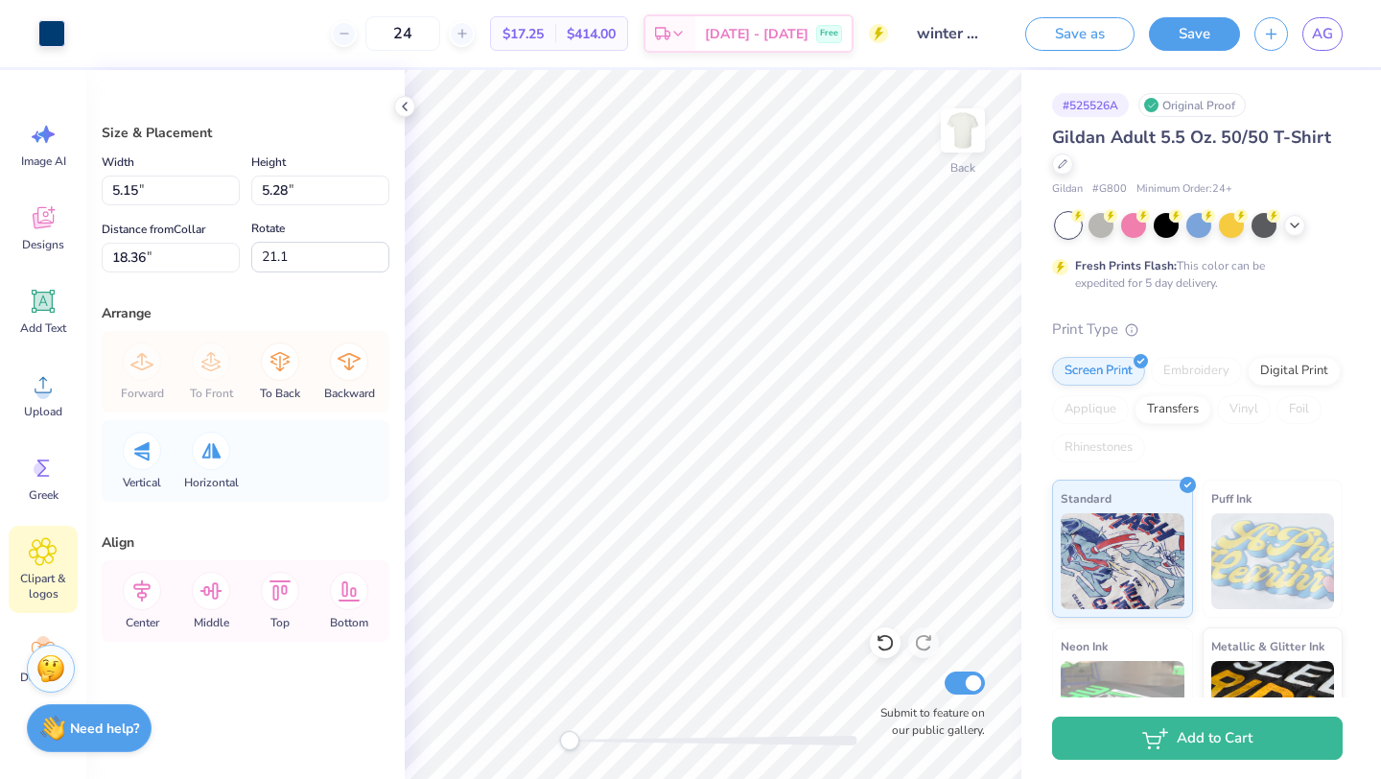
click at [40, 576] on span "Clipart & logos" at bounding box center [43, 585] width 63 height 31
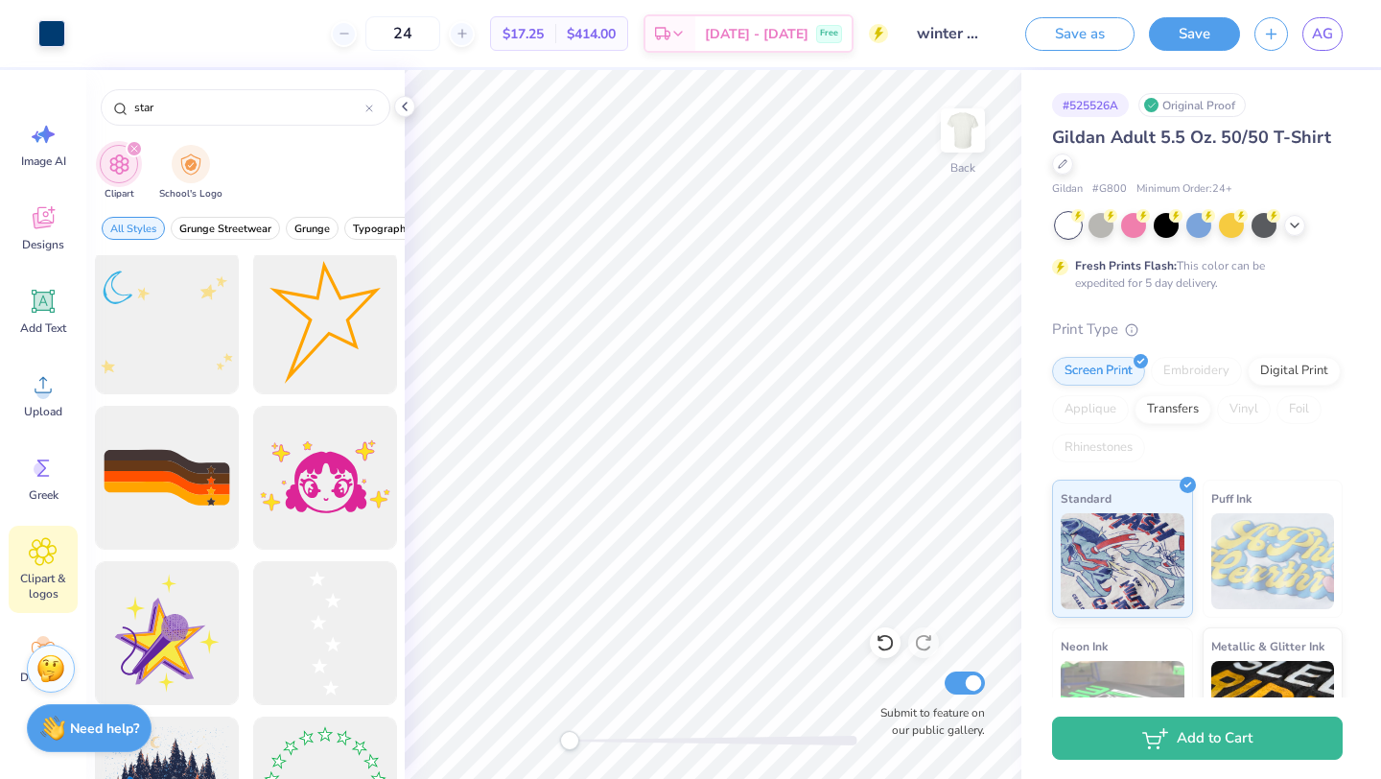
scroll to position [1859, 0]
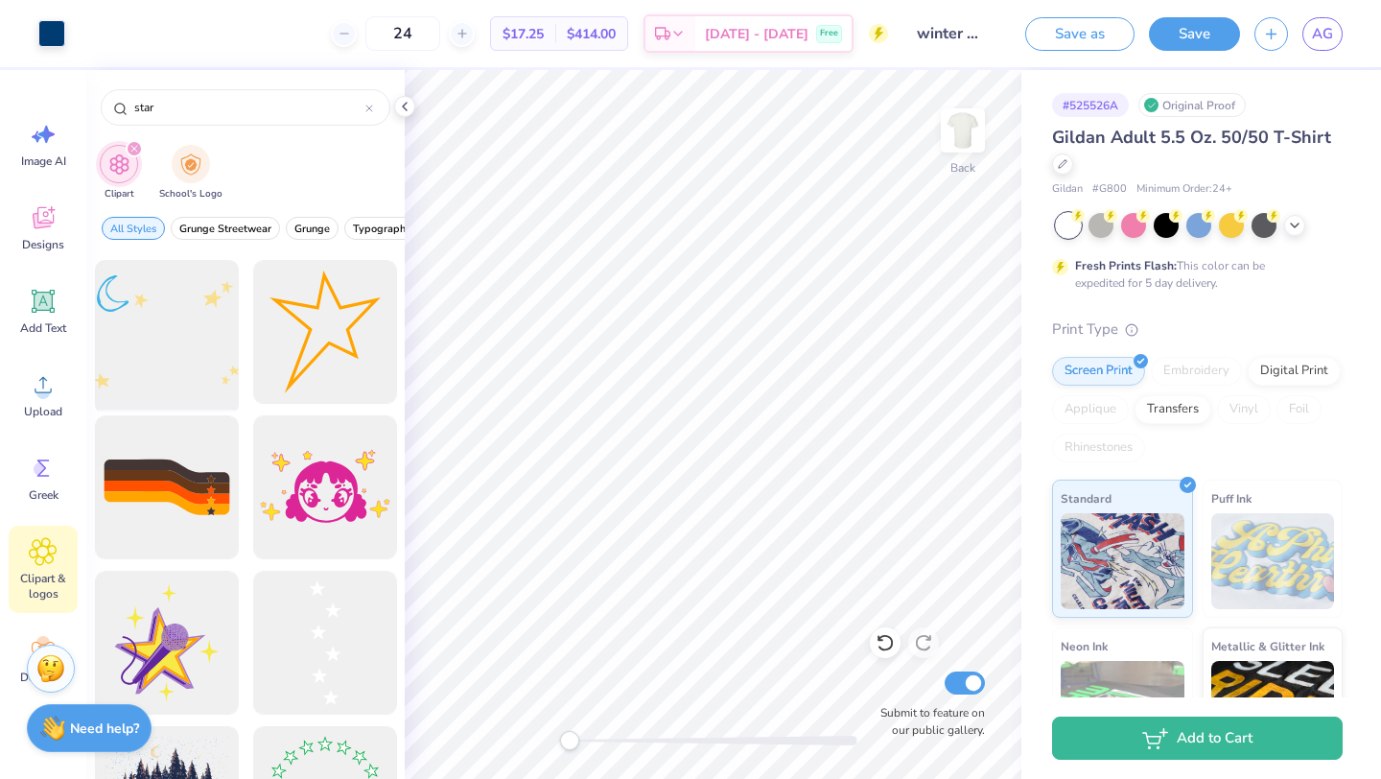
click at [200, 358] on div at bounding box center [166, 332] width 158 height 158
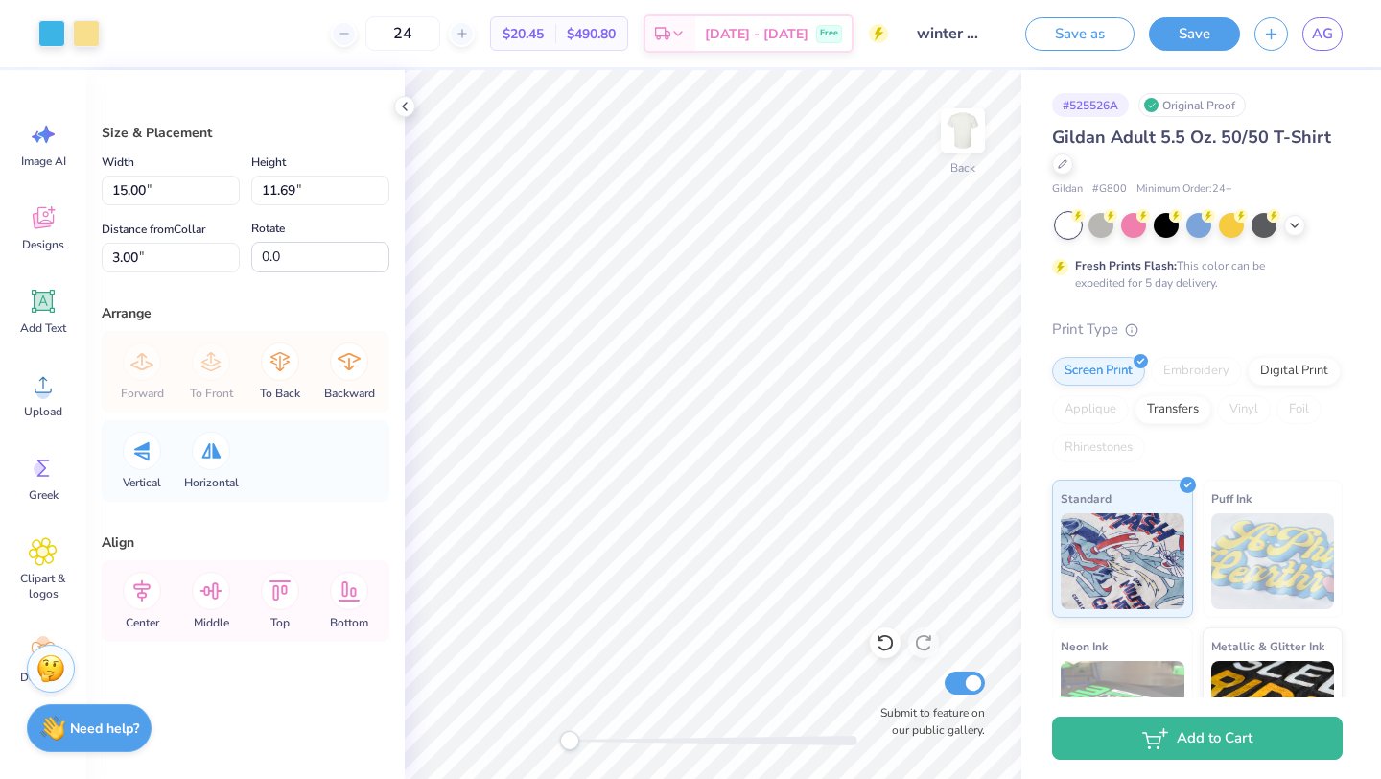
type input "9.09"
type input "7.08"
type input "13.51"
type input "3.81"
type input "4.20"
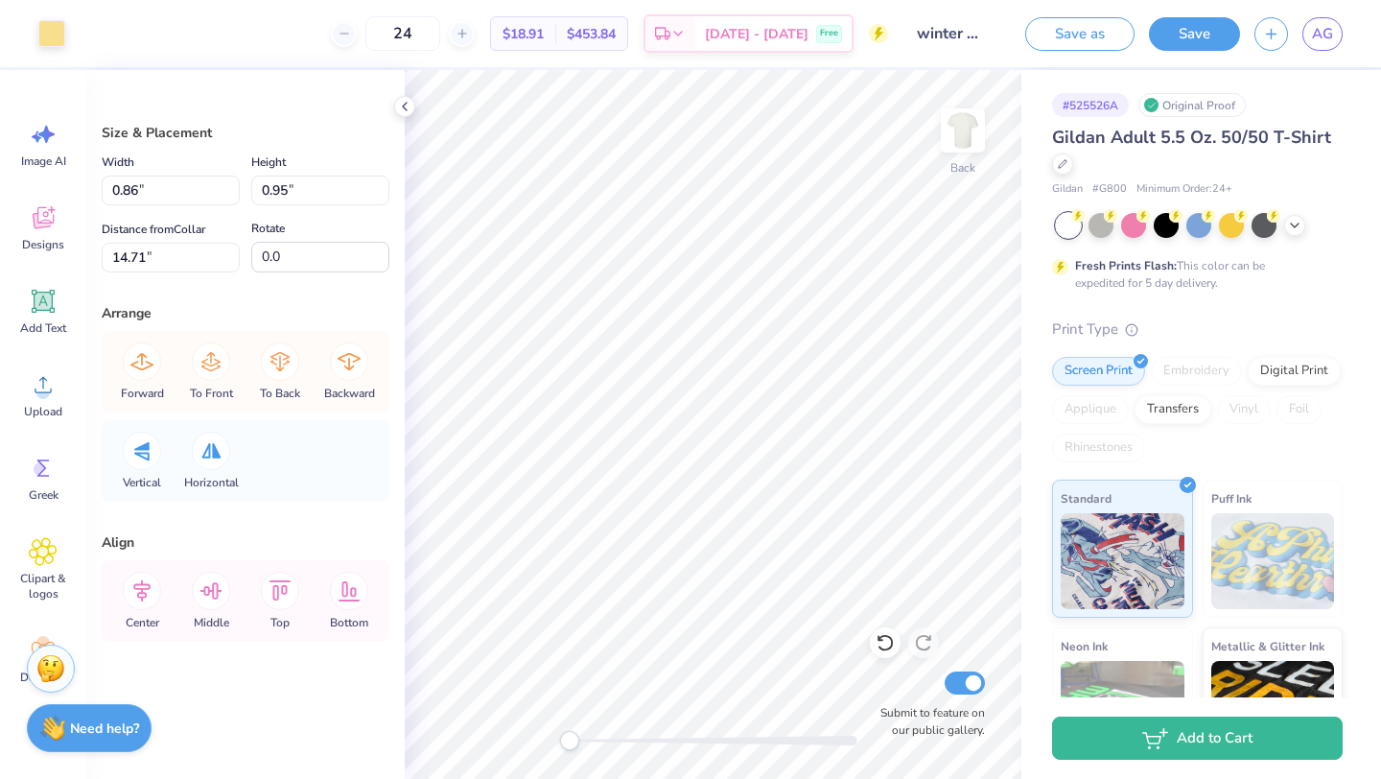
type input "7.53"
type input "1.14"
type input "1.12"
type input "14.48"
type input "3.13"
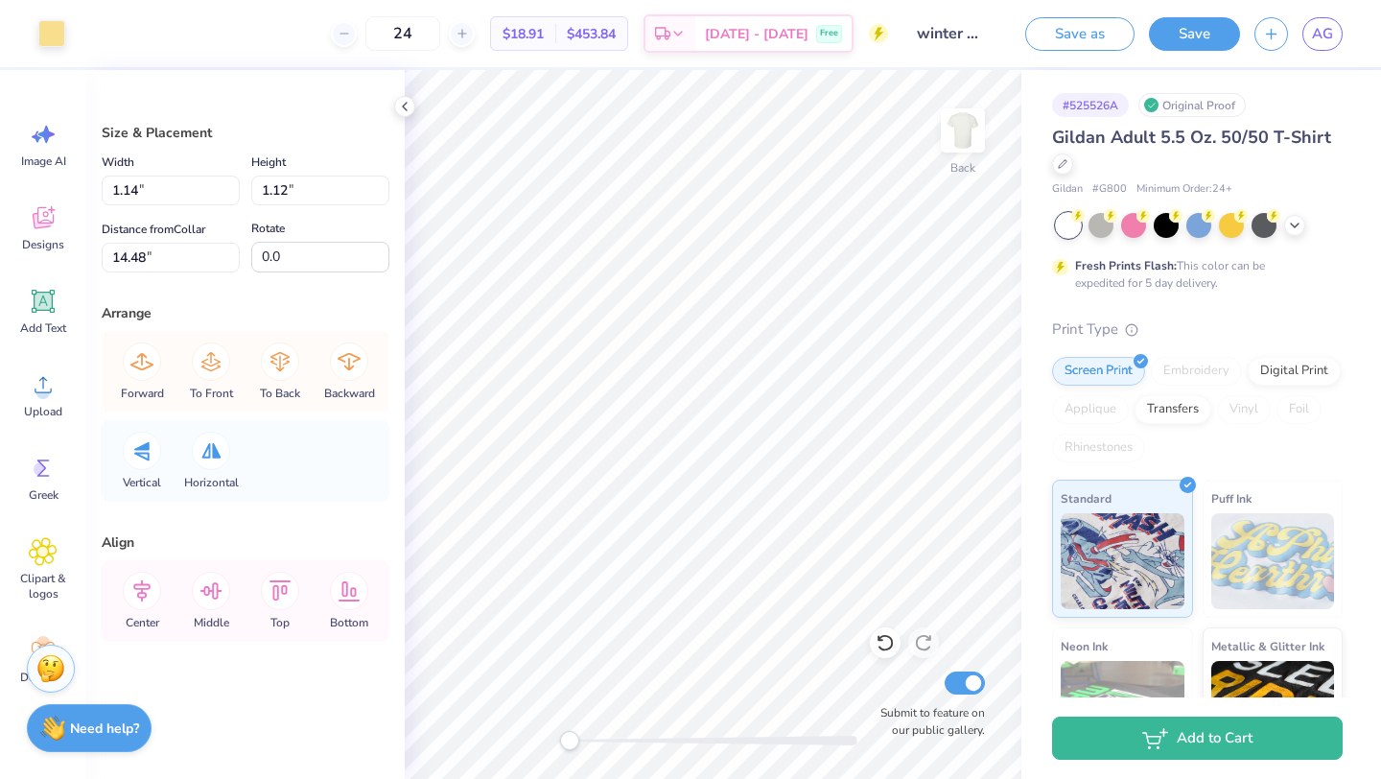
type input "3.07"
type input "15.39"
type input "0.98"
type input "0.95"
type input "19.72"
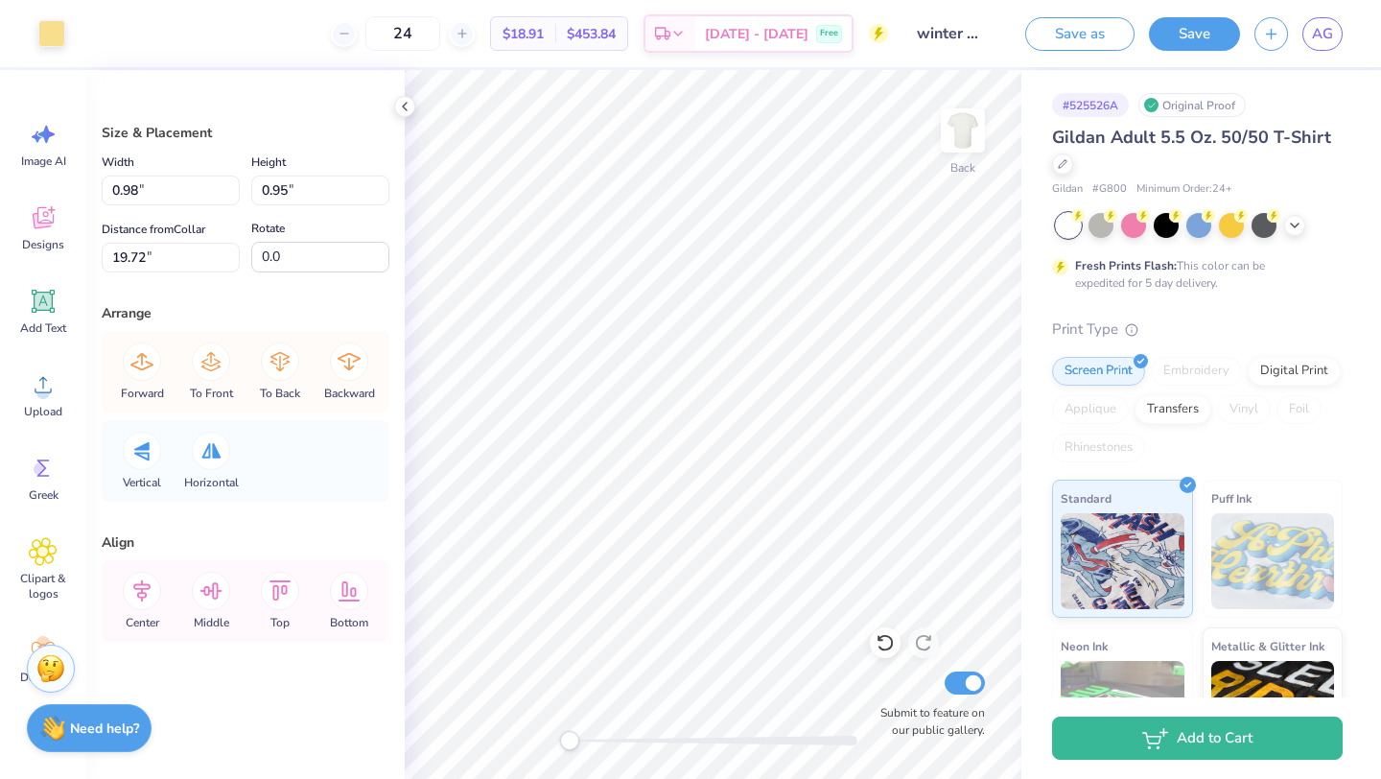
type input "3.91"
type input "3.83"
type input "0.78"
type input "0.81"
type input "13.93"
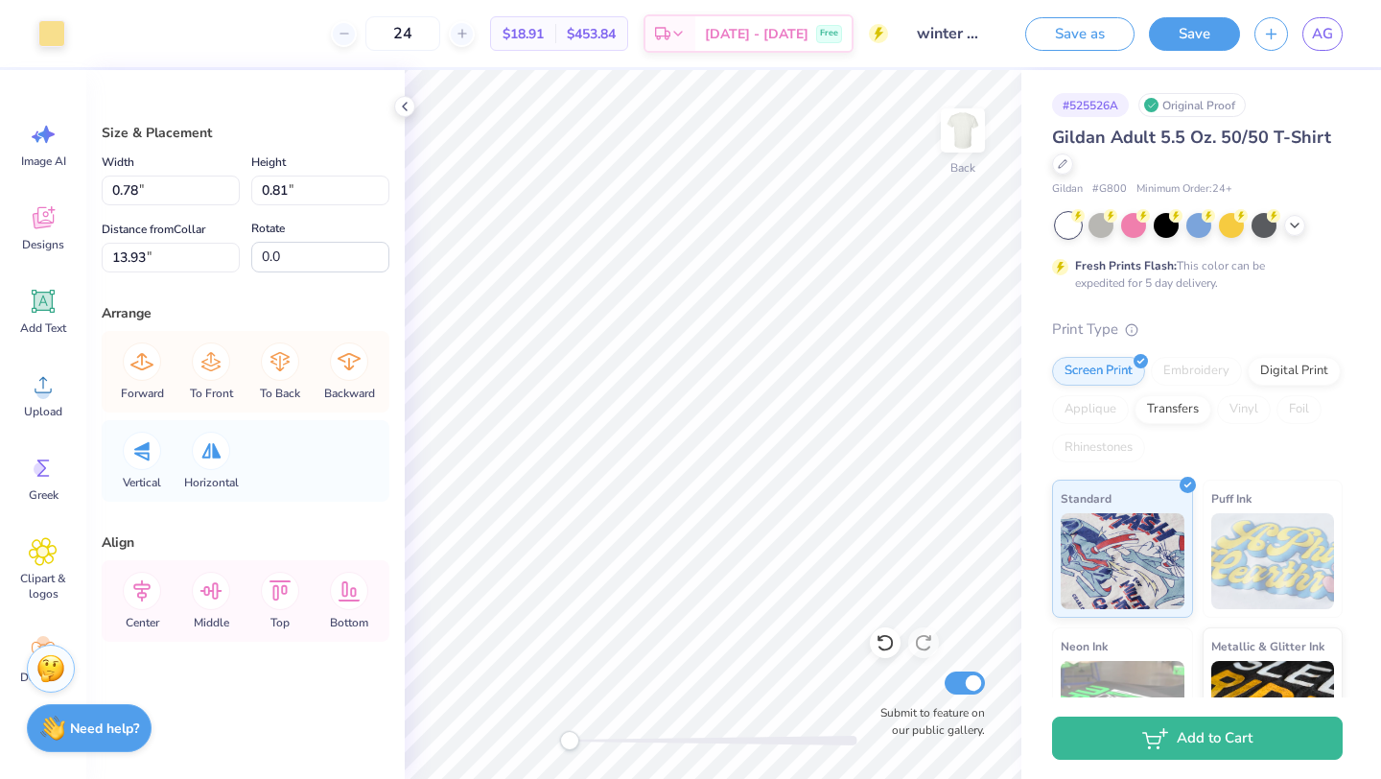
type input "3.43"
type input "3.54"
type input "13.94"
click at [61, 32] on div at bounding box center [51, 31] width 27 height 27
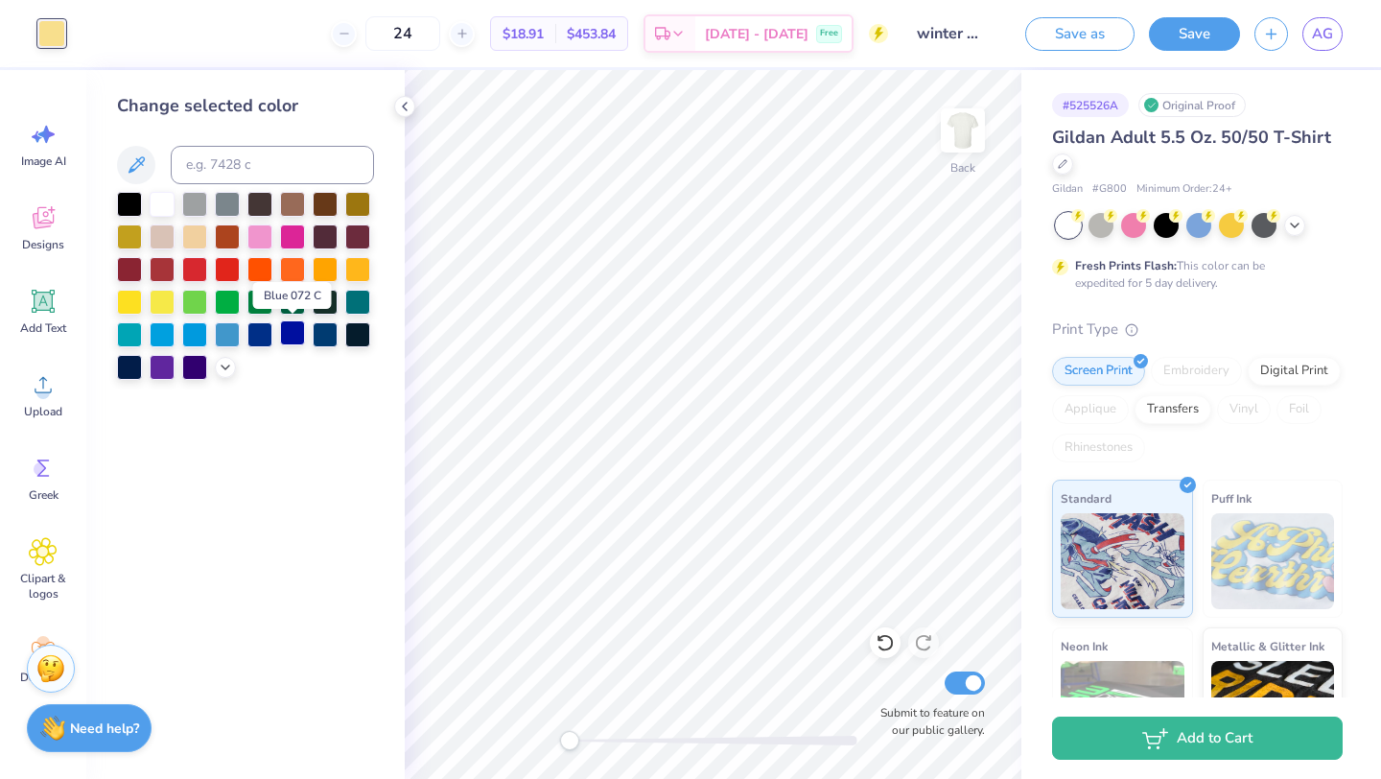
click at [282, 337] on div at bounding box center [292, 332] width 25 height 25
click at [321, 335] on div at bounding box center [325, 332] width 25 height 25
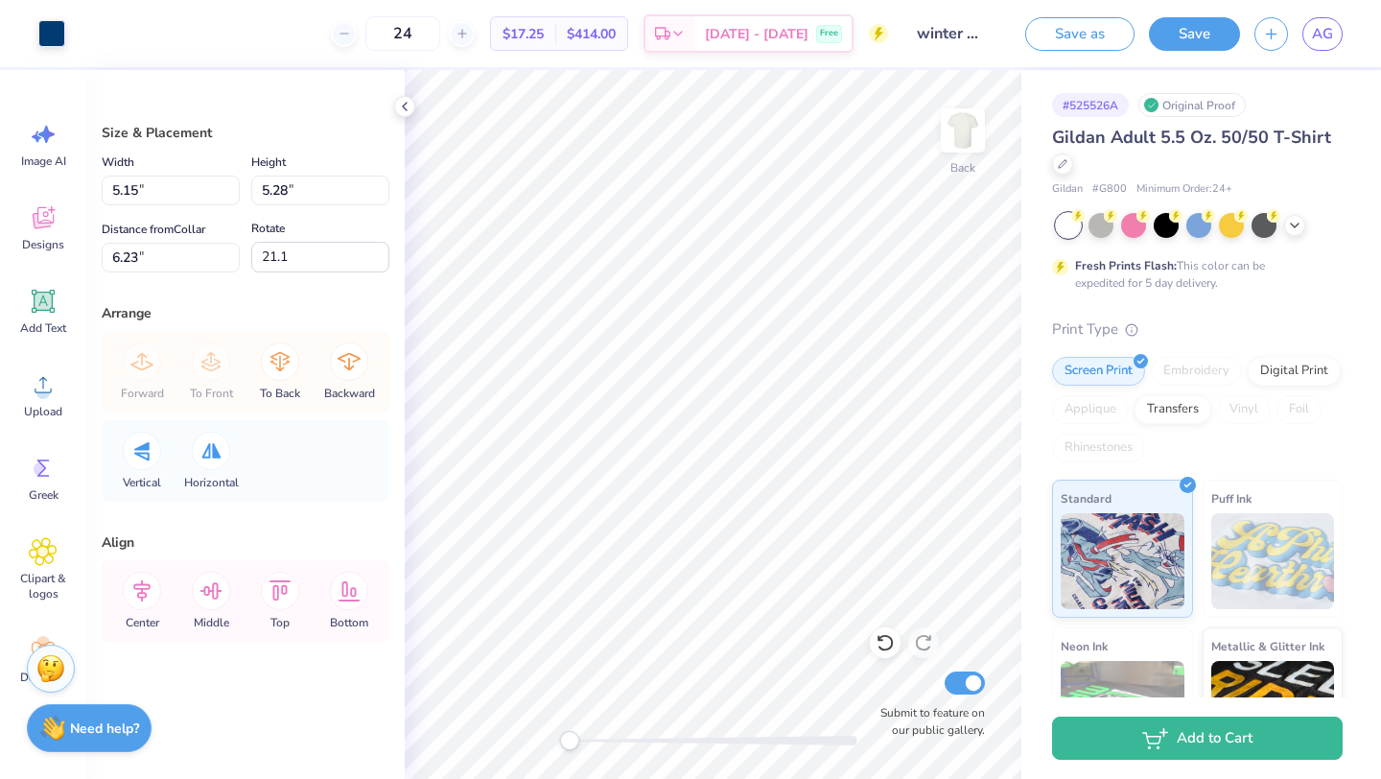
type input "3.25"
type input "3.33"
type input "3.88"
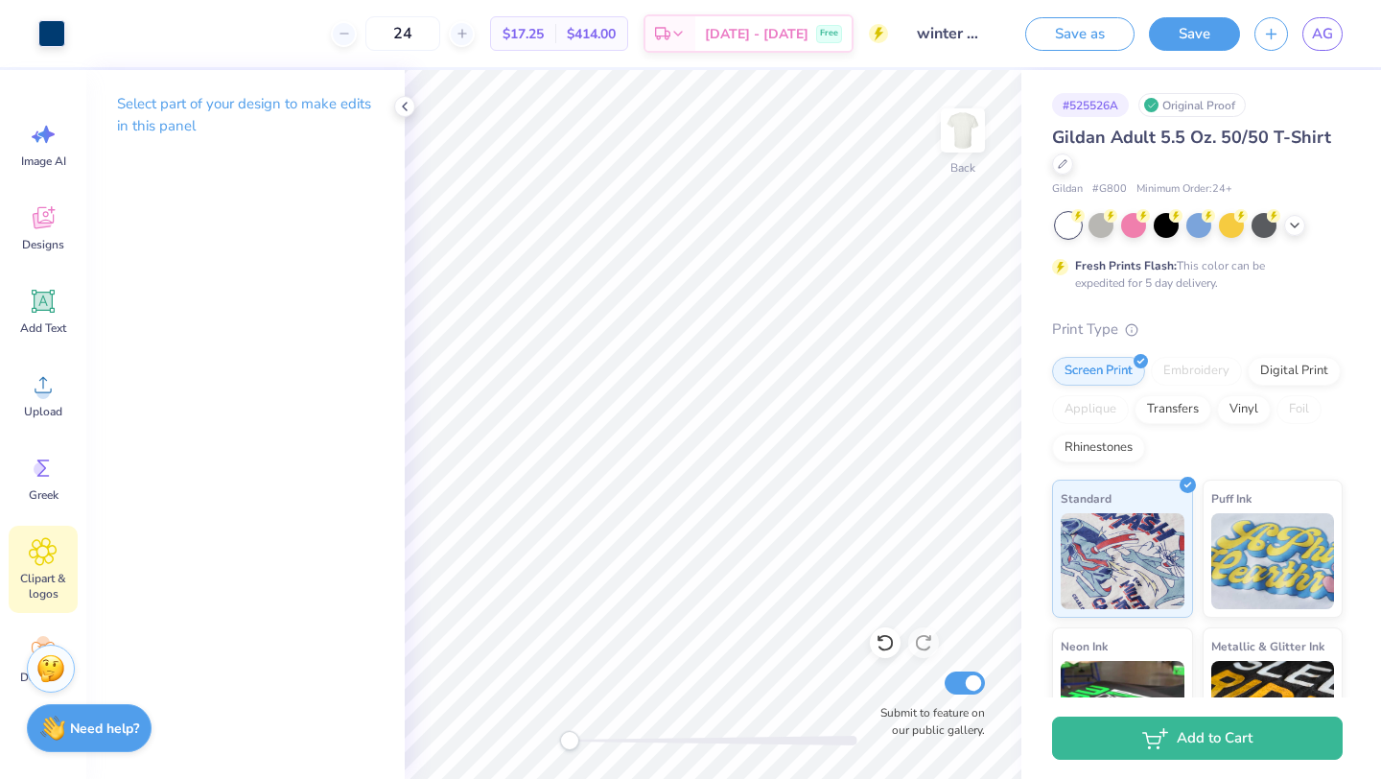
click at [39, 591] on span "Clipart & logos" at bounding box center [43, 585] width 63 height 31
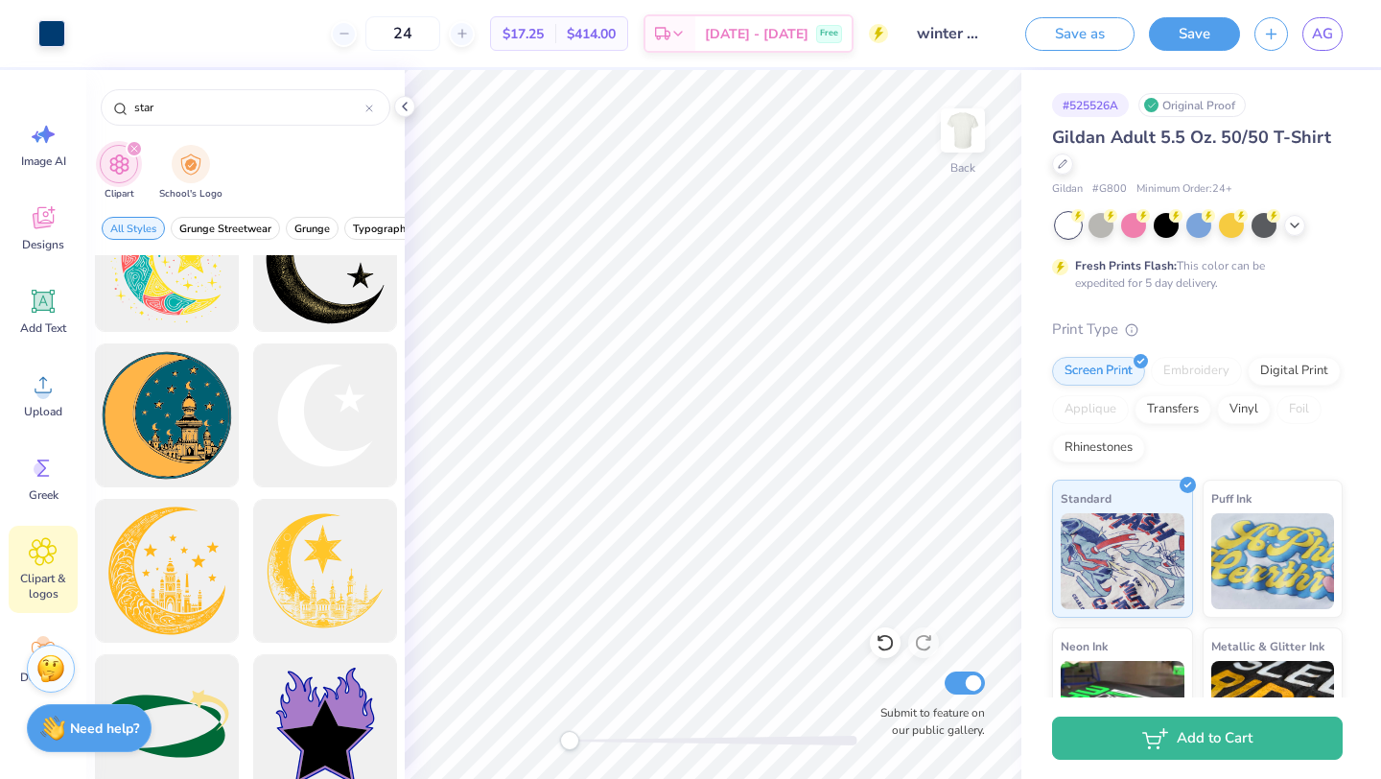
scroll to position [683, 0]
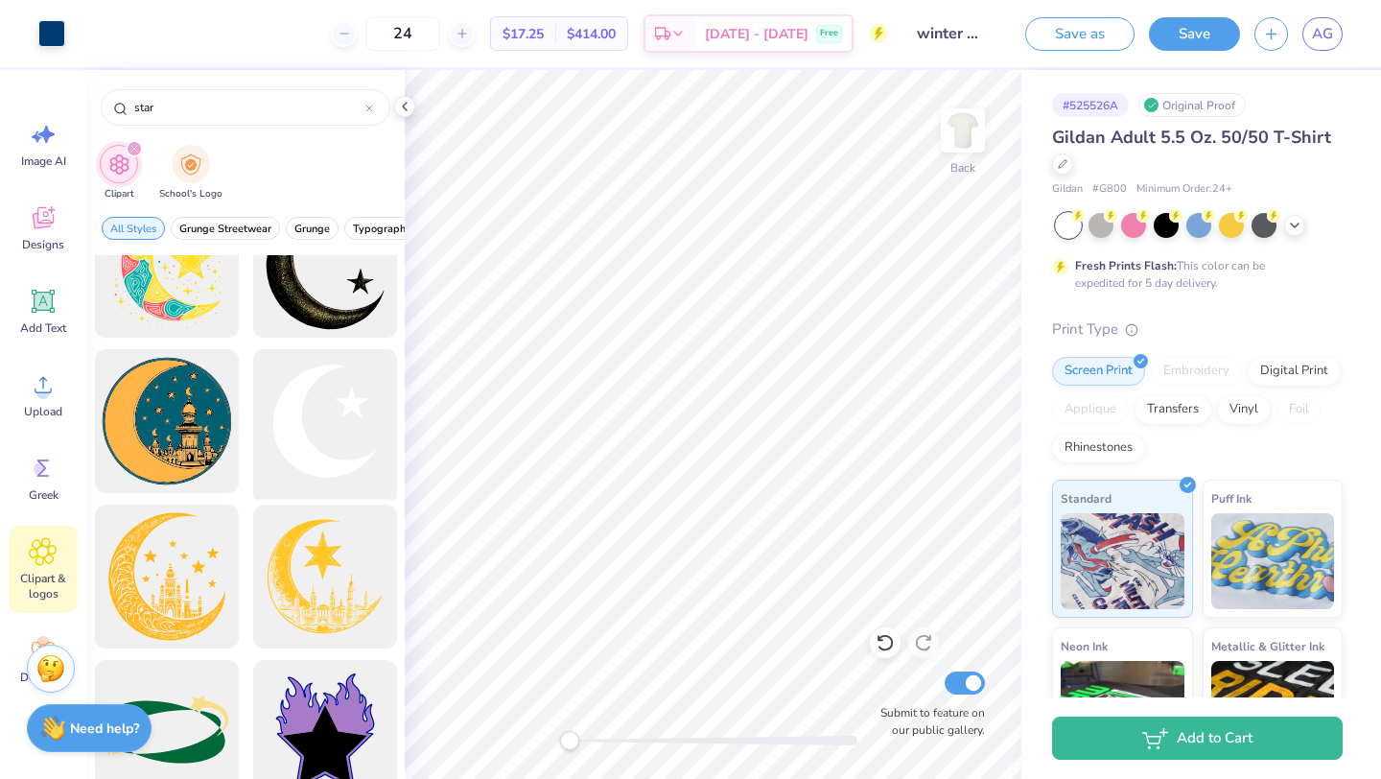
click at [319, 431] on div at bounding box center [324, 421] width 158 height 158
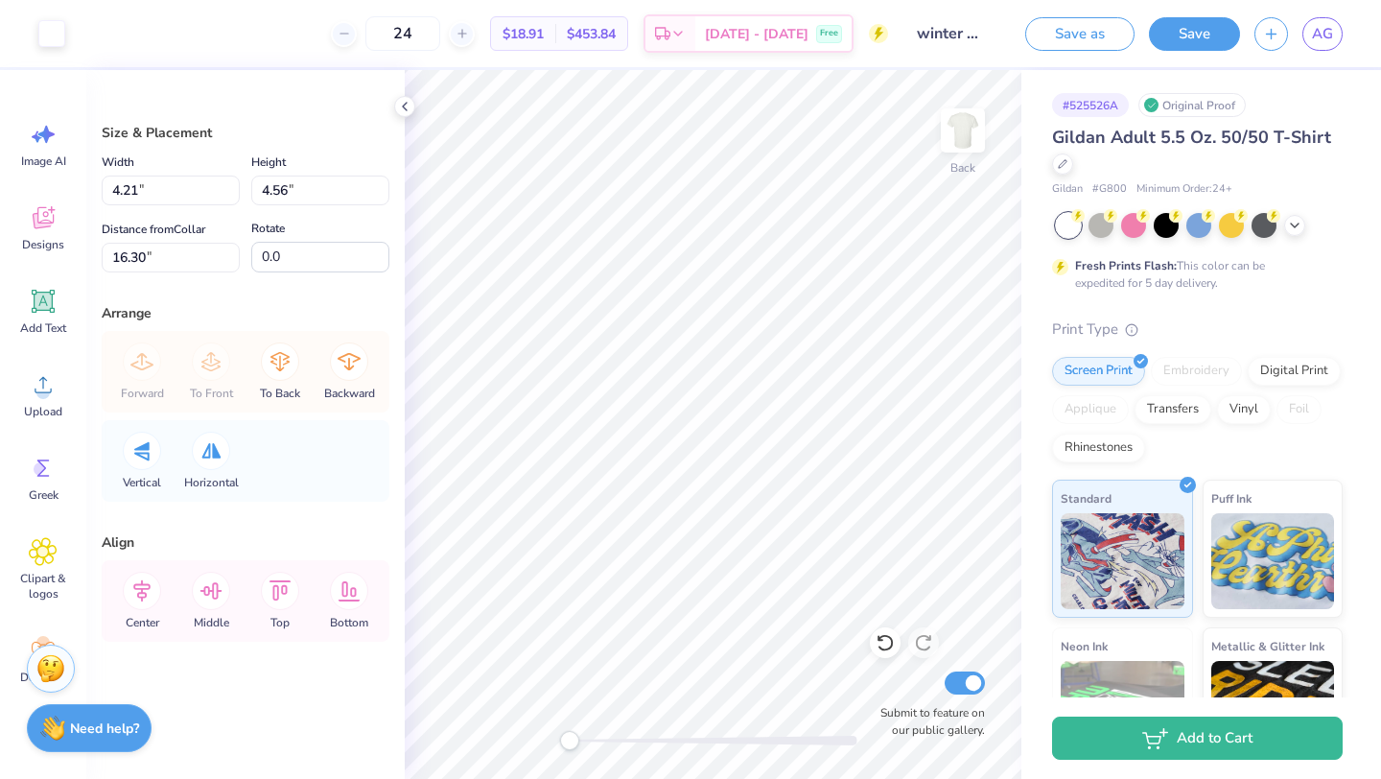
type input "4.21"
type input "4.56"
type input "16.30"
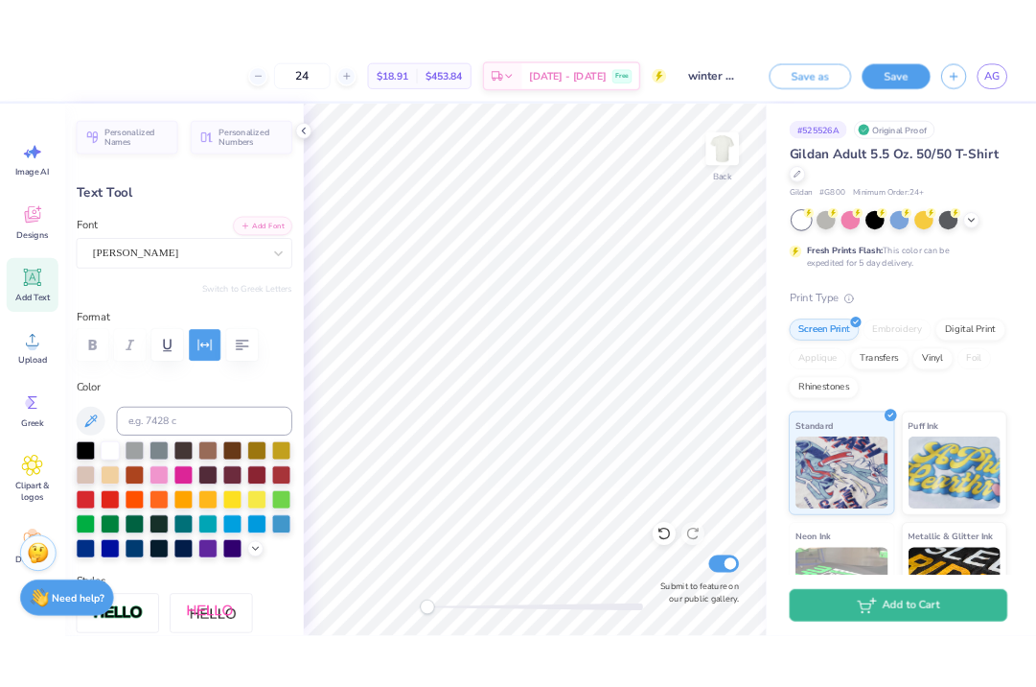
scroll to position [0, 5]
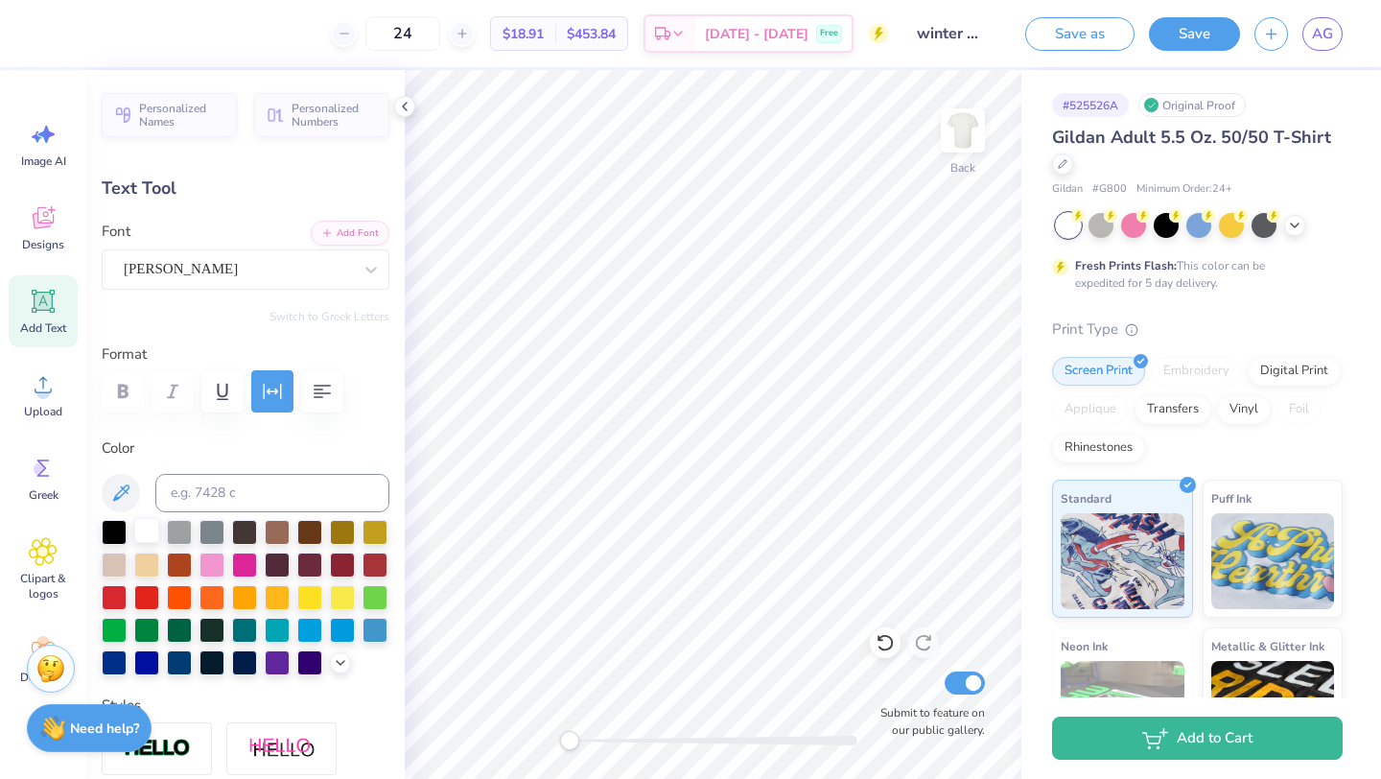
click at [145, 531] on div at bounding box center [146, 530] width 25 height 25
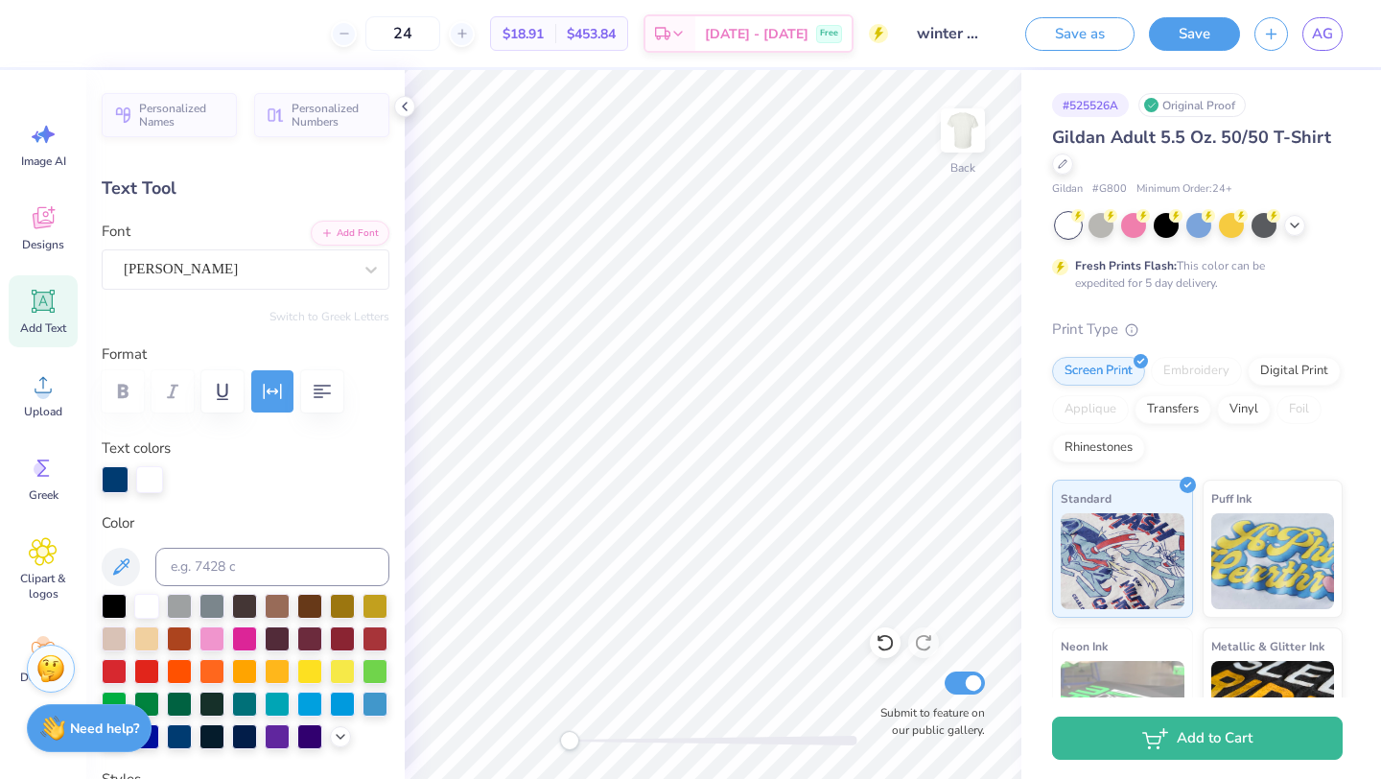
type input "0.0"
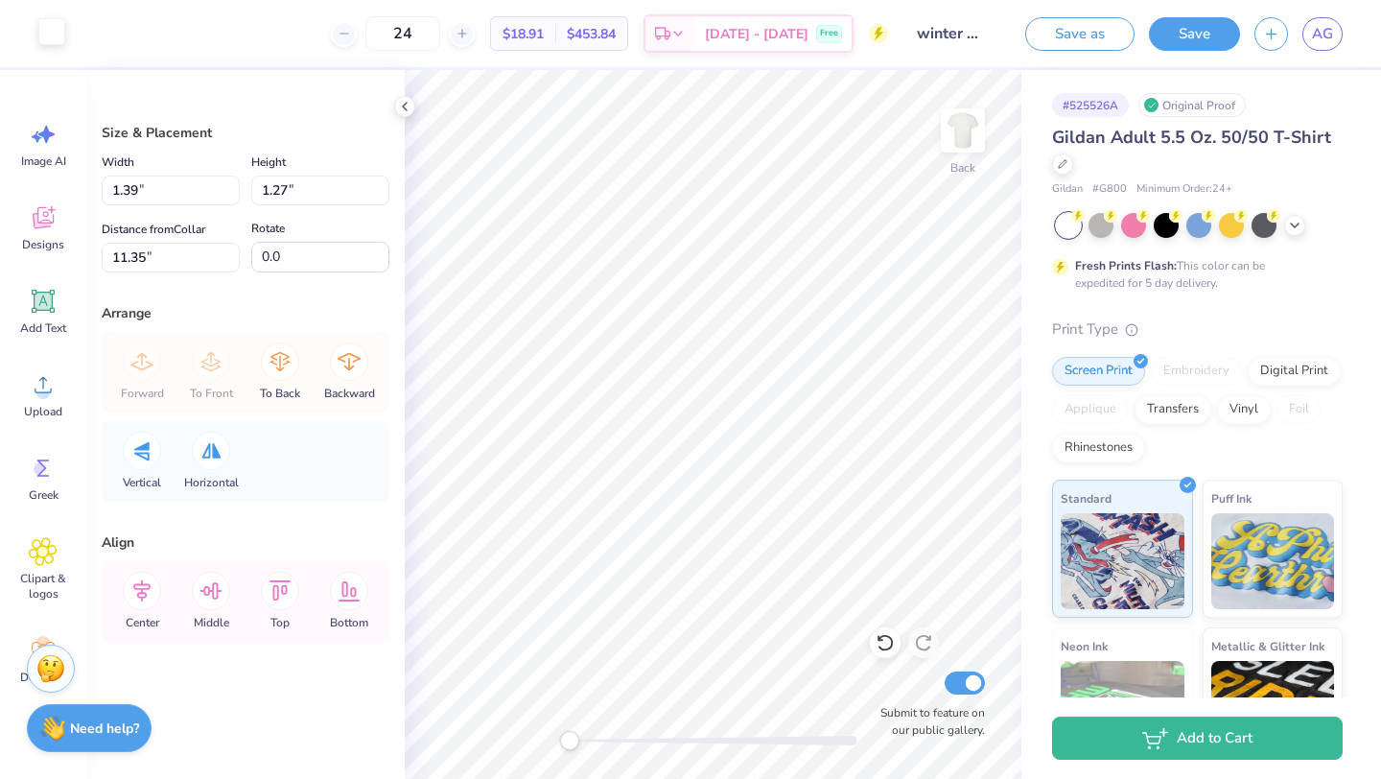
click at [58, 35] on div at bounding box center [51, 31] width 27 height 27
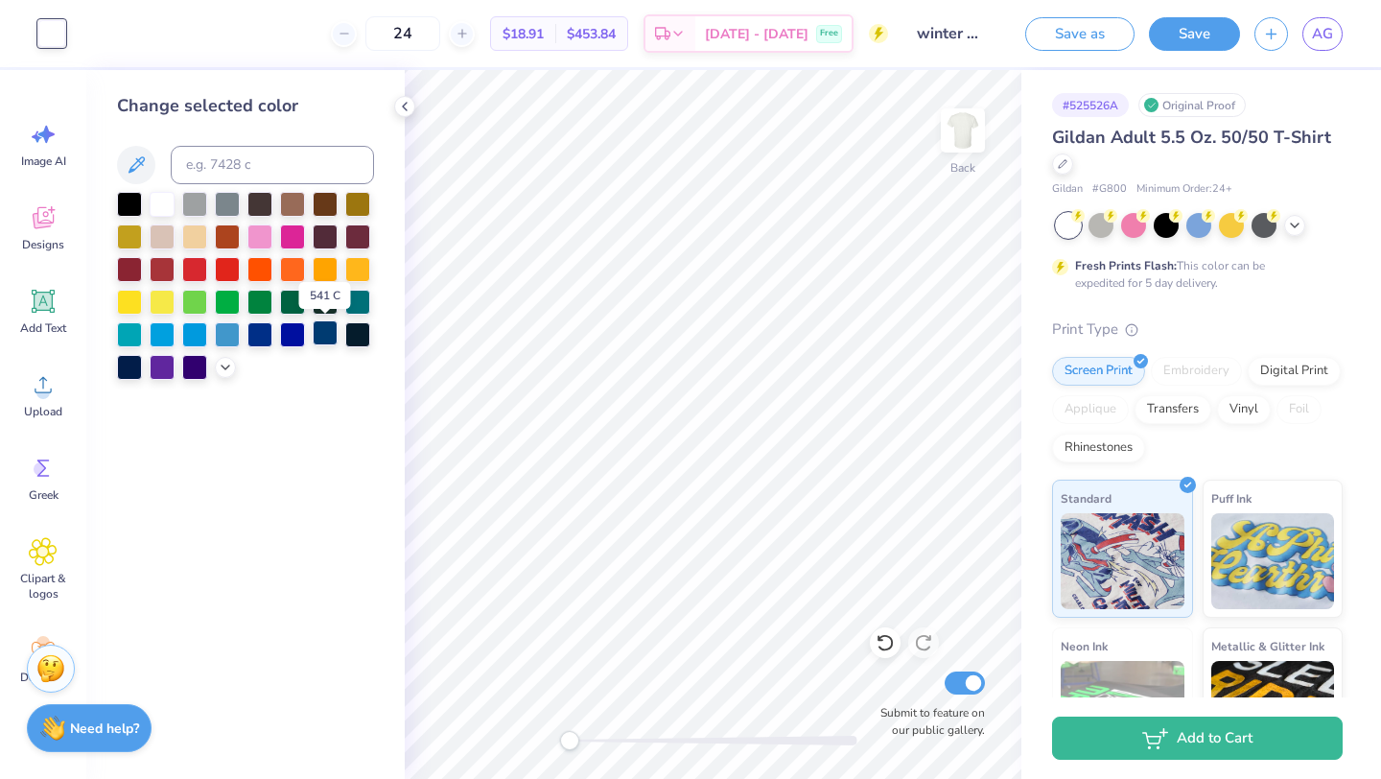
click at [319, 343] on div at bounding box center [325, 332] width 25 height 25
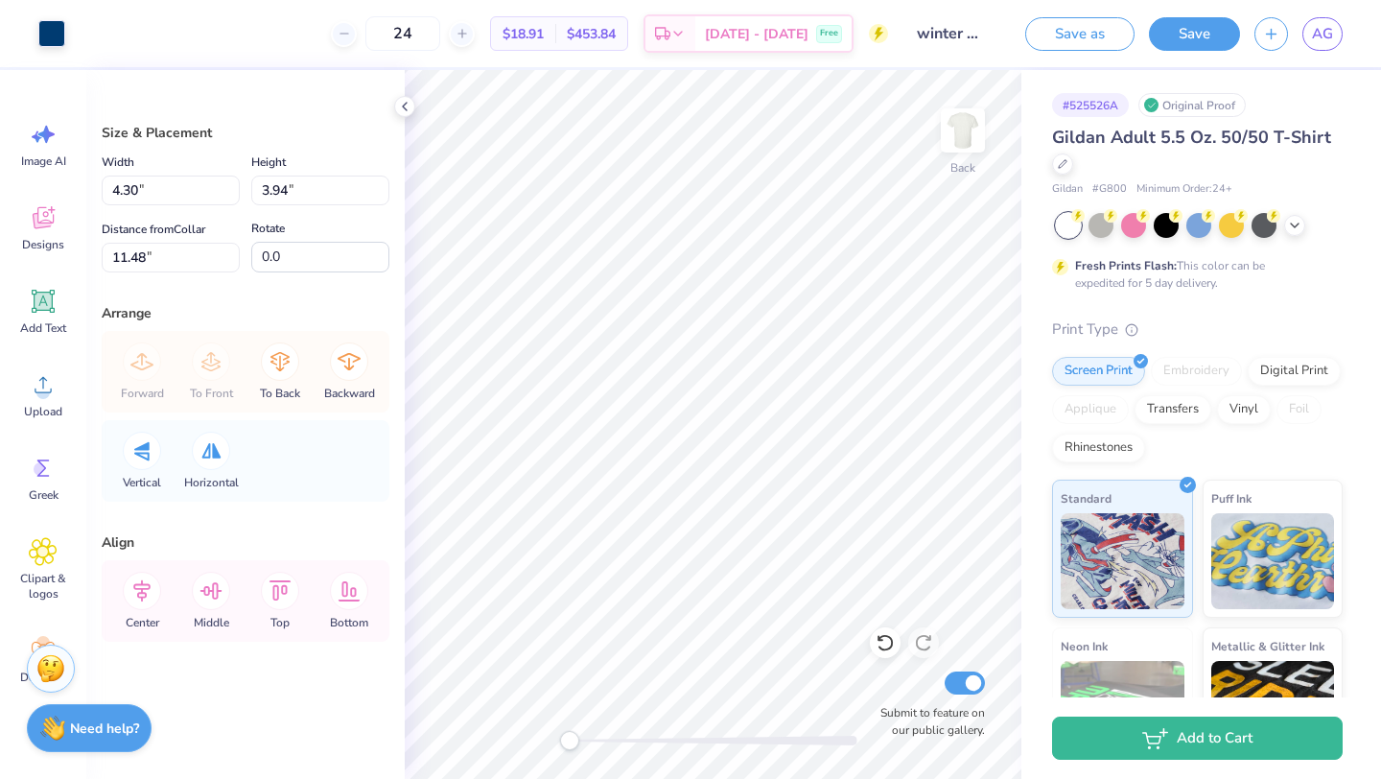
type input "4.30"
type input "3.94"
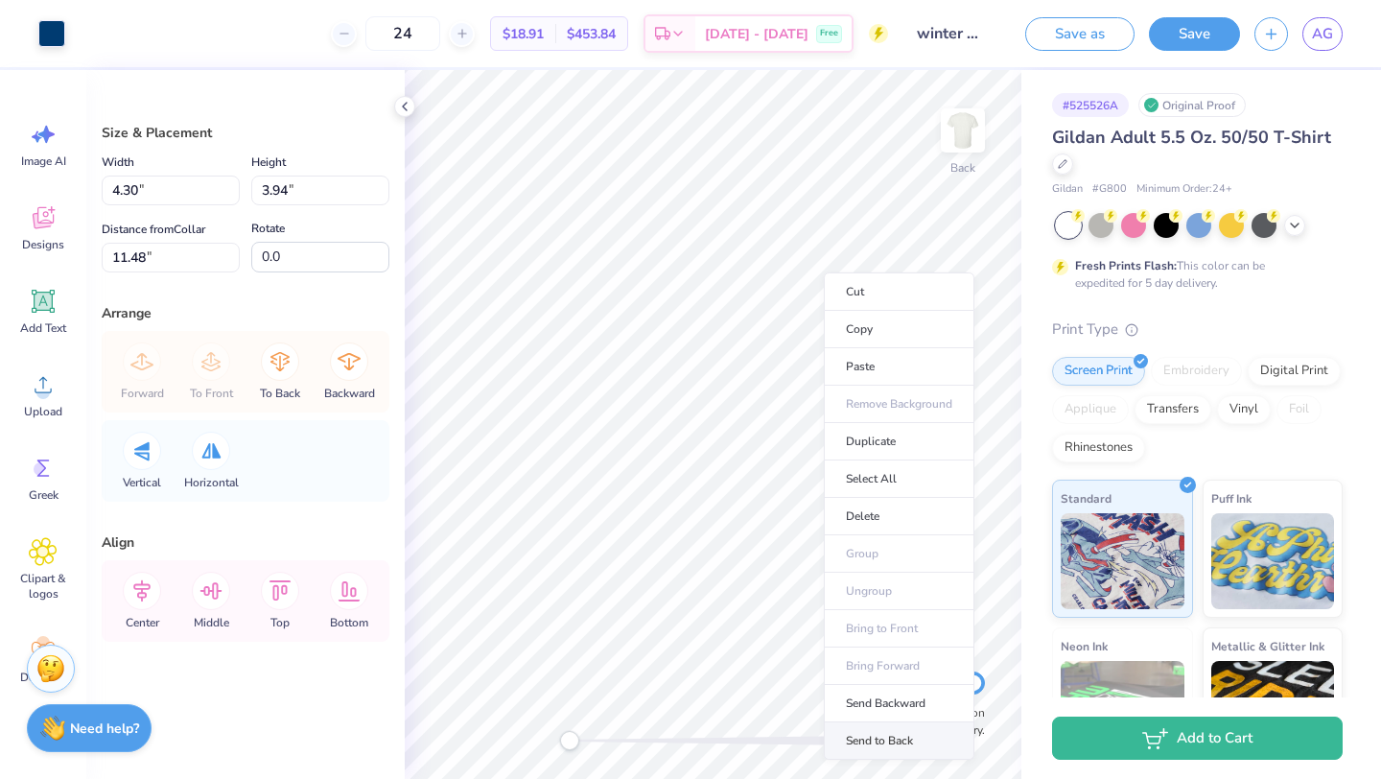
click at [920, 733] on li "Send to Back" at bounding box center [899, 740] width 151 height 37
type input "2.72"
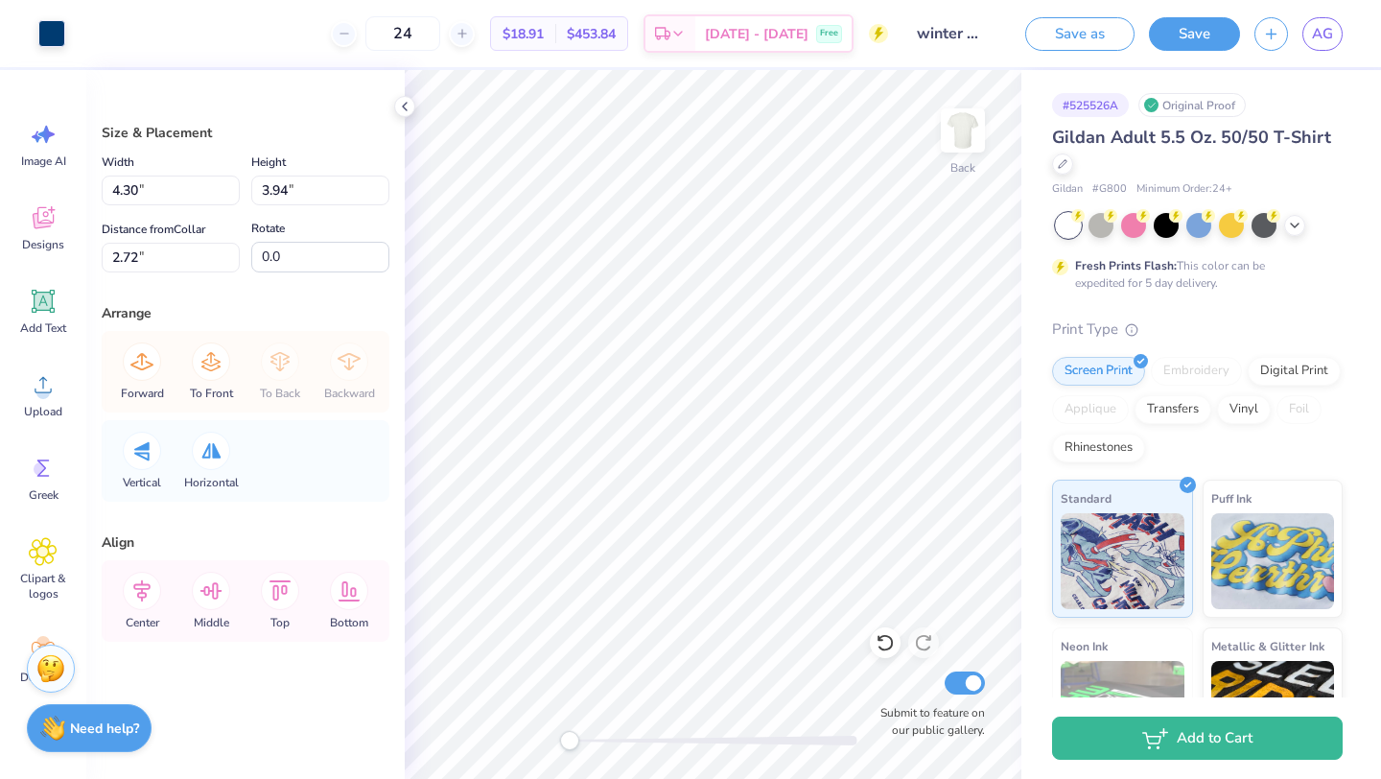
type input "14.7"
type input "3.37"
type input "3.34"
type input "3.41"
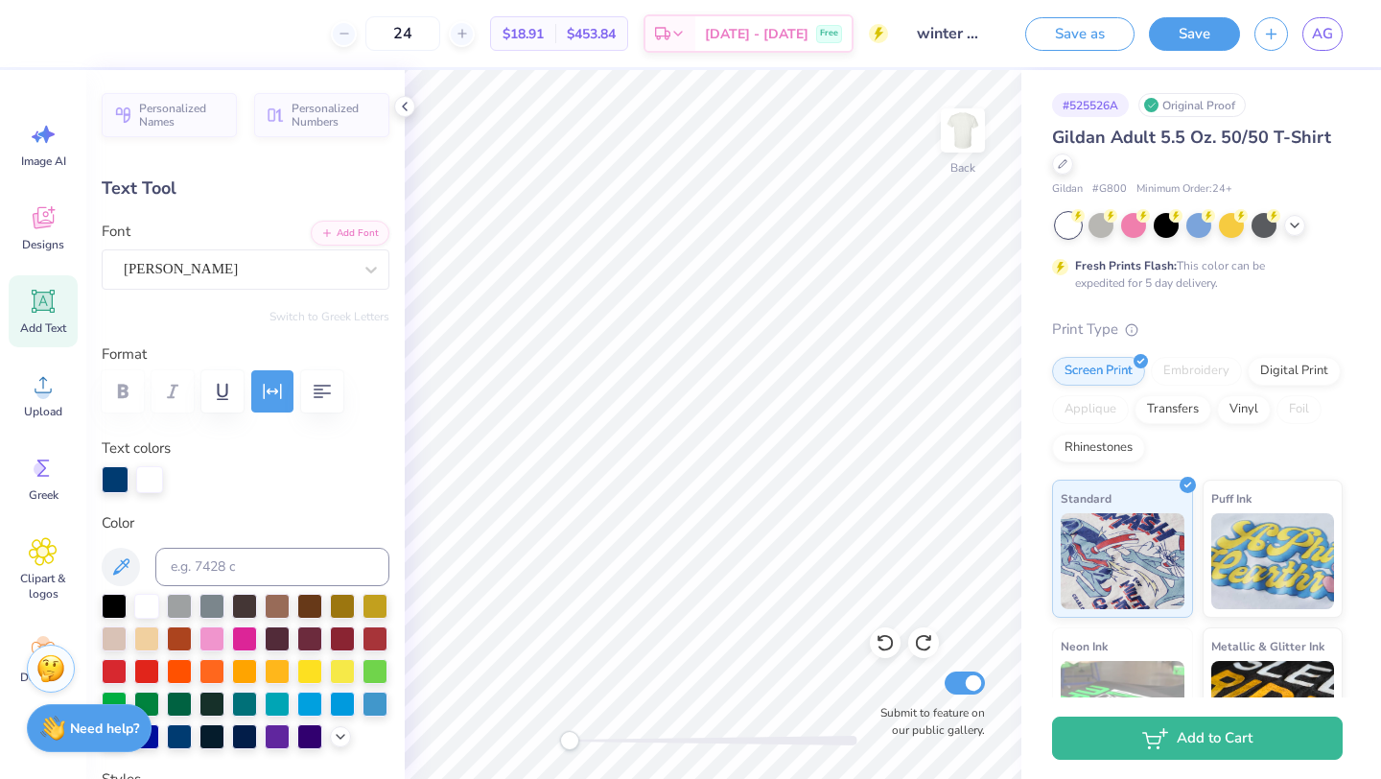
type input "0.0"
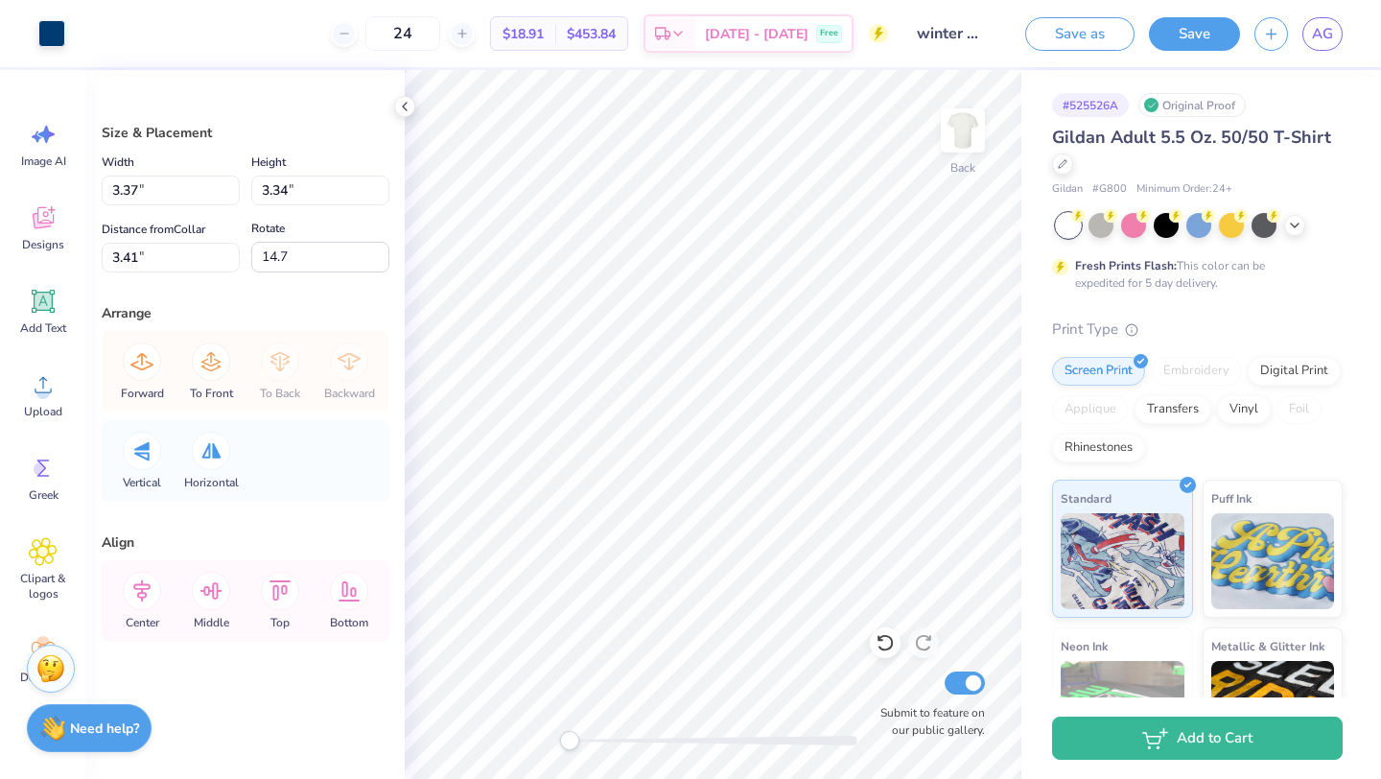
type input "3.94"
type input "3.91"
type input "3.08"
type input "26.5"
type input "16.5"
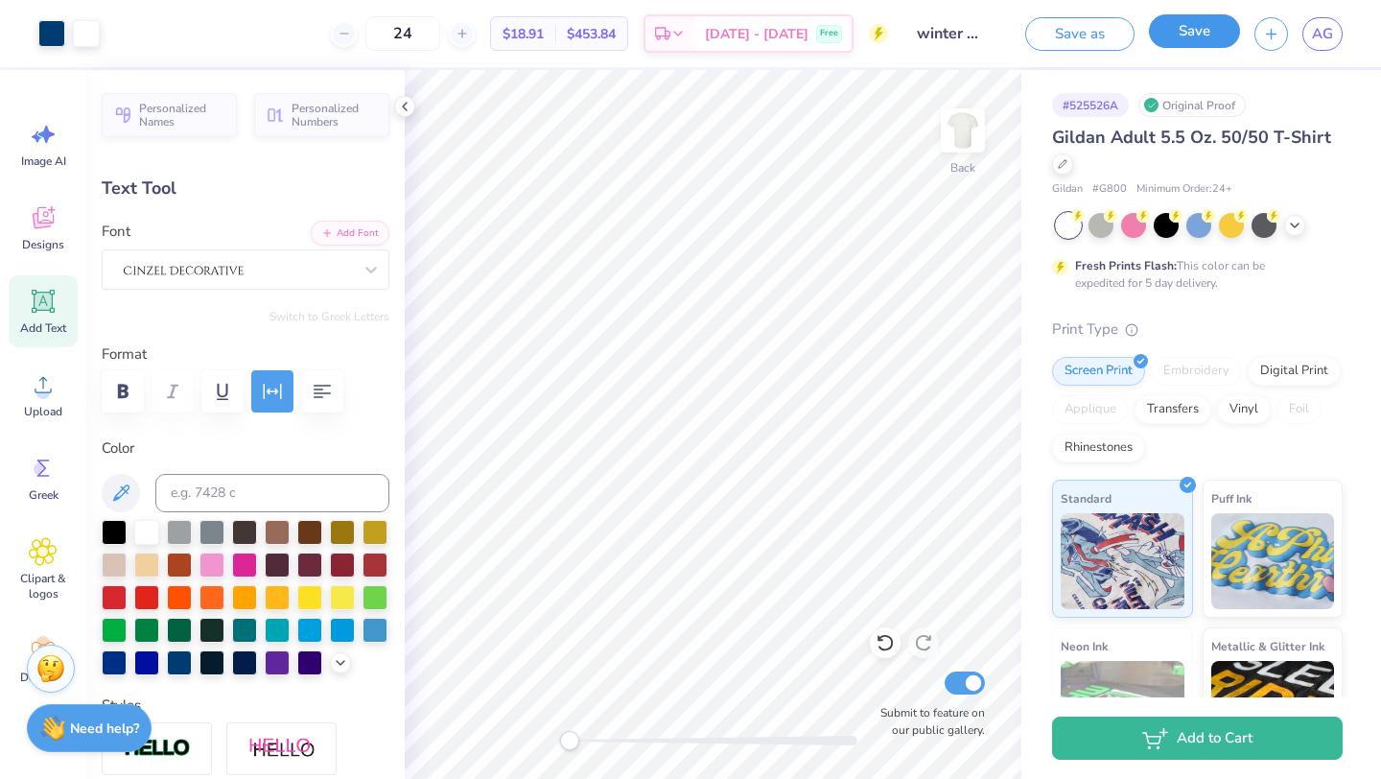
click at [1195, 31] on button "Save" at bounding box center [1194, 31] width 91 height 34
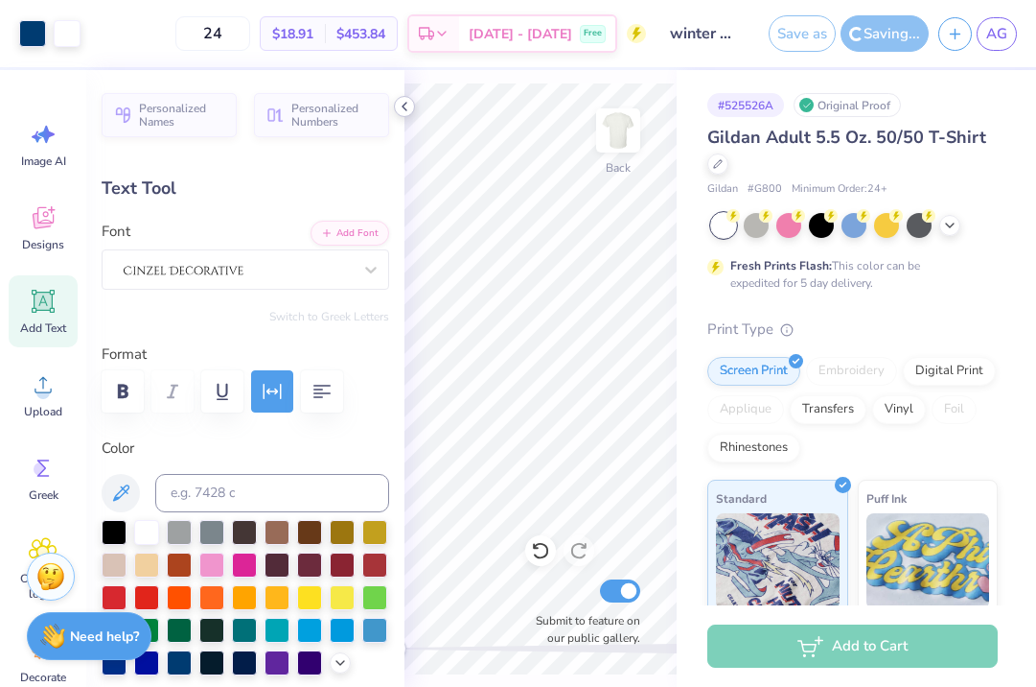
click at [407, 108] on icon at bounding box center [404, 106] width 15 height 15
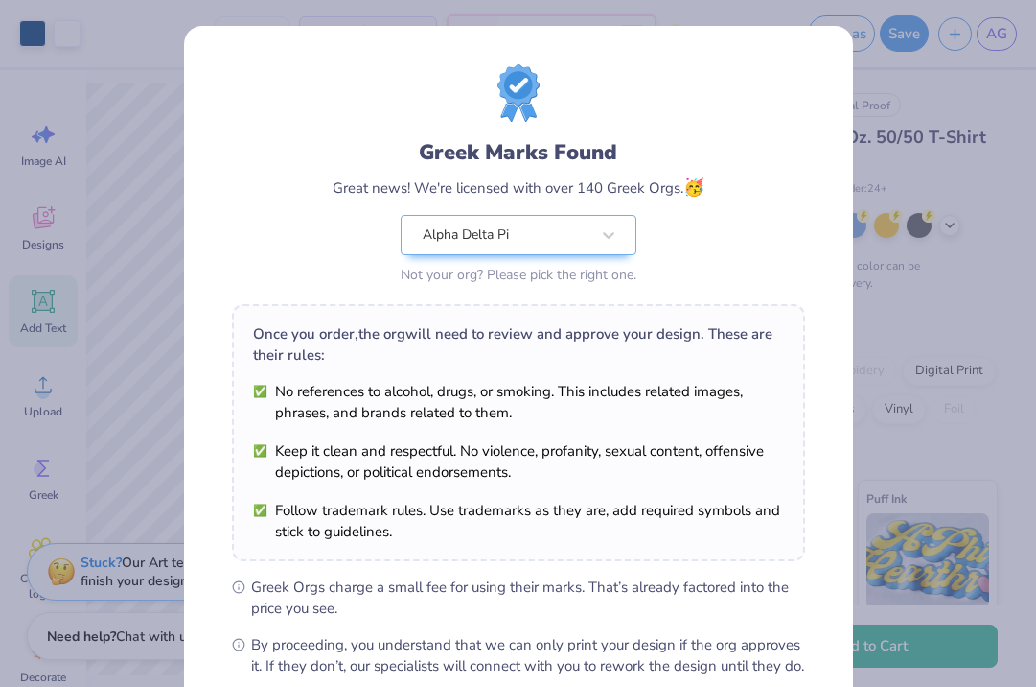
scroll to position [211, 0]
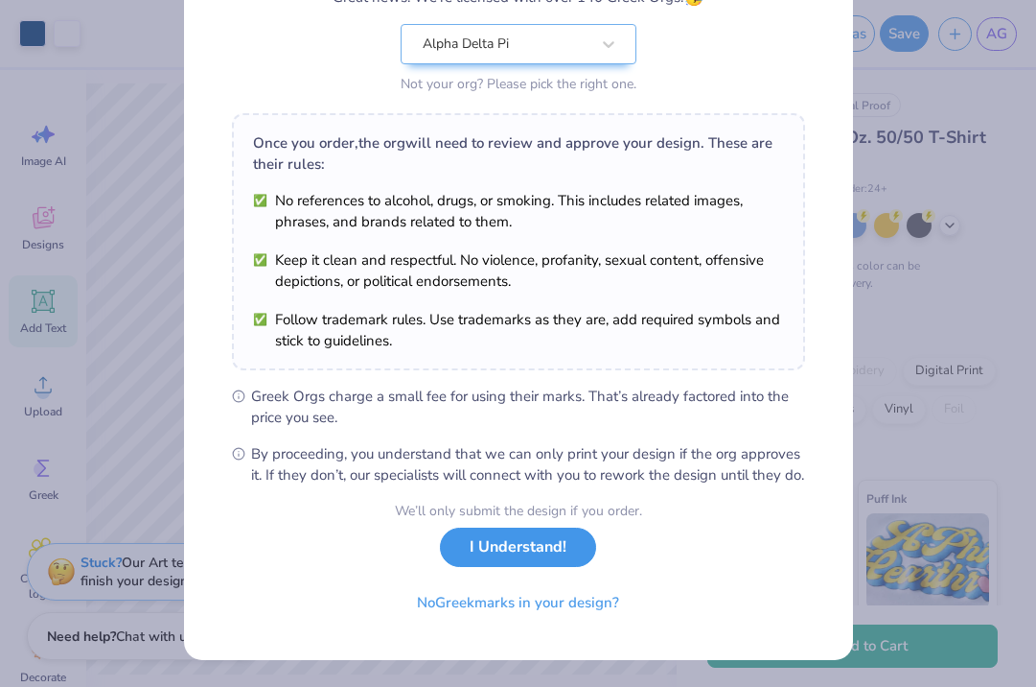
click at [560, 548] on button "I Understand!" at bounding box center [518, 546] width 156 height 39
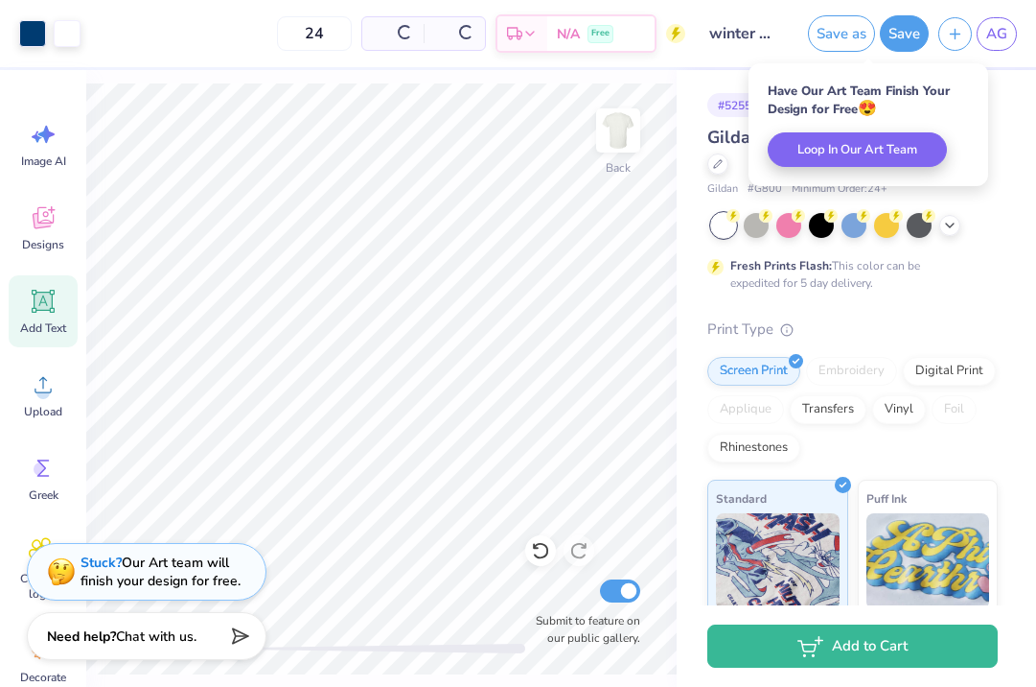
scroll to position [0, 0]
click at [1009, 32] on link "AG" at bounding box center [997, 34] width 40 height 34
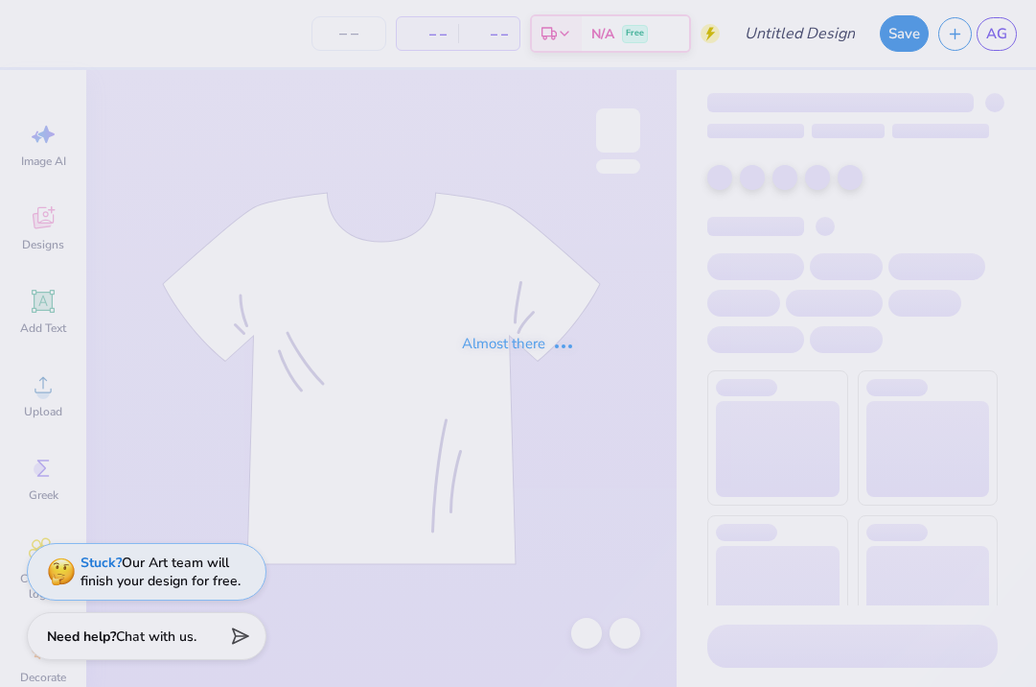
type input "winter philo 3"
type input "24"
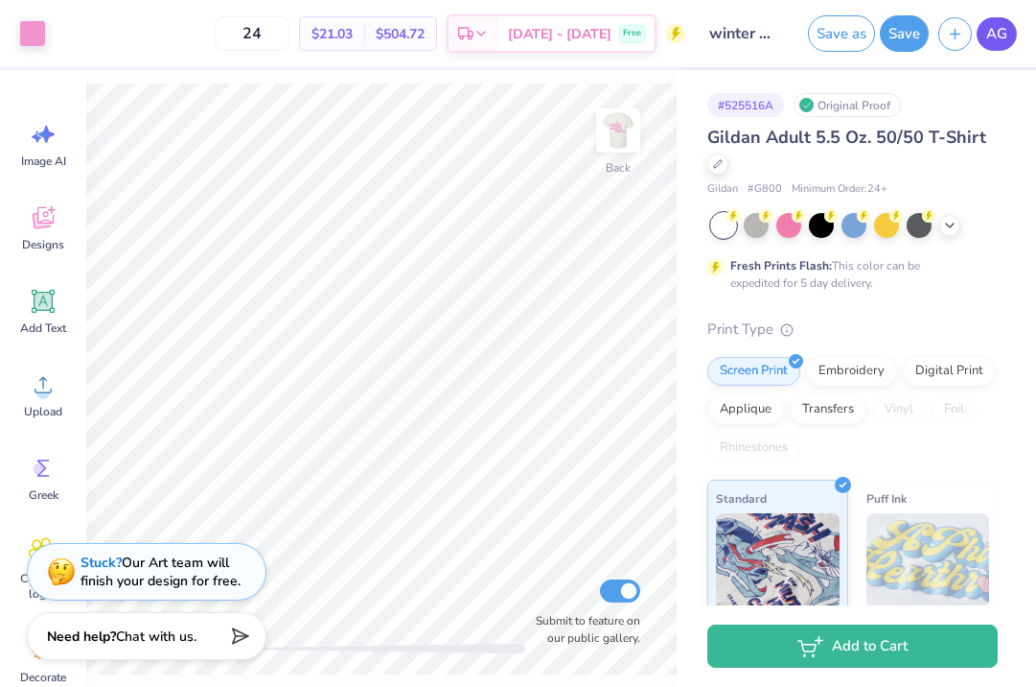
click at [1001, 41] on span "AG" at bounding box center [997, 34] width 21 height 22
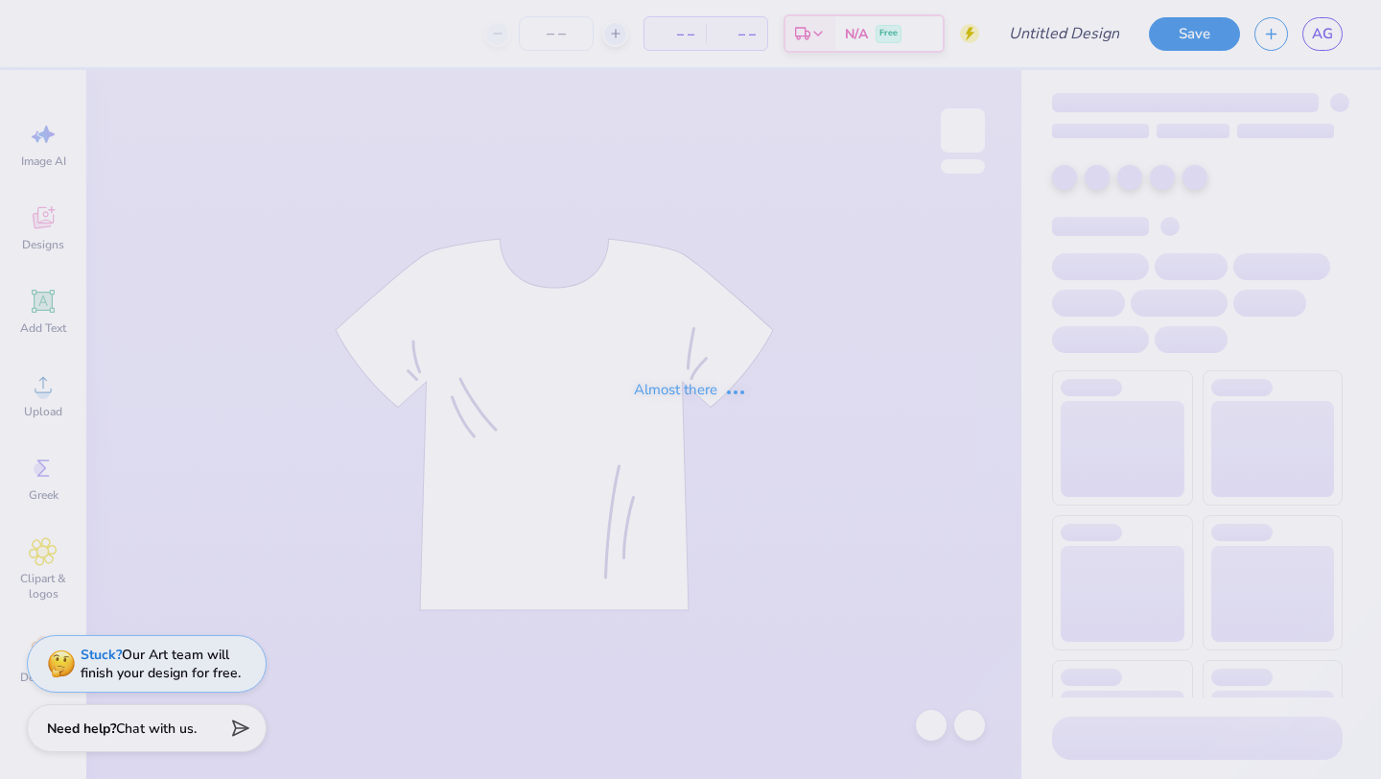
type input "winter philo 2"
type input "24"
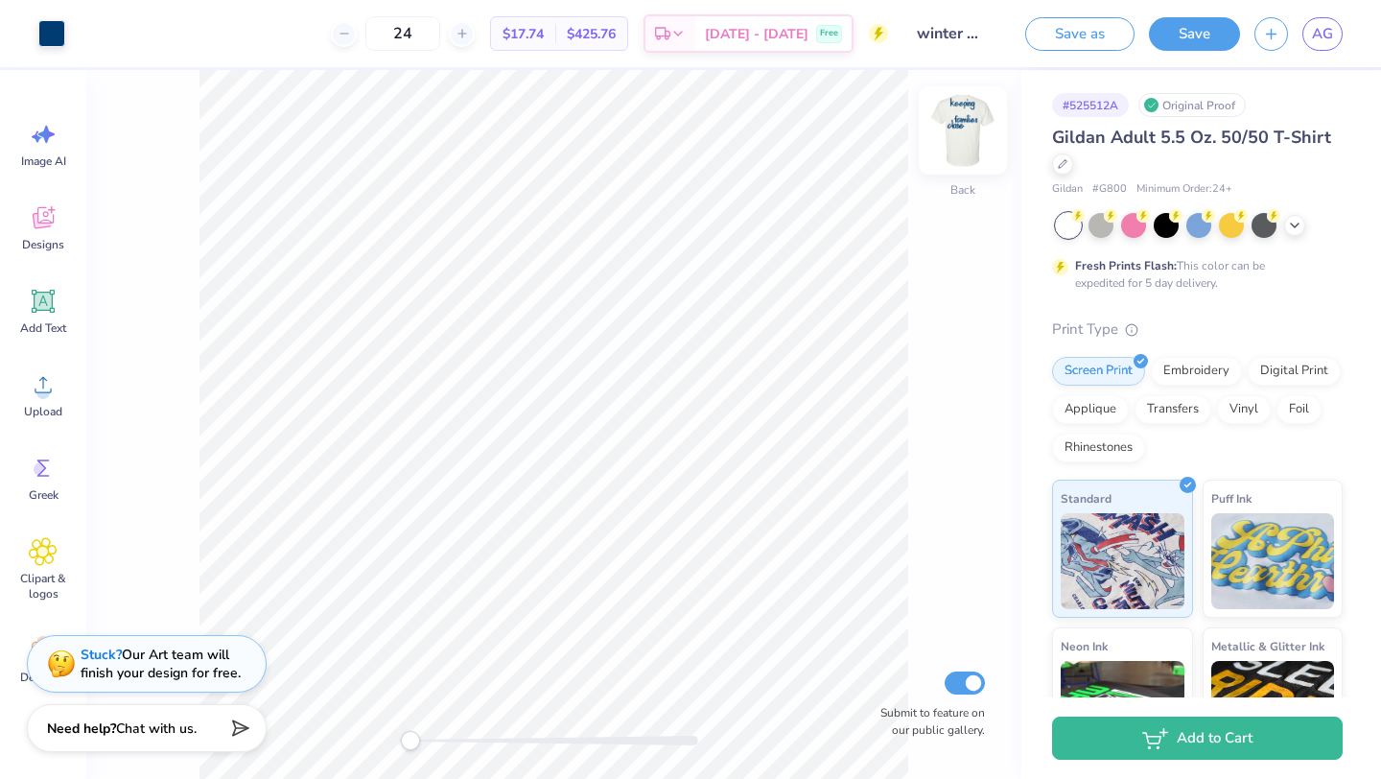
click at [966, 150] on img at bounding box center [962, 130] width 77 height 77
click at [966, 151] on img at bounding box center [962, 130] width 77 height 77
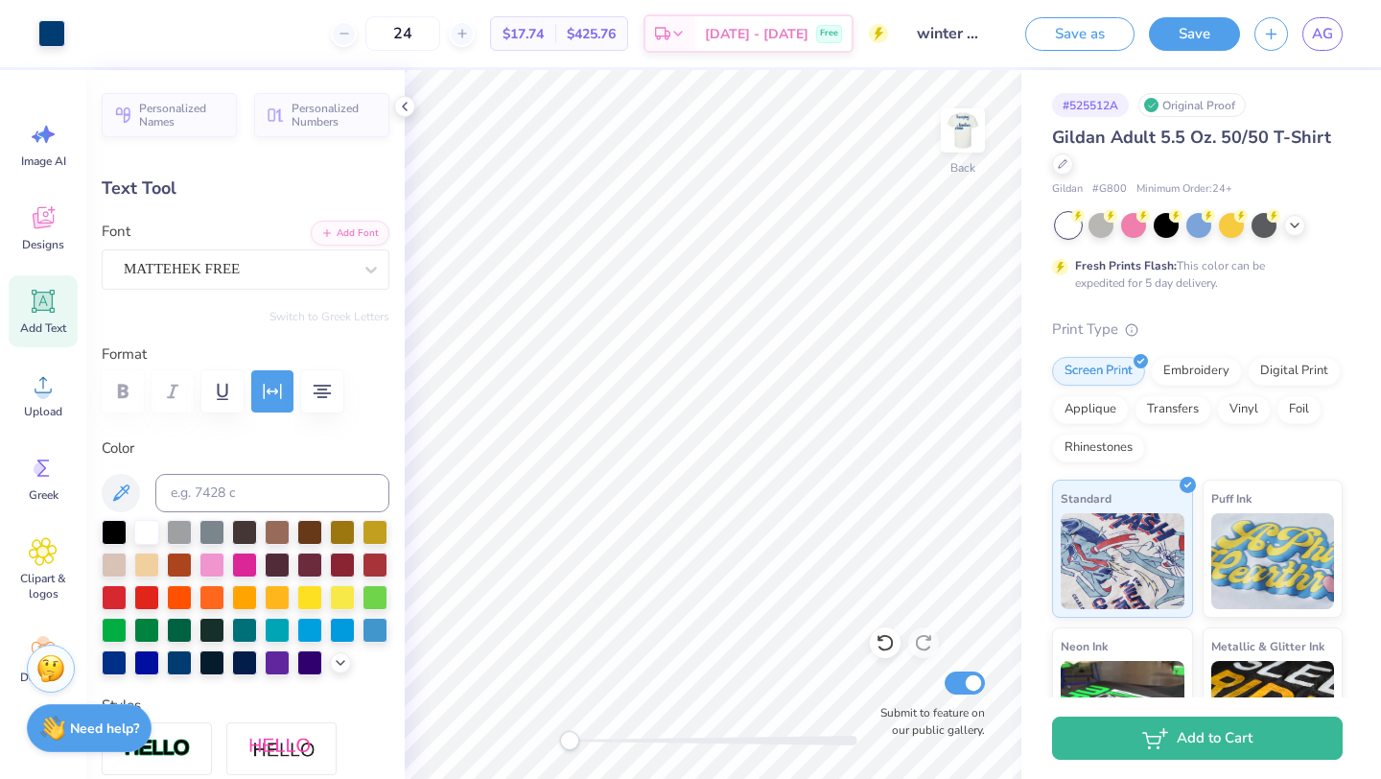
type input "3.50"
type input "1.07"
type input "3.38"
type input "7.11"
type input "1.16"
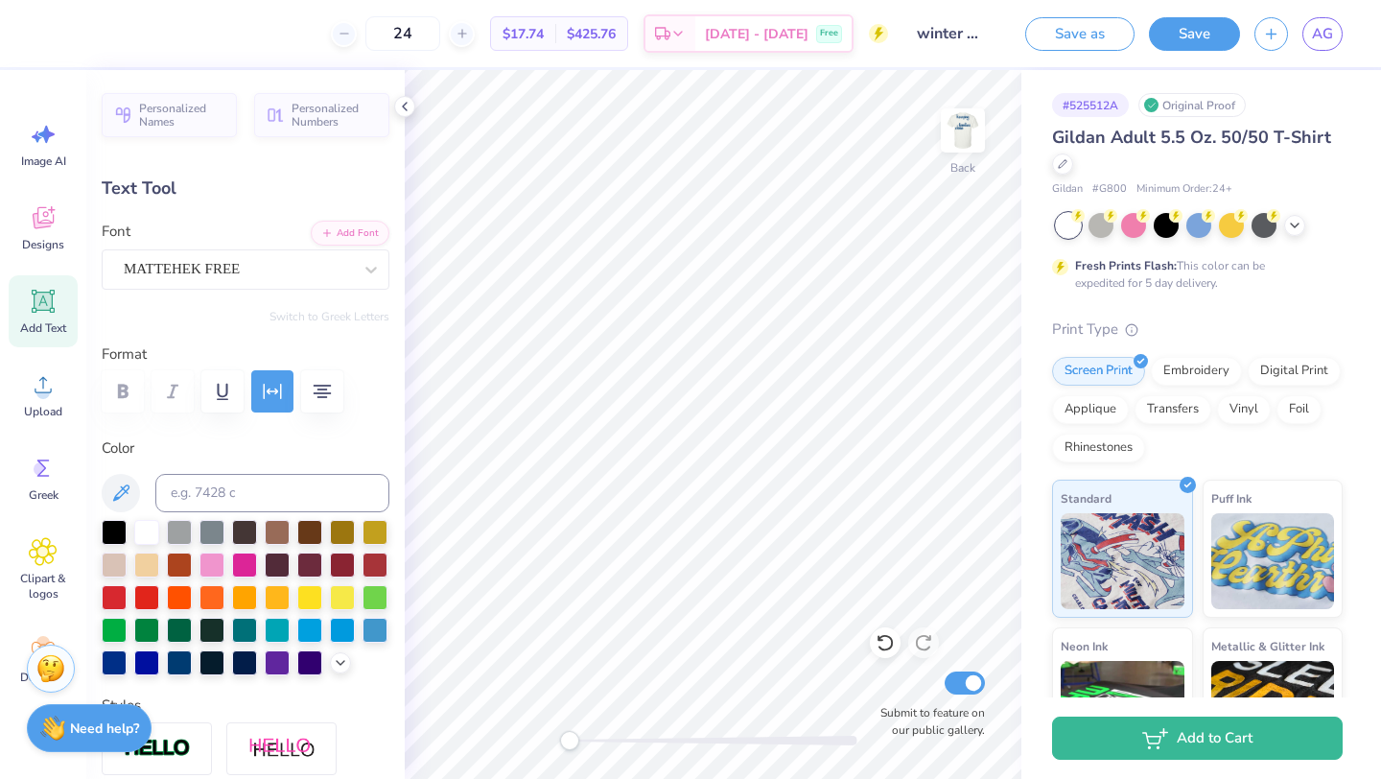
type input "2.75"
type input "3.50"
type input "1.07"
type input "4.44"
click at [952, 131] on img at bounding box center [962, 130] width 77 height 77
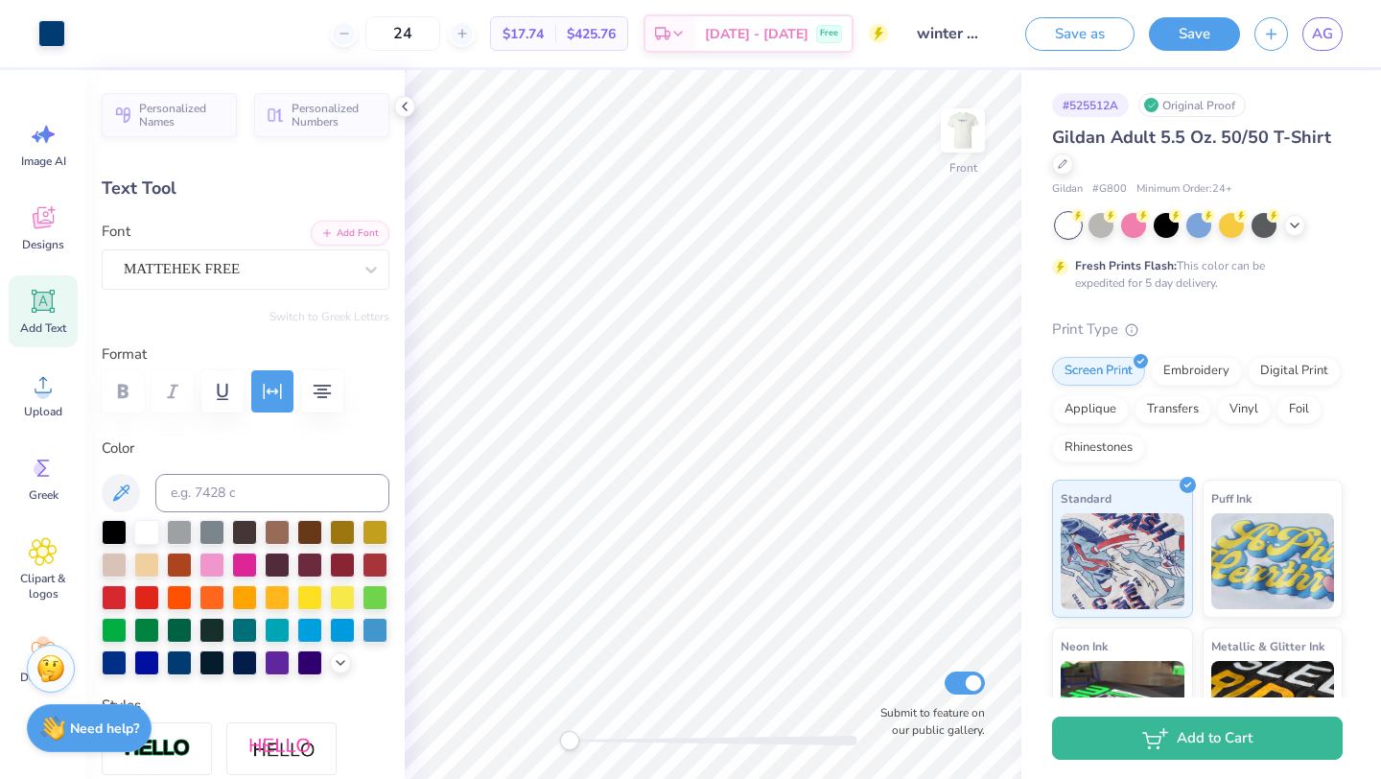
type input "9.83"
type input "4.68"
type input "3.75"
type input "9.35"
type input "3.25"
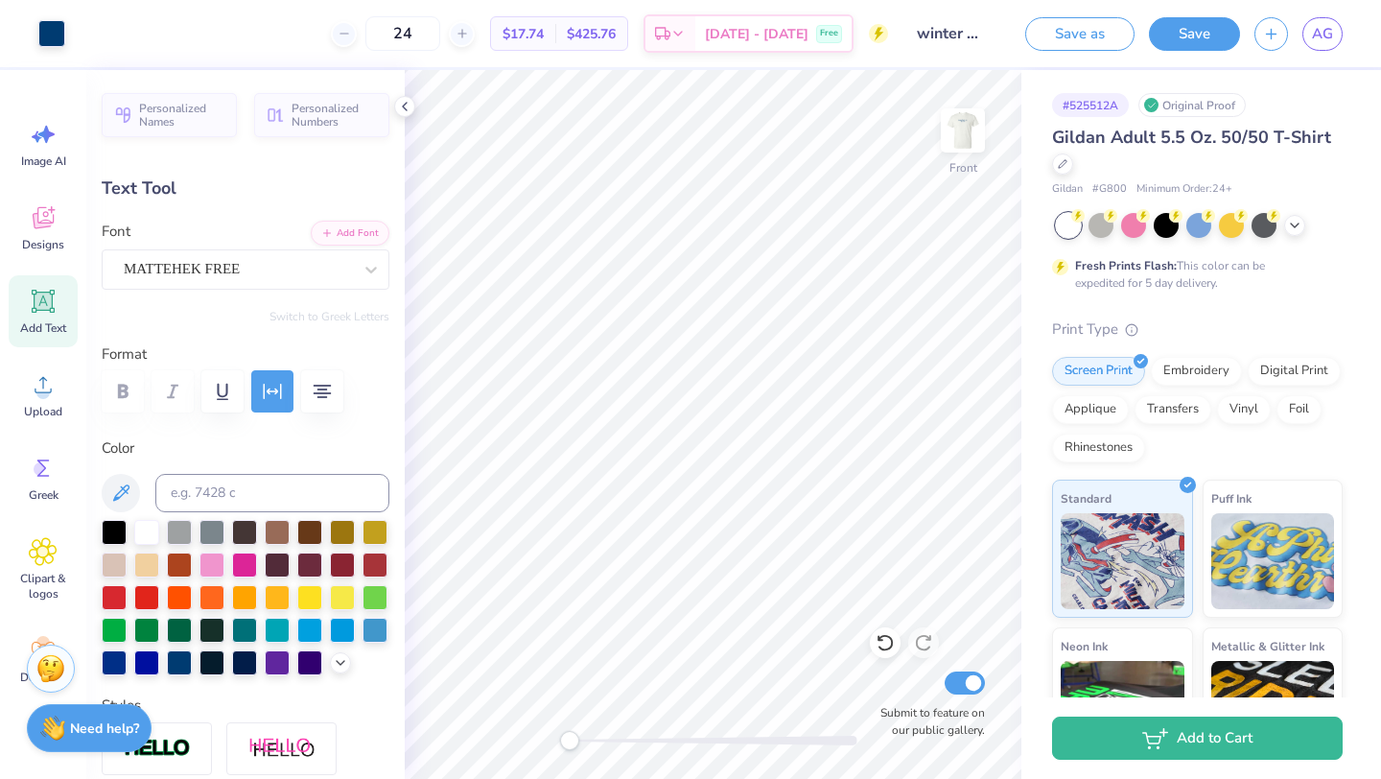
type input "7.15"
type input "6.68"
type input "3.57"
type input "9.18"
click at [270, 394] on icon "button" at bounding box center [272, 391] width 23 height 23
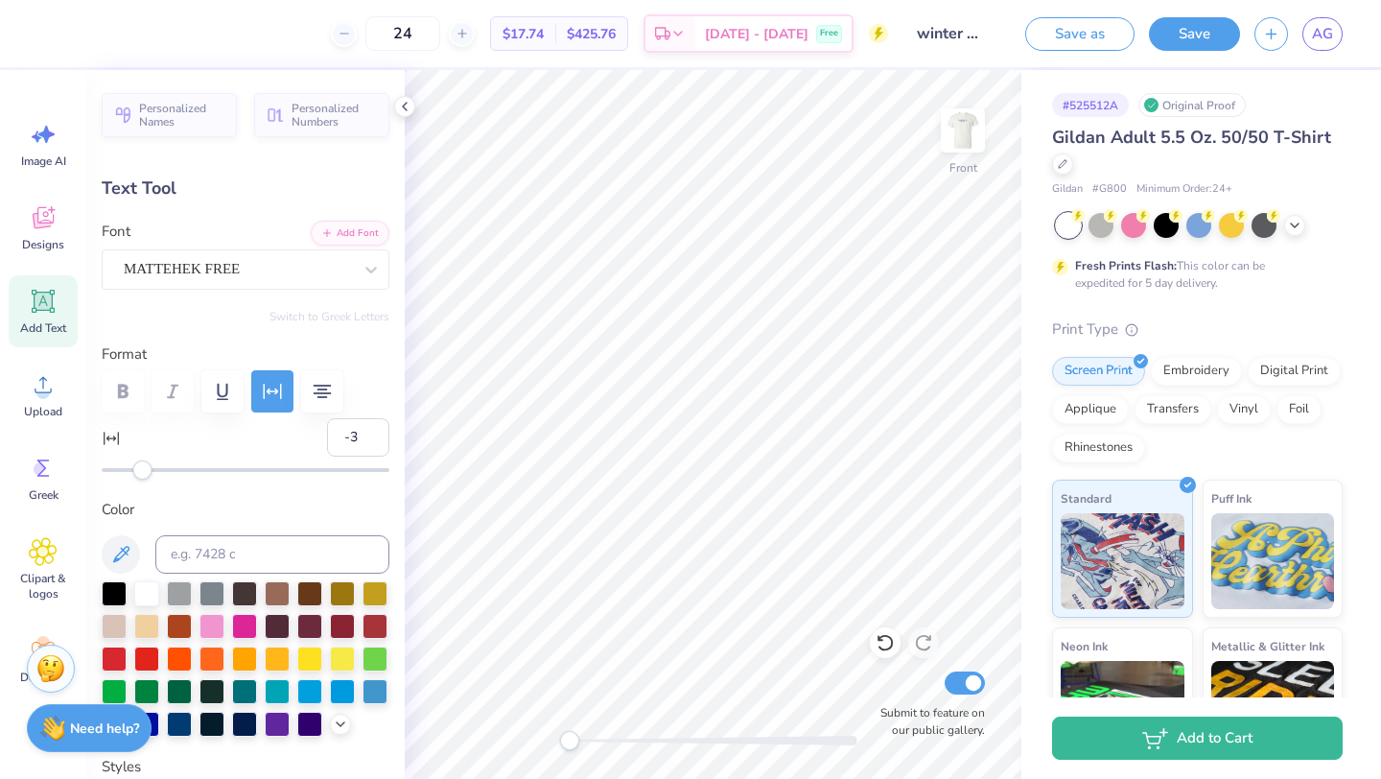
type input "-4"
click at [139, 474] on div "Accessibility label" at bounding box center [139, 469] width 19 height 19
type input "-7"
click at [132, 473] on div "Accessibility label" at bounding box center [133, 469] width 19 height 19
type input "-6"
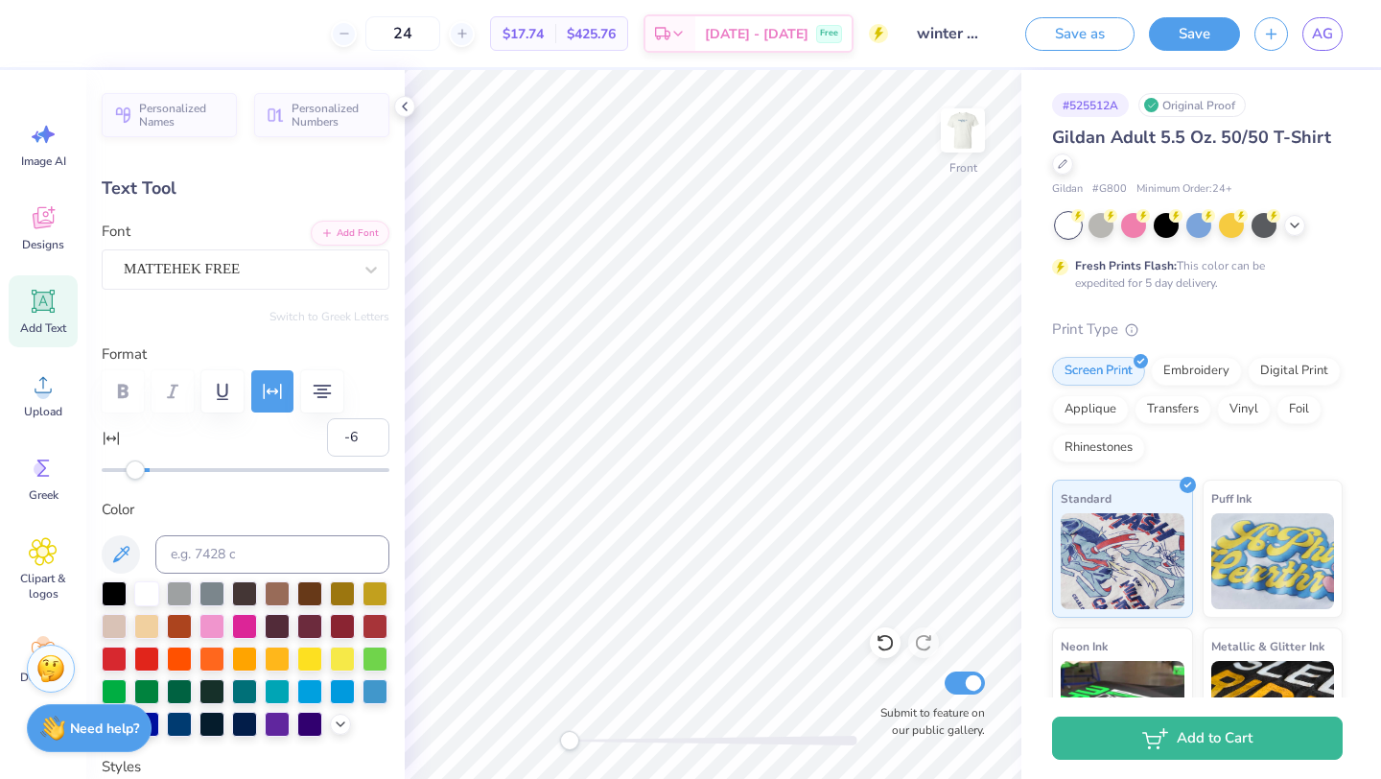
click at [135, 473] on div "Accessibility label" at bounding box center [135, 469] width 19 height 19
click at [951, 148] on img at bounding box center [962, 130] width 77 height 77
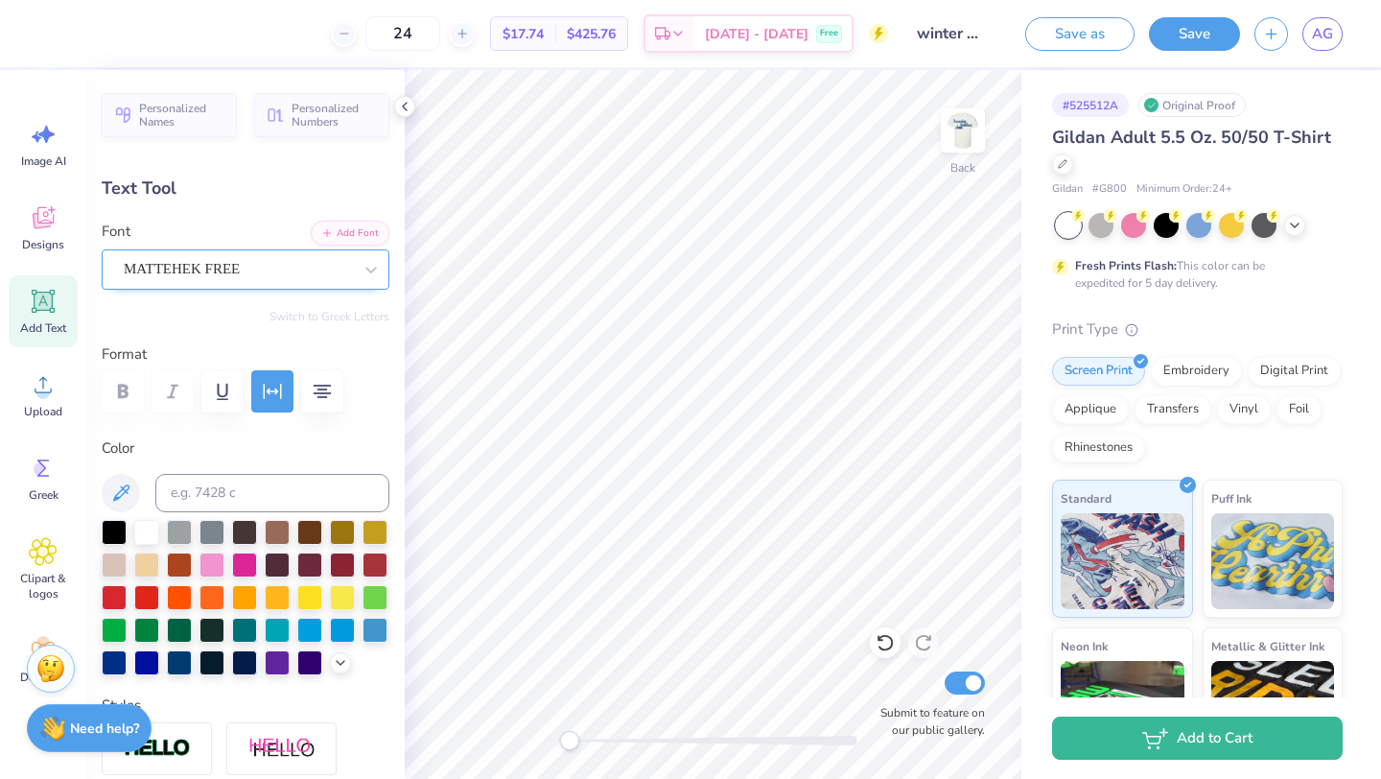
click at [175, 287] on div "MATTEHEK FREE" at bounding box center [246, 269] width 288 height 40
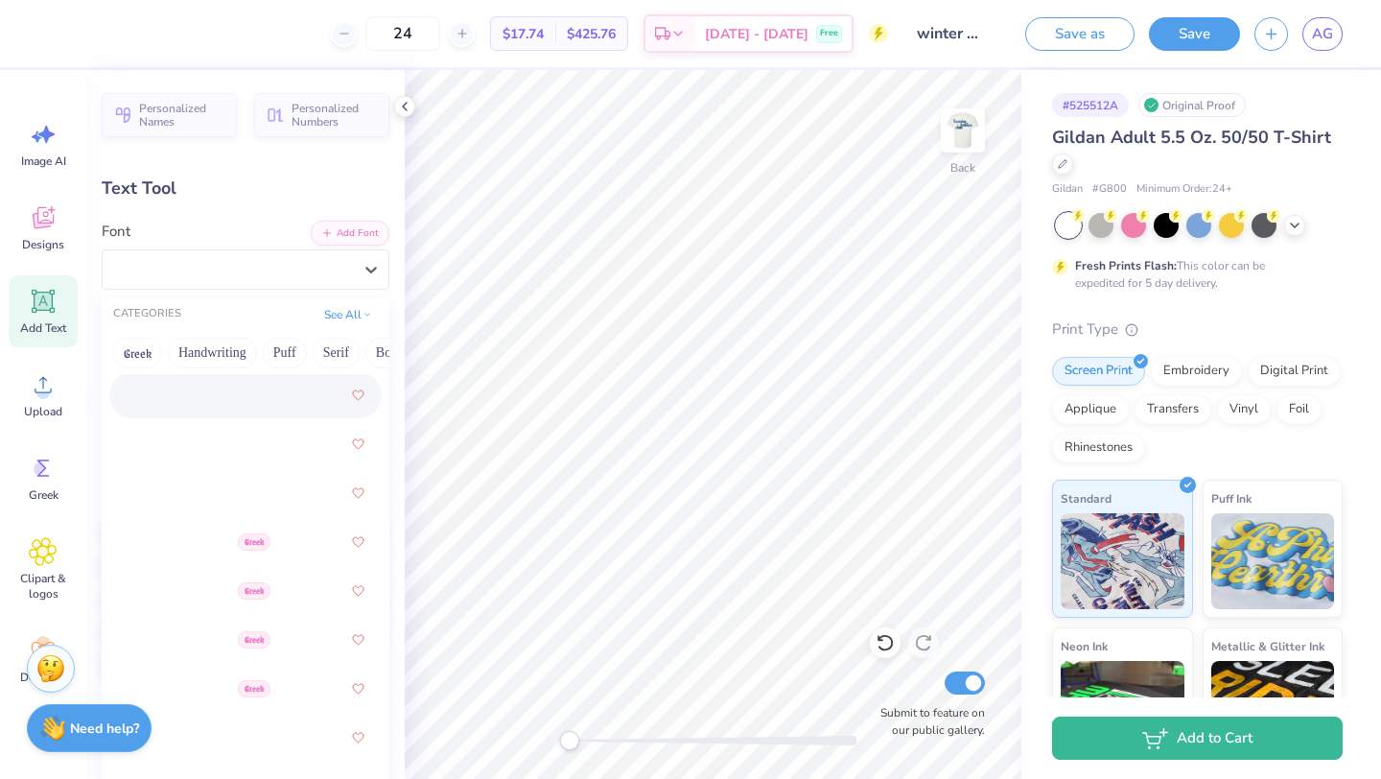
scroll to position [407, 0]
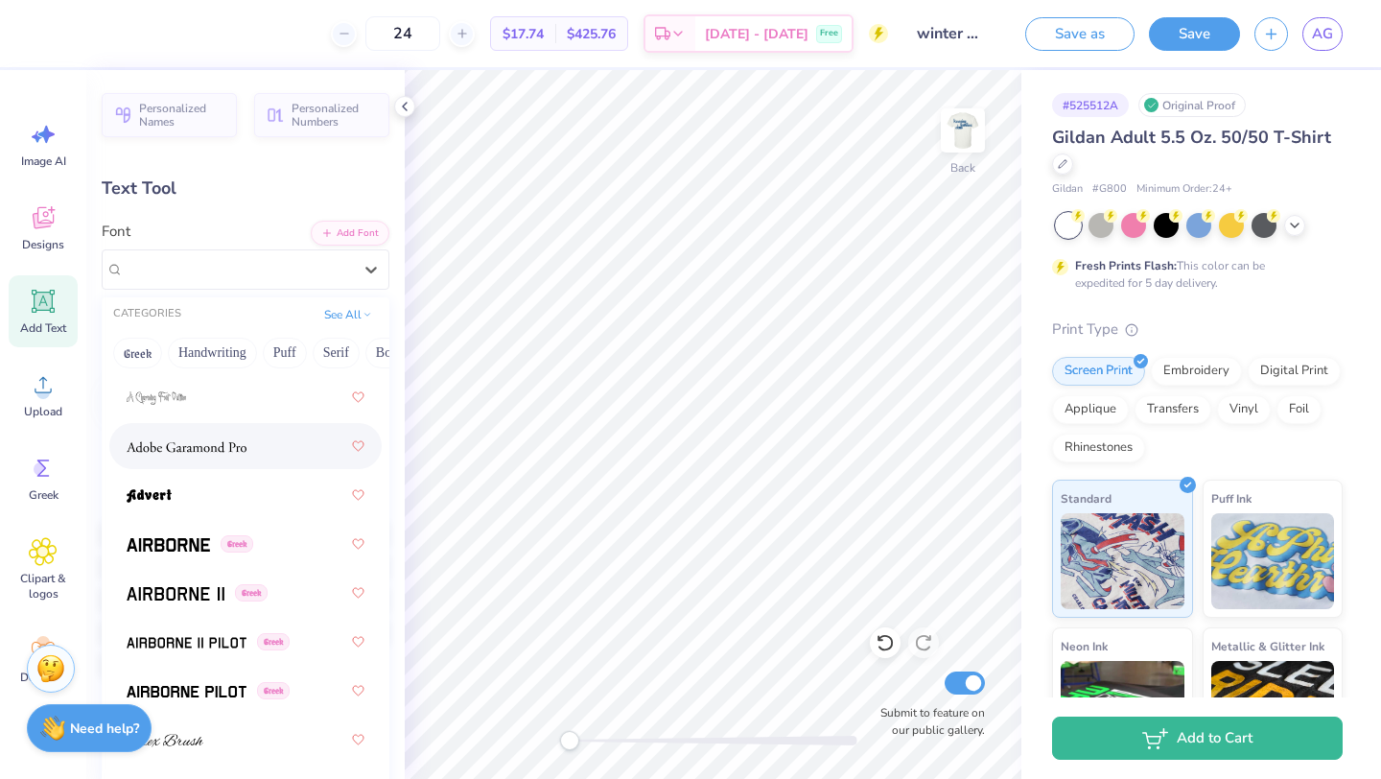
click at [207, 457] on div at bounding box center [246, 446] width 238 height 35
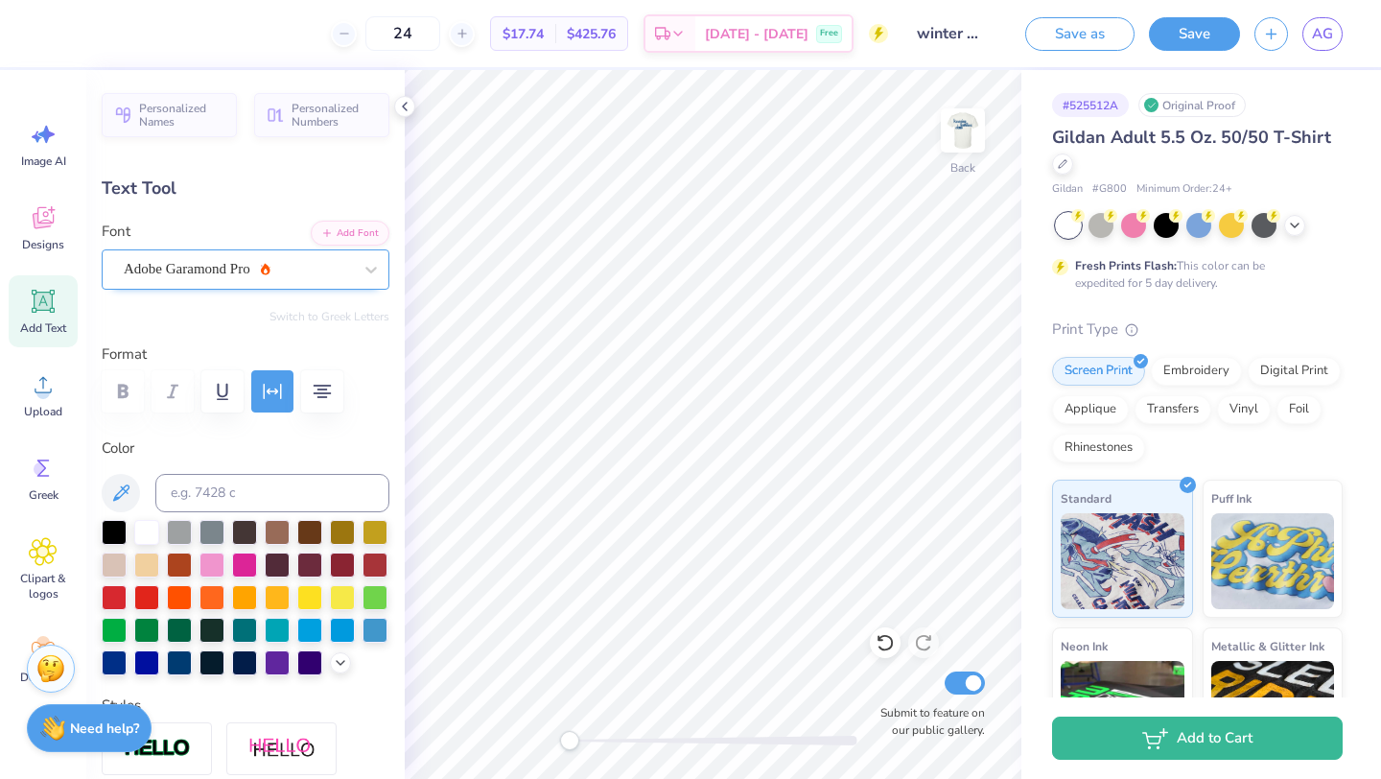
click at [210, 271] on div "Adobe Garamond Pro" at bounding box center [238, 269] width 232 height 30
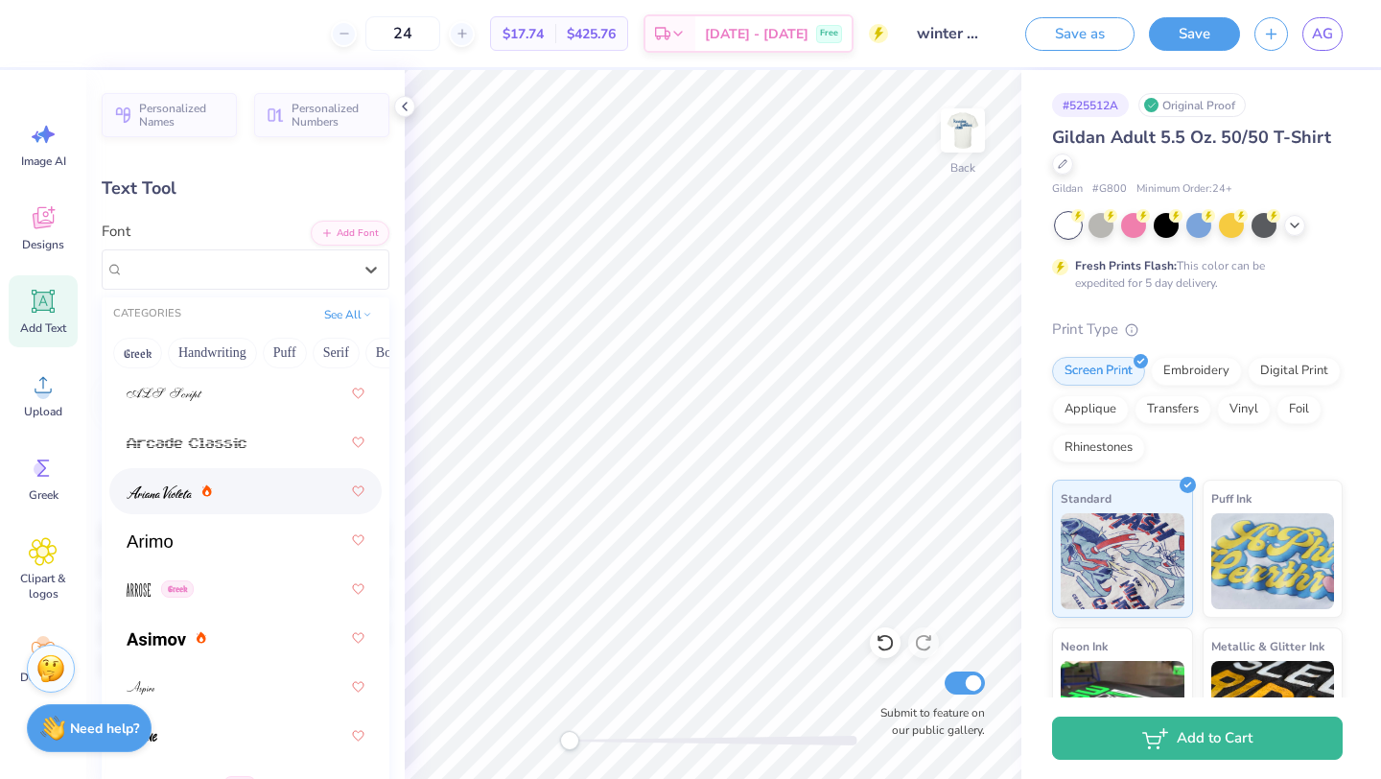
scroll to position [853, 0]
click at [235, 536] on div at bounding box center [246, 538] width 238 height 35
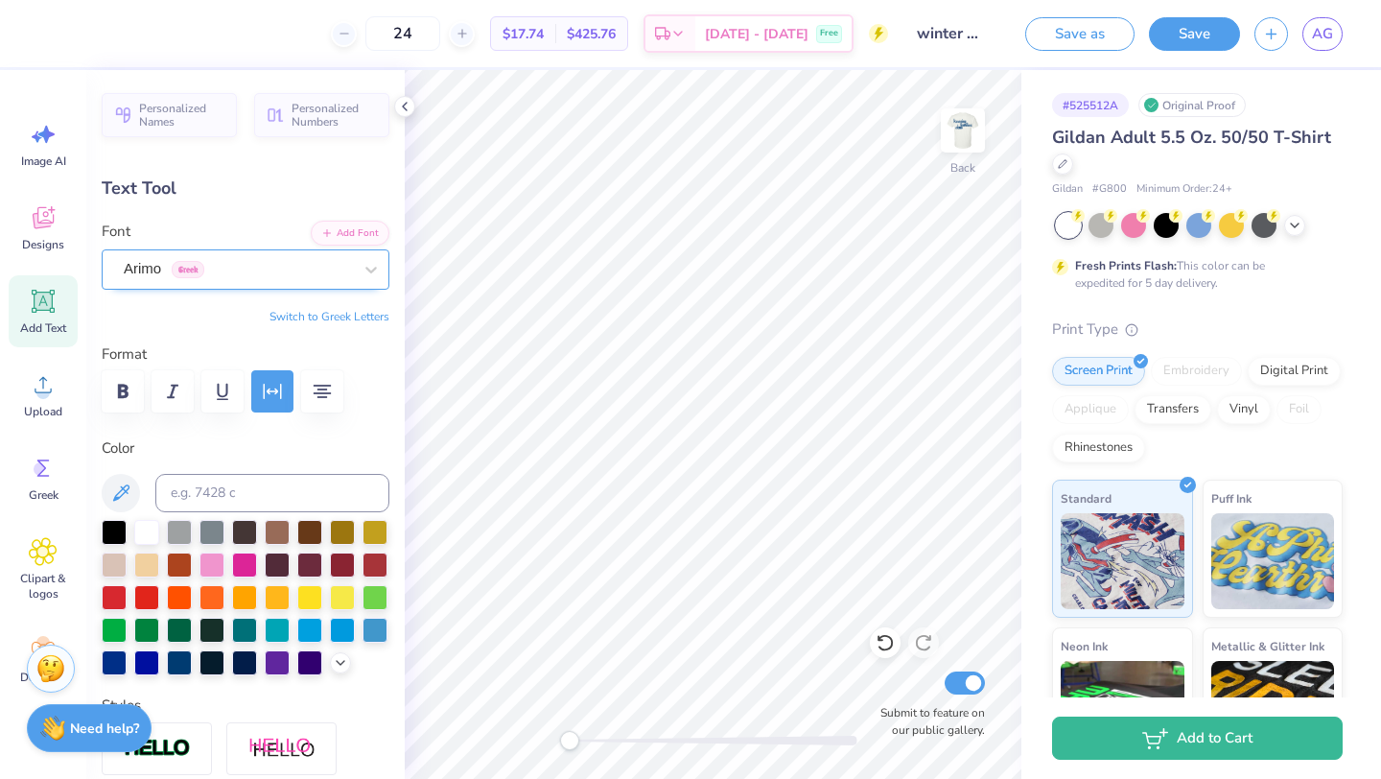
click at [291, 267] on div "Arimo Greek" at bounding box center [238, 269] width 232 height 30
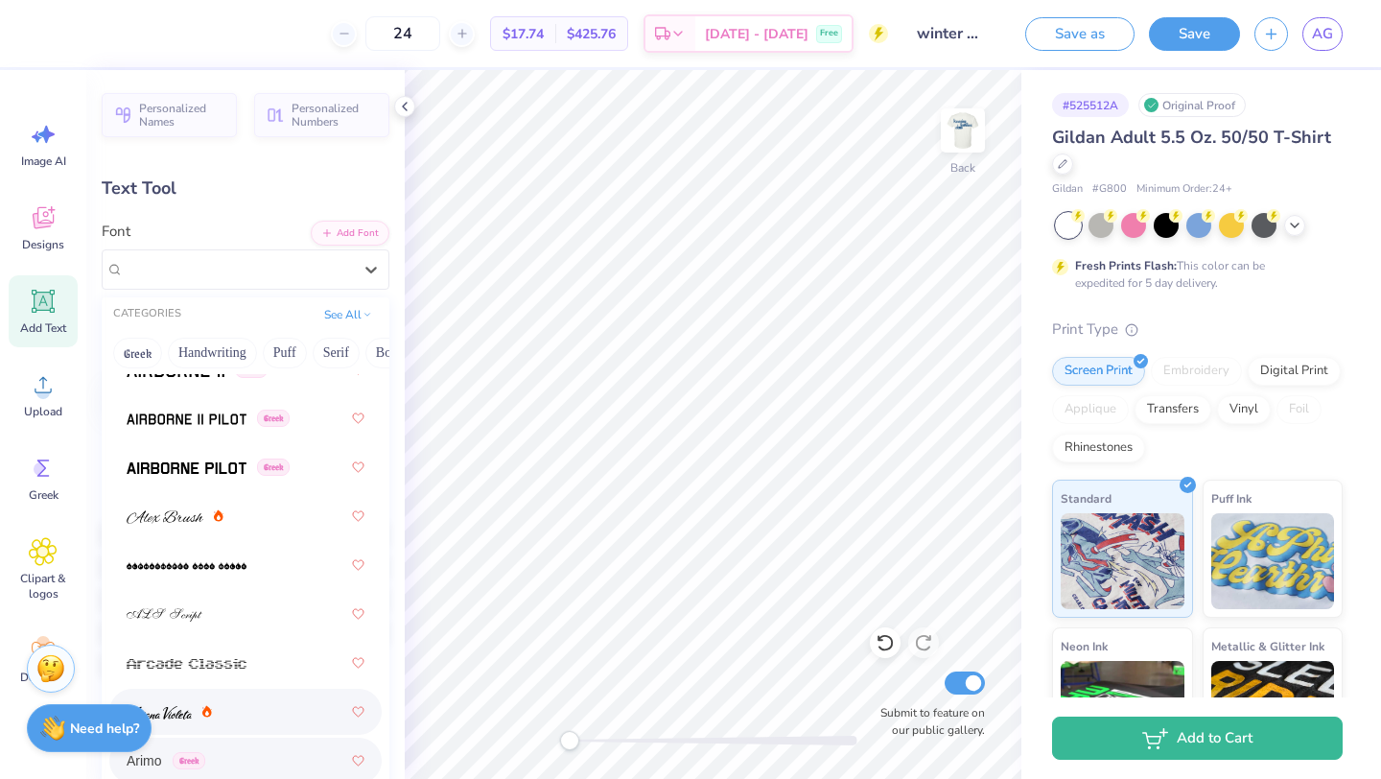
scroll to position [688, 0]
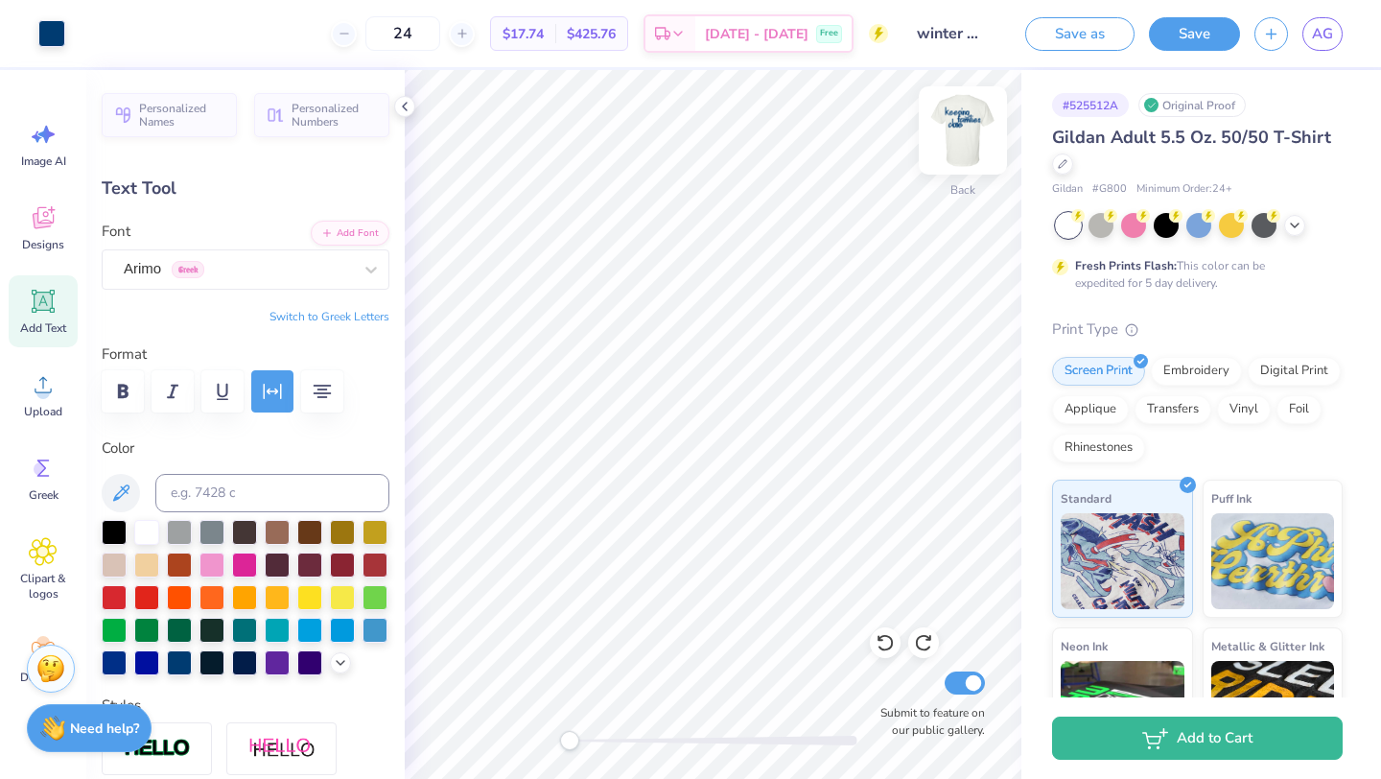
click at [962, 135] on img at bounding box center [962, 130] width 77 height 77
type input "9.35"
type input "3.25"
type input "7.15"
type input "5.98"
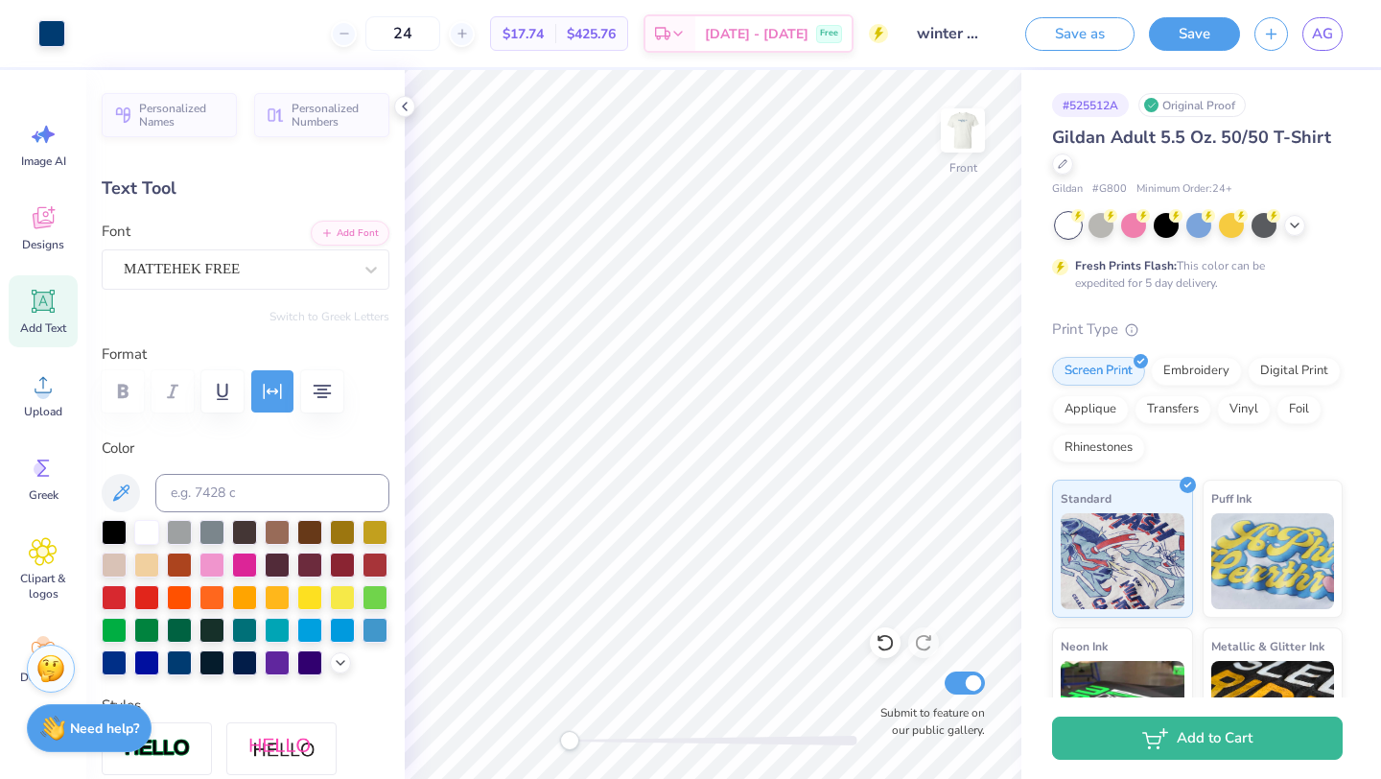
type input "3.57"
type input "8.77"
type input "9.83"
type input "4.68"
type input "4.09"
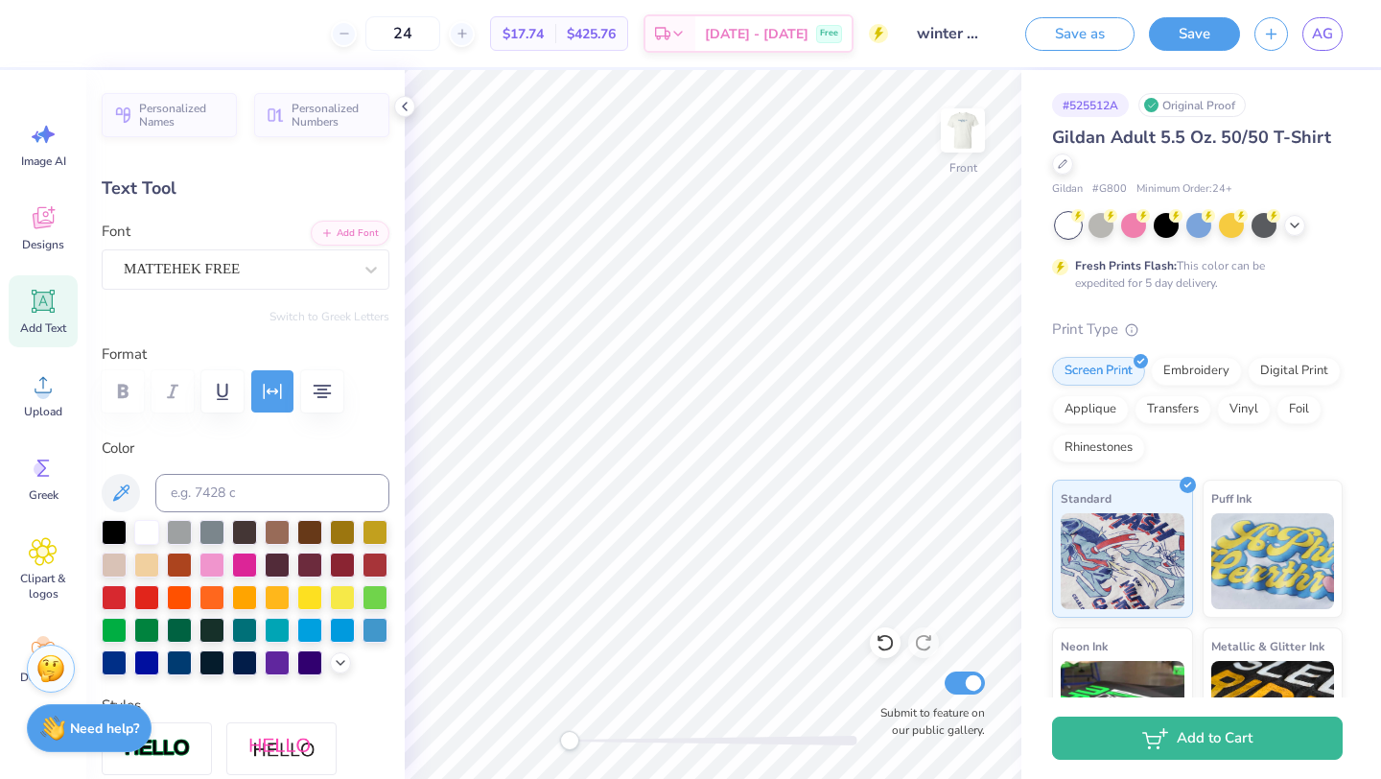
type input "7.84"
type input "3.74"
type input "5.19"
type input "5.98"
type input "3.57"
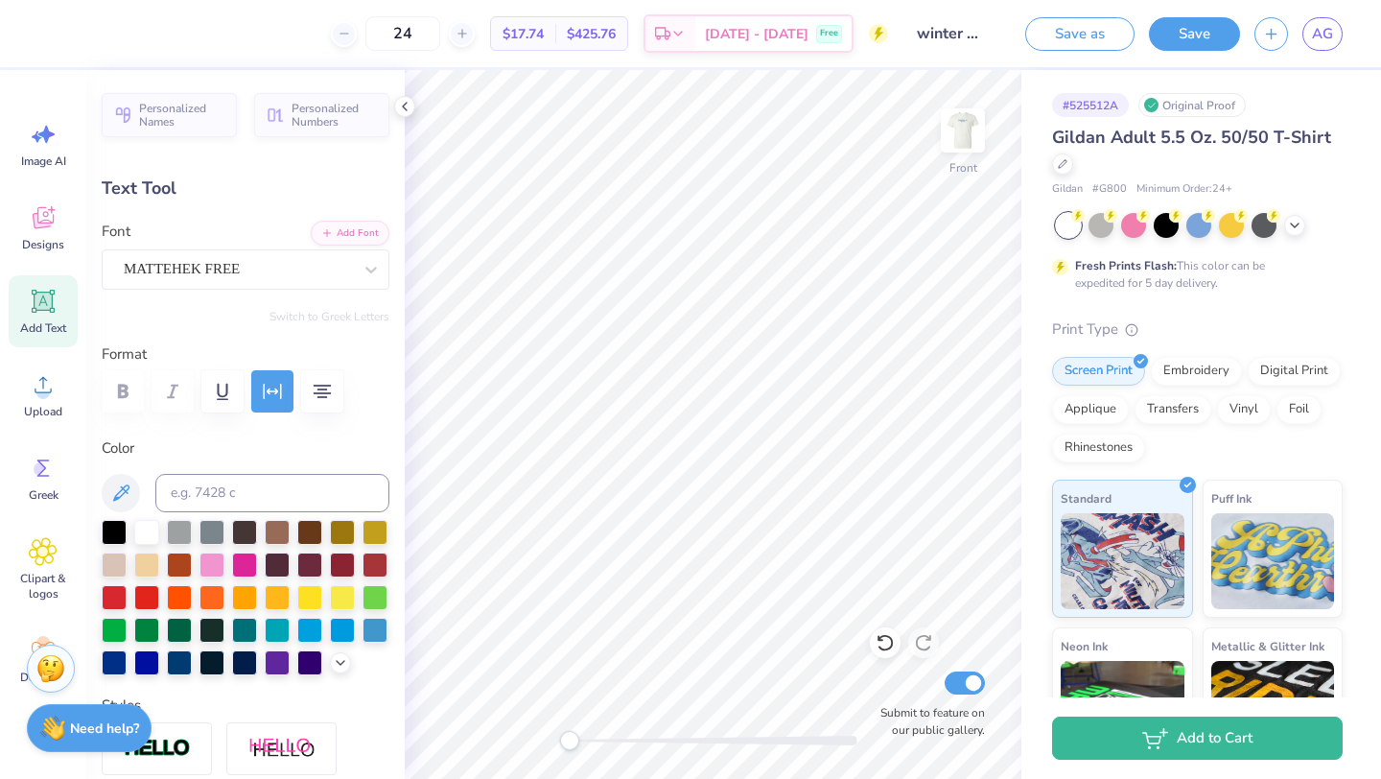
type input "10.56"
type input "9.35"
type input "3.25"
type input "7.31"
type input "7.96"
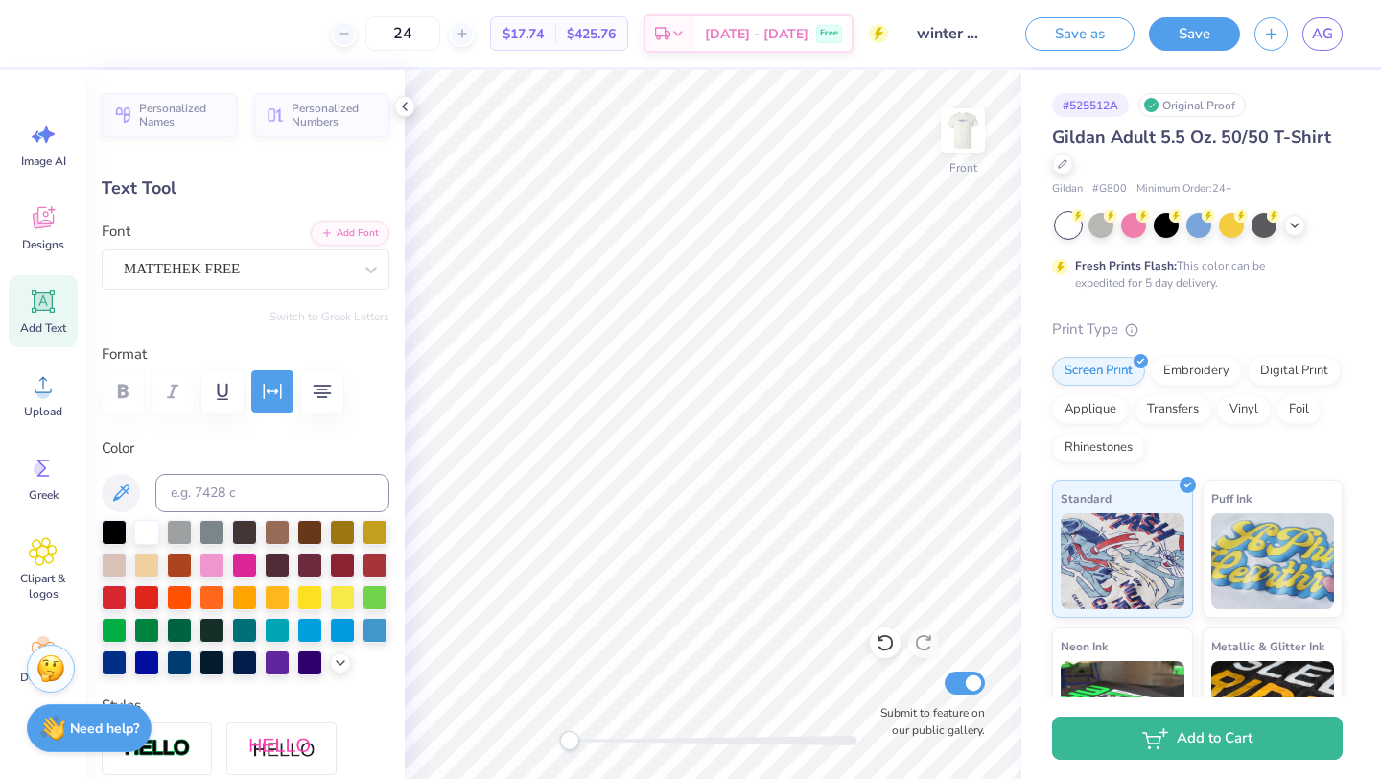
type input "2.77"
type input "7.79"
type input "5.98"
type input "3.57"
type input "10.56"
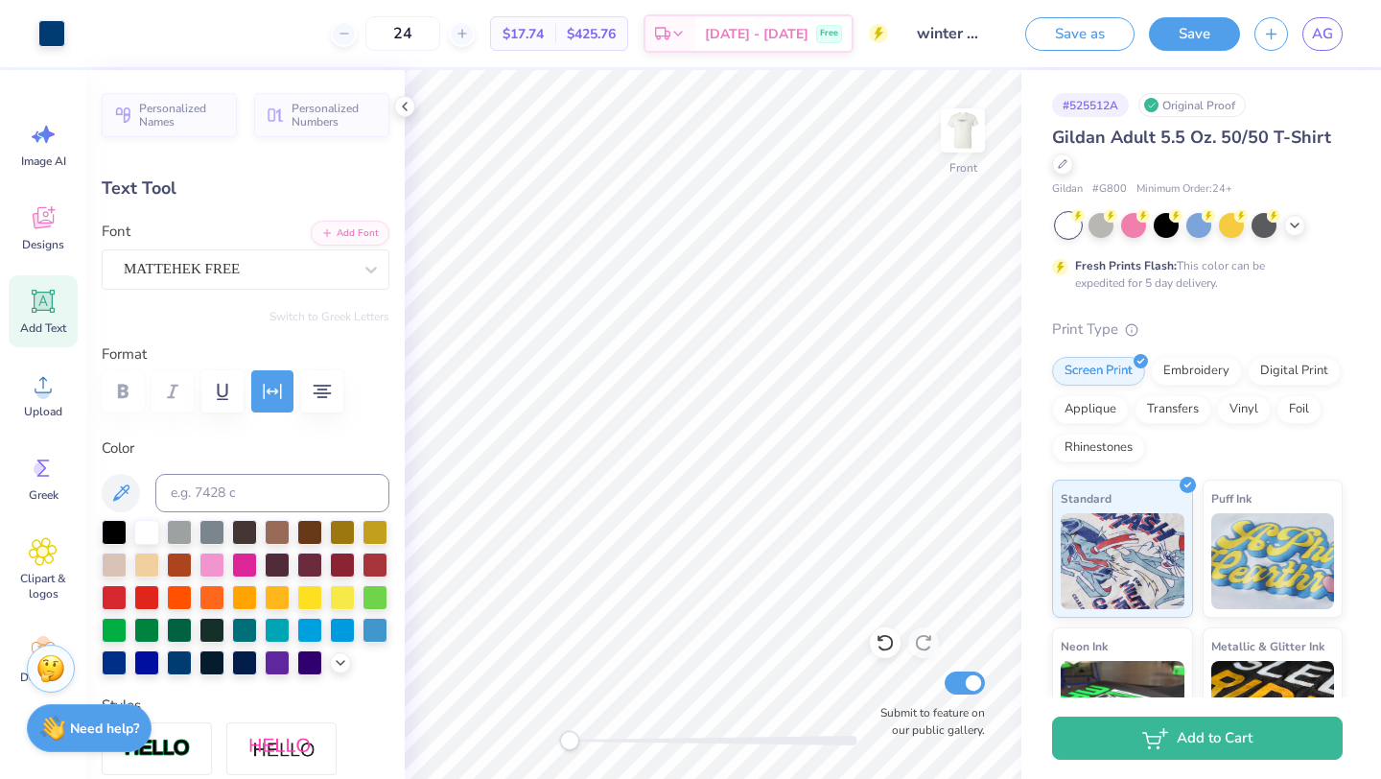
type input "7.84"
type input "3.74"
type input "6.10"
type textarea "families"
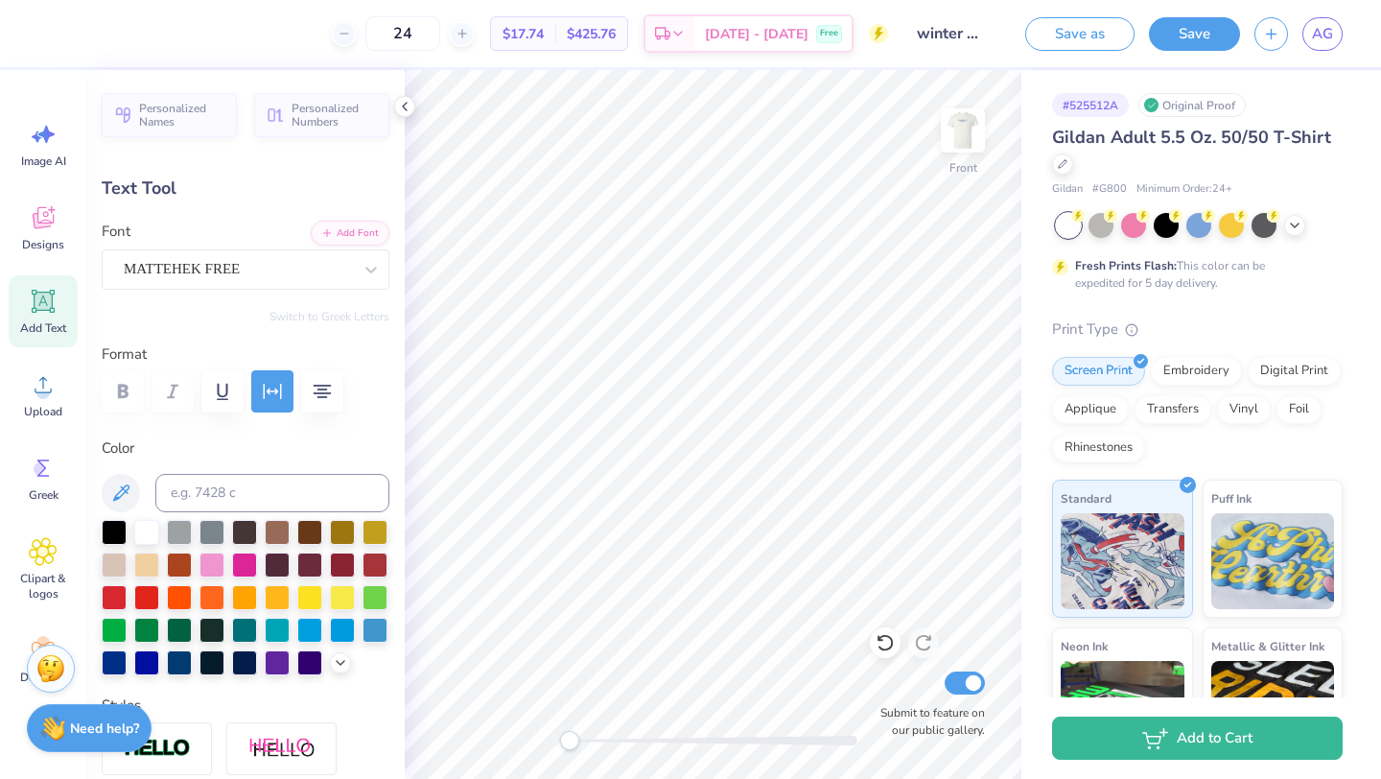
scroll to position [0, 2]
type input "7.28"
type input "2.64"
type input "10.56"
type input "7.84"
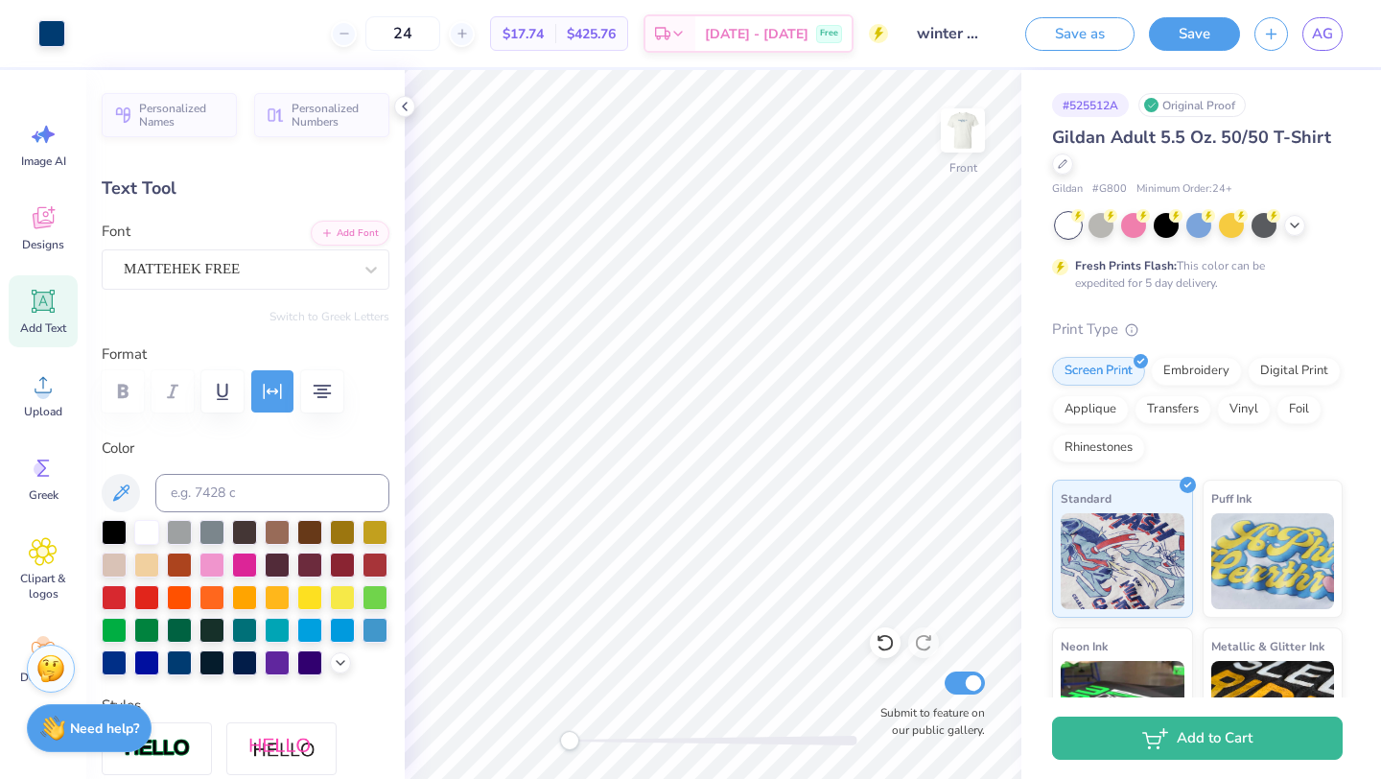
type input "3.74"
type input "6.10"
type input "7.28"
type input "2.64"
type input "8.41"
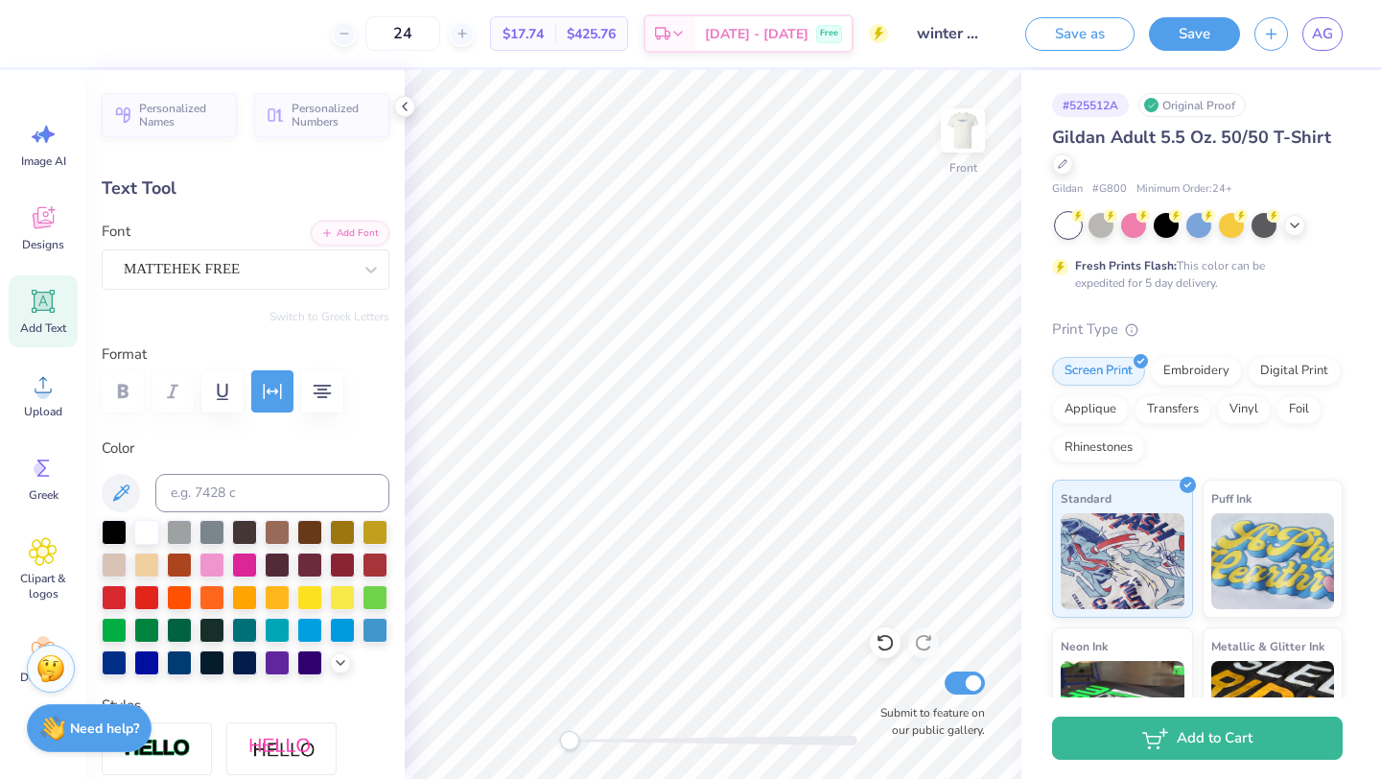
type textarea "close"
type input "5.12"
click at [966, 123] on img at bounding box center [962, 130] width 77 height 77
click at [966, 124] on img at bounding box center [962, 130] width 77 height 77
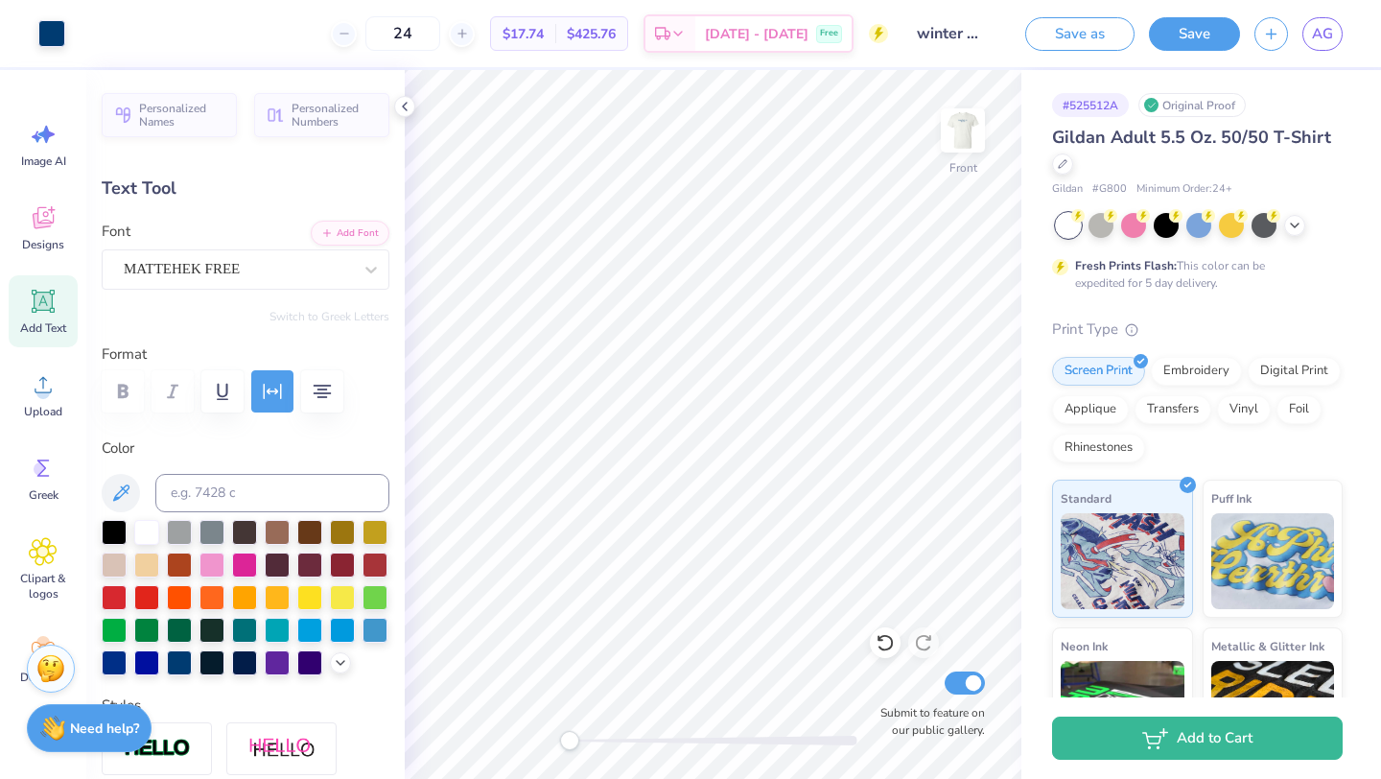
type input "10.25"
type input "7.84"
type input "3.74"
type input "5.74"
type input "7.28"
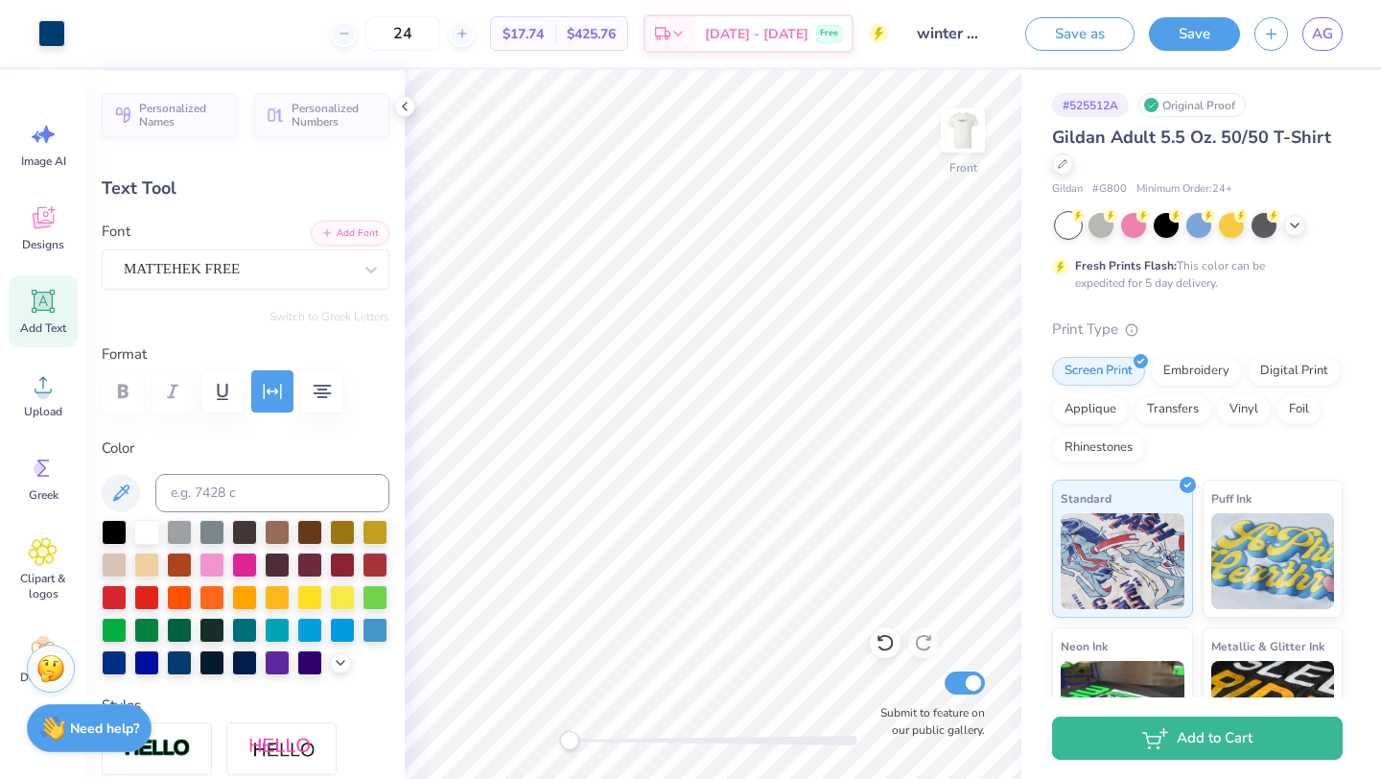
type input "2.64"
type input "8.41"
type input "5.12"
click at [981, 121] on img at bounding box center [962, 130] width 77 height 77
click at [961, 137] on img at bounding box center [962, 130] width 77 height 77
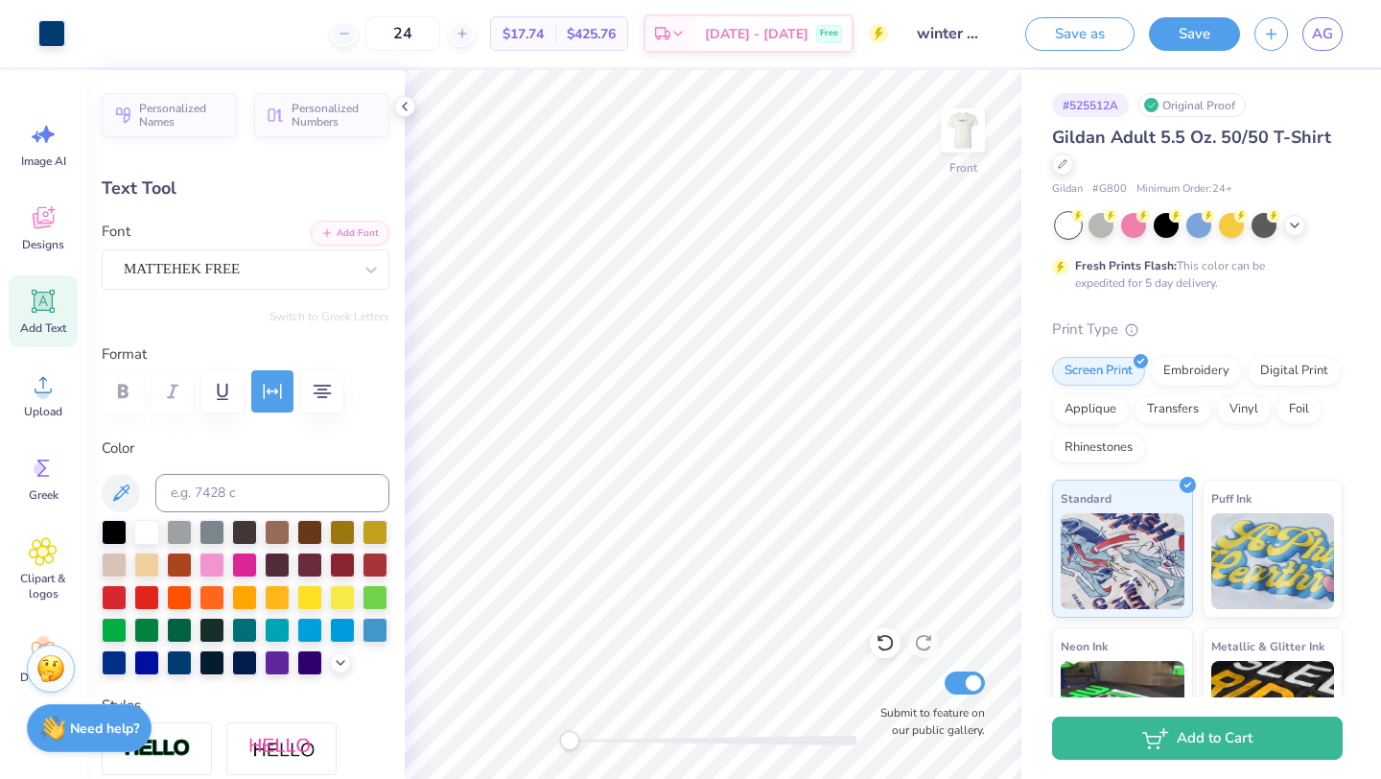
type input "10.44"
type input "7.84"
type input "3.74"
type input "6.32"
type input "7.28"
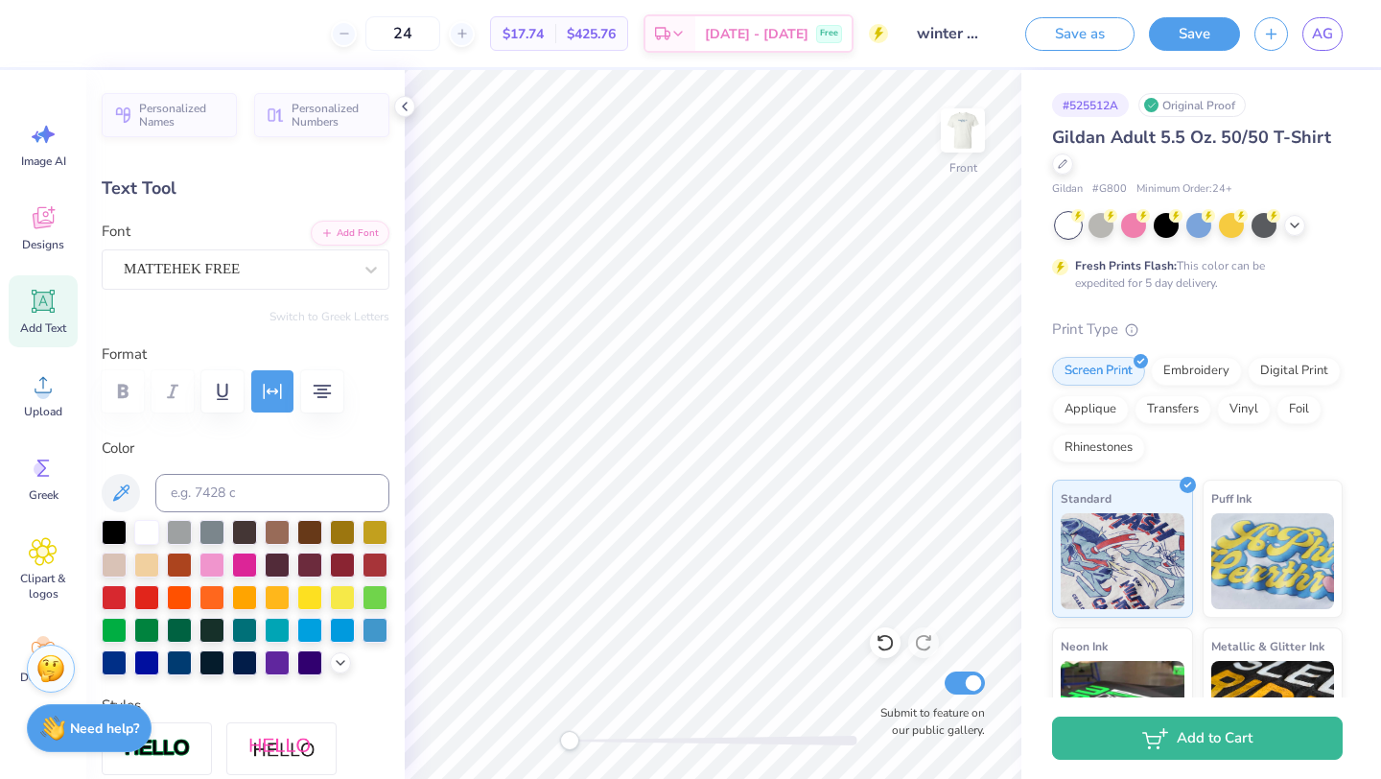
type input "2.64"
type input "8.99"
type input "5.12"
type input "14.20"
click at [209, 268] on div "MATTEHEK FREE" at bounding box center [238, 269] width 232 height 30
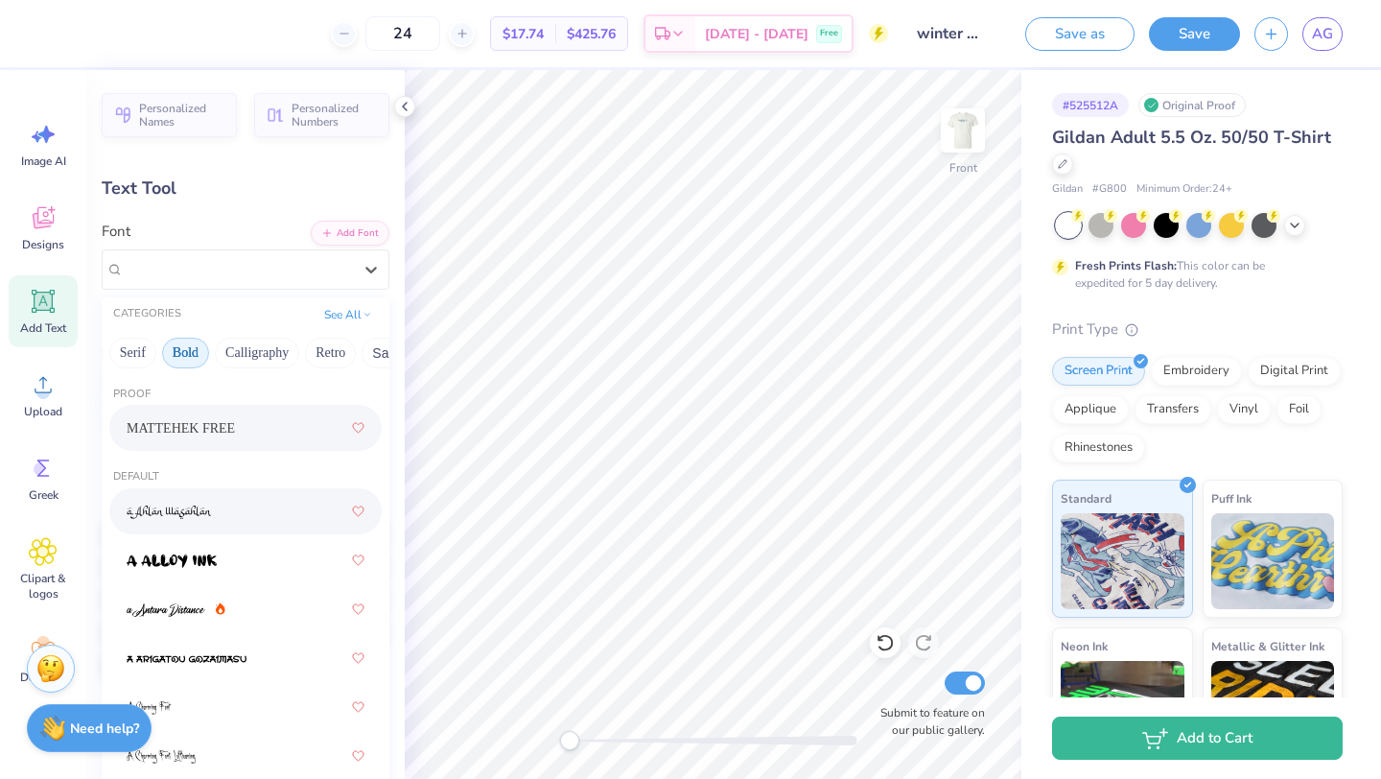
scroll to position [0, 241]
click at [236, 348] on button "Calligraphy" at bounding box center [219, 352] width 84 height 31
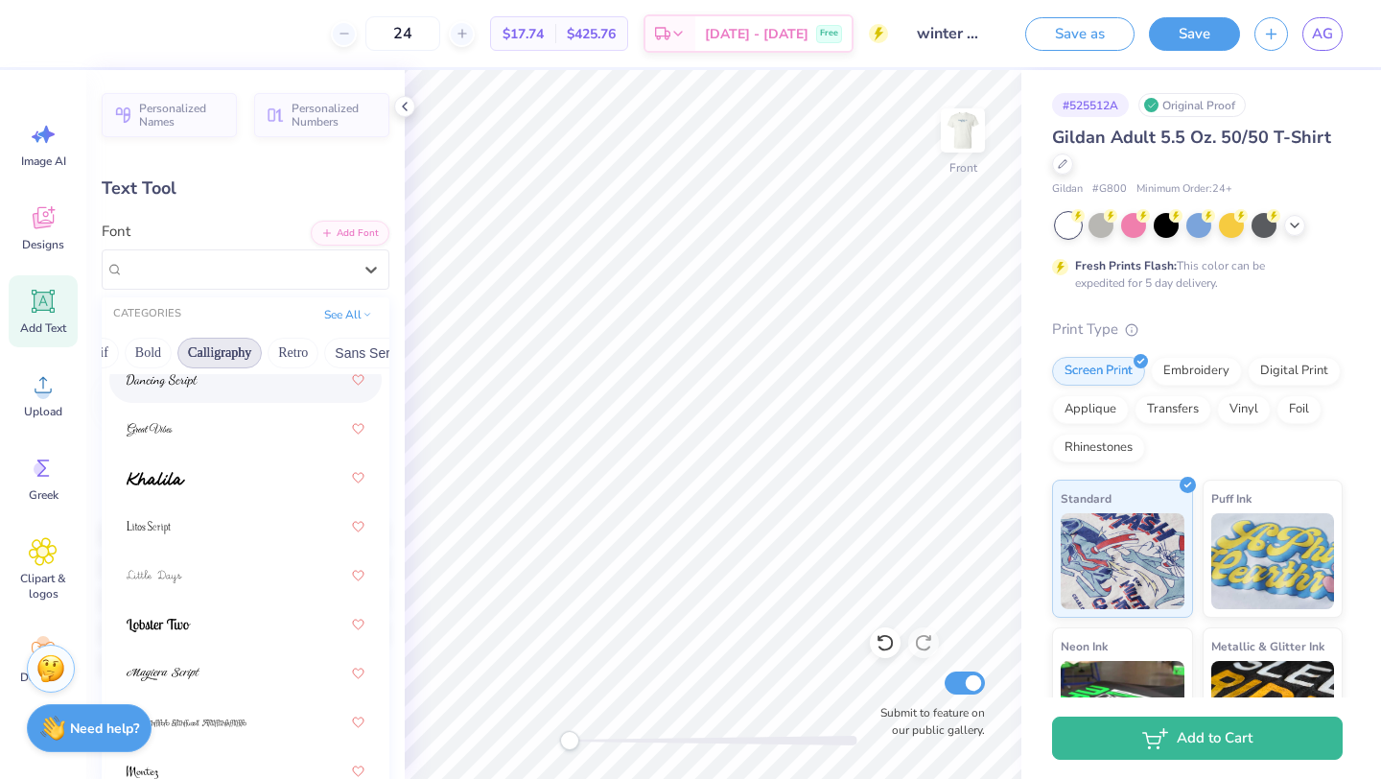
scroll to position [683, 0]
click at [240, 476] on div at bounding box center [246, 478] width 238 height 35
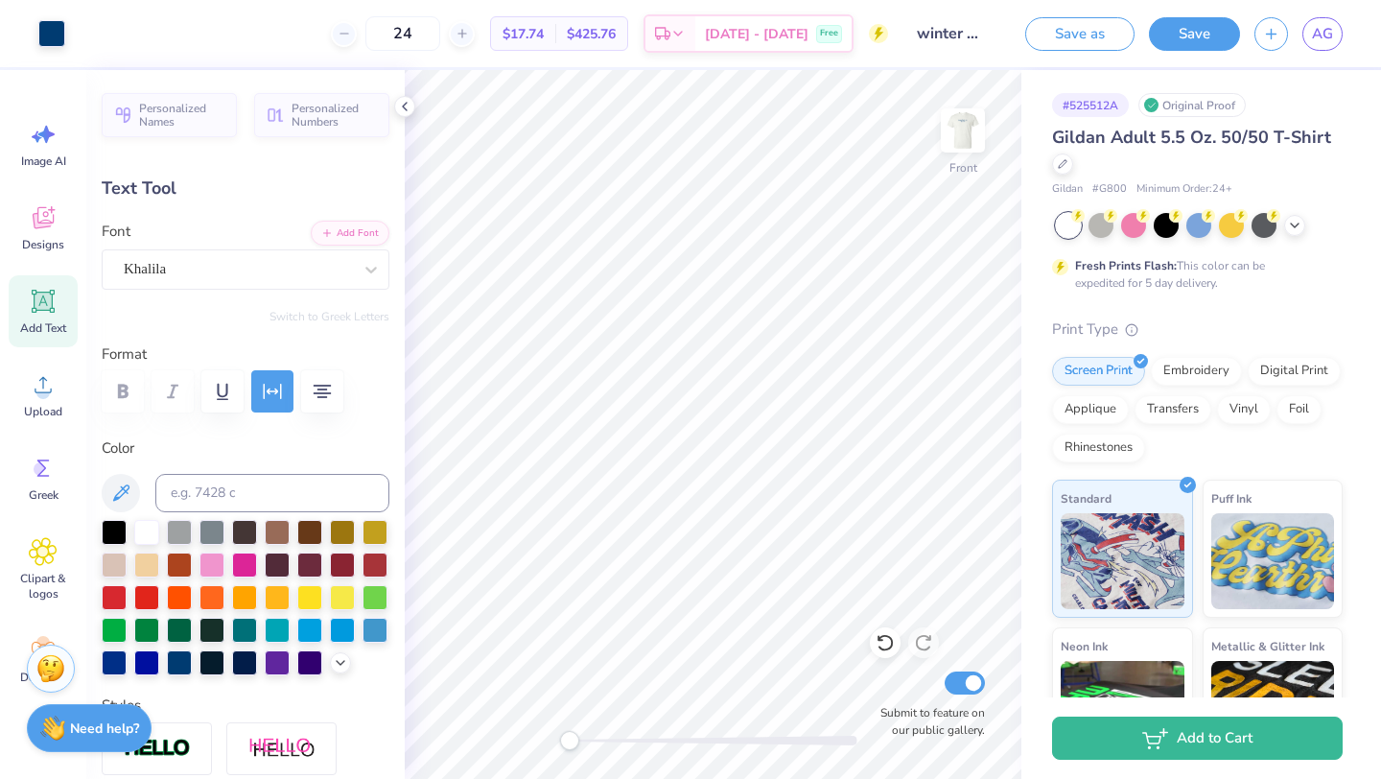
type input "9.20"
type input "3.80"
type input "10.53"
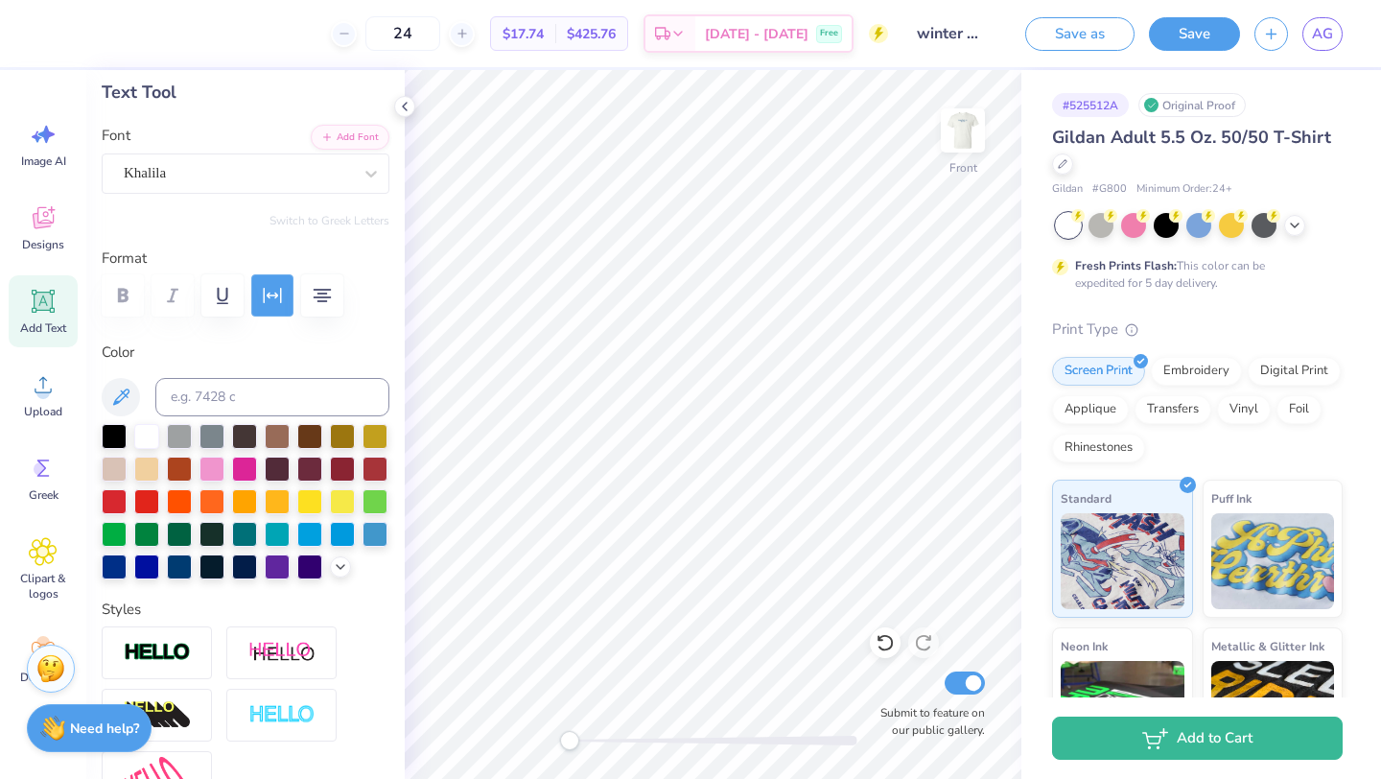
click at [271, 288] on icon "button" at bounding box center [272, 295] width 23 height 23
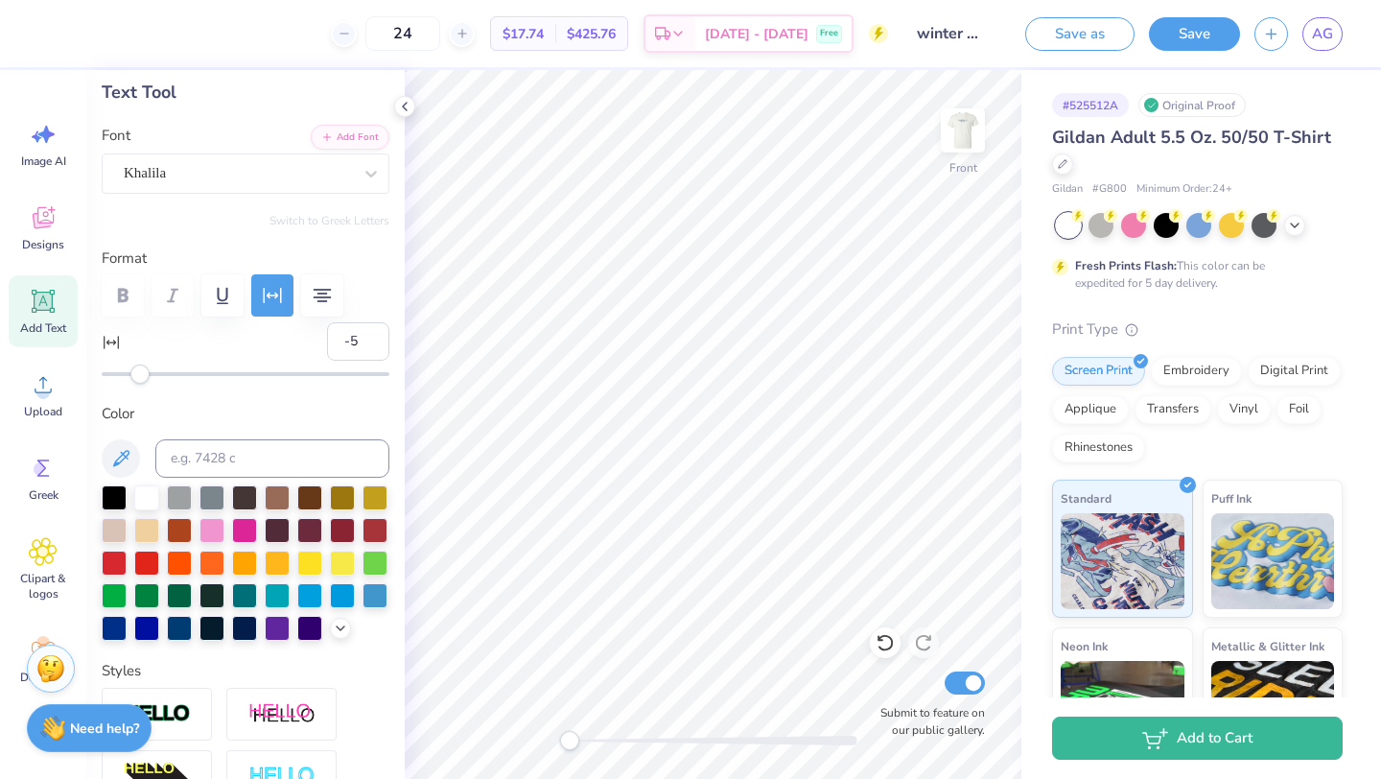
type input "-6"
click at [134, 373] on div "Accessibility label" at bounding box center [135, 373] width 19 height 19
type input "-8"
click at [128, 375] on div "Accessibility label" at bounding box center [133, 373] width 19 height 19
type input "7.98"
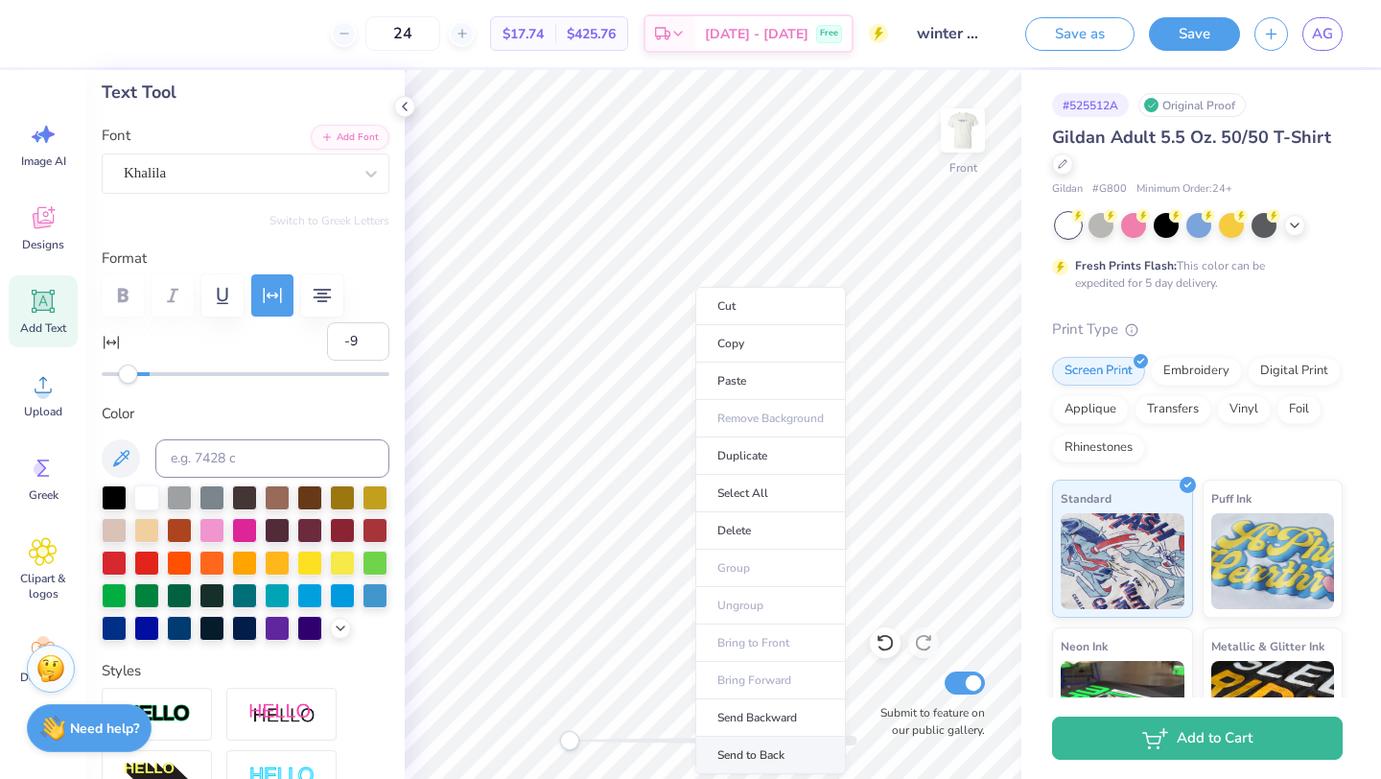
click at [745, 743] on li "Send to Back" at bounding box center [770, 754] width 151 height 37
type input "9.95"
type input "7.28"
type input "2.64"
type input "8.69"
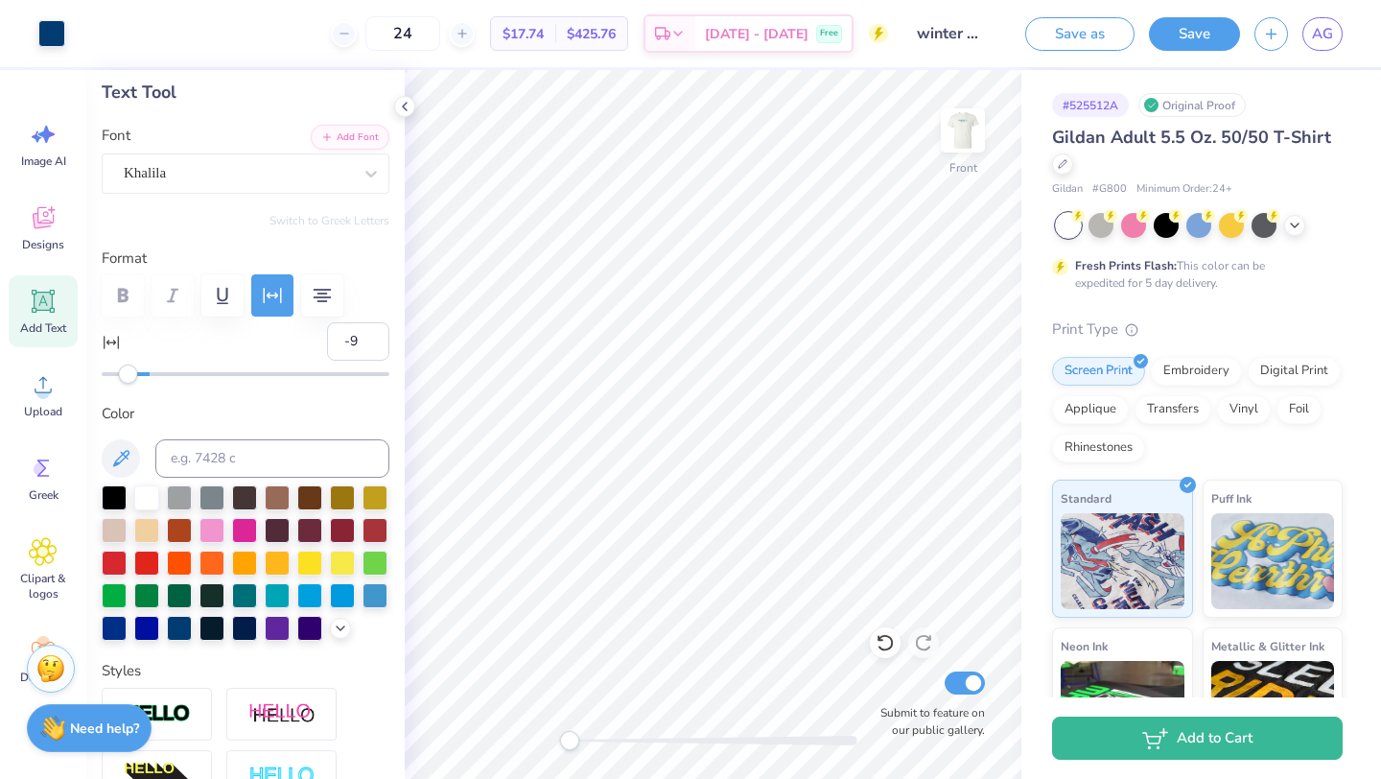
type input "-2"
type input "7.84"
type input "3.74"
type input "6.27"
click at [945, 152] on img at bounding box center [962, 130] width 77 height 77
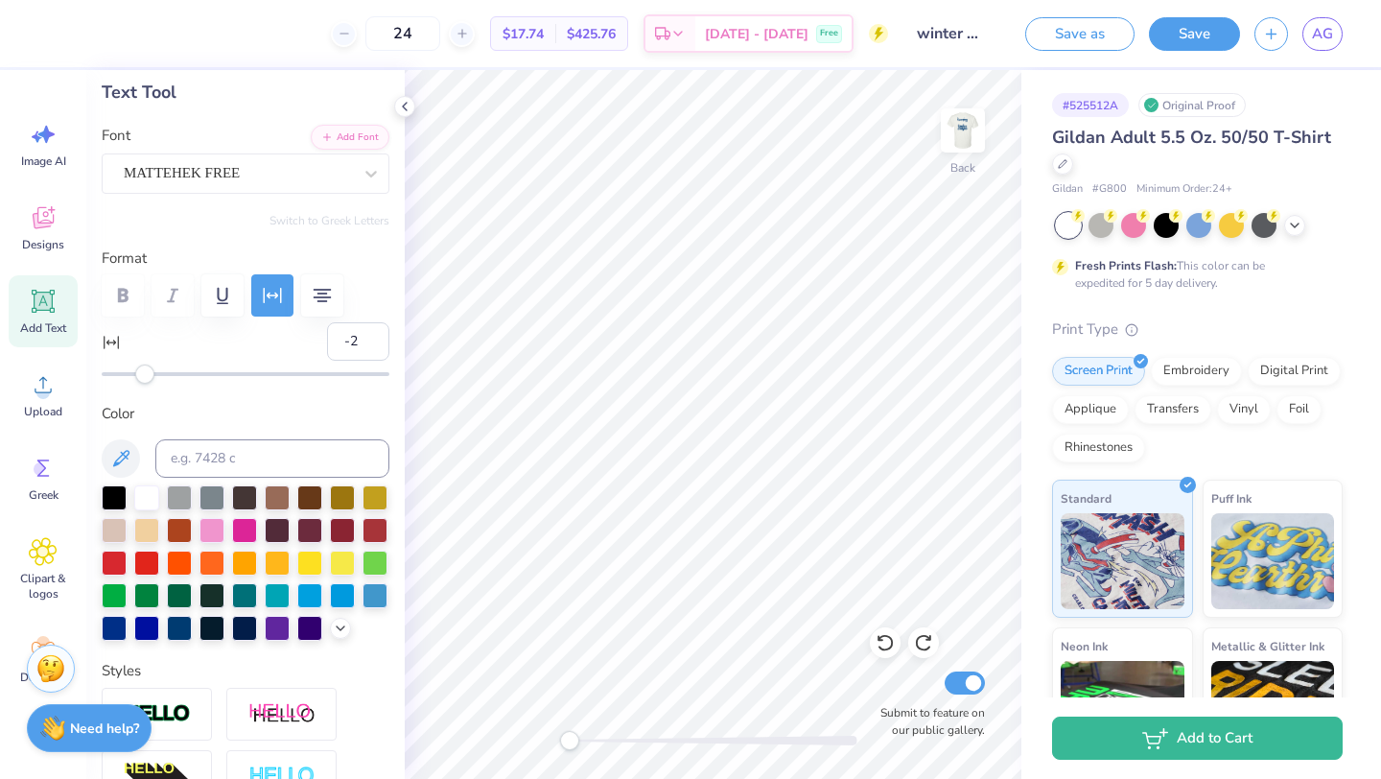
type input "7.76"
type input "3.70"
type input "1.35"
click at [969, 147] on img at bounding box center [962, 130] width 77 height 77
type input "7.84"
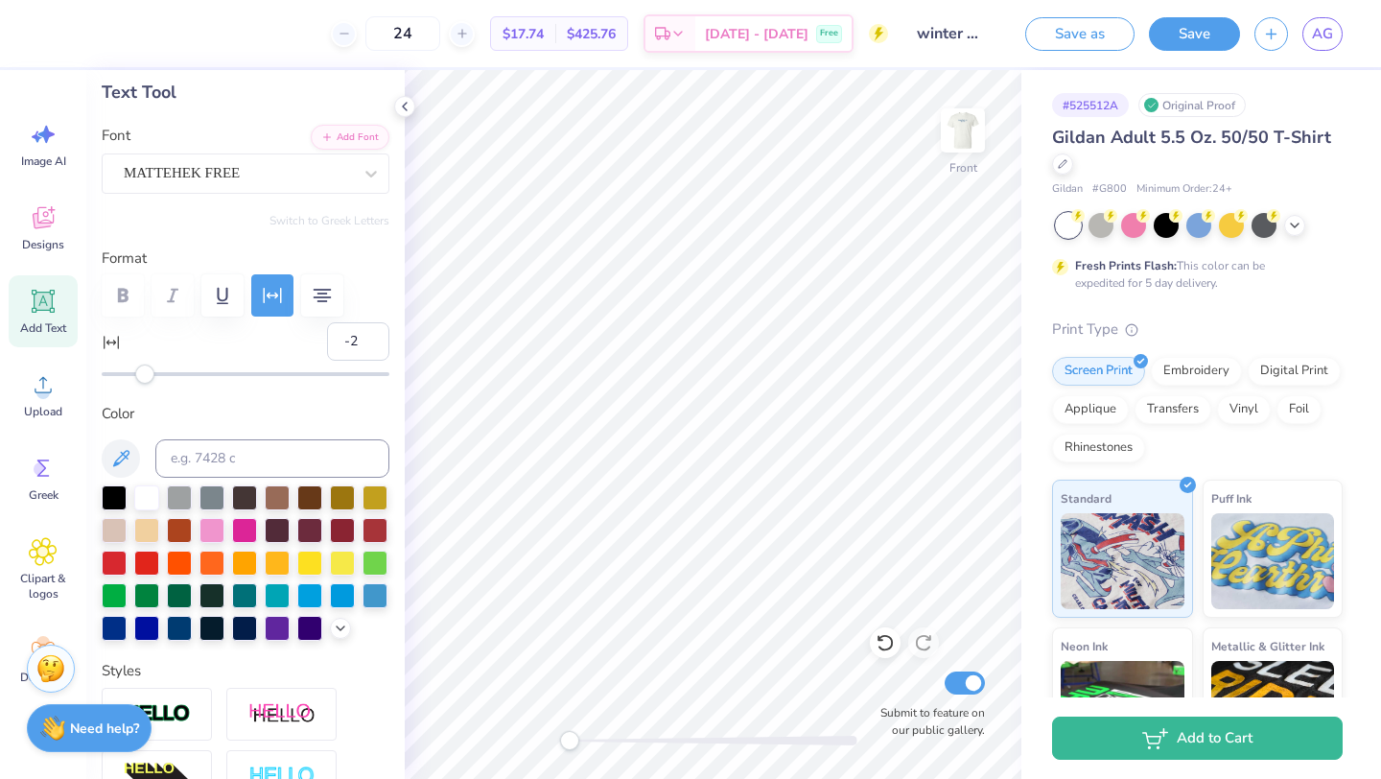
type input "3.74"
type input "3.00"
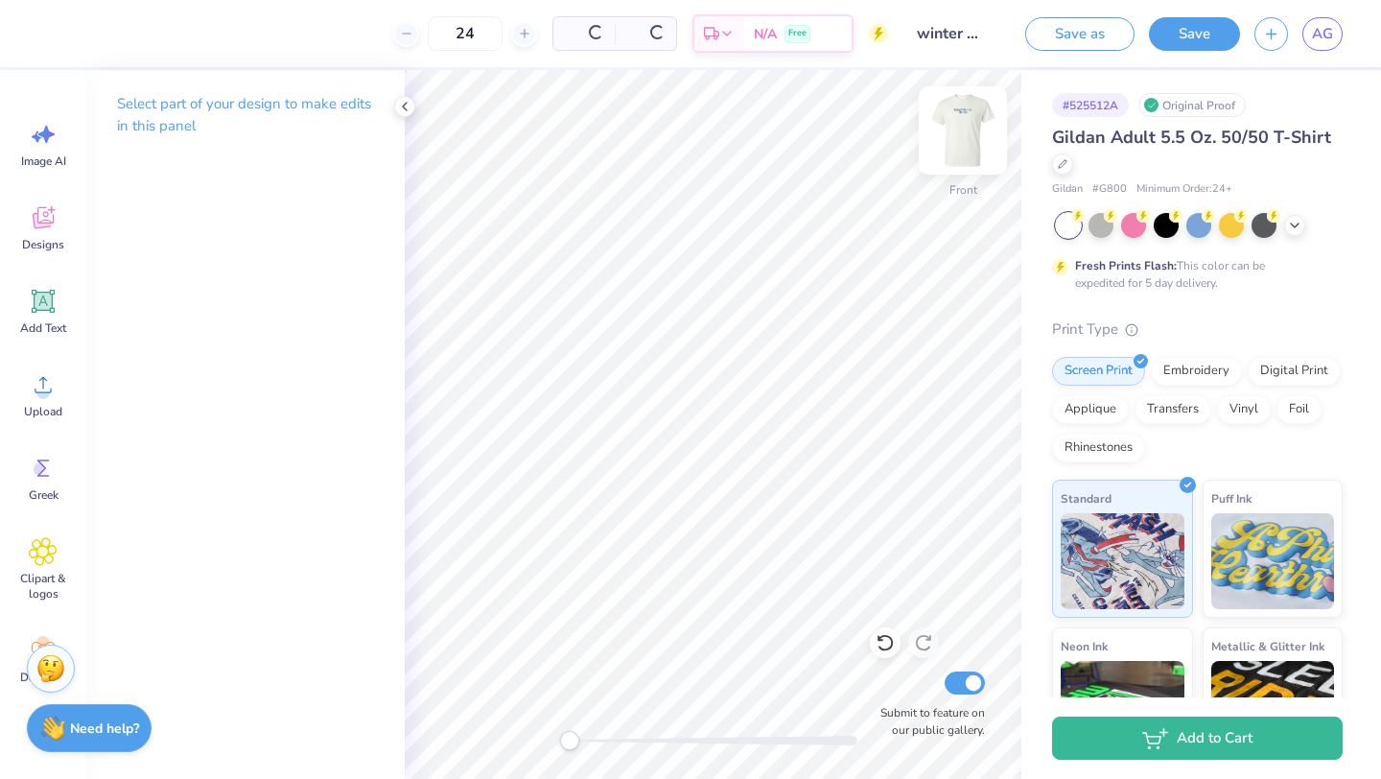
click at [976, 131] on img at bounding box center [962, 130] width 77 height 77
click at [948, 127] on img at bounding box center [962, 130] width 77 height 77
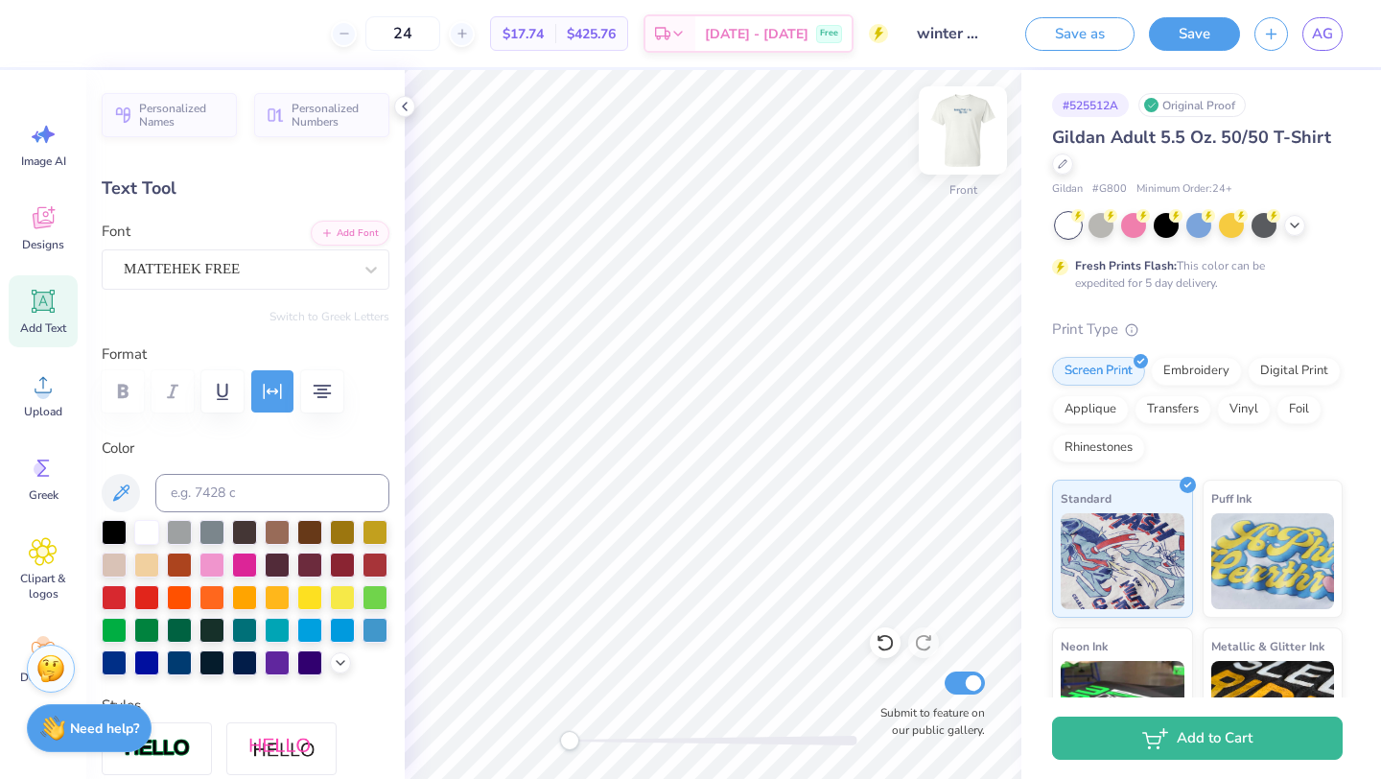
type input "7.28"
type input "8.99"
type input "7.84"
type input "3.74"
type input "6.32"
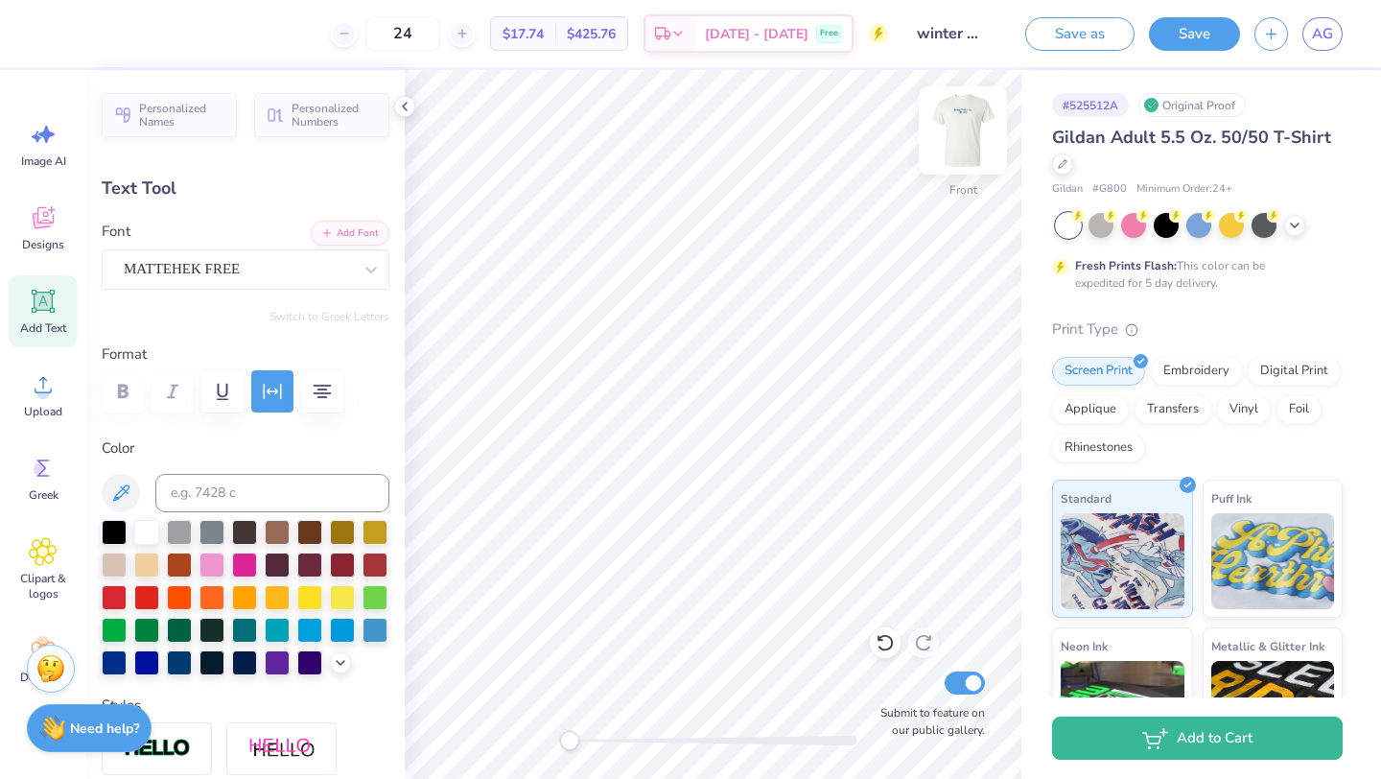
type input "7.28"
type input "2.64"
type input "12.43"
type input "5.12"
type input "15.84"
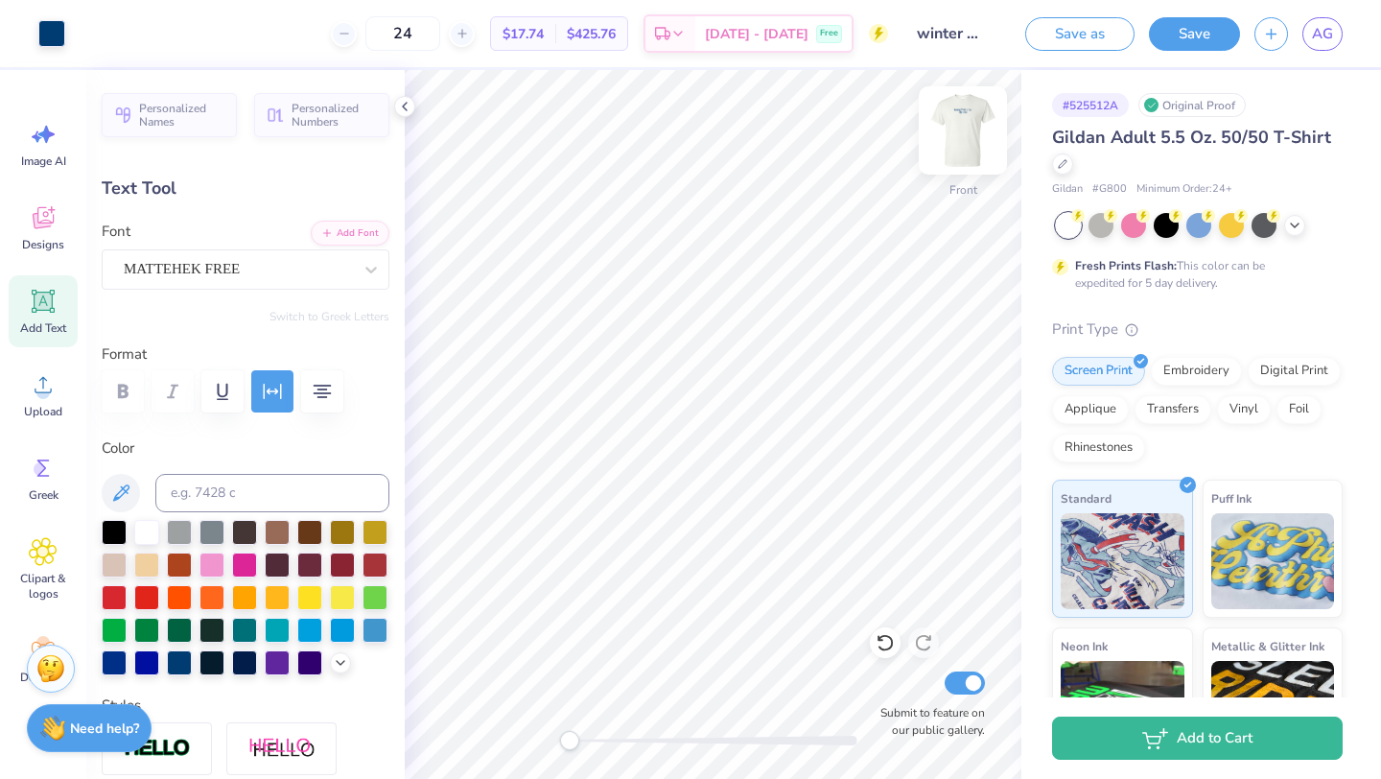
type input "7.84"
type input "3.74"
type input "7.30"
type input "5.12"
type input "2.64"
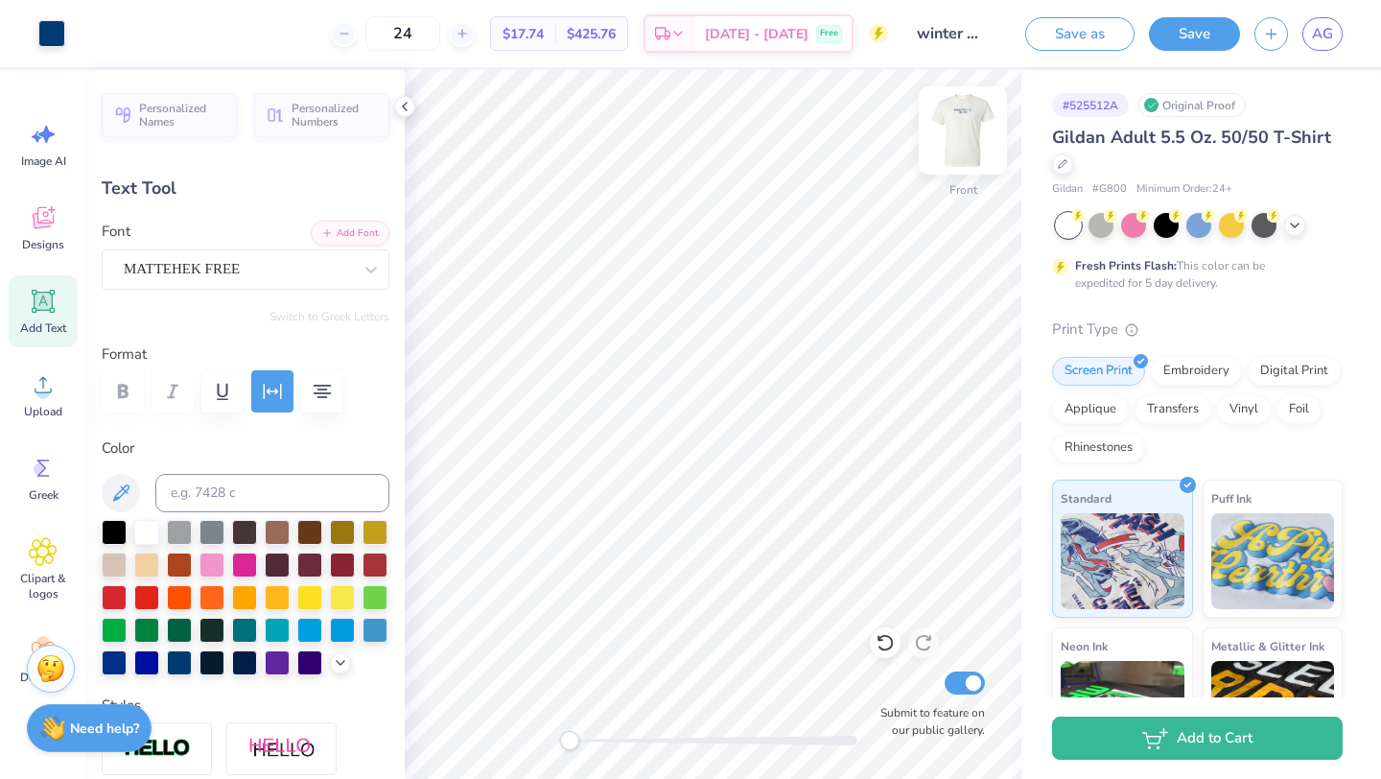
type input "11.11"
type input "7.84"
type input "3.74"
type input "7.27"
type input "5.12"
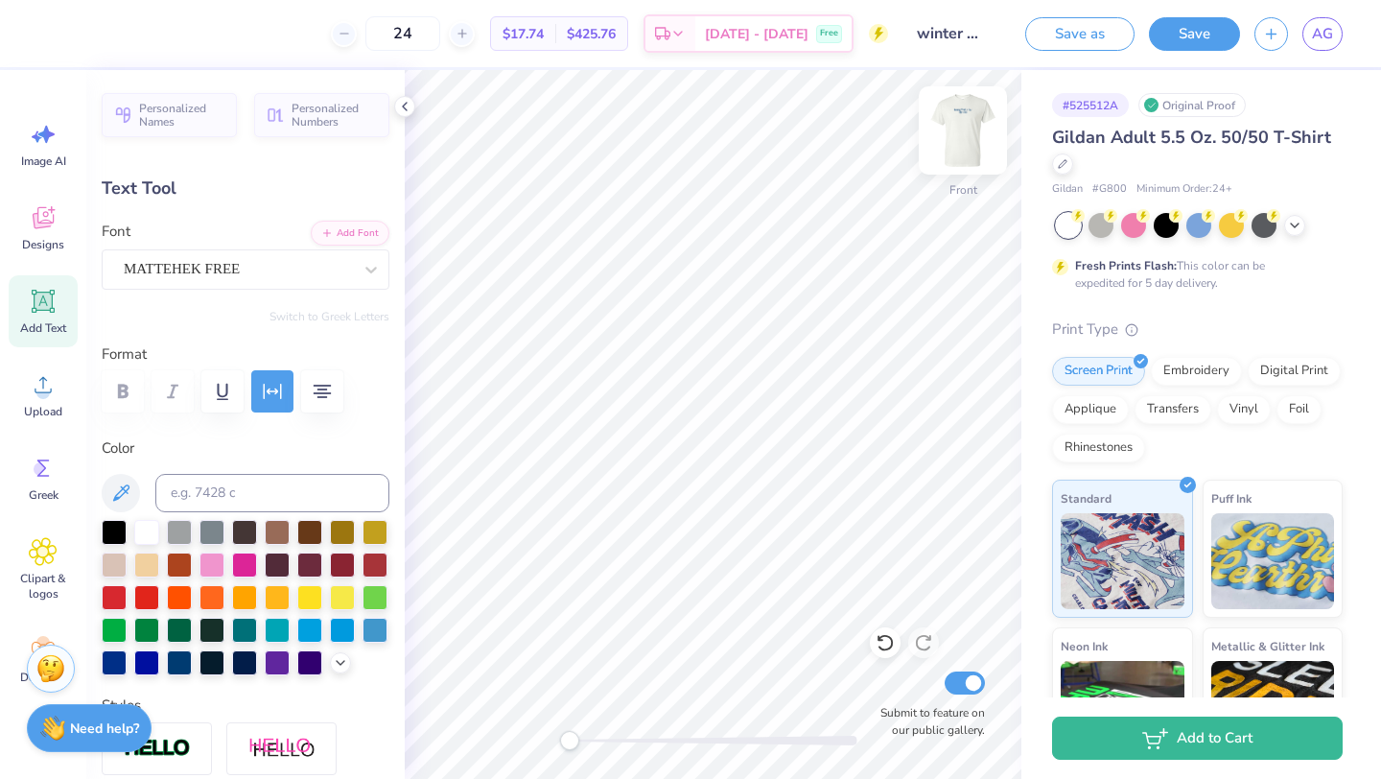
type input "2.64"
type input "11.11"
type input "7.28"
type input "9.72"
type input "5.12"
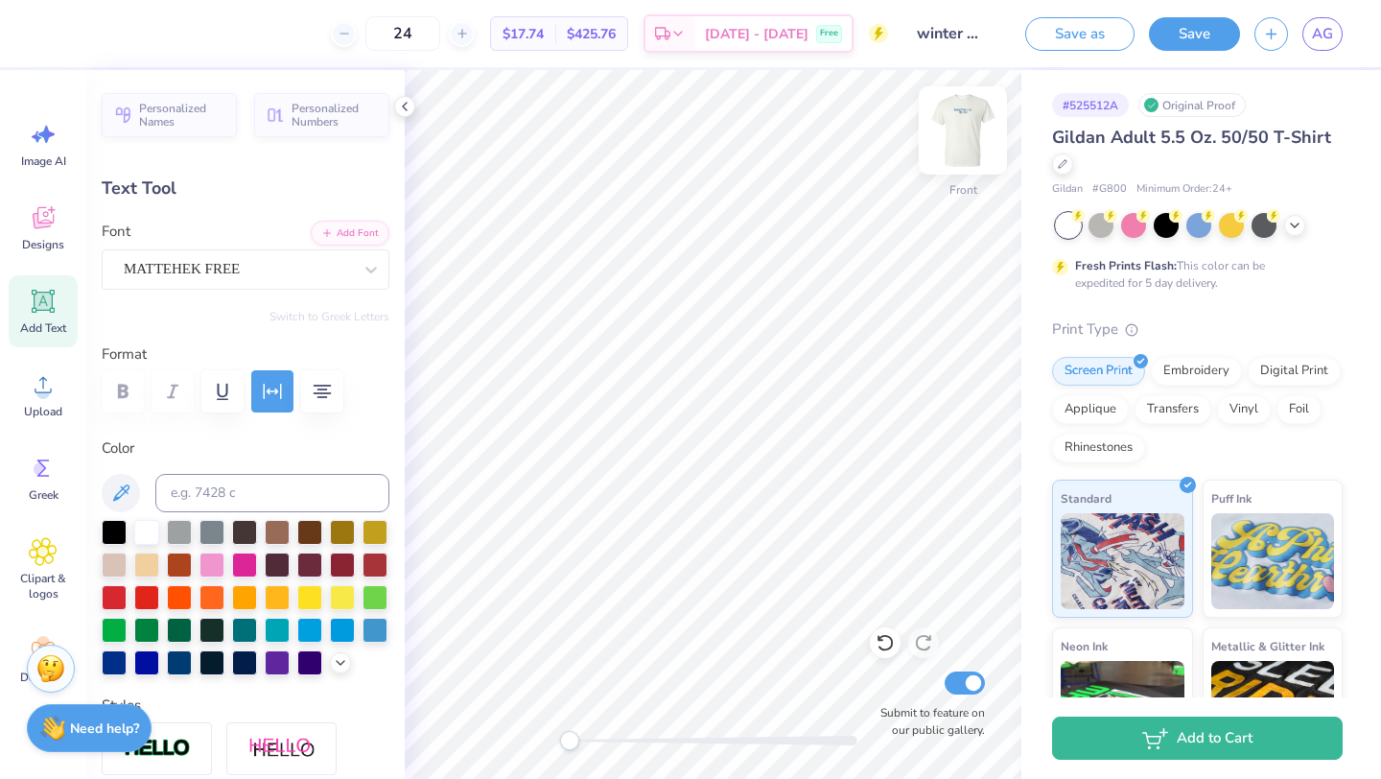
type input "14.19"
type input "7.28"
type input "9.79"
type input "5.12"
type input "11.11"
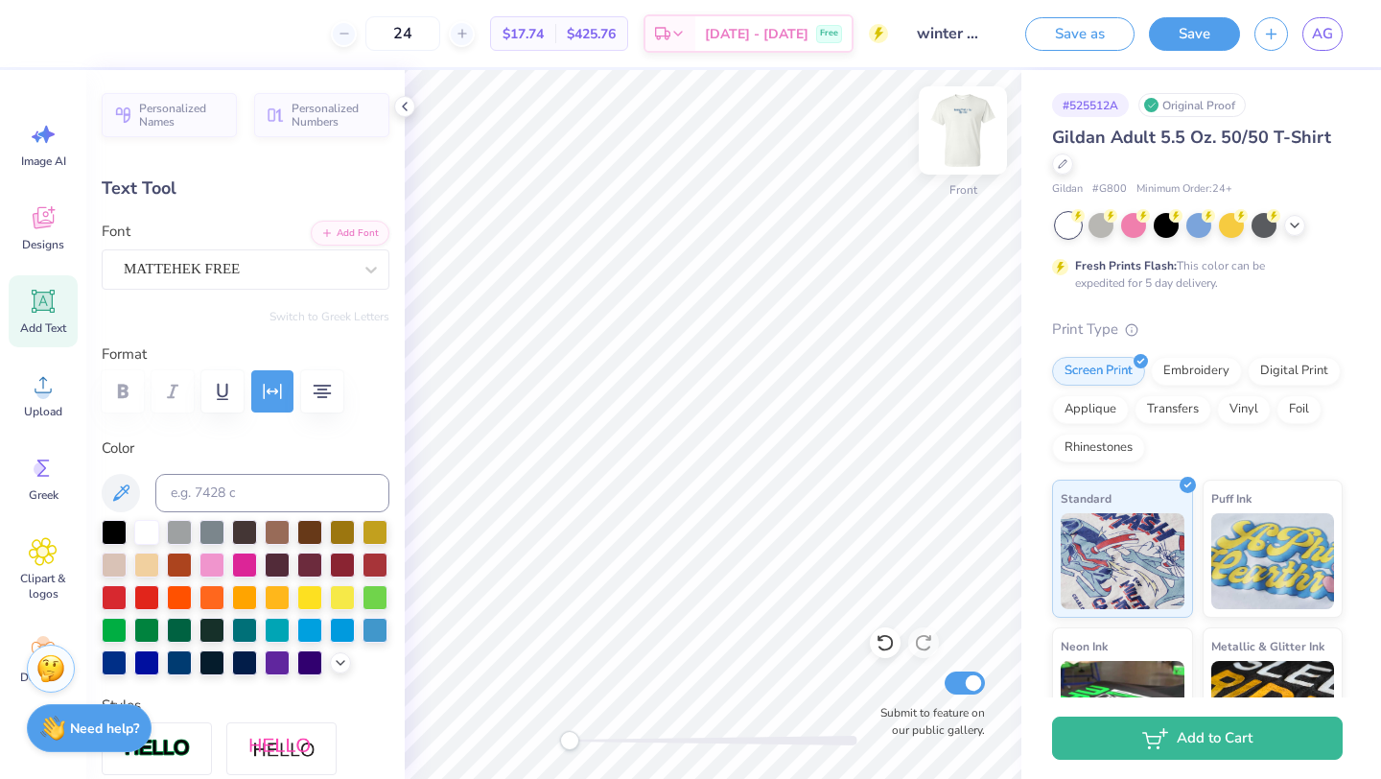
type input "7.28"
type input "9.24"
type input "5.12"
type input "13.75"
type input "7.84"
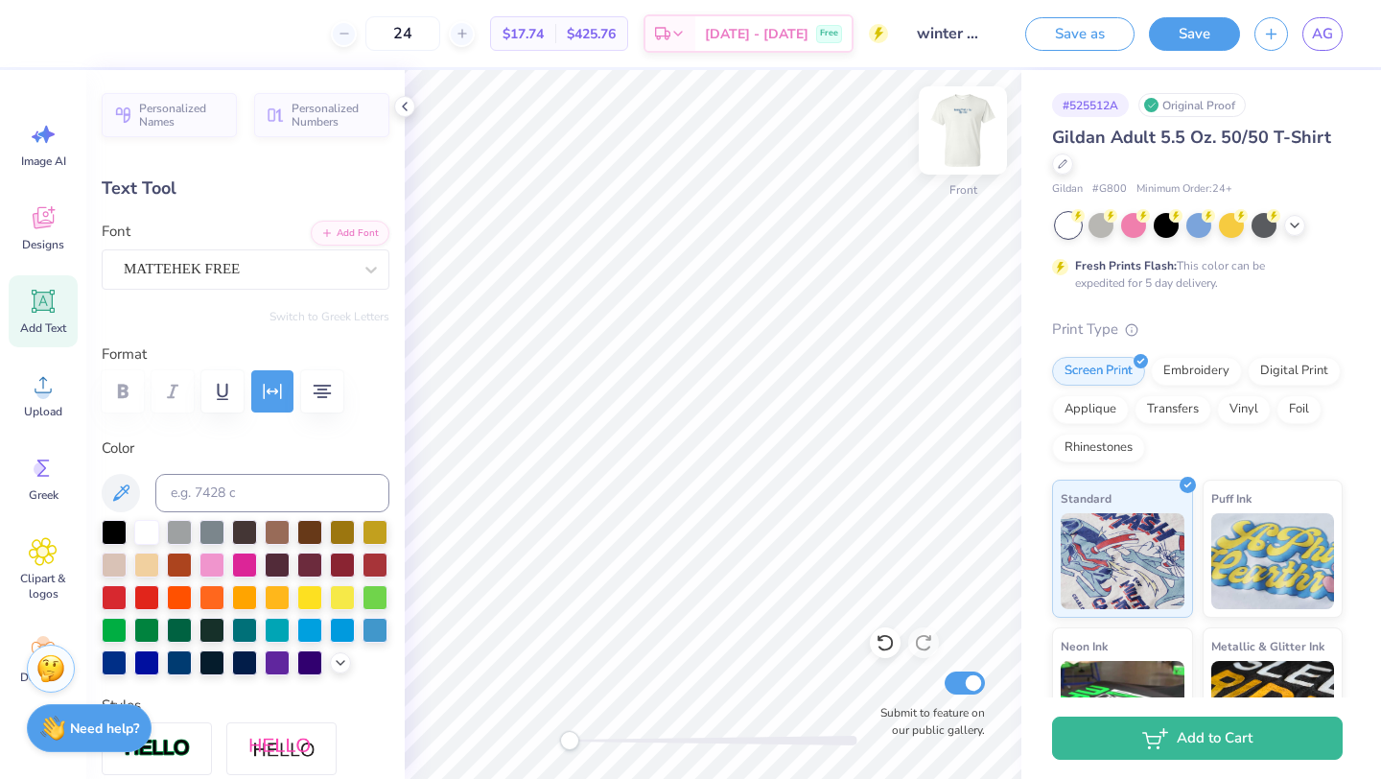
type input "3.74"
type input "7.37"
type input "5.12"
type input "2.64"
type input "13.75"
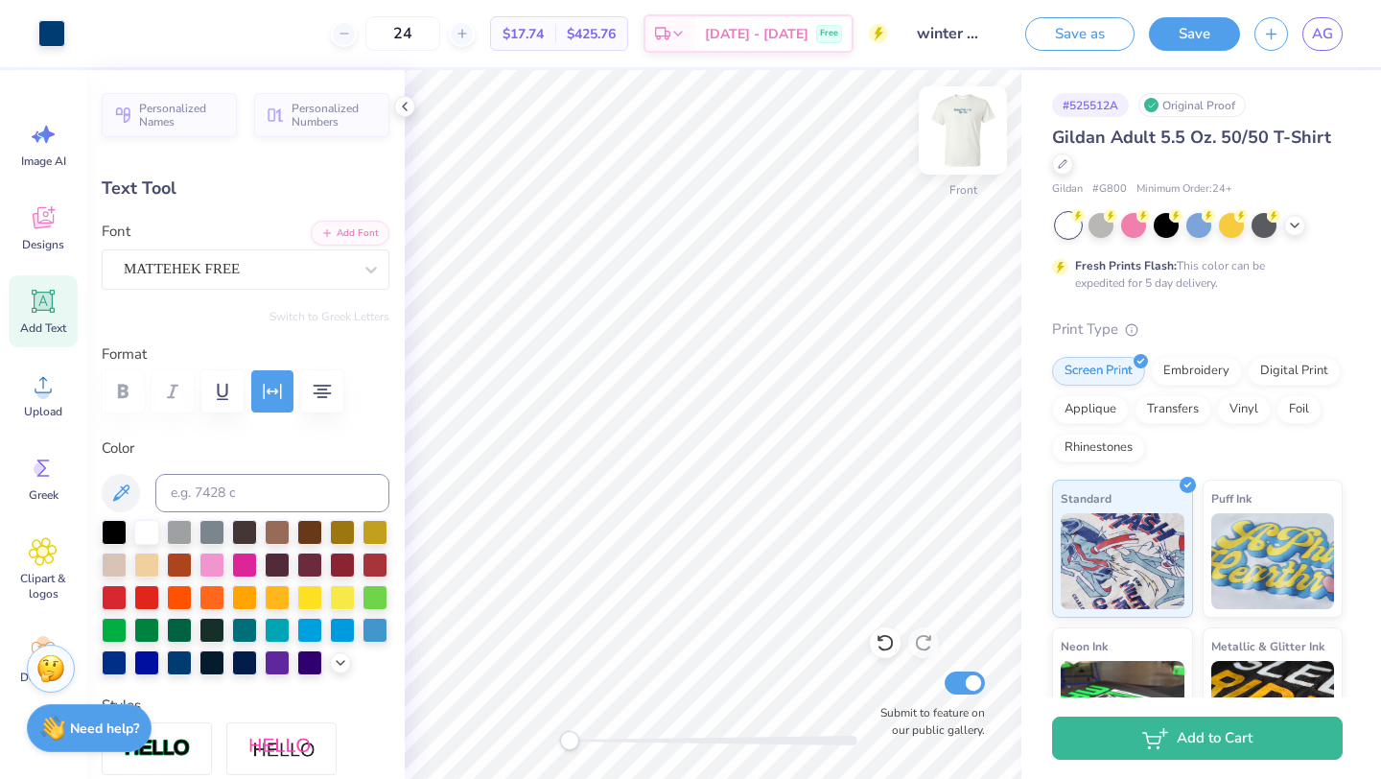
type input "7.84"
type input "3.74"
type input "10.01"
type input "5.12"
type input "2.64"
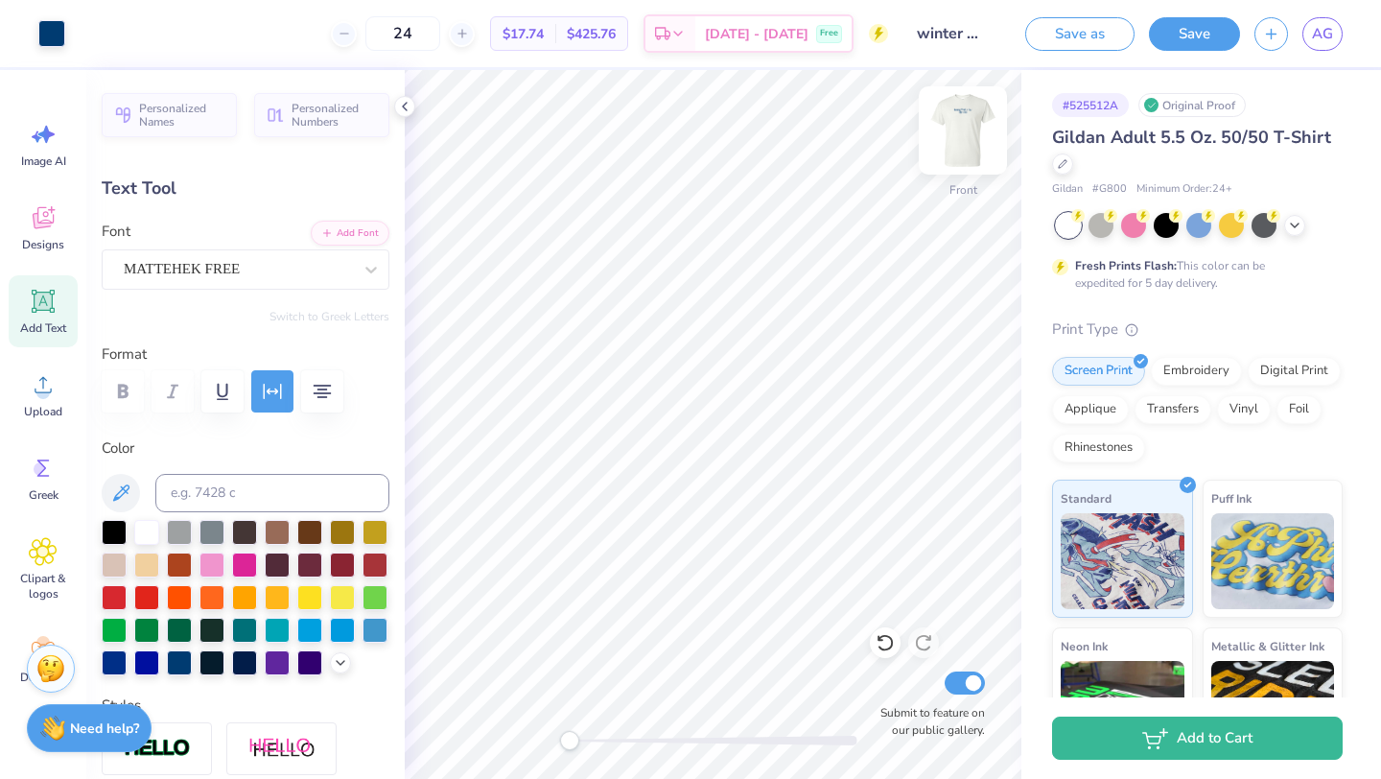
type input "14.09"
type input "7.28"
type input "12.43"
type input "7.84"
type input "3.74"
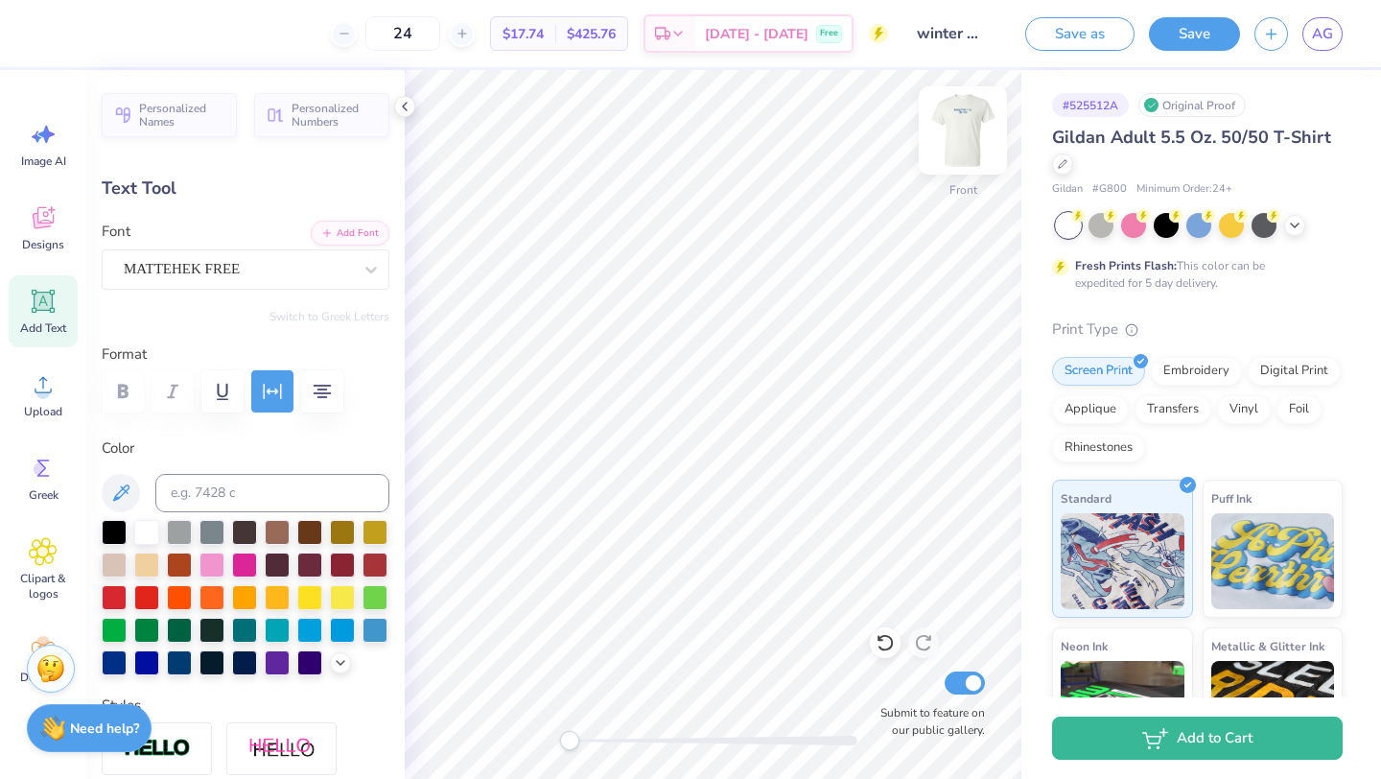
type input "10.01"
type input "9.59"
type input "4.57"
type input "7.28"
type input "2.64"
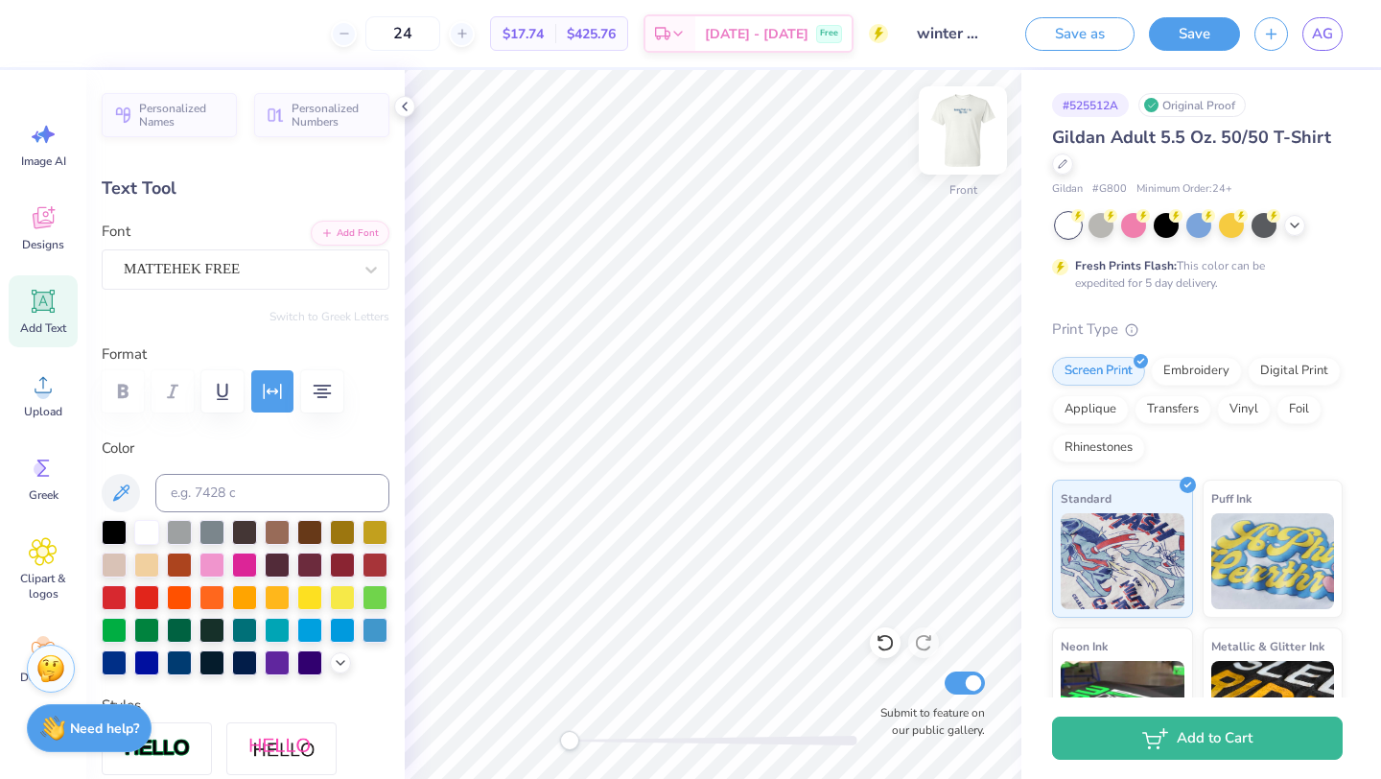
type input "14.70"
type input "9.23"
type input "3.34"
type input "13.03"
type input "5.12"
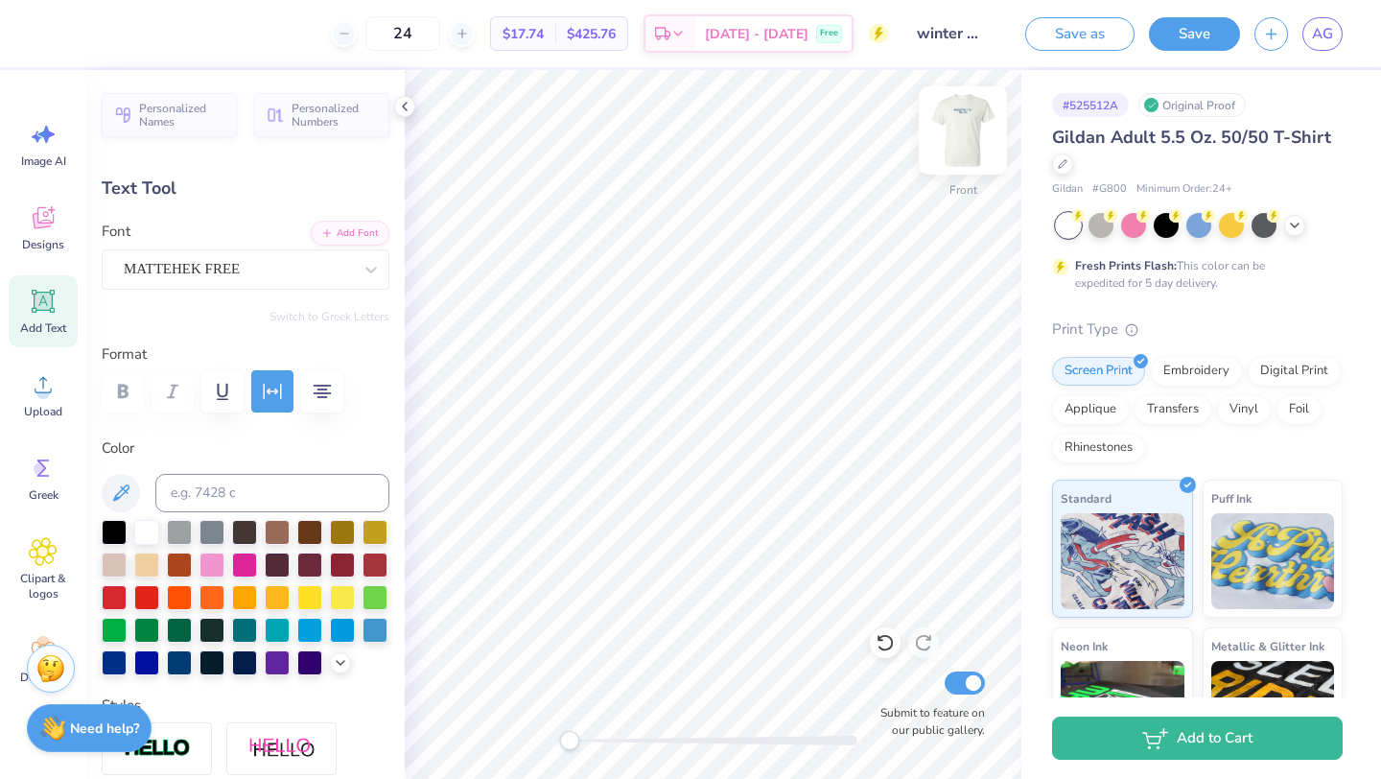
type input "2.64"
type input "18.02"
type input "9.23"
type input "3.34"
type input "13.03"
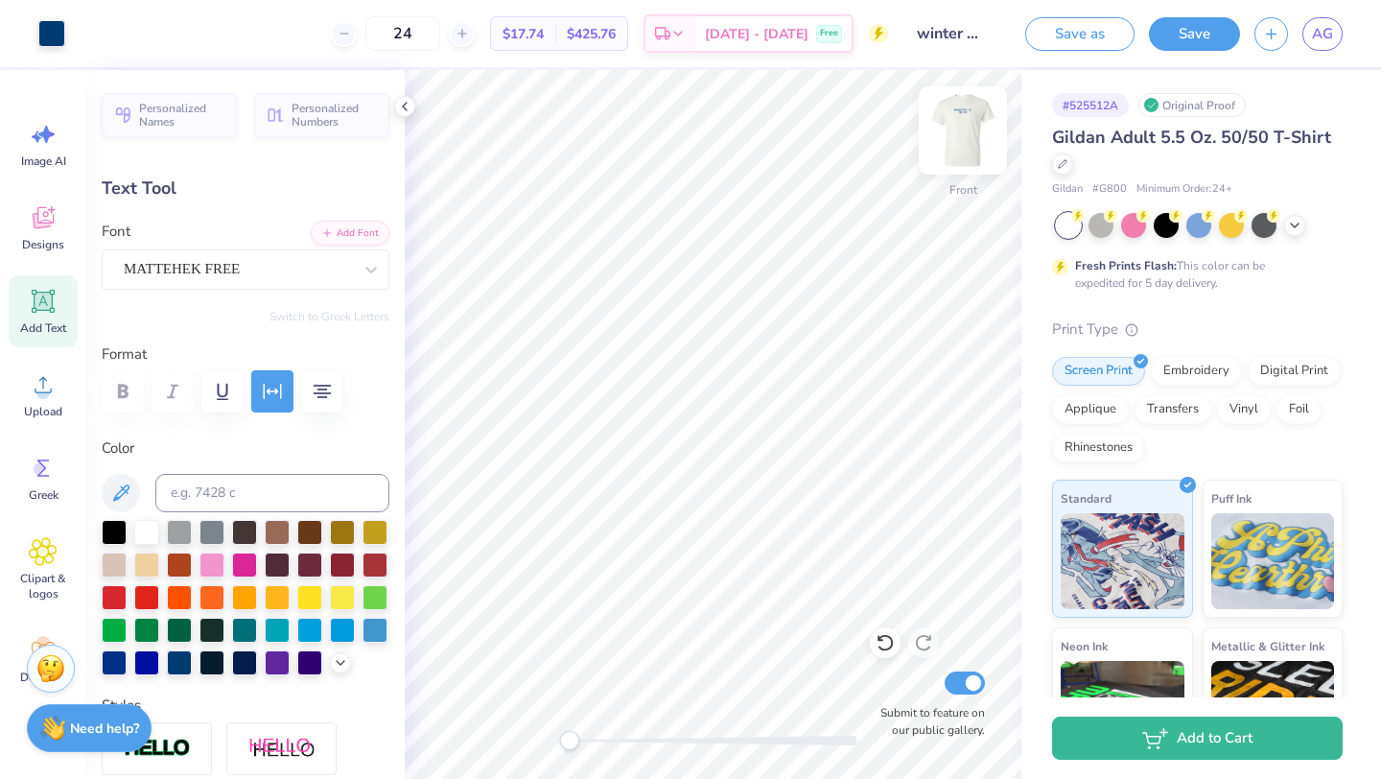
type input "5.12"
type input "2.64"
type input "18.03"
click at [268, 393] on icon "button" at bounding box center [273, 391] width 18 height 15
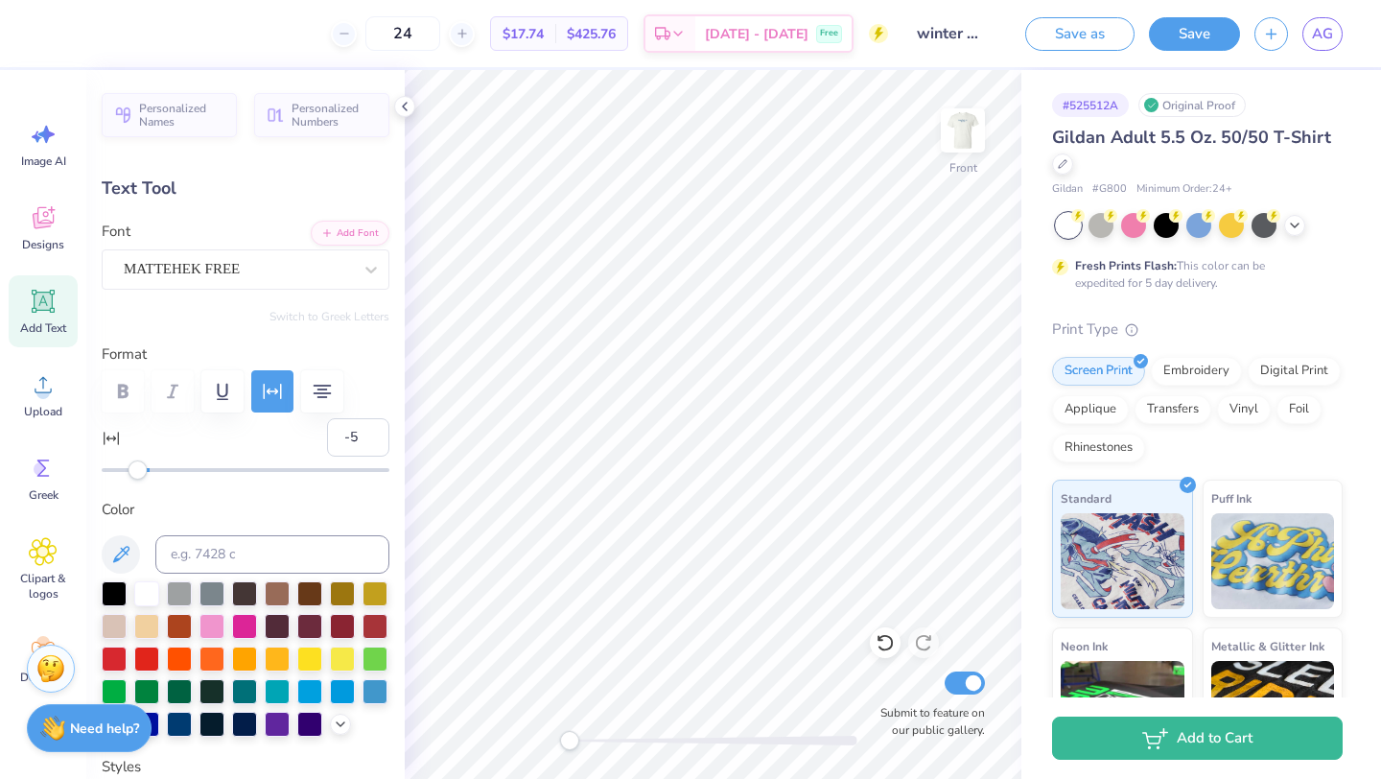
type input "-4"
click at [139, 477] on div "Accessibility label" at bounding box center [137, 469] width 19 height 19
type input "-6"
click at [134, 477] on div "Accessibility label" at bounding box center [135, 469] width 19 height 19
type input "4.43"
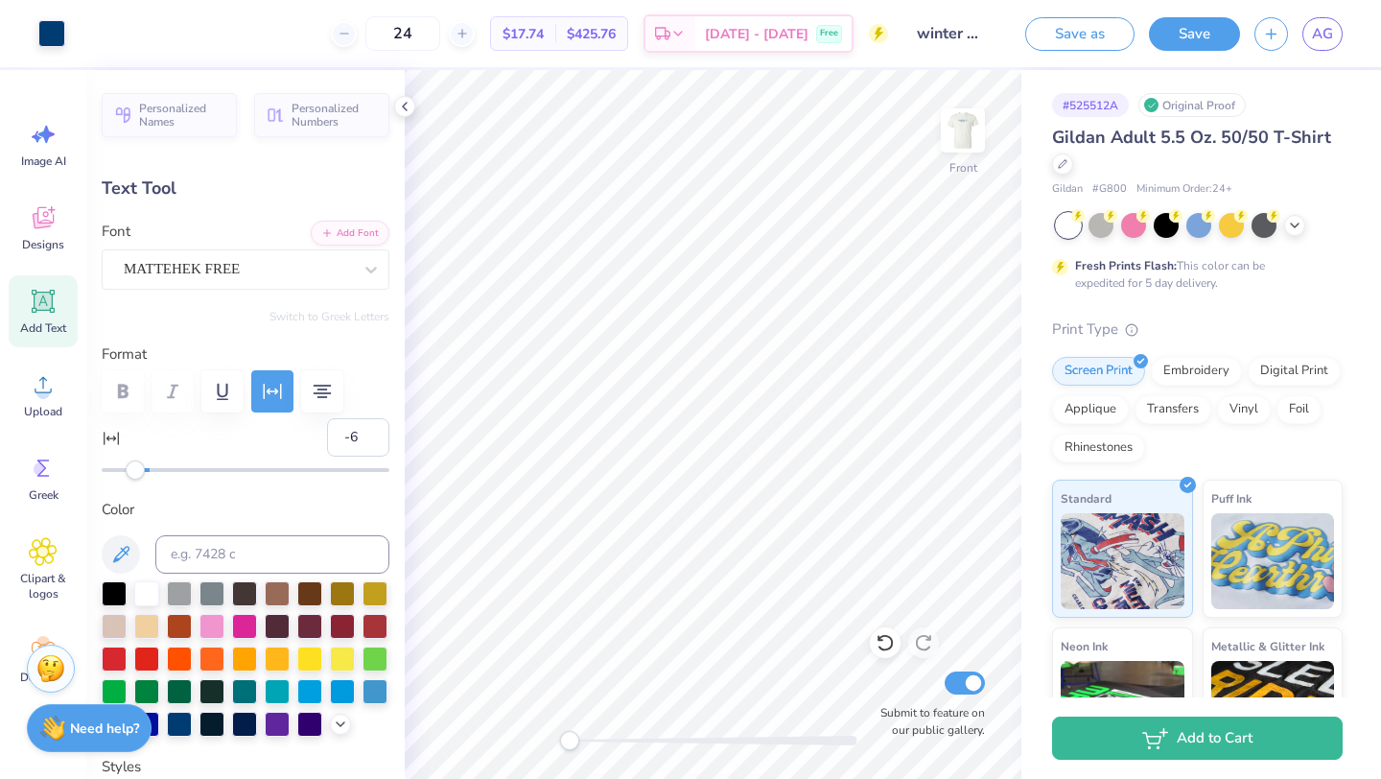
type input "18.04"
type input "5.34"
type input "3.18"
type input "15.02"
click at [966, 152] on img at bounding box center [962, 130] width 77 height 77
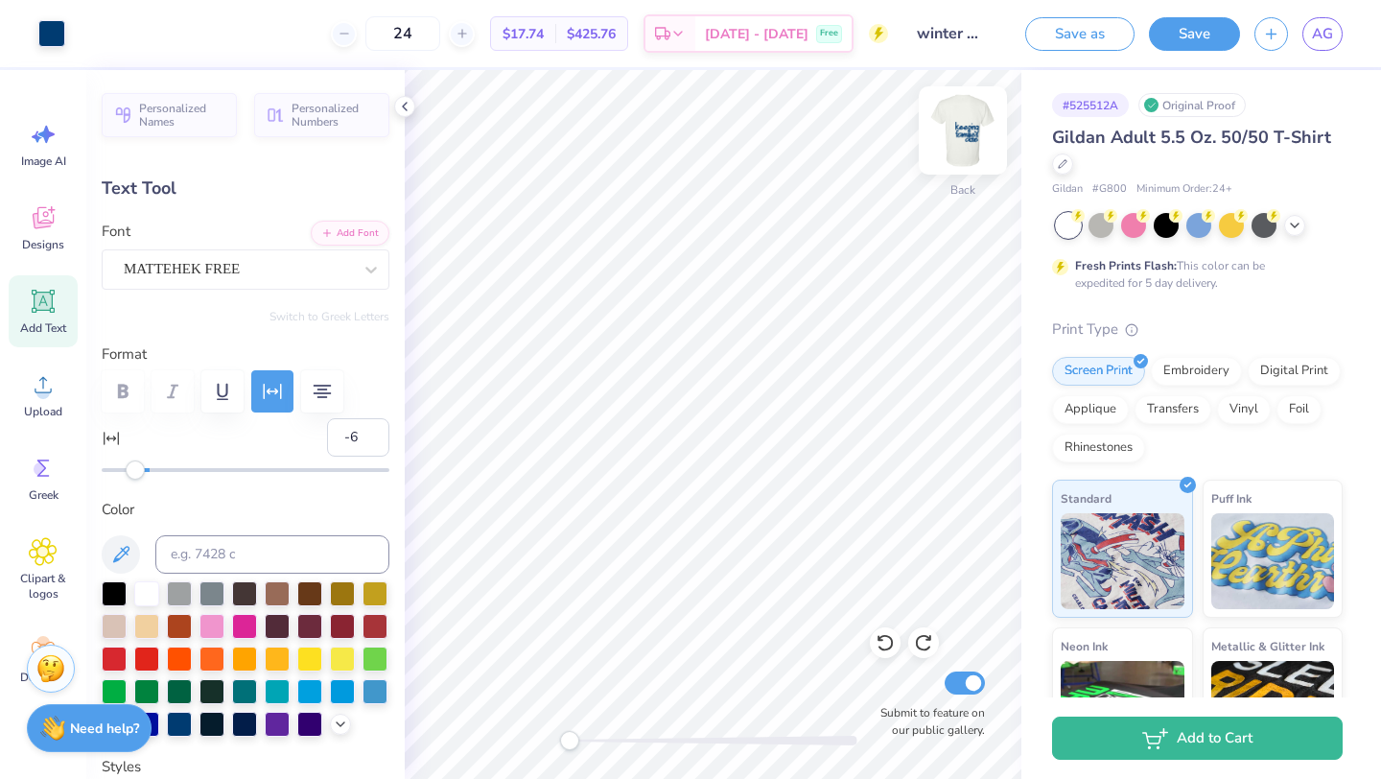
click at [981, 139] on img at bounding box center [962, 130] width 77 height 77
type input "9.59"
type input "4.57"
type input "10.13"
type input "-2"
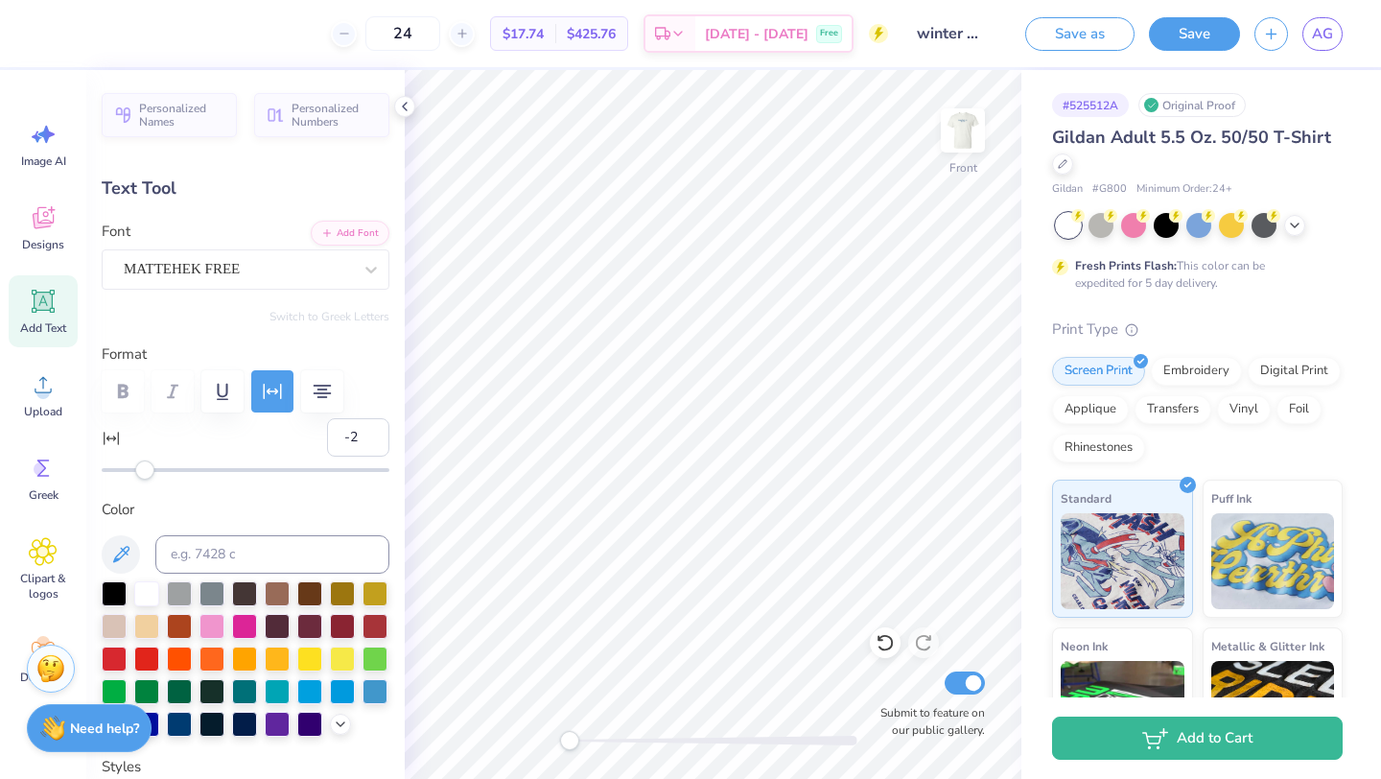
type input "9.23"
type input "3.34"
type input "13.03"
type input "5.34"
type input "3.18"
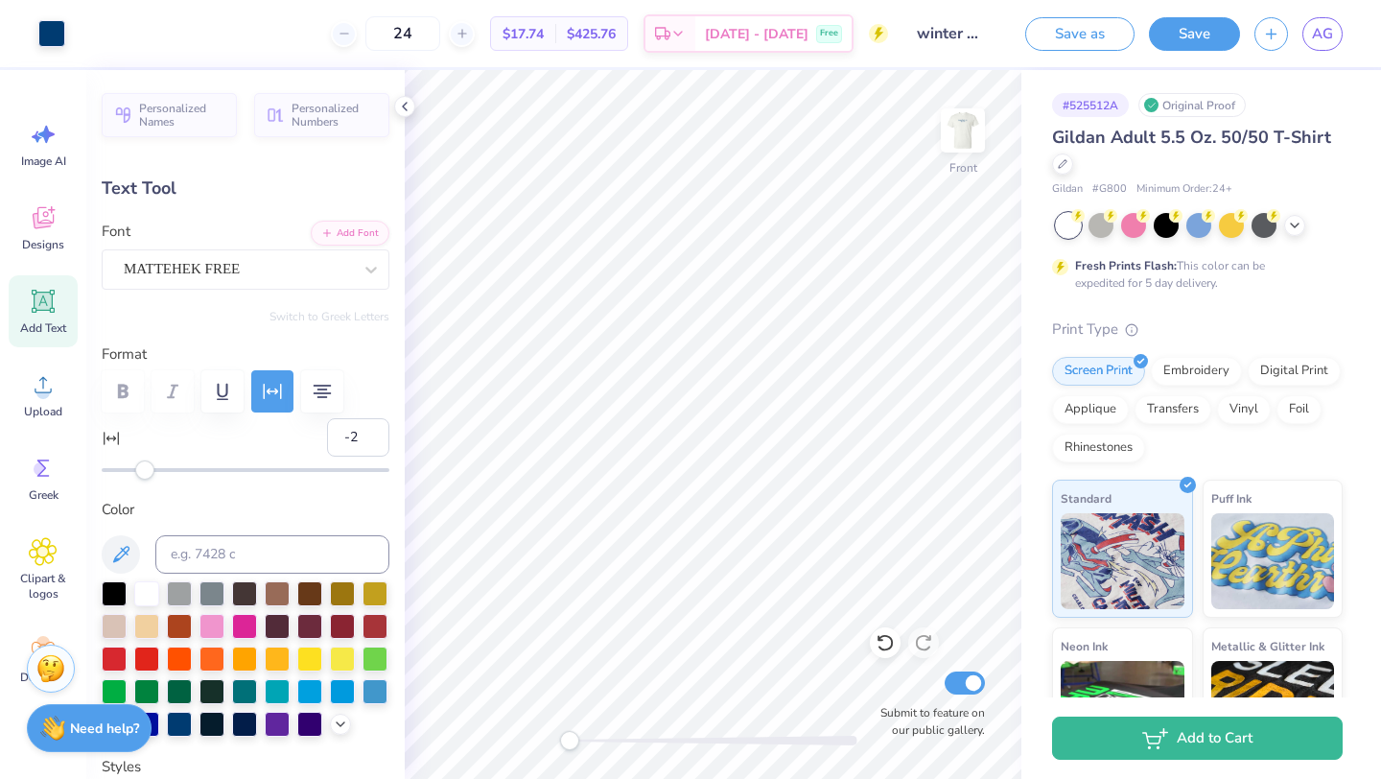
type input "15.02"
type input "-6"
click at [957, 132] on img at bounding box center [962, 130] width 77 height 77
click at [964, 151] on img at bounding box center [962, 130] width 77 height 77
click at [969, 129] on img at bounding box center [962, 130] width 77 height 77
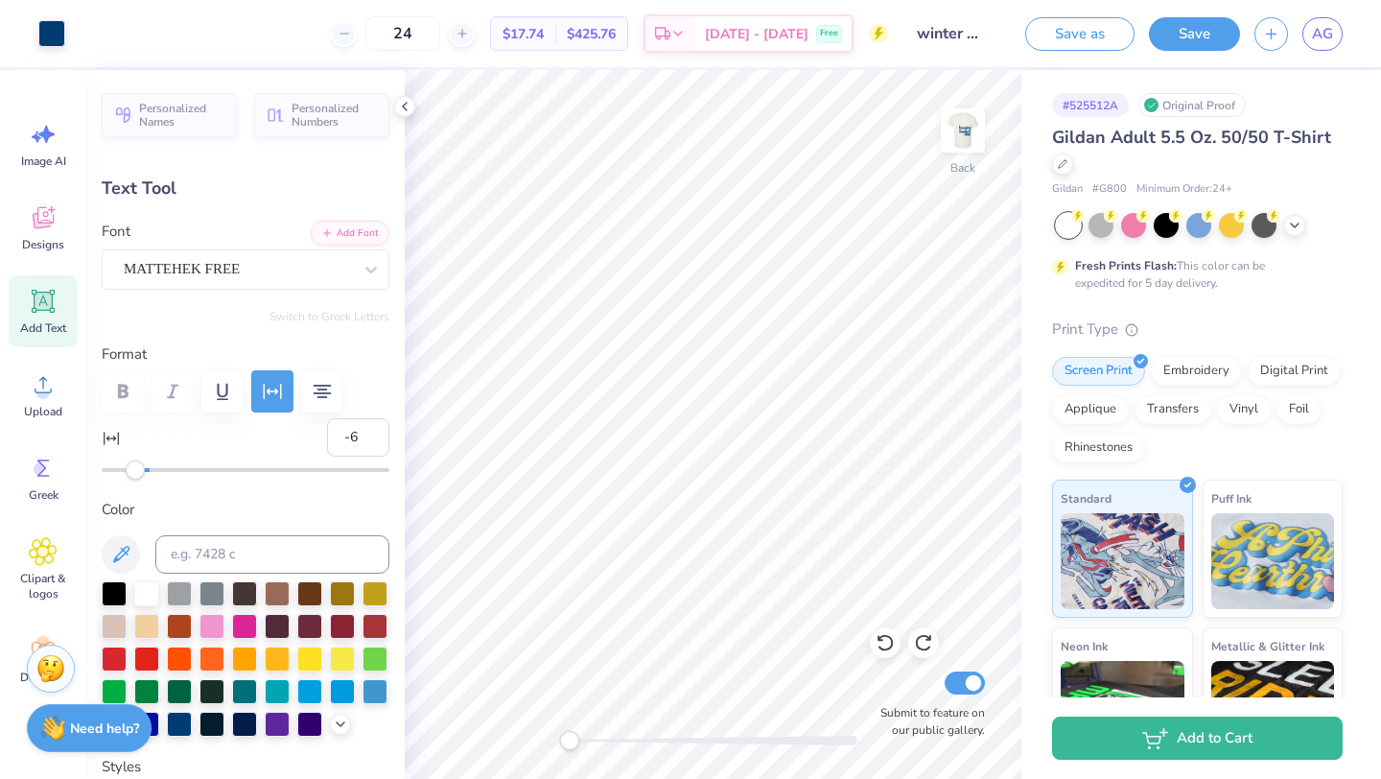
click at [982, 149] on img at bounding box center [962, 130] width 38 height 38
type input "9.59"
type input "4.57"
type input "9.23"
type input "-2"
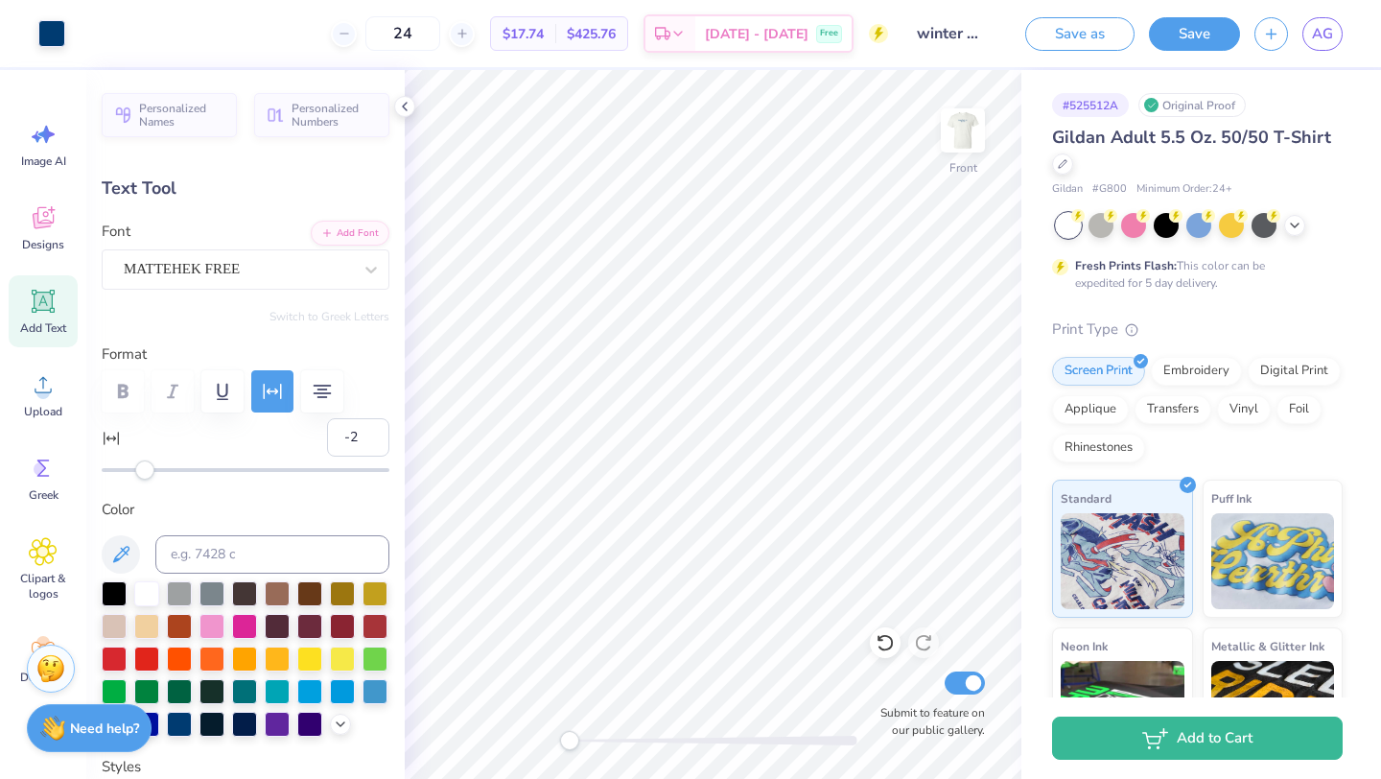
type input "9.23"
type input "3.34"
type input "12.33"
type input "9.59"
type input "4.57"
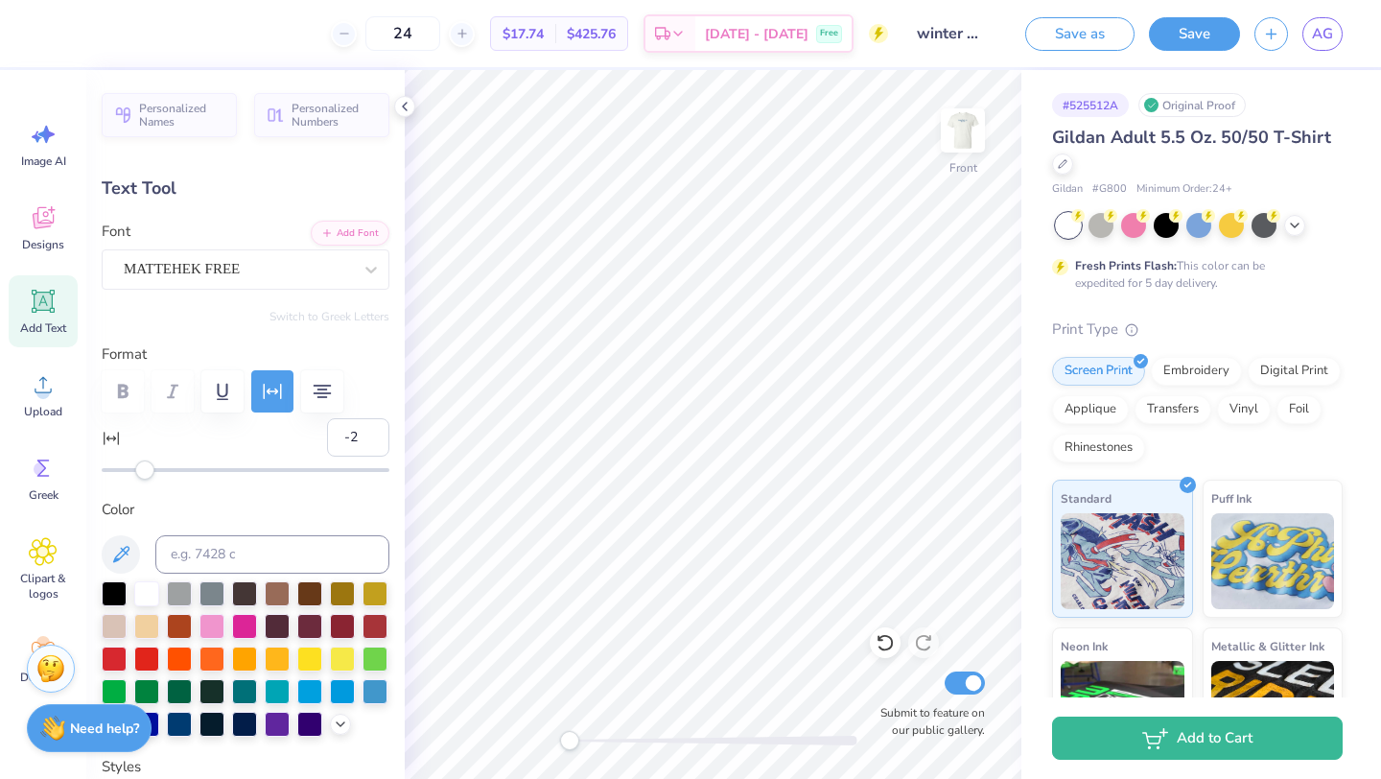
type input "9.23"
type input "3.34"
type input "12.33"
type input "9.59"
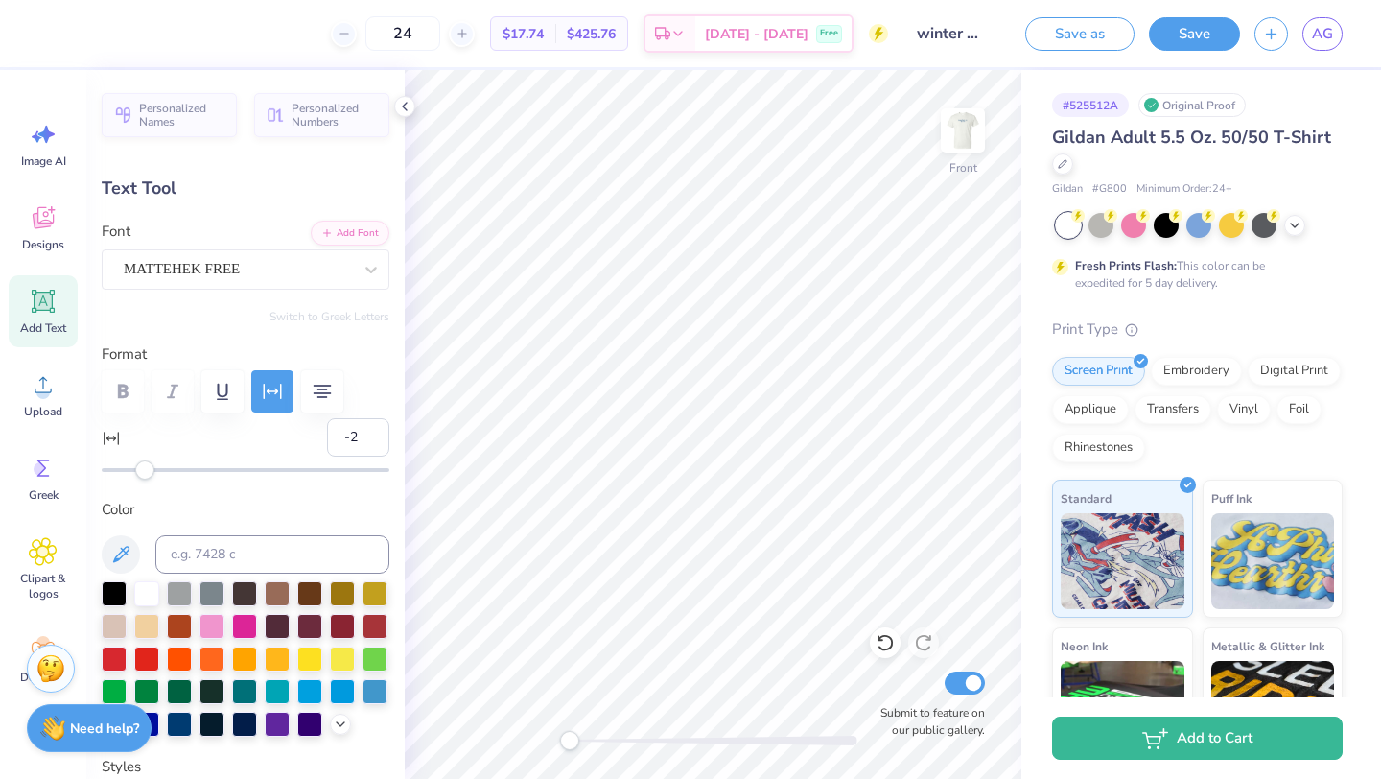
scroll to position [0, 1]
click at [966, 147] on img at bounding box center [962, 130] width 77 height 77
click at [1188, 42] on button "Save" at bounding box center [1194, 31] width 91 height 34
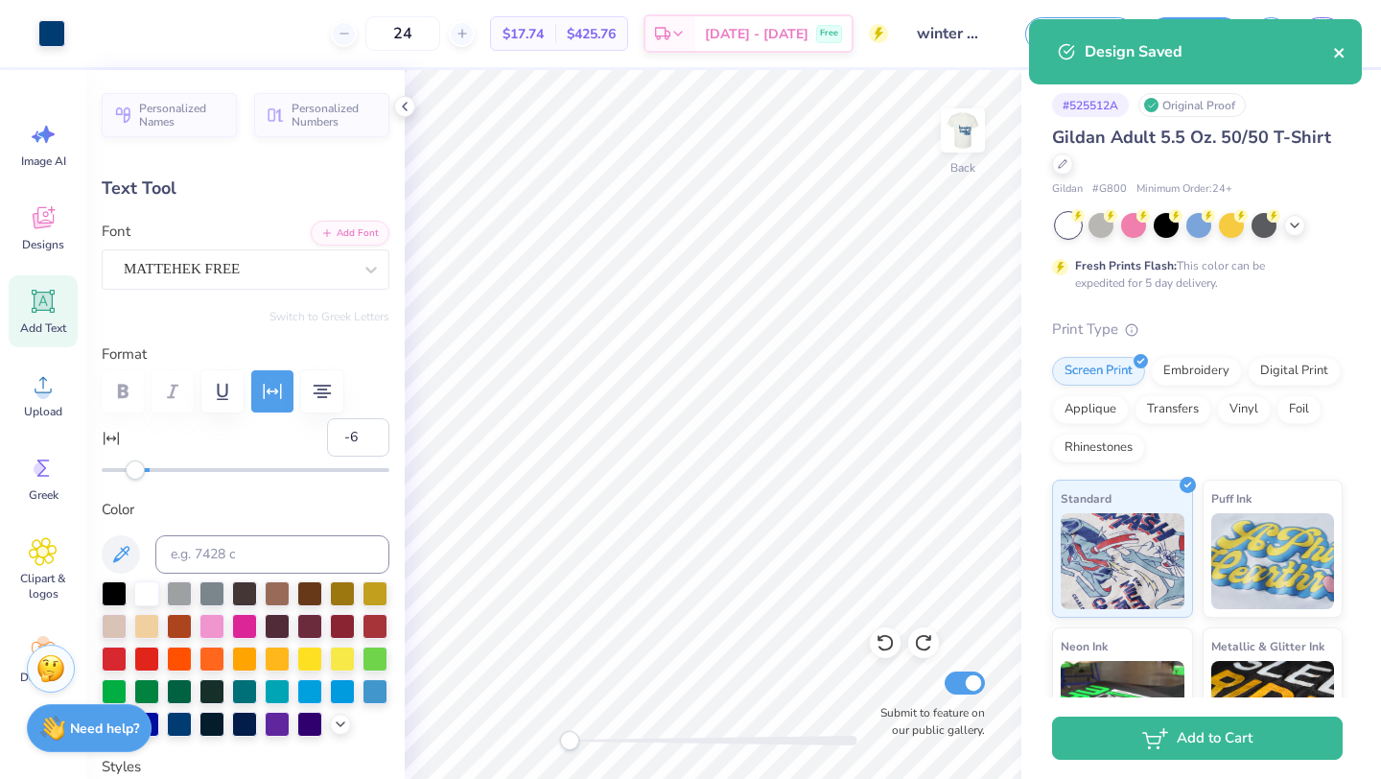
click at [1340, 47] on icon "close" at bounding box center [1339, 52] width 13 height 15
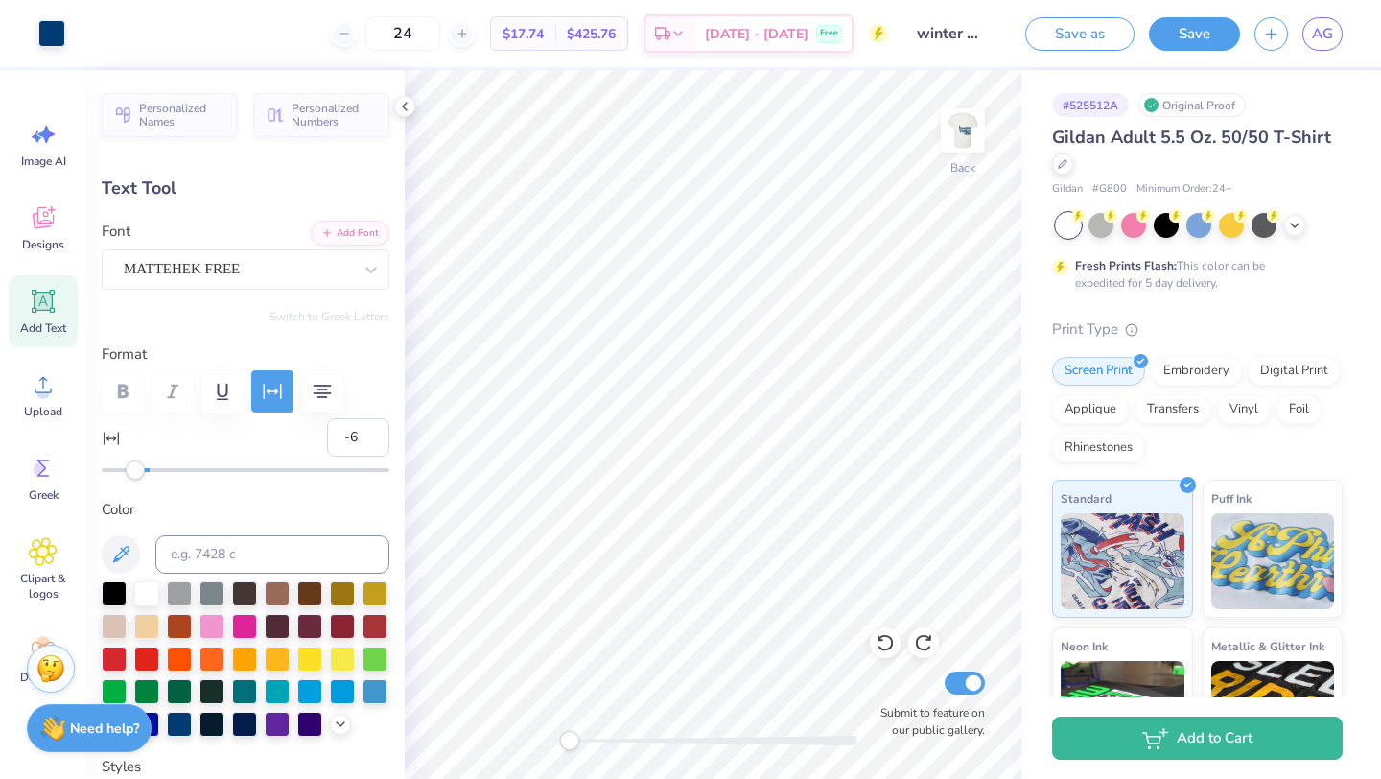
click at [1340, 34] on div "Design Saved" at bounding box center [1195, 58] width 340 height 87
click at [1331, 34] on div "Art colors 24 $17.74 Per Item $425.76 Total Est. Delivery [DATE] - [DATE] Free …" at bounding box center [690, 389] width 1381 height 779
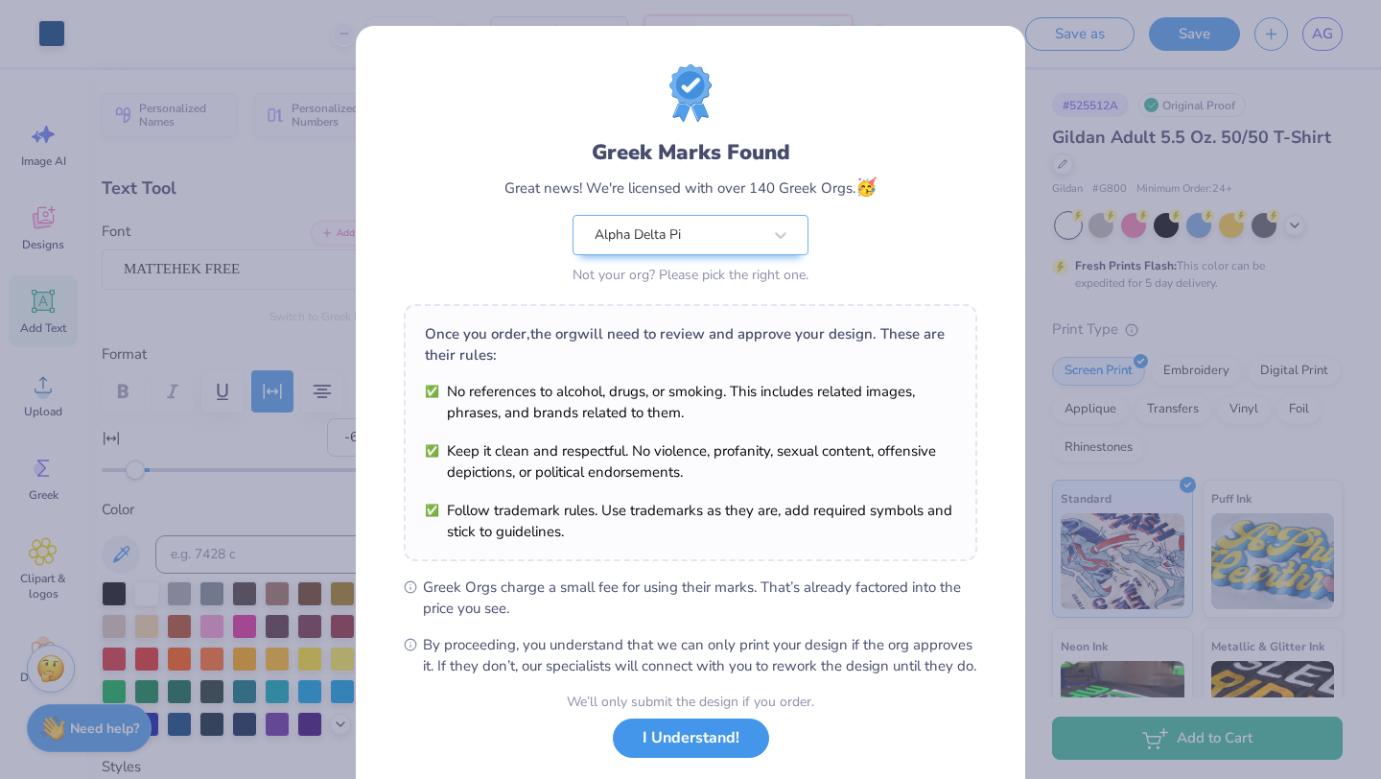
click at [659, 753] on button "I Understand!" at bounding box center [691, 737] width 156 height 39
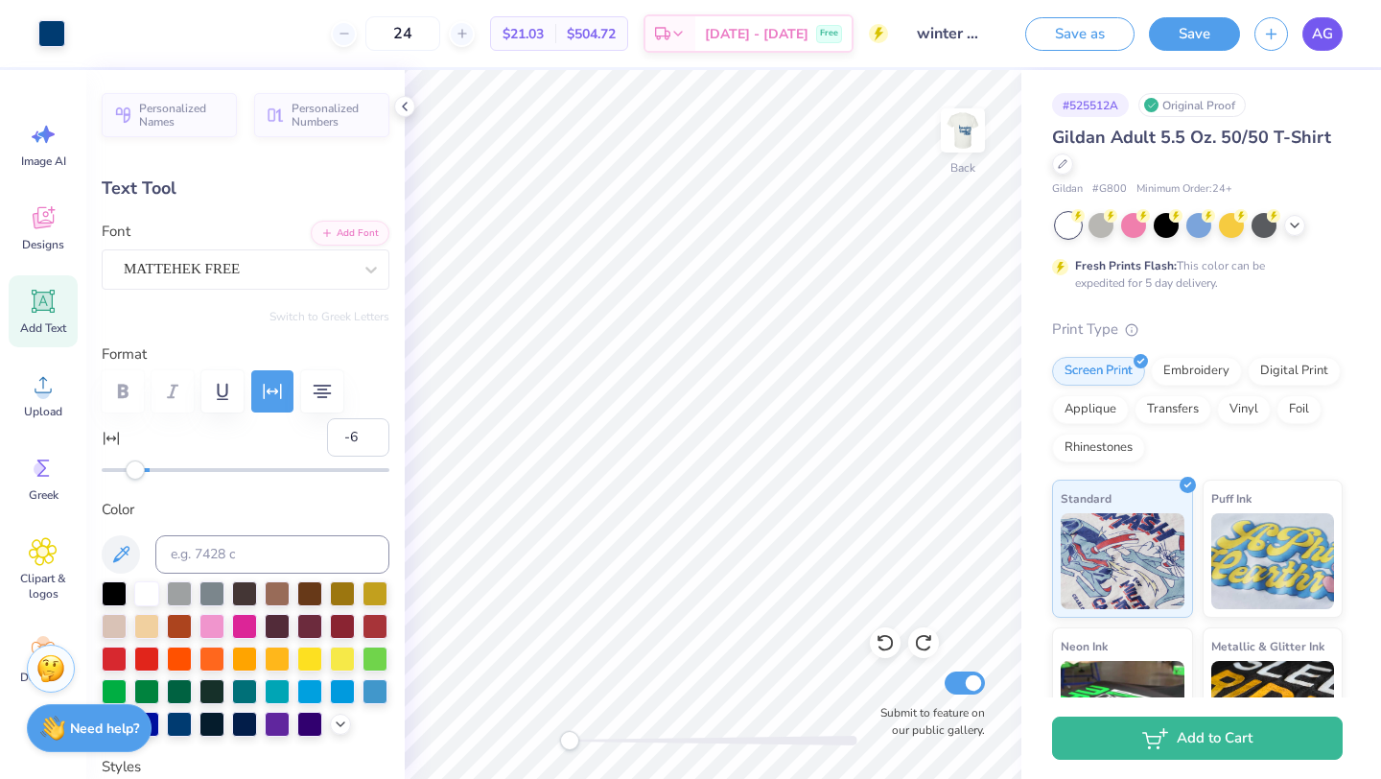
click at [1320, 34] on span "AG" at bounding box center [1322, 34] width 21 height 22
